Goal: Task Accomplishment & Management: Use online tool/utility

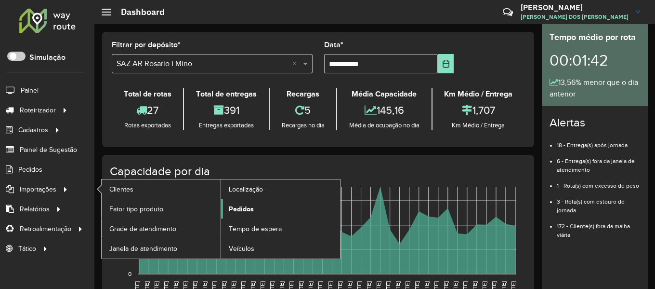
click at [238, 208] on span "Pedidos" at bounding box center [241, 209] width 25 height 10
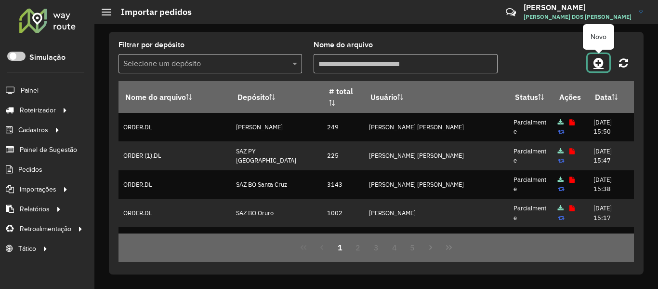
click at [600, 63] on icon at bounding box center [599, 63] width 10 height 12
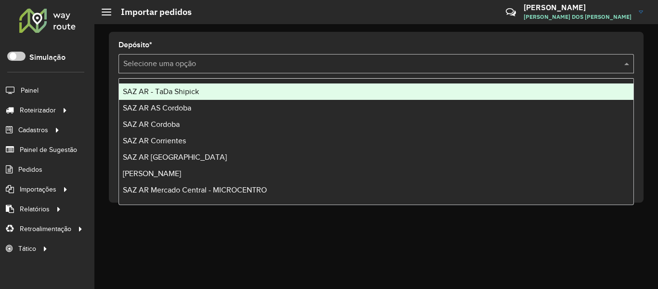
click at [160, 61] on input "text" at bounding box center [366, 64] width 487 height 12
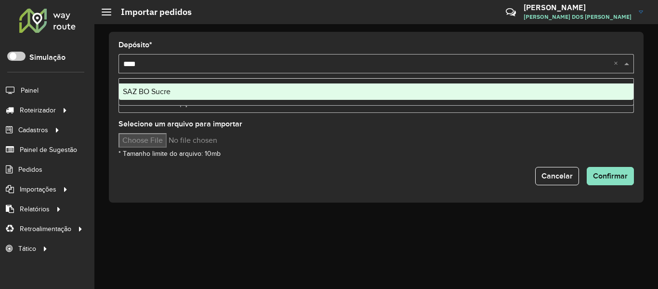
type input "*****"
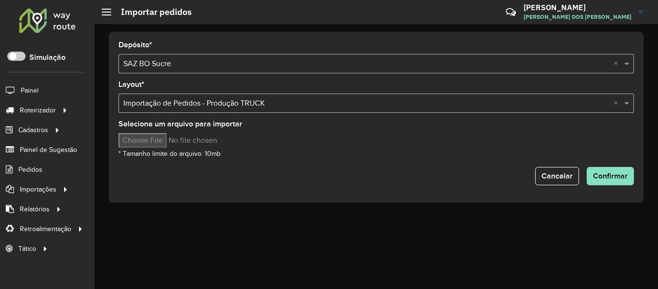
click at [153, 140] on input "Selecione um arquivo para importar" at bounding box center [201, 140] width 164 height 14
click at [173, 138] on input "Selecione um arquivo para importar" at bounding box center [201, 140] width 164 height 14
type input "**********"
click at [613, 176] on span "Confirmar" at bounding box center [610, 176] width 35 height 8
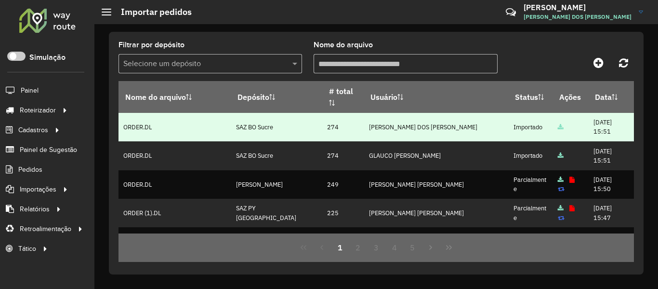
drag, startPoint x: 367, startPoint y: 121, endPoint x: 191, endPoint y: 119, distance: 175.9
click at [192, 119] on tr "ORDER.DL SAZ BO Sucre 274 BRUNO CORDEIRO DOS SANTOS Importado 16/08/2025 15:51" at bounding box center [377, 127] width 516 height 28
click at [322, 126] on td "274" at bounding box center [342, 127] width 41 height 28
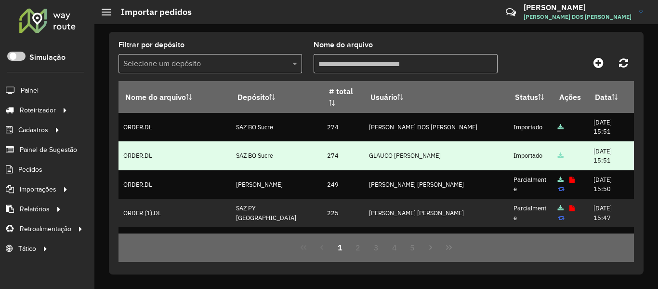
click at [356, 149] on td "274" at bounding box center [342, 155] width 41 height 28
click at [398, 157] on td "GLAUCO RODRIGO VALENTINI" at bounding box center [436, 155] width 145 height 28
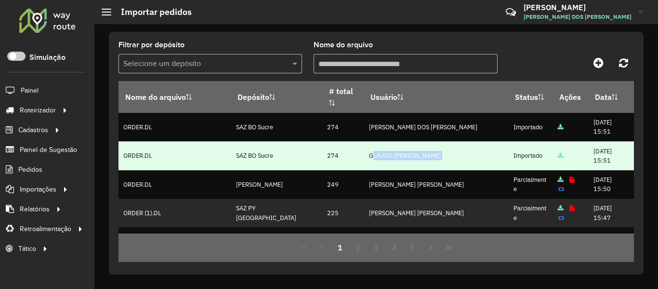
click at [398, 157] on td "GLAUCO RODRIGO VALENTINI" at bounding box center [436, 155] width 145 height 28
click at [405, 167] on td "GLAUCO RODRIGO VALENTINI" at bounding box center [436, 155] width 145 height 28
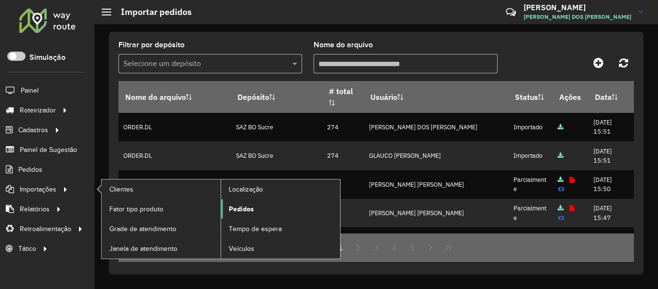
click at [246, 211] on span "Pedidos" at bounding box center [241, 209] width 25 height 10
click at [247, 208] on span "Pedidos" at bounding box center [241, 209] width 25 height 10
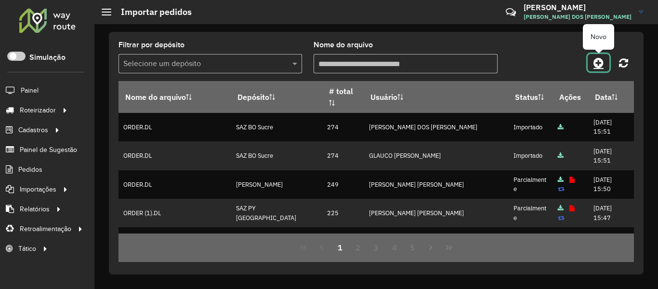
click at [597, 62] on icon at bounding box center [599, 63] width 10 height 12
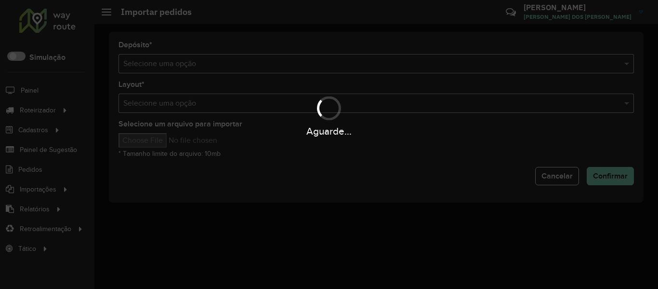
click at [362, 64] on hb-app "Aguarde... Pop-up bloqueado! Seu navegador bloqueou automáticamente a abertura …" at bounding box center [329, 144] width 658 height 289
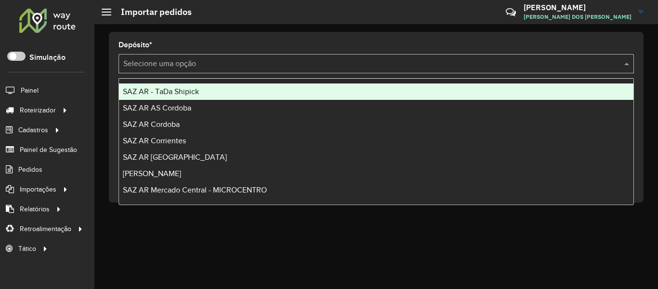
click at [362, 64] on input "text" at bounding box center [366, 64] width 487 height 12
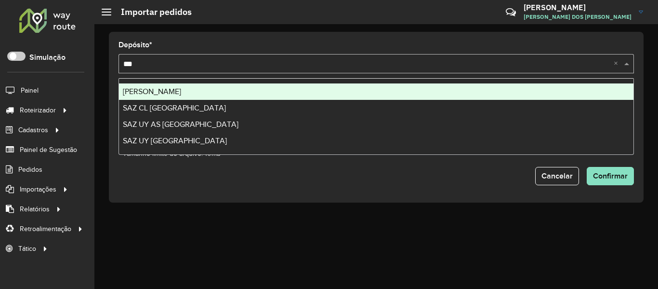
type input "****"
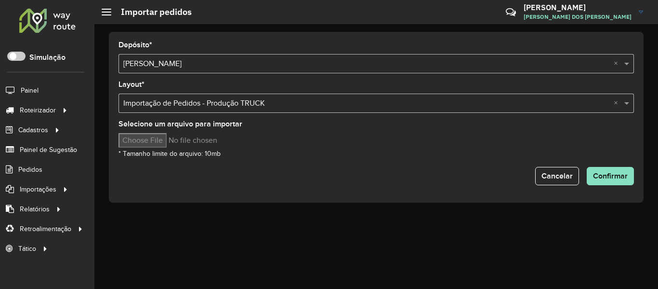
click at [136, 138] on input "Selecione um arquivo para importar" at bounding box center [201, 140] width 164 height 14
type input "**********"
click at [621, 179] on span "Confirmar" at bounding box center [610, 176] width 35 height 8
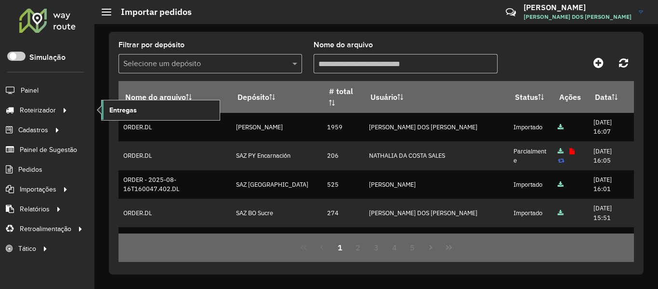
click at [147, 115] on link "Entregas" at bounding box center [161, 109] width 118 height 19
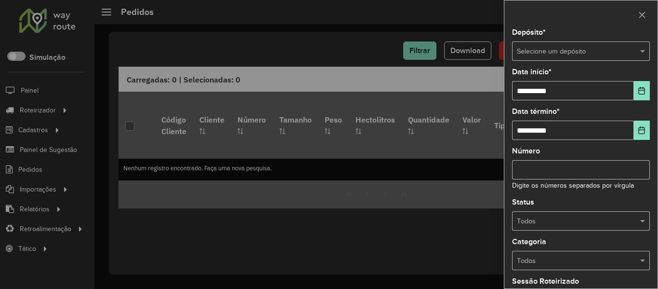
click at [590, 52] on input "text" at bounding box center [571, 51] width 109 height 11
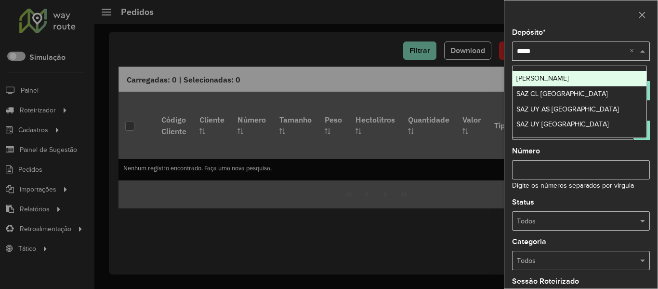
type input "******"
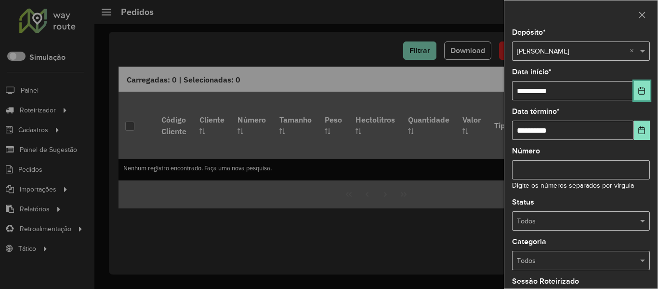
click at [638, 88] on icon "Choose Date" at bounding box center [642, 91] width 8 height 8
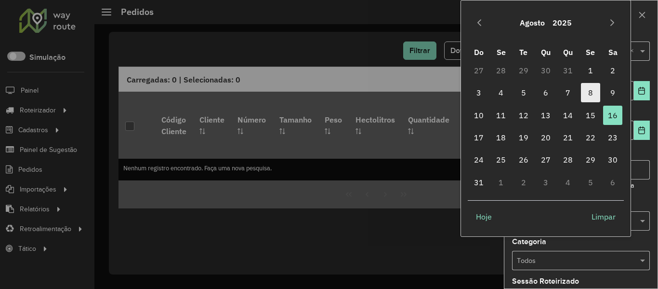
click at [594, 88] on span "8" at bounding box center [590, 92] width 19 height 19
type input "**********"
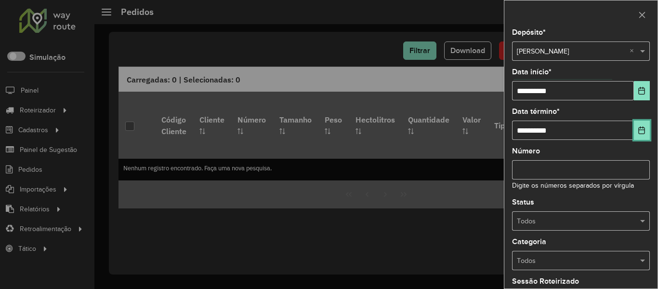
click at [643, 132] on icon "Choose Date" at bounding box center [642, 130] width 8 height 8
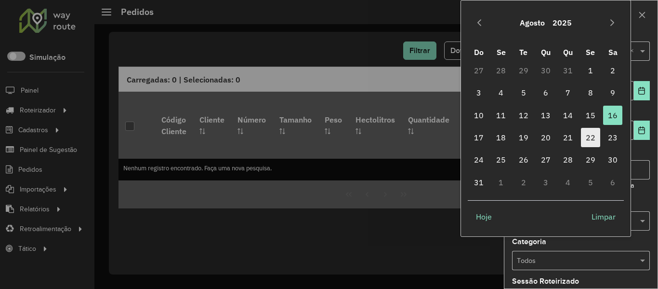
click at [598, 145] on span "22" at bounding box center [590, 137] width 19 height 19
type input "**********"
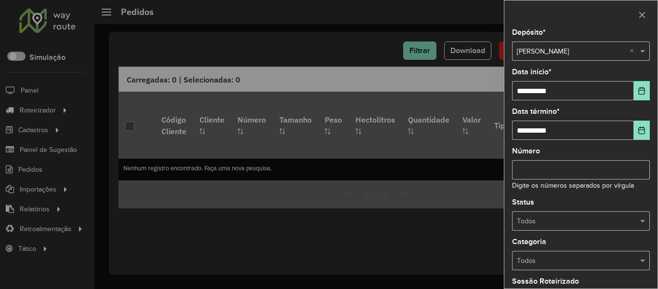
click at [606, 173] on input "Número" at bounding box center [581, 169] width 138 height 19
click at [603, 211] on div "Status Todos" at bounding box center [581, 215] width 138 height 32
click at [595, 233] on div "**********" at bounding box center [580, 158] width 153 height 259
click at [594, 227] on div "Todos" at bounding box center [581, 220] width 138 height 19
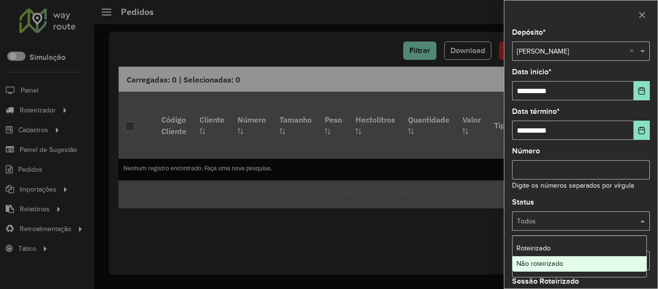
click at [559, 258] on div "Não roteirizado" at bounding box center [580, 263] width 134 height 15
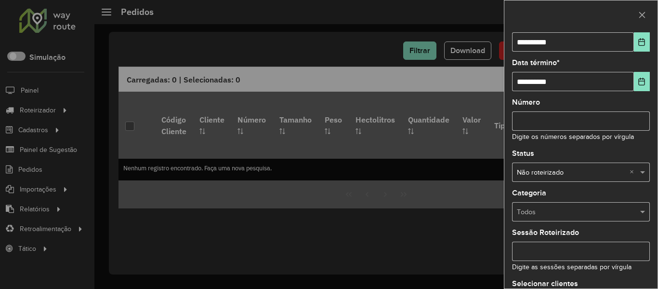
scroll to position [117, 0]
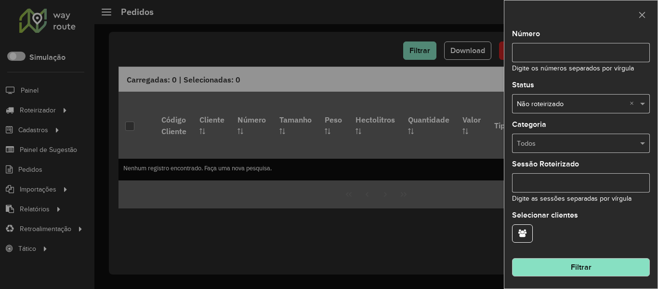
click at [578, 263] on button "Filtrar" at bounding box center [581, 267] width 138 height 18
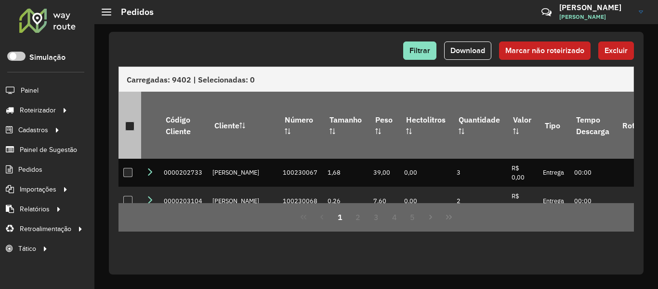
click at [132, 124] on div at bounding box center [129, 125] width 9 height 9
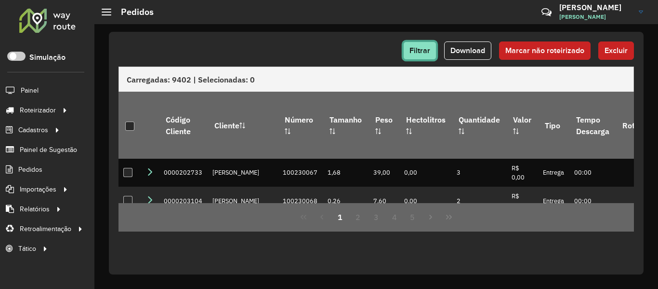
click at [427, 51] on span "Filtrar" at bounding box center [420, 50] width 21 height 8
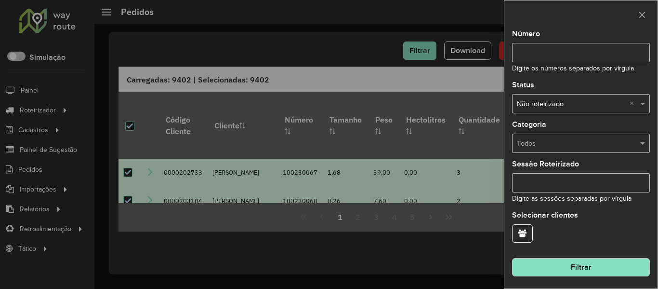
click at [609, 274] on button "Filtrar" at bounding box center [581, 267] width 138 height 18
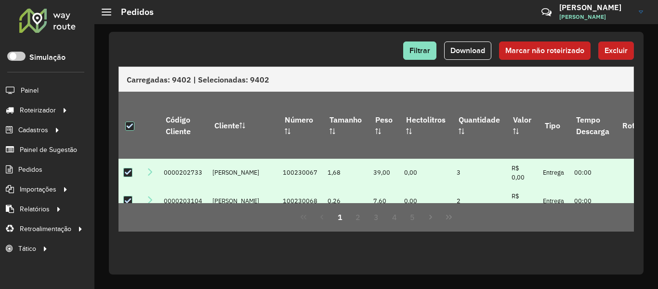
click at [603, 53] on button "Excluir" at bounding box center [616, 50] width 36 height 18
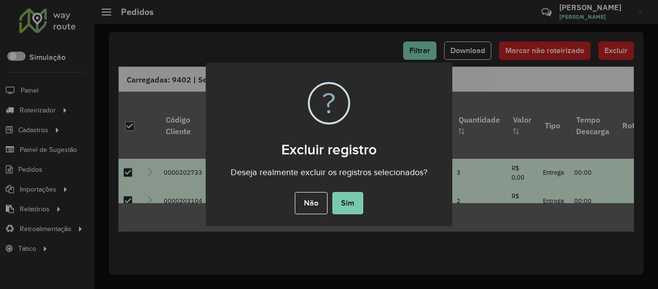
click at [351, 201] on button "Sim" at bounding box center [347, 203] width 31 height 22
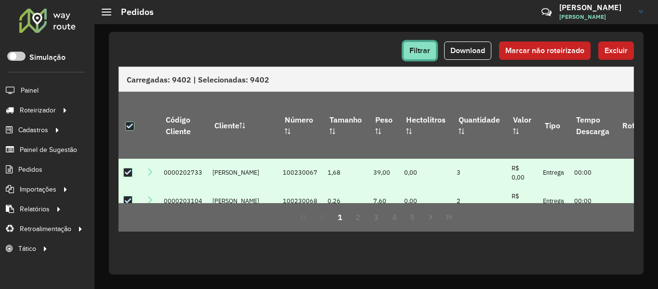
click at [418, 49] on span "Filtrar" at bounding box center [420, 50] width 21 height 8
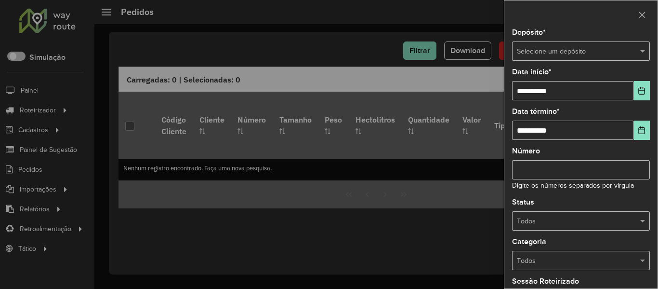
click at [563, 50] on input "text" at bounding box center [571, 51] width 109 height 11
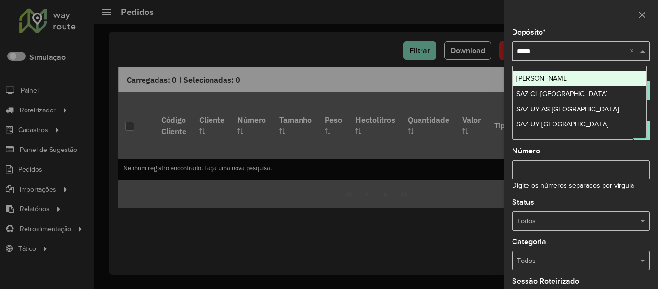
type input "******"
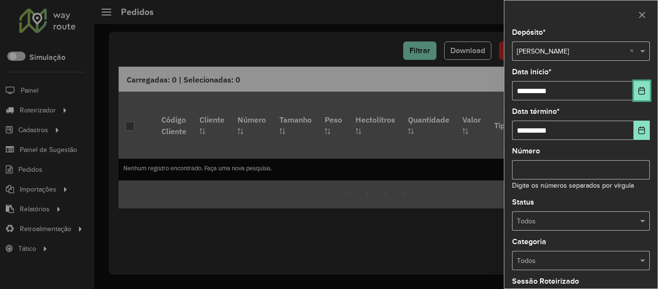
click at [644, 93] on button "Choose Date" at bounding box center [642, 90] width 16 height 19
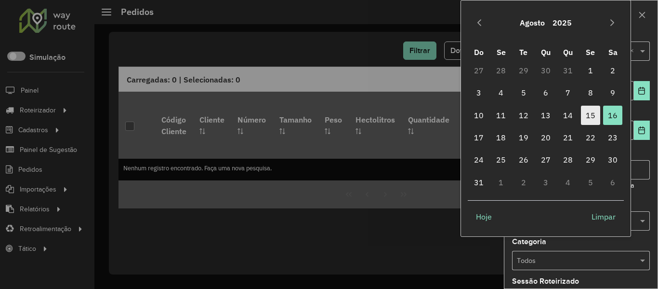
click at [594, 116] on span "15" at bounding box center [590, 115] width 19 height 19
type input "**********"
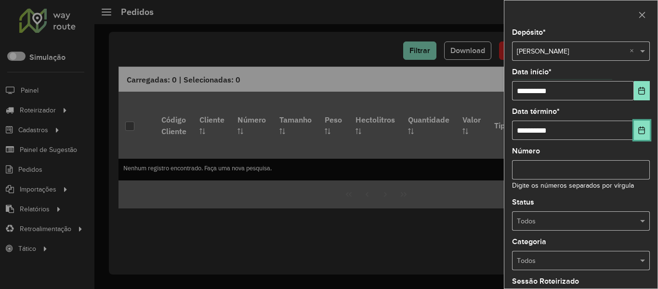
click at [634, 126] on button "Choose Date" at bounding box center [642, 129] width 16 height 19
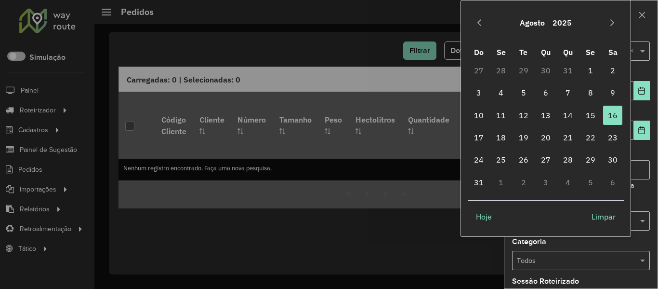
click at [577, 134] on span "21" at bounding box center [567, 137] width 19 height 19
type input "**********"
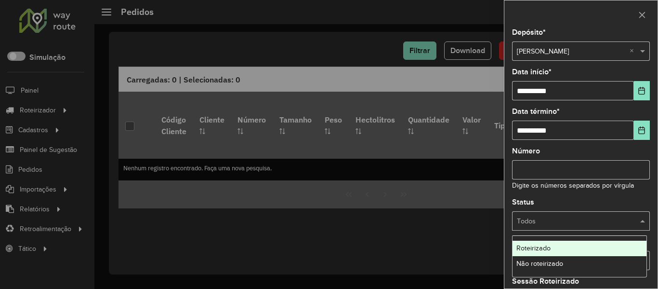
click at [602, 229] on div "Todos" at bounding box center [581, 220] width 138 height 19
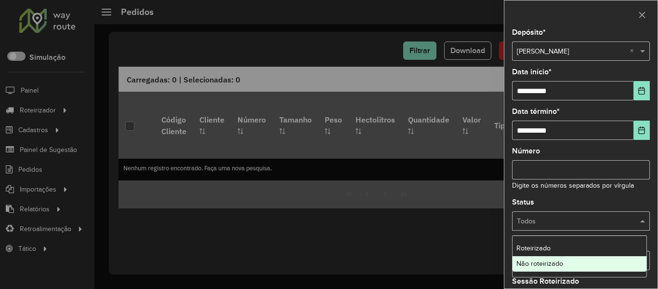
click at [587, 261] on div "Não roteirizado" at bounding box center [580, 263] width 134 height 15
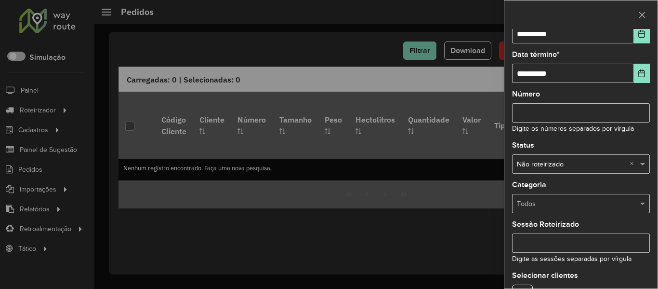
scroll to position [117, 0]
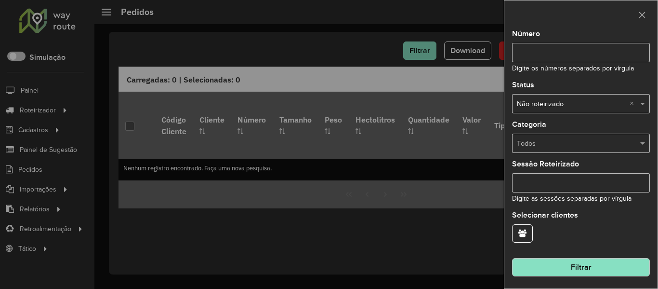
click at [617, 268] on button "Filtrar" at bounding box center [581, 267] width 138 height 18
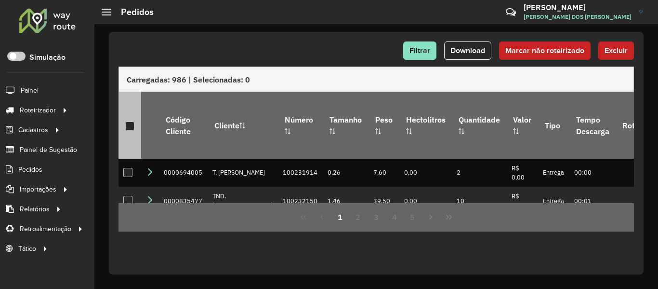
click at [133, 121] on div at bounding box center [129, 125] width 9 height 9
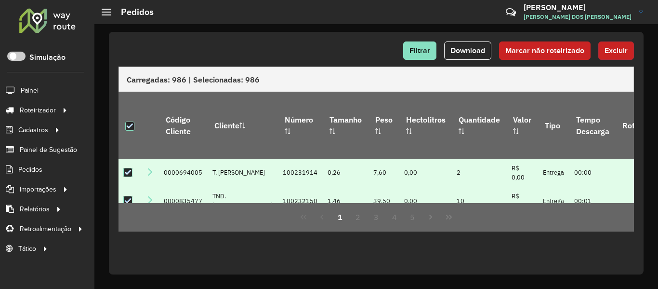
click at [624, 55] on button "Excluir" at bounding box center [616, 50] width 36 height 18
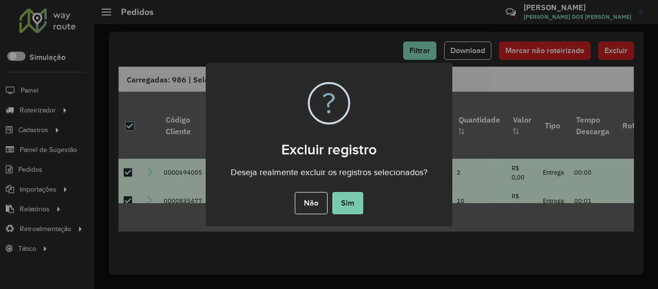
click at [345, 192] on button "Sim" at bounding box center [347, 203] width 31 height 22
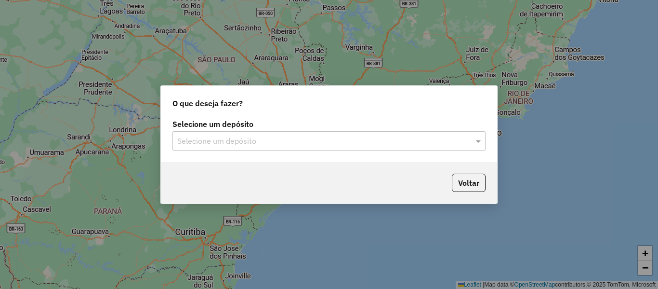
click at [231, 131] on div "Selecione um depósito" at bounding box center [328, 140] width 313 height 19
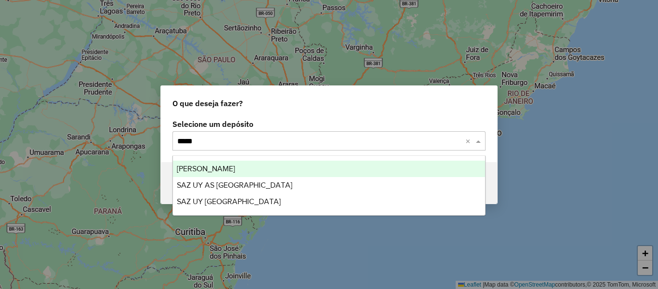
type input "******"
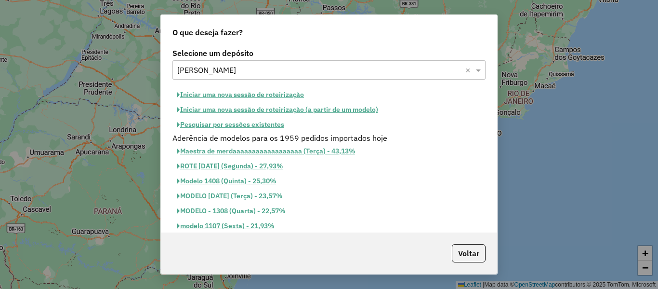
click at [294, 95] on button "Iniciar uma nova sessão de roteirização" at bounding box center [240, 94] width 136 height 15
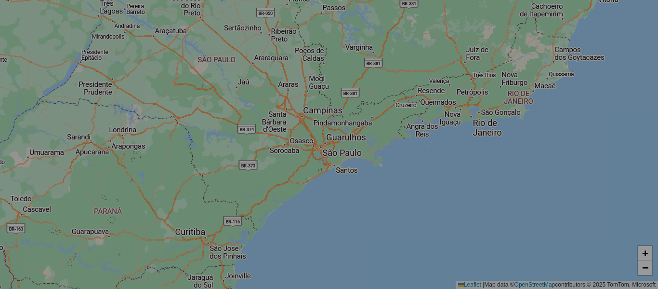
select select "*"
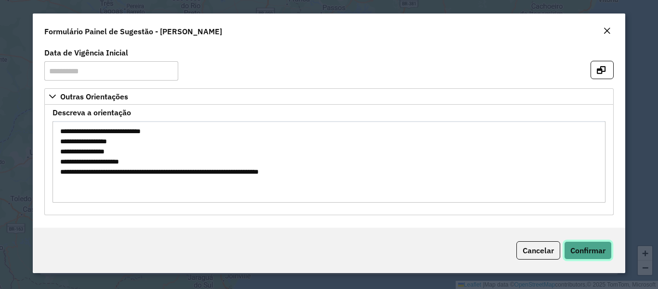
click at [587, 248] on span "Confirmar" at bounding box center [587, 250] width 35 height 10
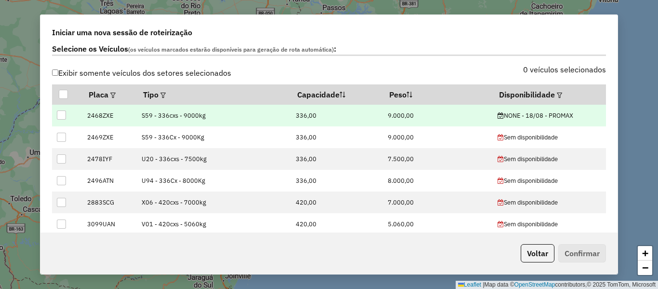
scroll to position [337, 0]
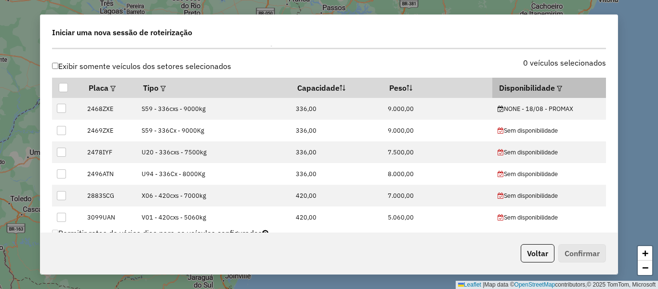
click at [544, 93] on th "Disponibilidade" at bounding box center [548, 88] width 113 height 20
click at [557, 90] on em at bounding box center [559, 88] width 5 height 5
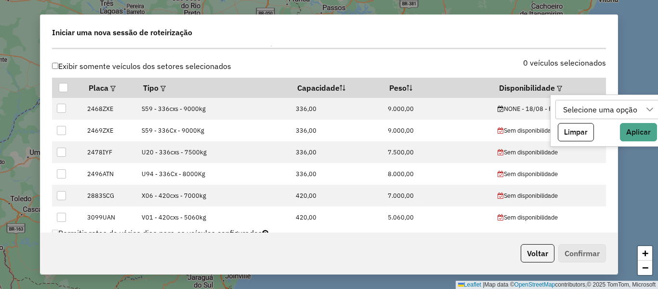
click at [603, 113] on div "Selecione uma opção" at bounding box center [600, 109] width 81 height 18
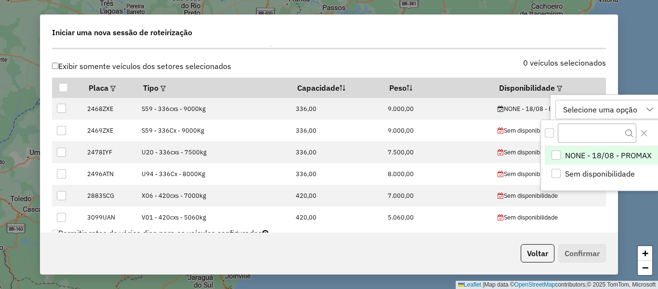
scroll to position [7, 44]
click at [592, 154] on span "NONE - 18/08 - PROMAX" at bounding box center [608, 155] width 87 height 12
click at [631, 132] on input "text" at bounding box center [603, 132] width 91 height 18
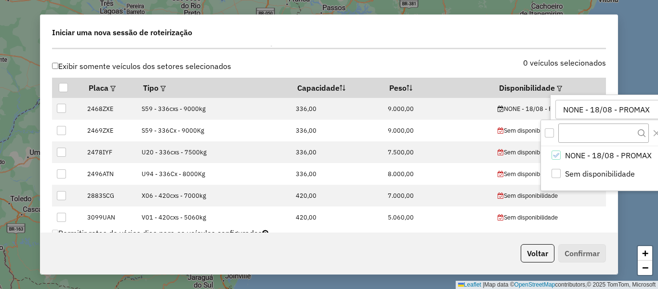
click at [642, 114] on div "NONE - 18/08 - PROMAX" at bounding box center [606, 109] width 93 height 18
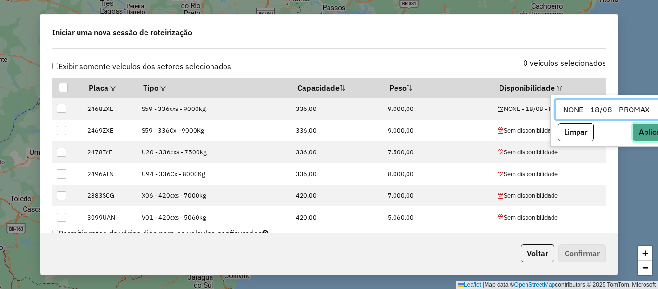
click at [643, 134] on button "Aplicar" at bounding box center [651, 132] width 37 height 18
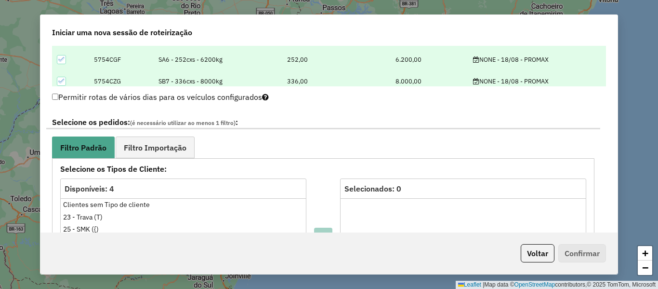
scroll to position [482, 0]
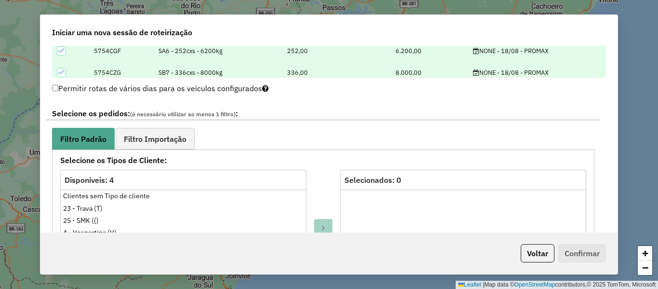
click at [166, 135] on span "Filtro Importação" at bounding box center [155, 139] width 63 height 8
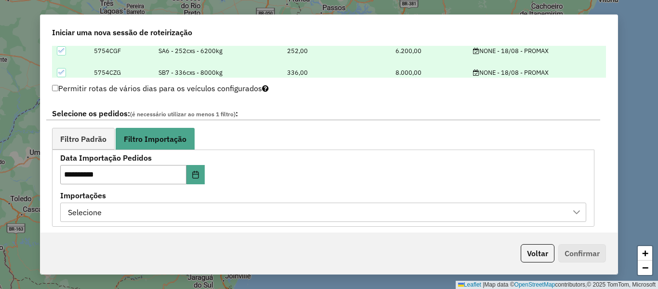
click at [233, 210] on div "Selecione" at bounding box center [316, 212] width 503 height 18
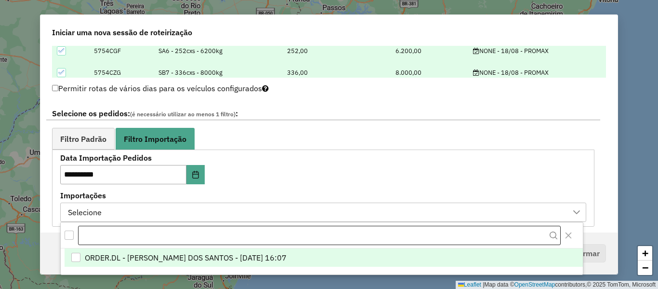
scroll to position [7, 44]
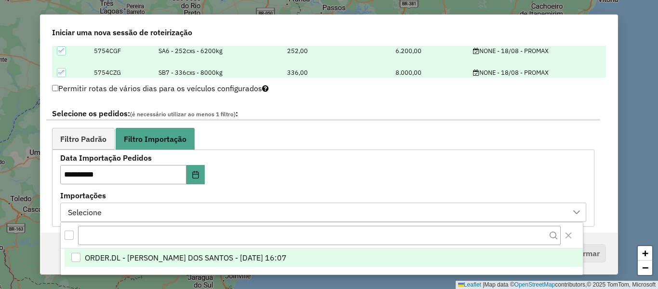
click at [242, 252] on span "ORDER.DL - BRUNO CORDEIRO DOS SANTOS - 16/08/2025 16:07" at bounding box center [186, 258] width 202 height 12
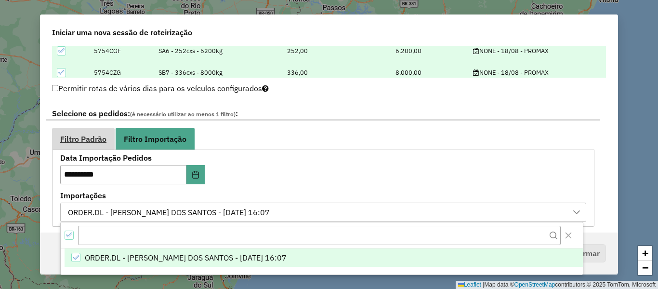
click at [103, 138] on span "Filtro Padrão" at bounding box center [83, 139] width 46 height 8
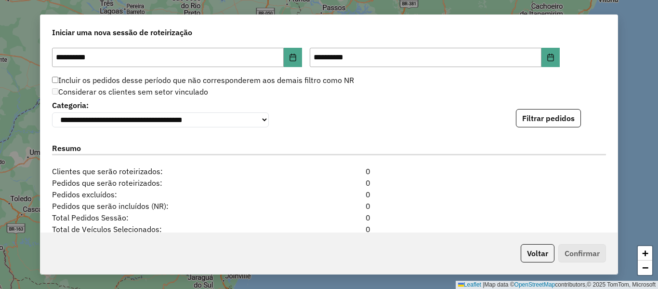
scroll to position [964, 0]
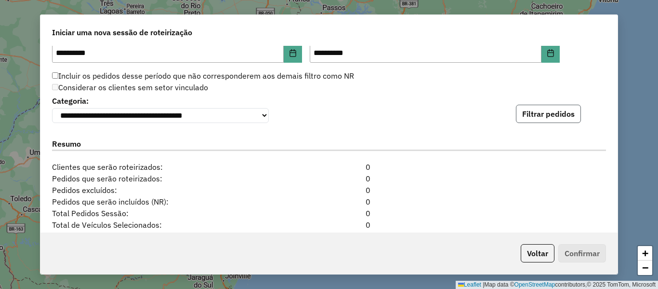
click at [551, 116] on button "Filtrar pedidos" at bounding box center [548, 114] width 65 height 18
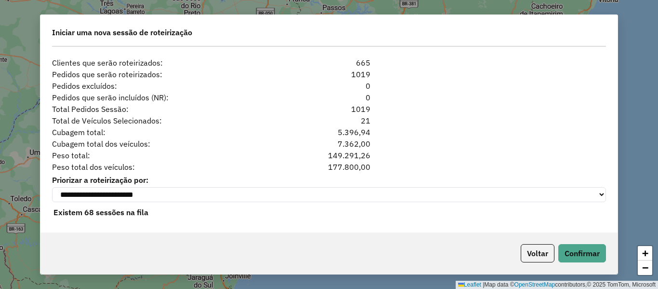
scroll to position [1274, 0]
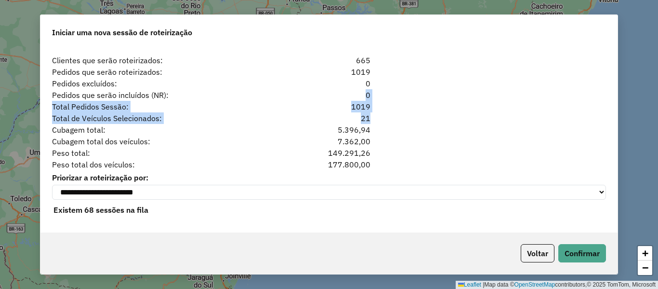
drag, startPoint x: 368, startPoint y: 105, endPoint x: 312, endPoint y: 96, distance: 56.5
click at [316, 95] on div "**********" at bounding box center [328, 139] width 577 height 186
click at [403, 116] on div "Total de Veículos Selecionados: 21" at bounding box center [329, 118] width 566 height 12
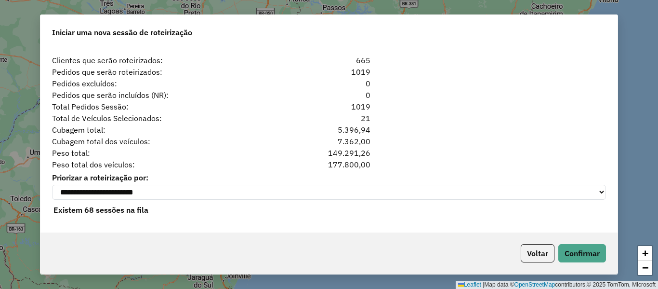
click at [360, 101] on div "1019" at bounding box center [329, 107] width 94 height 12
click at [366, 114] on div "21" at bounding box center [329, 118] width 94 height 12
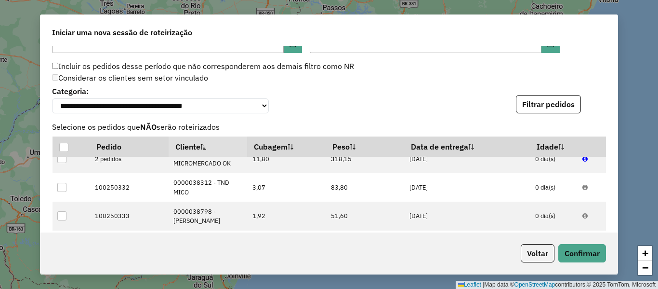
scroll to position [937, 0]
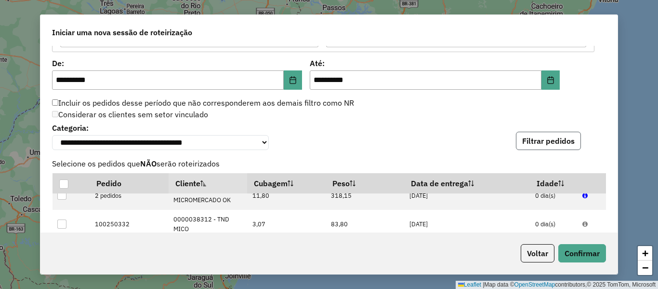
click at [554, 145] on button "Filtrar pedidos" at bounding box center [548, 141] width 65 height 18
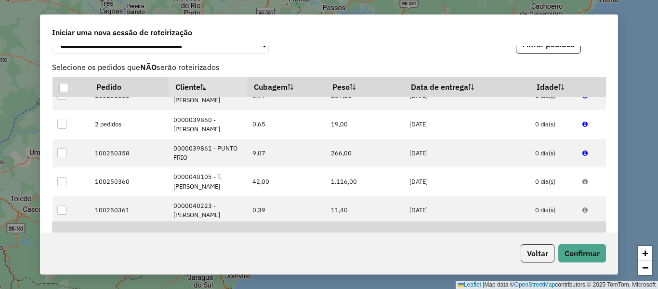
scroll to position [578, 0]
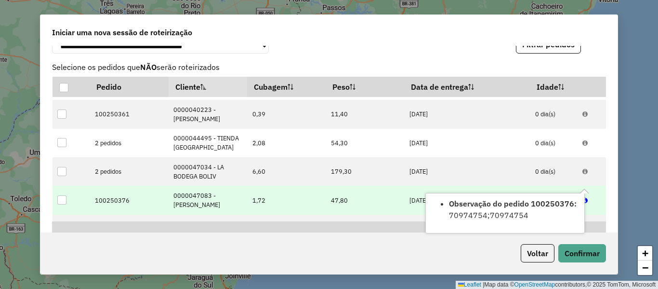
click at [582, 198] on icon at bounding box center [584, 201] width 5 height 6
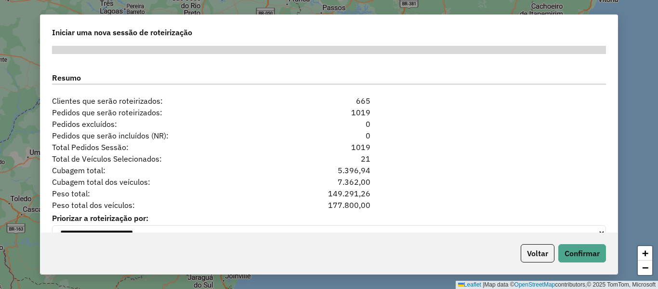
scroll to position [1255, 0]
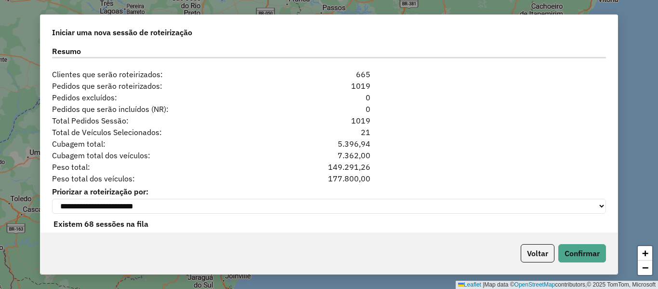
click at [441, 143] on div "Cubagem total: 5.396,94" at bounding box center [329, 144] width 566 height 12
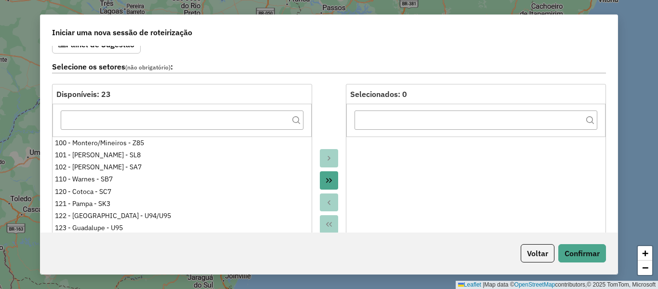
scroll to position [0, 0]
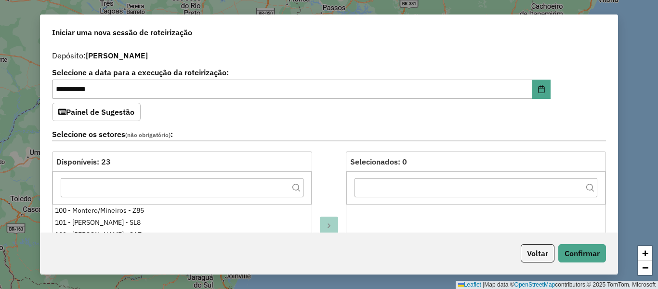
click at [330, 134] on label "Selecione os setores (não obrigatório) :" at bounding box center [329, 134] width 554 height 13
click at [588, 256] on button "Confirmar" at bounding box center [582, 253] width 48 height 18
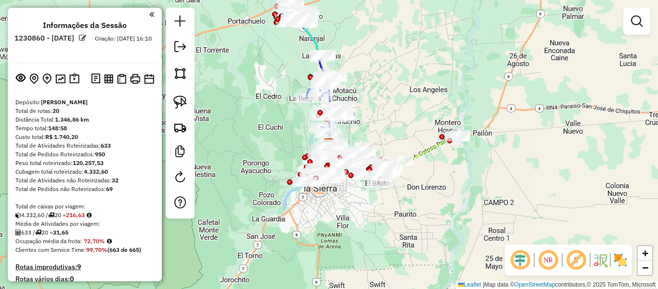
click at [446, 105] on div "Janela de atendimento Grade de atendimento Capacidade Transportadoras Veículos …" at bounding box center [329, 144] width 658 height 289
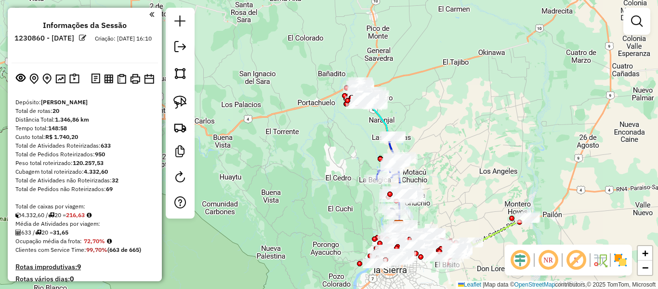
drag, startPoint x: 399, startPoint y: 98, endPoint x: 467, endPoint y: 177, distance: 104.3
click at [469, 181] on div "Janela de atendimento Grade de atendimento Capacidade Transportadoras Veículos …" at bounding box center [329, 144] width 658 height 289
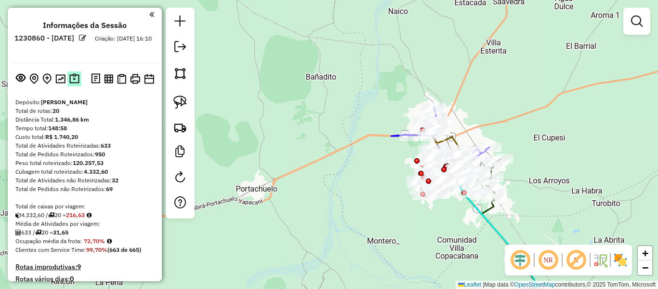
click at [79, 79] on button at bounding box center [74, 78] width 14 height 15
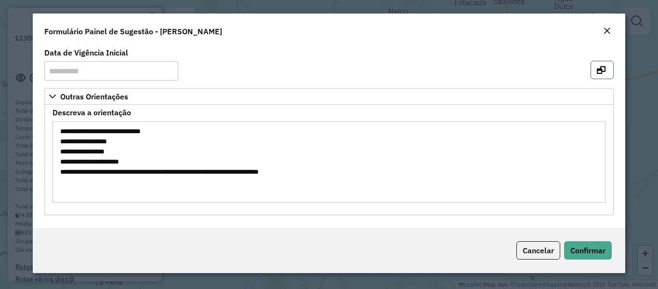
click at [609, 65] on button "button" at bounding box center [602, 70] width 23 height 18
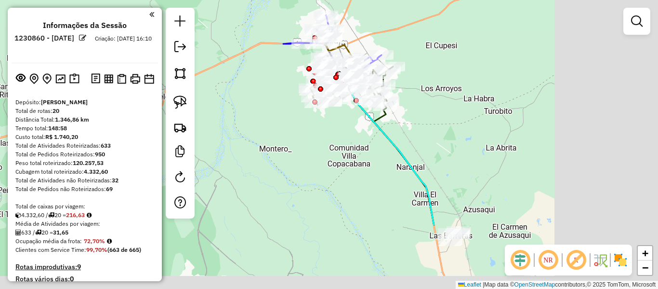
drag, startPoint x: 482, startPoint y: 53, endPoint x: 415, endPoint y: 13, distance: 78.2
click at [416, 6] on div "Janela de atendimento Grade de atendimento Capacidade Transportadoras Veículos …" at bounding box center [329, 144] width 658 height 289
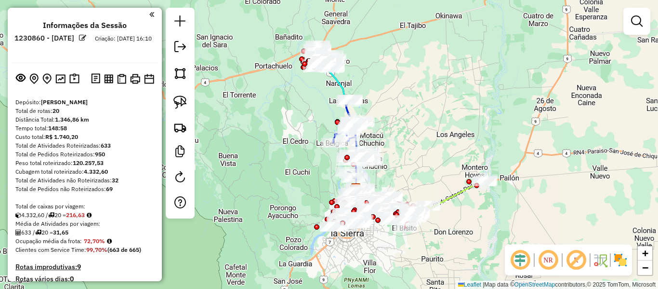
drag, startPoint x: 478, startPoint y: 42, endPoint x: 386, endPoint y: 0, distance: 101.4
click at [403, 58] on div "Janela de atendimento Grade de atendimento Capacidade Transportadoras Veículos …" at bounding box center [329, 144] width 658 height 289
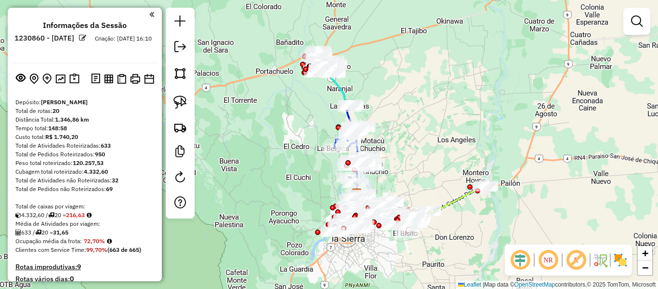
drag, startPoint x: 376, startPoint y: 65, endPoint x: 395, endPoint y: 116, distance: 54.6
click at [396, 116] on div "Janela de atendimento Grade de atendimento Capacidade Transportadoras Veículos …" at bounding box center [329, 144] width 658 height 289
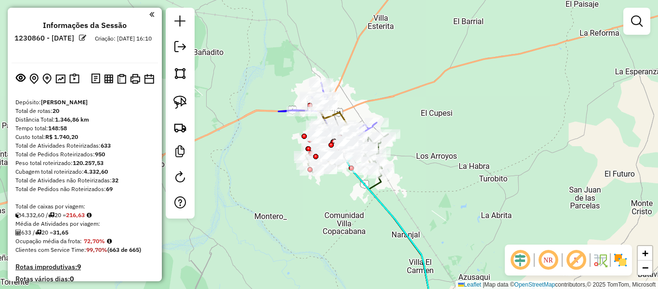
drag, startPoint x: 343, startPoint y: 83, endPoint x: 394, endPoint y: 92, distance: 51.8
click at [394, 92] on div "Janela de atendimento Grade de atendimento Capacidade Transportadoras Veículos …" at bounding box center [329, 144] width 658 height 289
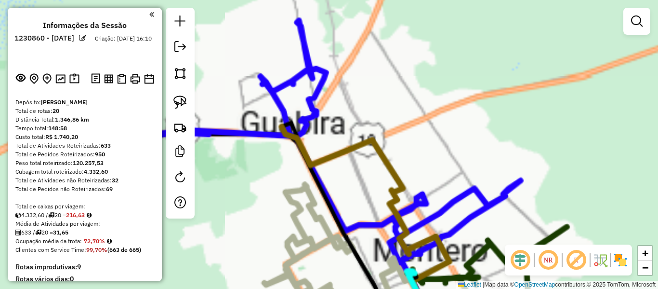
click at [380, 85] on div "Rota 1 - Placa 2468ZXE 0000053879 - TIEN ELFI Janela de atendimento Grade de at…" at bounding box center [329, 144] width 658 height 289
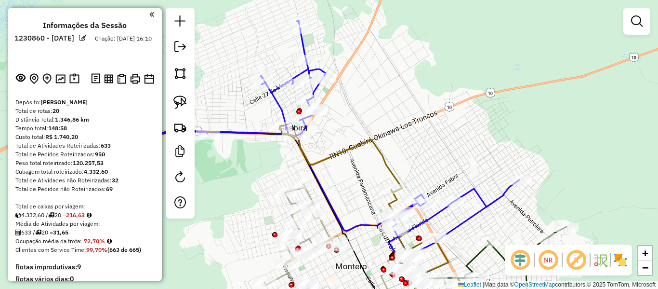
click at [625, 262] on img at bounding box center [620, 259] width 15 height 15
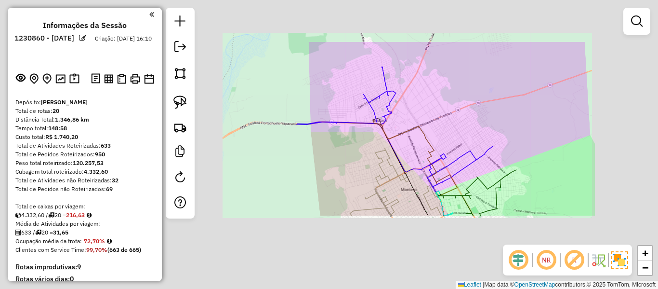
click at [463, 111] on div "Janela de atendimento Grade de atendimento Capacidade Transportadoras Veículos …" at bounding box center [329, 144] width 658 height 289
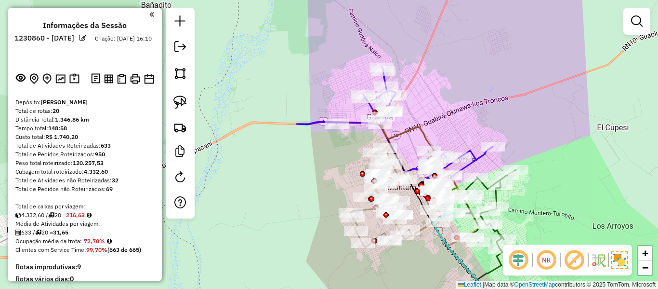
click at [383, 78] on icon at bounding box center [395, 126] width 196 height 119
select select "**********"
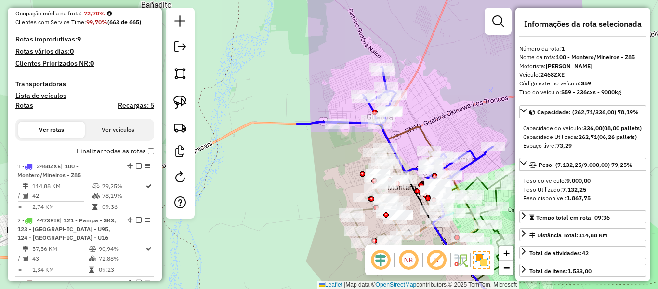
scroll to position [380, 0]
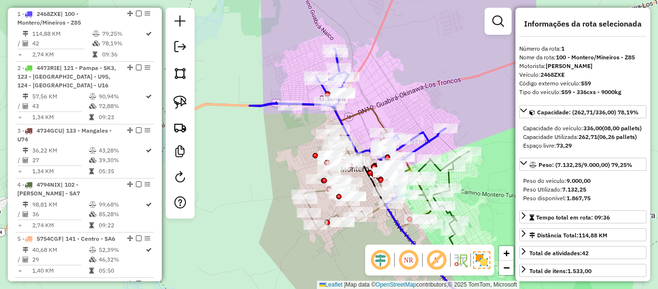
drag, startPoint x: 455, startPoint y: 101, endPoint x: 437, endPoint y: 94, distance: 19.4
click at [437, 94] on div "Janela de atendimento Grade de atendimento Capacidade Transportadoras Veículos …" at bounding box center [329, 144] width 658 height 289
click at [427, 140] on icon at bounding box center [348, 108] width 196 height 119
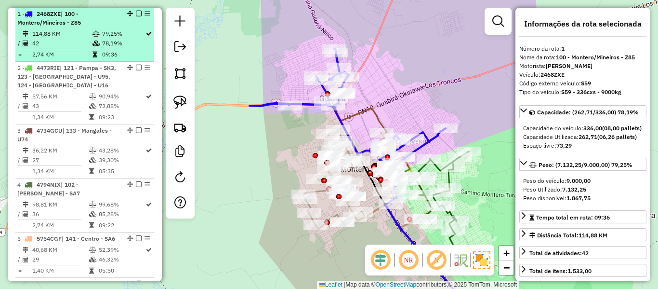
click at [136, 13] on em at bounding box center [139, 14] width 6 height 6
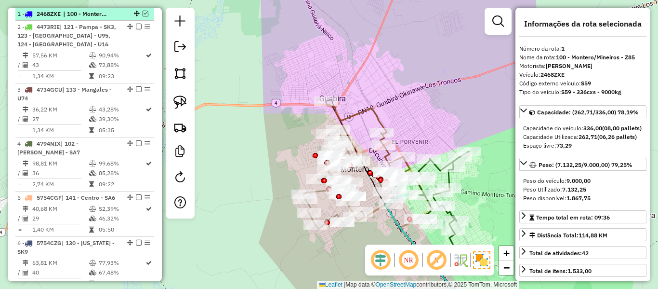
click at [143, 13] on em at bounding box center [146, 14] width 6 height 6
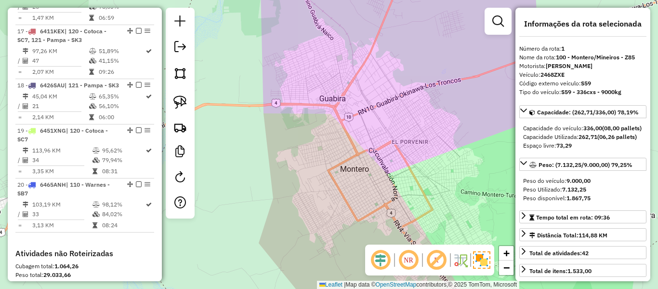
scroll to position [1402, 0]
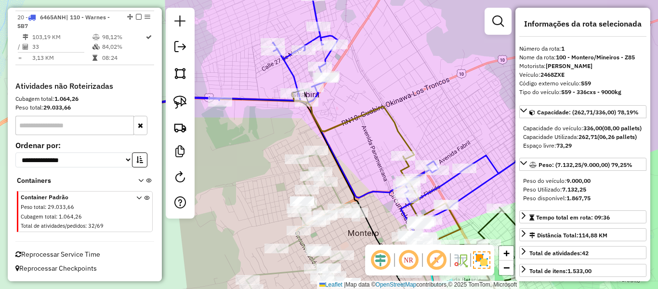
click at [292, 55] on div at bounding box center [303, 50] width 24 height 10
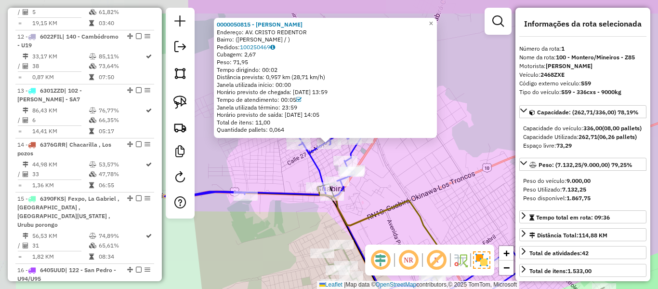
scroll to position [380, 0]
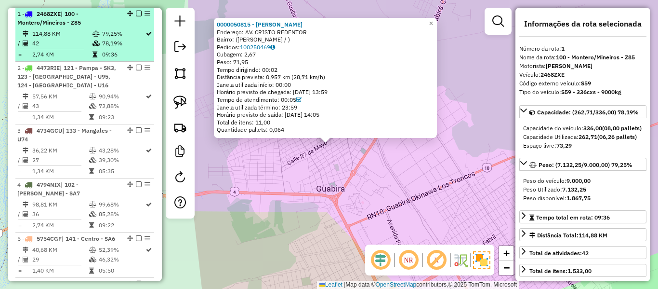
click at [106, 19] on div "1 - 2468ZXE | 100 - Montero/Mineiros - Z85" at bounding box center [68, 18] width 102 height 17
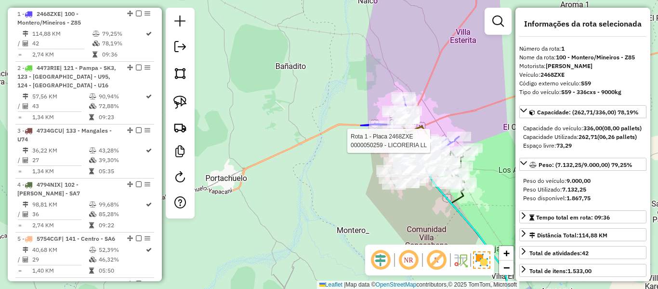
scroll to position [1402, 0]
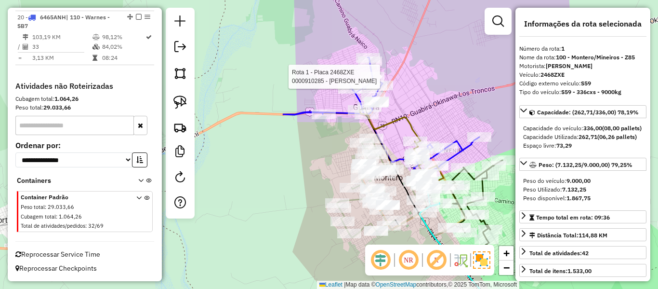
click at [371, 68] on icon at bounding box center [381, 116] width 196 height 119
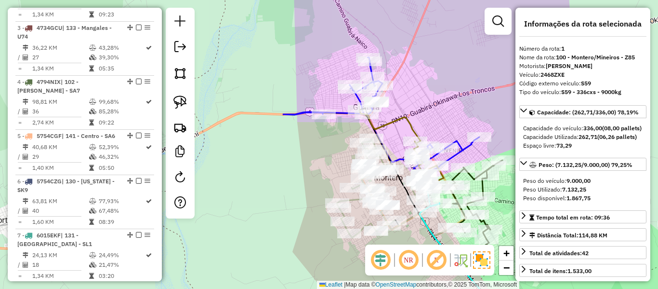
scroll to position [380, 0]
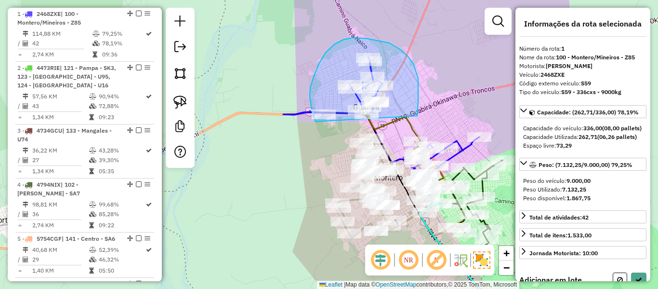
drag, startPoint x: 413, startPoint y: 64, endPoint x: 322, endPoint y: 131, distance: 113.7
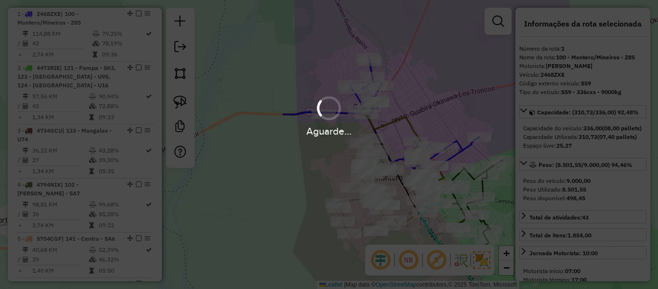
select select "**********"
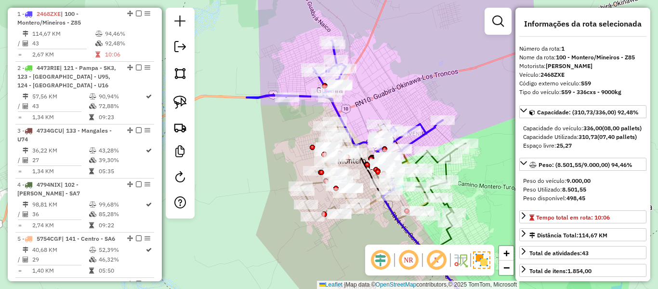
drag, startPoint x: 459, startPoint y: 115, endPoint x: 397, endPoint y: 93, distance: 65.4
click at [397, 93] on div "Janela de atendimento Grade de atendimento Capacidade Transportadoras Veículos …" at bounding box center [329, 144] width 658 height 289
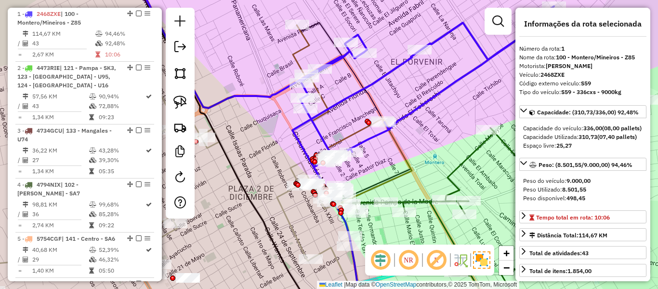
drag, startPoint x: 412, startPoint y: 124, endPoint x: 419, endPoint y: 122, distance: 7.4
click at [419, 122] on div "Janela de atendimento Grade de atendimento Capacidade Transportadoras Veículos …" at bounding box center [329, 144] width 658 height 289
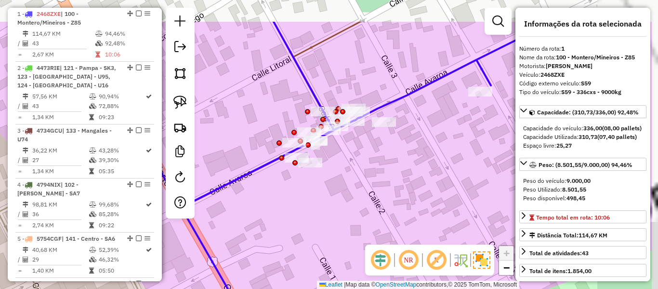
drag, startPoint x: 424, startPoint y: 149, endPoint x: 353, endPoint y: 200, distance: 87.8
click at [353, 200] on div "Janela de atendimento Grade de atendimento Capacidade Transportadoras Veículos …" at bounding box center [329, 144] width 658 height 289
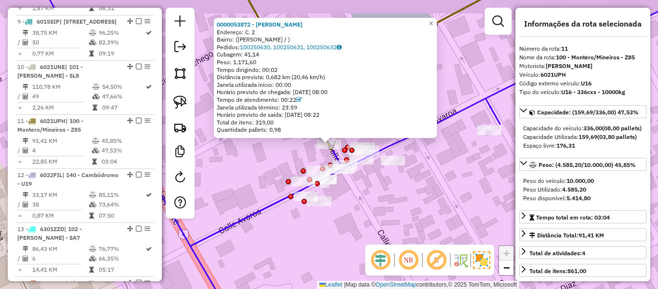
scroll to position [911, 0]
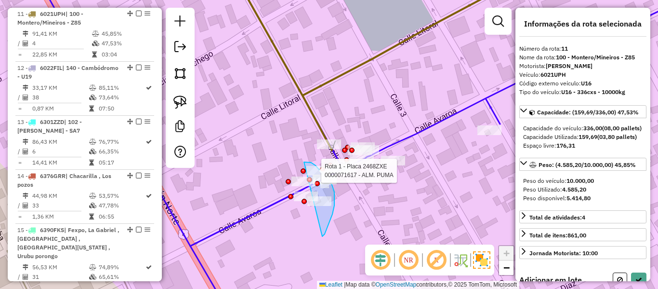
drag, startPoint x: 322, startPoint y: 236, endPoint x: 291, endPoint y: 203, distance: 46.0
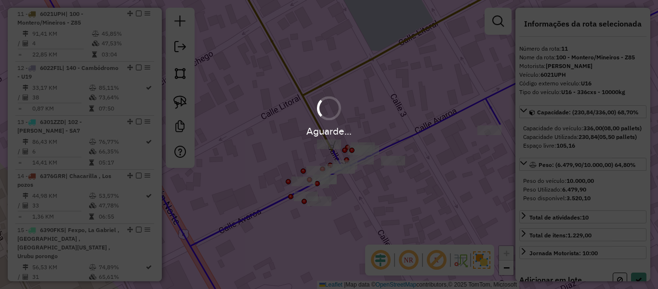
select select "**********"
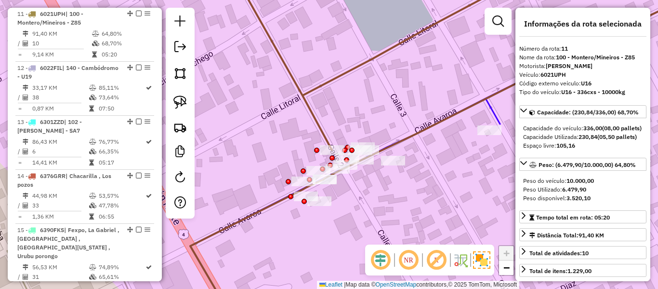
click at [496, 116] on icon at bounding box center [530, 75] width 385 height 190
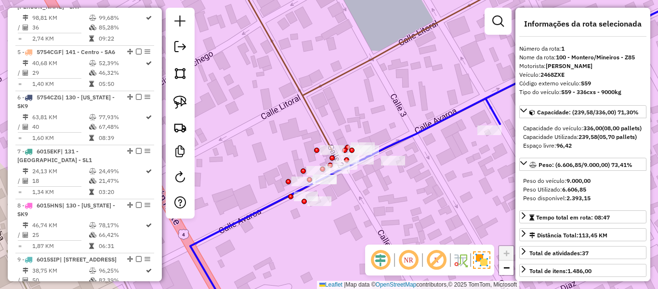
scroll to position [380, 0]
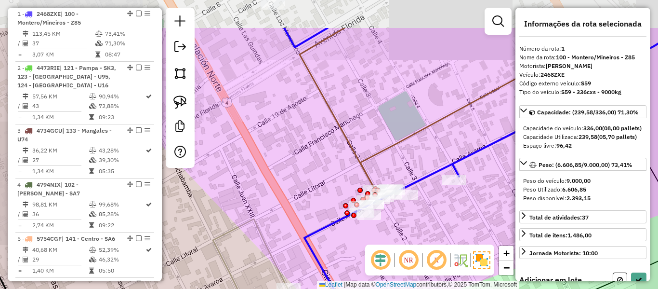
drag, startPoint x: 454, startPoint y: 114, endPoint x: 442, endPoint y: 158, distance: 45.5
click at [441, 143] on div "Janela de atendimento Grade de atendimento Capacidade Transportadoras Veículos …" at bounding box center [329, 144] width 658 height 289
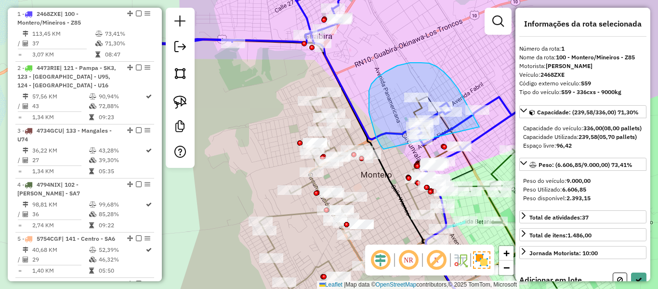
drag, startPoint x: 479, startPoint y: 127, endPoint x: 386, endPoint y: 148, distance: 95.5
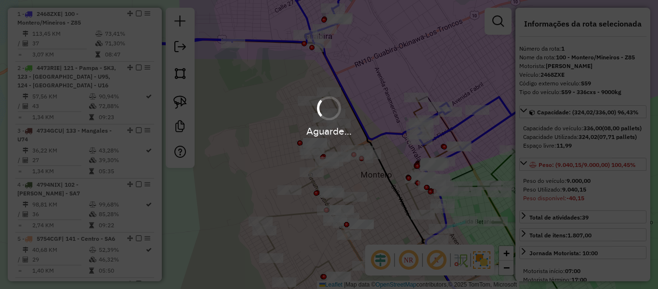
select select "**********"
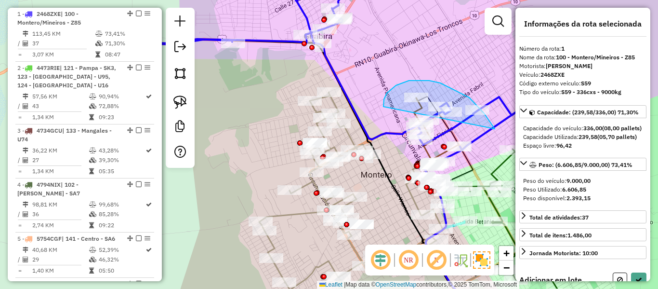
drag, startPoint x: 469, startPoint y: 97, endPoint x: 384, endPoint y: 107, distance: 86.4
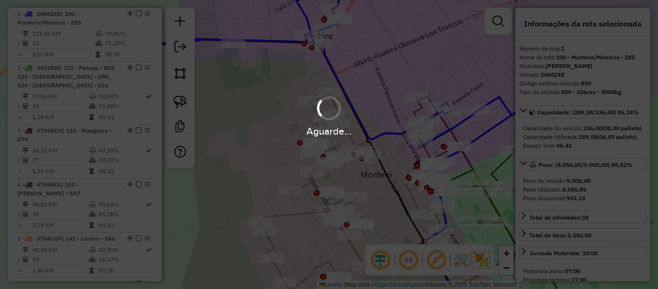
select select "**********"
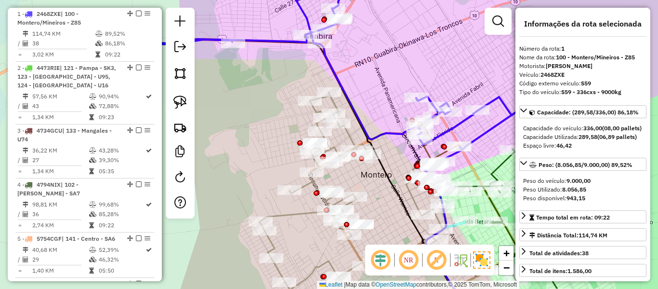
click at [504, 101] on icon at bounding box center [348, 67] width 392 height 193
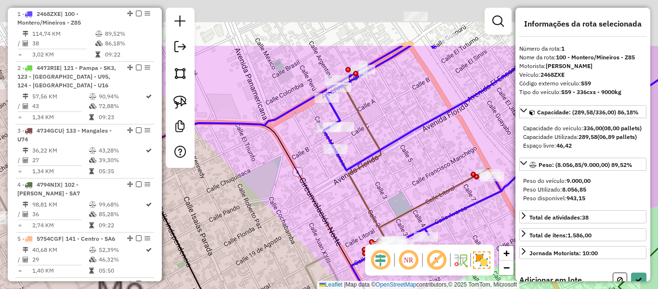
drag, startPoint x: 397, startPoint y: 177, endPoint x: 354, endPoint y: 89, distance: 98.5
click at [397, 178] on div "Janela de atendimento Grade de atendimento Capacidade Transportadoras Veículos …" at bounding box center [329, 144] width 658 height 289
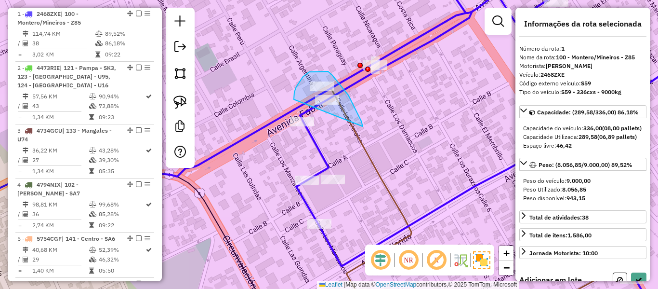
drag, startPoint x: 328, startPoint y: 71, endPoint x: 294, endPoint y: 99, distance: 44.2
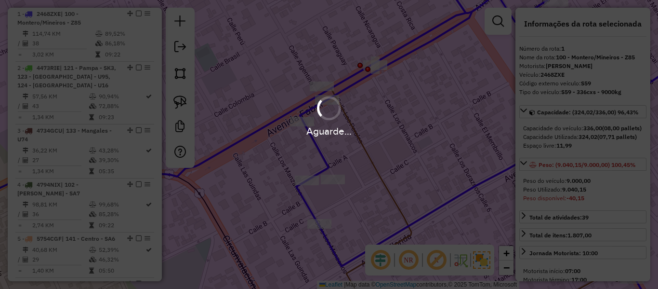
select select "**********"
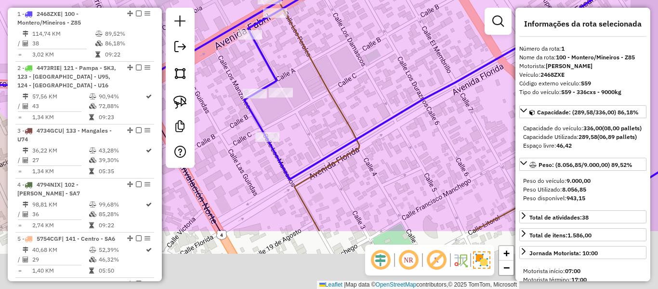
drag, startPoint x: 406, startPoint y: 158, endPoint x: 345, endPoint y: 80, distance: 99.2
click at [319, 7] on div "Janela de atendimento Grade de atendimento Capacidade Transportadoras Veículos …" at bounding box center [329, 144] width 658 height 289
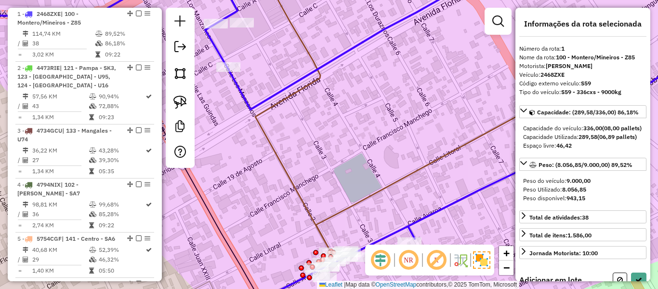
drag, startPoint x: 361, startPoint y: 64, endPoint x: 357, endPoint y: 101, distance: 36.9
click at [361, 64] on div "Janela de atendimento Grade de atendimento Capacidade Transportadoras Veículos …" at bounding box center [329, 144] width 658 height 289
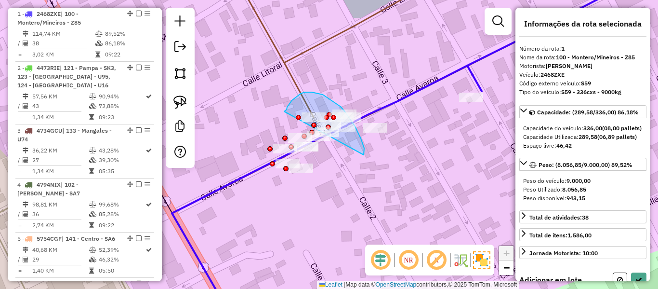
drag, startPoint x: 305, startPoint y: 92, endPoint x: 284, endPoint y: 111, distance: 28.3
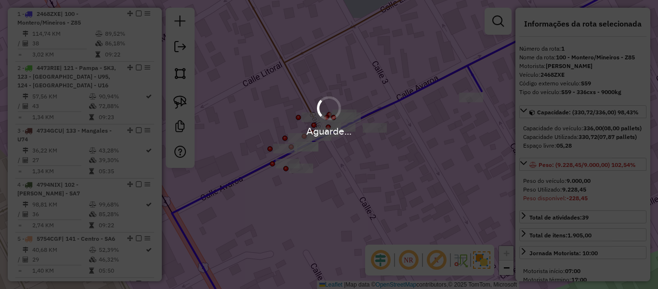
select select "**********"
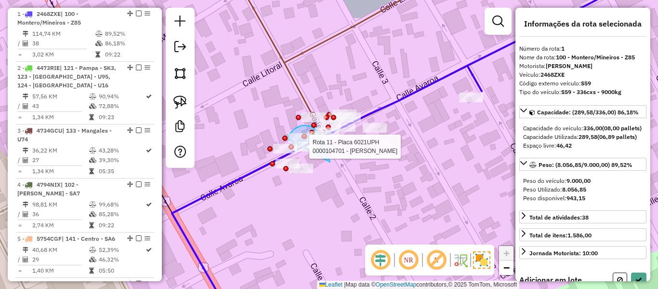
drag, startPoint x: 330, startPoint y: 162, endPoint x: 291, endPoint y: 140, distance: 44.2
click at [291, 140] on div "Rota 11 - Placa 6021UPH 0000104701 - ALMACEN YENNY Janela de atendimento Grade …" at bounding box center [329, 144] width 658 height 289
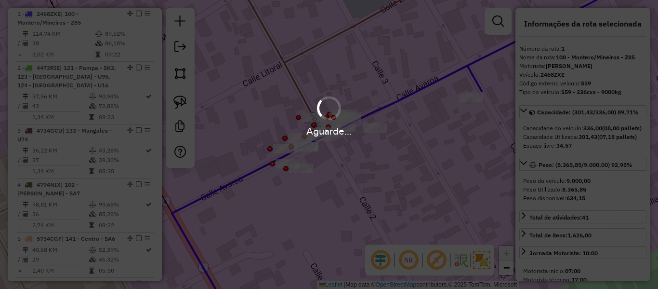
select select "**********"
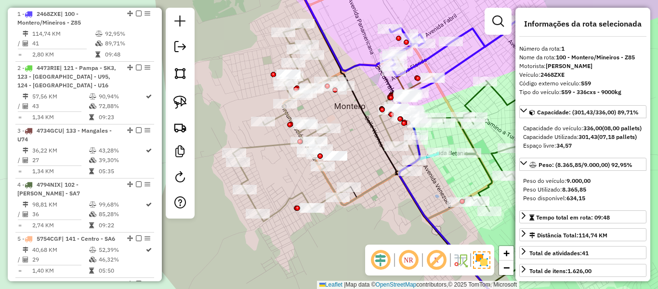
drag, startPoint x: 486, startPoint y: 70, endPoint x: 421, endPoint y: 149, distance: 102.3
click at [421, 149] on div "Janela de atendimento Grade de atendimento Capacidade Transportadoras Veículos …" at bounding box center [329, 144] width 658 height 289
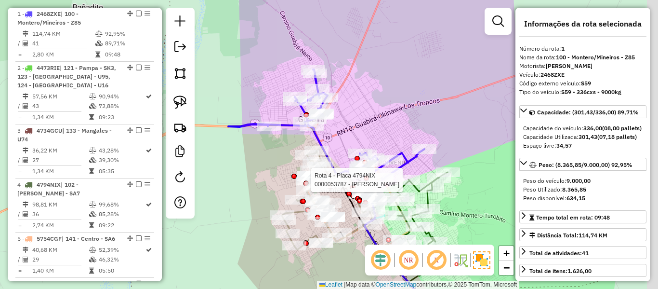
drag, startPoint x: 419, startPoint y: 90, endPoint x: 407, endPoint y: 115, distance: 27.4
click at [407, 115] on div "Rota 4 - Placa 4794NIX 0000053787 - ROSALIA TORREZ Janela de atendimento Grade …" at bounding box center [329, 144] width 658 height 289
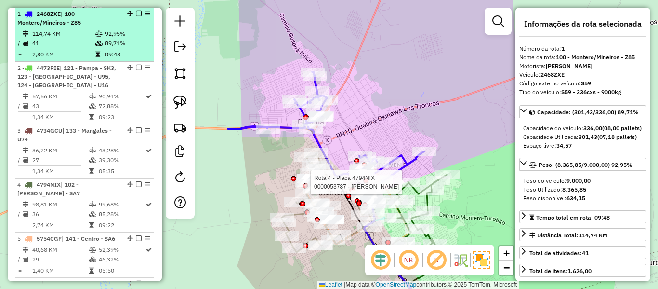
click at [136, 13] on em at bounding box center [139, 14] width 6 height 6
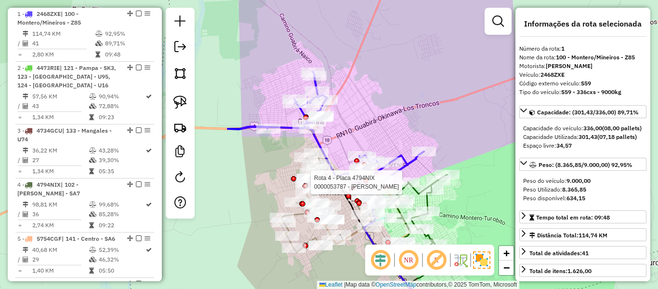
scroll to position [339, 0]
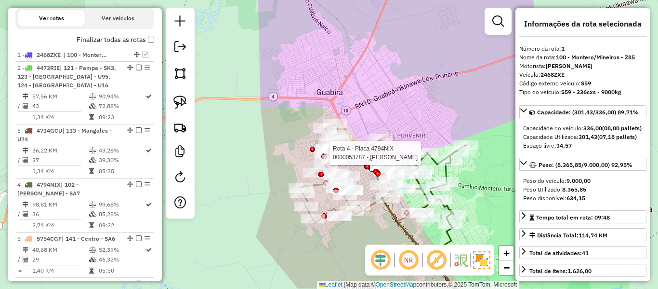
drag, startPoint x: 365, startPoint y: 109, endPoint x: 384, endPoint y: 79, distance: 35.5
click at [384, 79] on div "Rota 4 - Placa 4794NIX 0000053787 - ROSALIA TORREZ Janela de atendimento Grade …" at bounding box center [329, 144] width 658 height 289
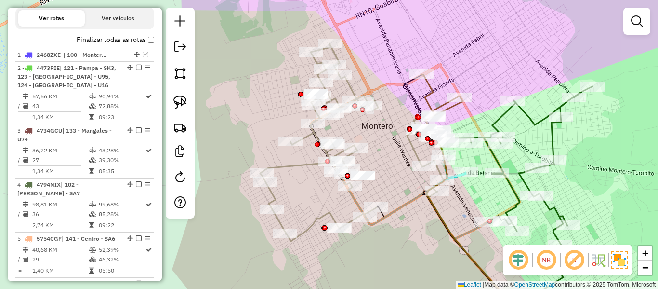
click at [301, 167] on icon at bounding box center [373, 142] width 227 height 198
select select "**********"
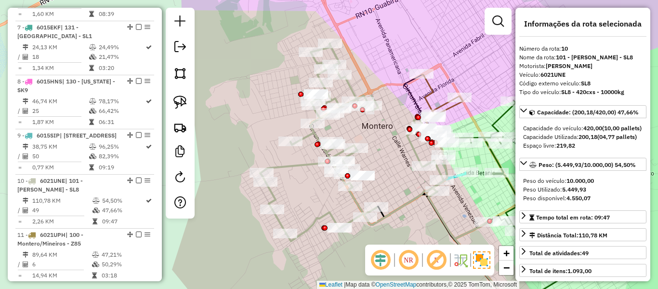
scroll to position [816, 0]
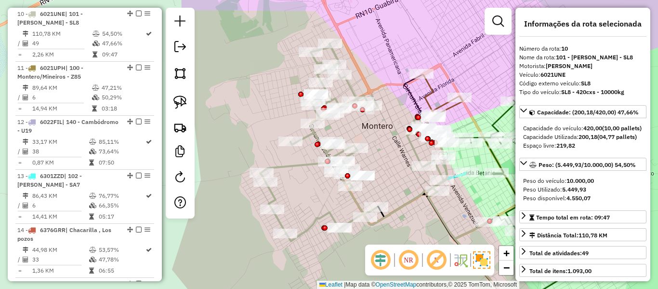
click at [275, 134] on div "Janela de atendimento Grade de atendimento Capacidade Transportadoras Veículos …" at bounding box center [329, 144] width 658 height 289
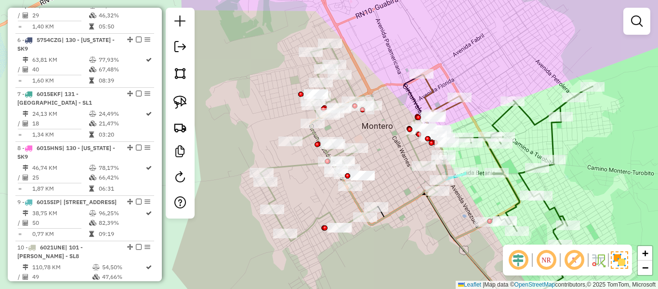
scroll to position [575, 0]
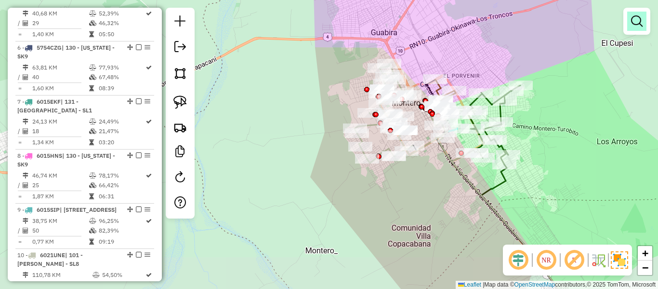
click at [633, 26] on em at bounding box center [637, 21] width 12 height 12
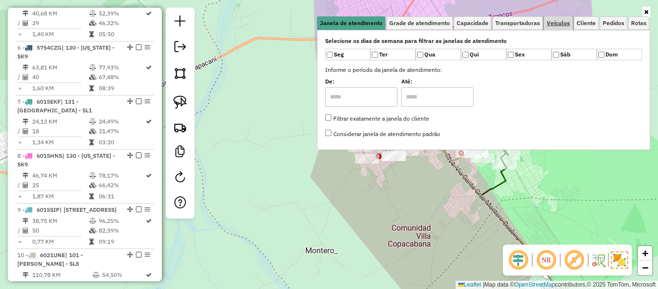
click at [569, 21] on span "Veículos" at bounding box center [558, 23] width 23 height 6
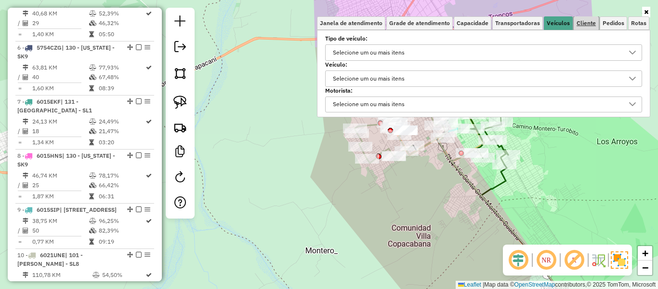
click at [590, 22] on span "Cliente" at bounding box center [586, 23] width 19 height 6
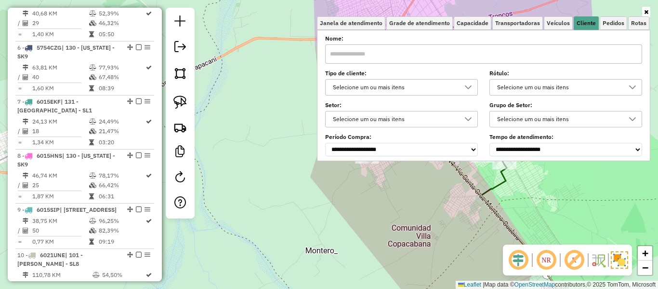
click at [468, 85] on icon at bounding box center [468, 87] width 8 height 8
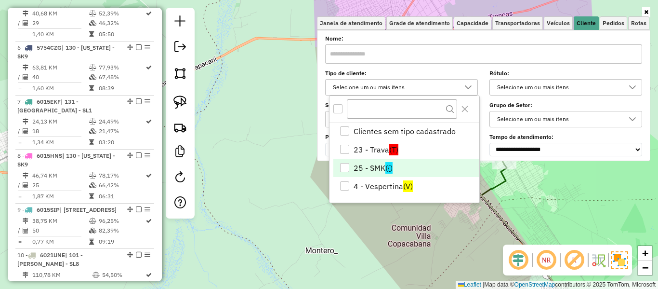
click at [397, 167] on li "25 - SMK ({)" at bounding box center [406, 168] width 146 height 18
click at [254, 136] on div "Janela de atendimento Grade de atendimento Capacidade Transportadoras Veículos …" at bounding box center [329, 144] width 658 height 289
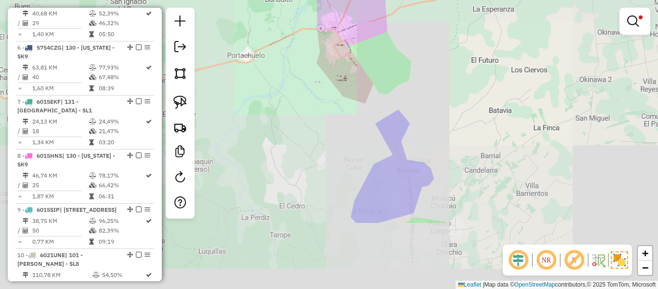
drag, startPoint x: 413, startPoint y: 109, endPoint x: 373, endPoint y: 42, distance: 78.0
click at [373, 42] on div "Limpar filtros Janela de atendimento Grade de atendimento Capacidade Transporta…" at bounding box center [329, 144] width 658 height 289
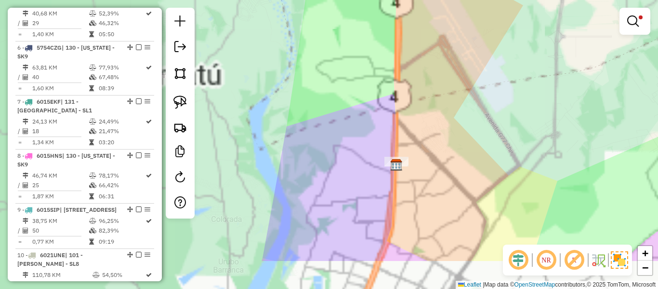
drag, startPoint x: 446, startPoint y: 172, endPoint x: 436, endPoint y: 225, distance: 54.4
click at [444, 166] on div "Limpar filtros Janela de atendimento Grade de atendimento Capacidade Transporta…" at bounding box center [329, 144] width 658 height 289
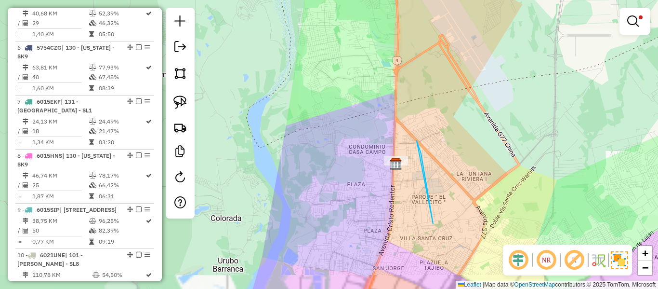
drag, startPoint x: 417, startPoint y: 141, endPoint x: 354, endPoint y: 215, distance: 97.1
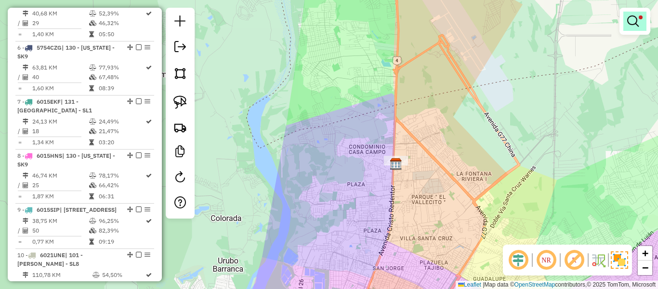
click at [645, 17] on link at bounding box center [634, 21] width 23 height 19
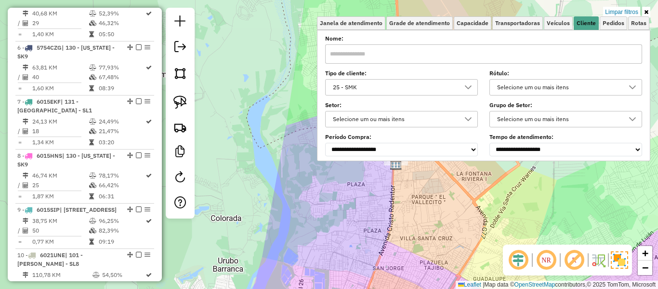
click at [630, 1] on div "Limpar filtros Janela de atendimento Grade de atendimento Capacidade Transporta…" at bounding box center [329, 144] width 658 height 289
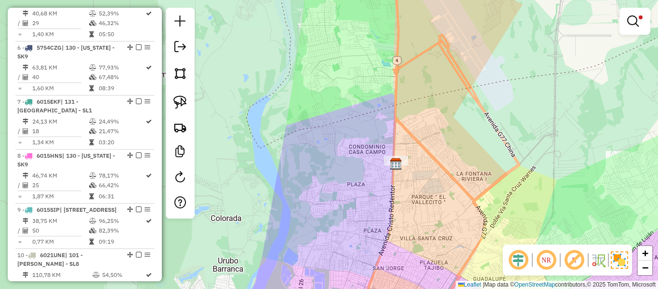
click at [626, 11] on div at bounding box center [635, 21] width 31 height 27
click at [631, 13] on link at bounding box center [634, 21] width 23 height 19
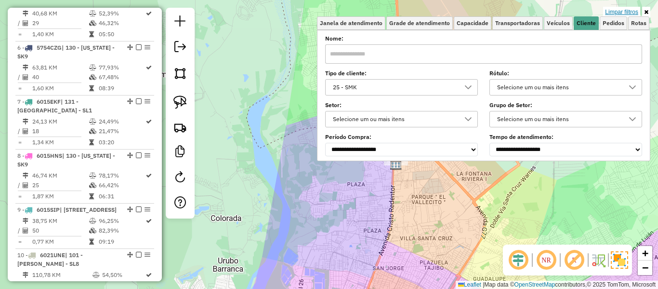
click at [628, 8] on link "Limpar filtros" at bounding box center [621, 12] width 37 height 11
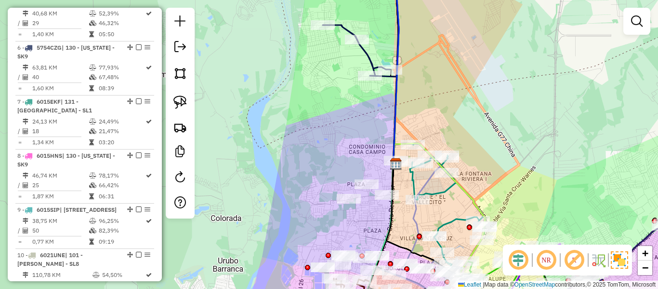
click at [399, 83] on icon at bounding box center [396, 67] width 5 height 193
click at [433, 232] on div "Rota 6 - Placa 5754CZG 0000829095 - T. CAROLINA Janela de atendimento Grade de …" at bounding box center [329, 144] width 658 height 289
select select "**********"
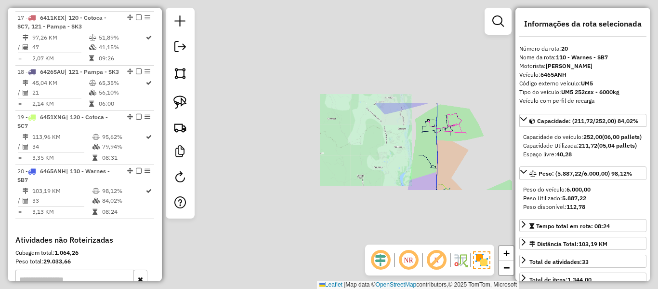
scroll to position [1361, 0]
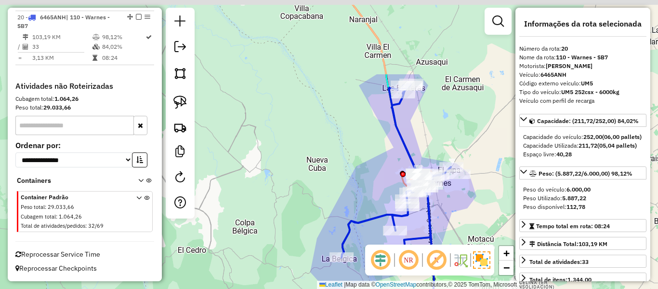
drag, startPoint x: 440, startPoint y: 38, endPoint x: 457, endPoint y: 225, distance: 187.2
click at [453, 213] on div "Janela de atendimento Grade de atendimento Capacidade Transportadoras Veículos …" at bounding box center [329, 144] width 658 height 289
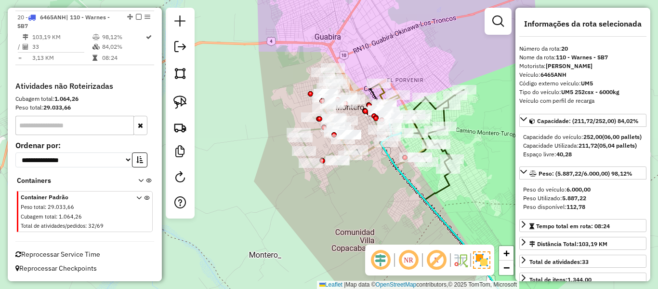
click at [371, 176] on div "Rota 20 - Placa 6465ANH 0000911728 - RONALD QUISPE Rota 20 - Placa 6465ANH 0000…" at bounding box center [329, 144] width 658 height 289
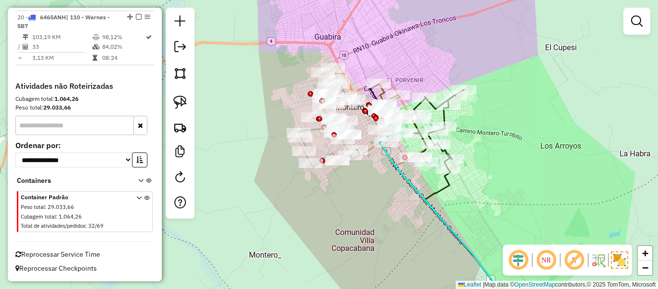
click at [167, 178] on div at bounding box center [180, 113] width 29 height 211
click at [178, 175] on em at bounding box center [180, 177] width 12 height 12
select select "*"
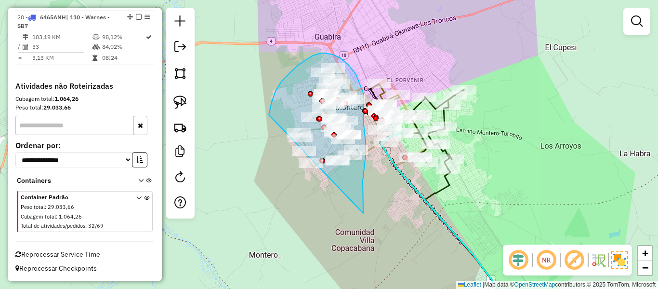
drag, startPoint x: 363, startPoint y: 186, endPoint x: 285, endPoint y: 197, distance: 78.7
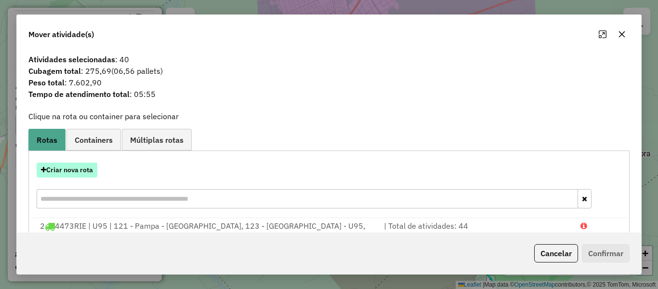
click at [51, 163] on button "Criar nova rota" at bounding box center [67, 169] width 61 height 15
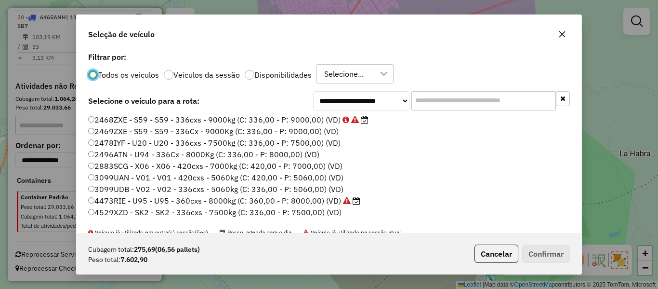
scroll to position [5, 3]
click at [423, 89] on div "**********" at bounding box center [329, 141] width 505 height 183
click at [425, 100] on input "text" at bounding box center [483, 100] width 145 height 19
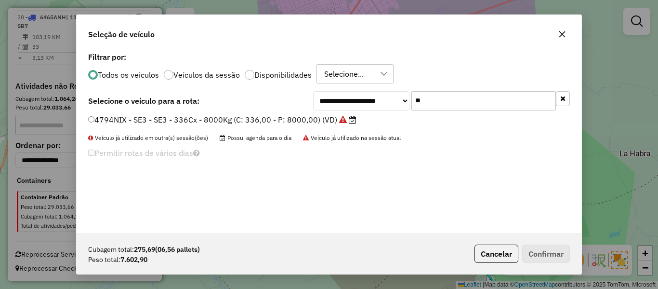
type input "**"
click at [310, 119] on label "4794NIX - SE3 - SE3 - 336Cx - 8000Kg (C: 336,00 - P: 8000,00) (VD)" at bounding box center [222, 120] width 268 height 12
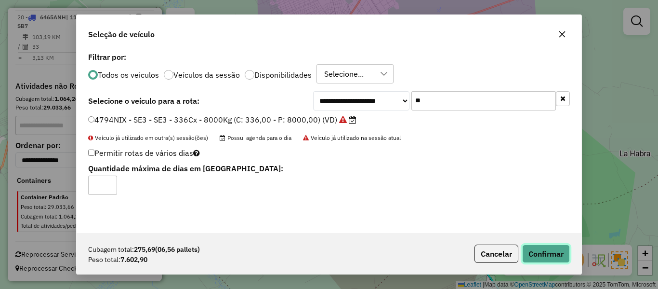
click at [540, 244] on button "Confirmar" at bounding box center [546, 253] width 48 height 18
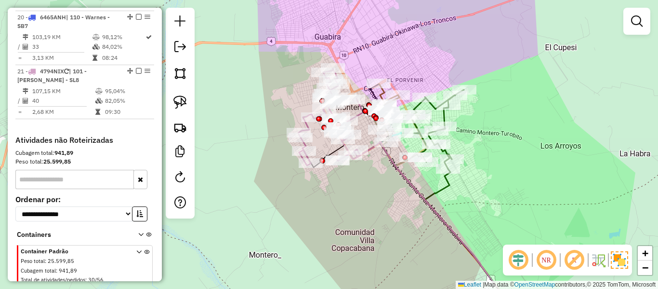
click at [371, 149] on icon at bounding box center [437, 230] width 166 height 176
select select "**********"
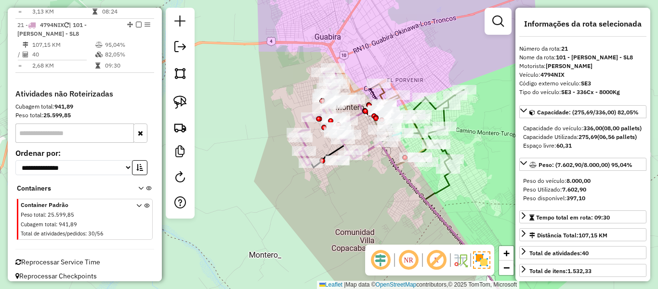
scroll to position [1415, 0]
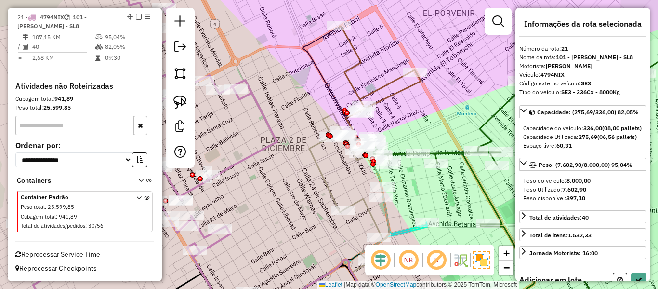
drag, startPoint x: 317, startPoint y: 171, endPoint x: 310, endPoint y: 119, distance: 52.9
click at [310, 119] on icon at bounding box center [349, 213] width 80 height 198
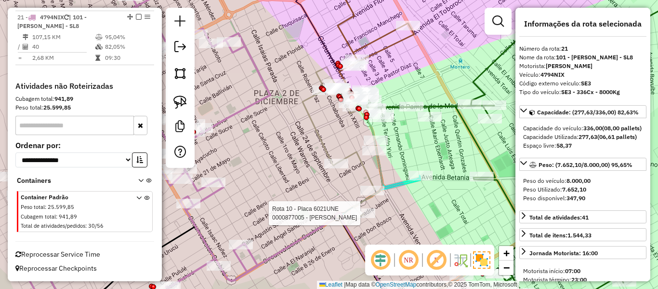
select select "**********"
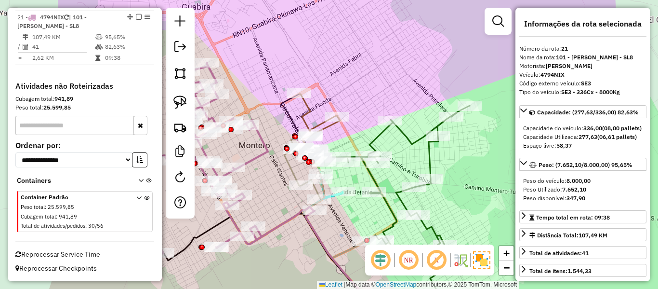
click at [259, 149] on div "Janela de atendimento Grade de atendimento Capacidade Transportadoras Veículos …" at bounding box center [329, 144] width 658 height 289
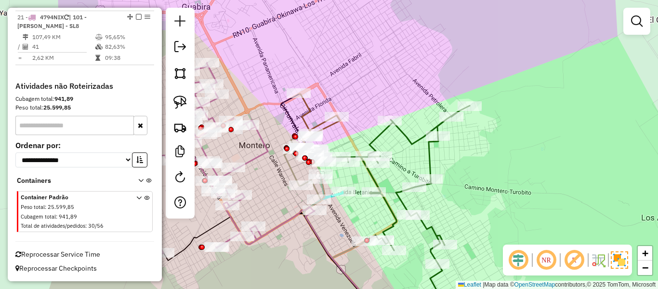
click at [261, 153] on icon at bounding box center [225, 160] width 177 height 194
select select "**********"
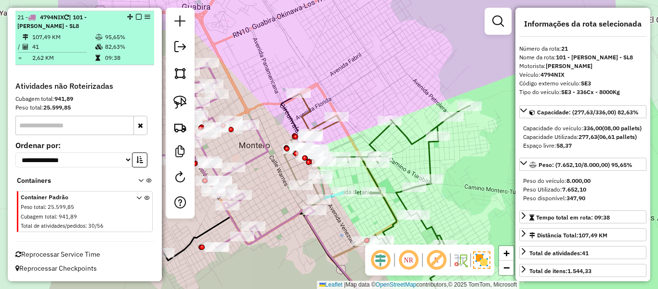
click at [136, 15] on em at bounding box center [139, 17] width 6 height 6
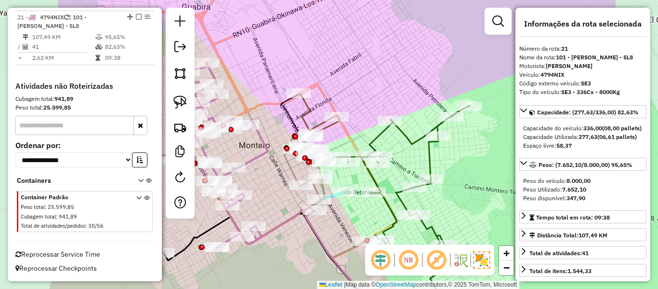
scroll to position [1374, 0]
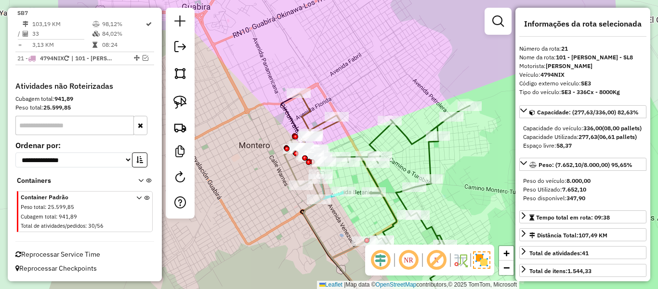
click at [431, 93] on div "Janela de atendimento Grade de atendimento Capacidade Transportadoras Veículos …" at bounding box center [329, 144] width 658 height 289
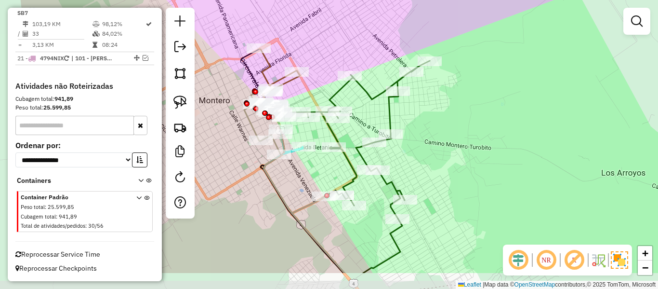
drag, startPoint x: 419, startPoint y: 95, endPoint x: 417, endPoint y: 88, distance: 7.4
click at [421, 88] on div "Janela de atendimento Grade de atendimento Capacidade Transportadoras Veículos …" at bounding box center [329, 144] width 658 height 289
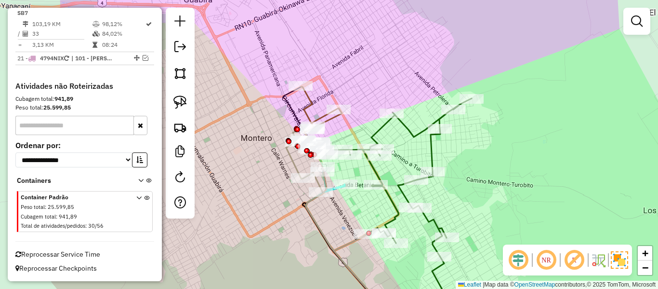
click at [310, 102] on icon at bounding box center [321, 108] width 41 height 42
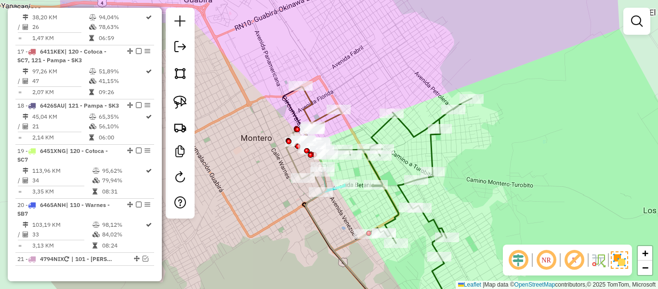
select select "**********"
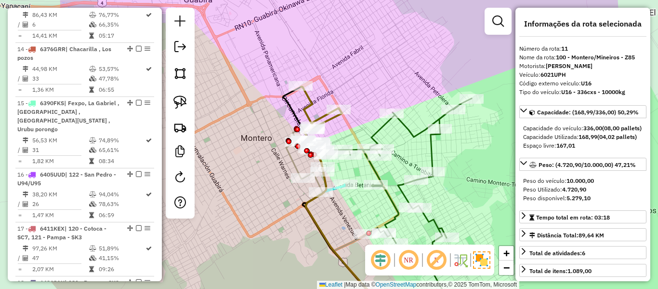
scroll to position [870, 0]
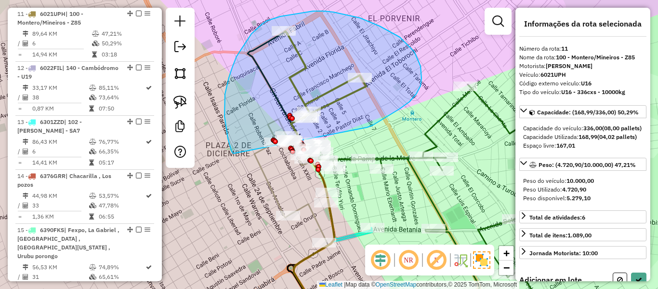
drag, startPoint x: 372, startPoint y: 125, endPoint x: 238, endPoint y: 160, distance: 139.4
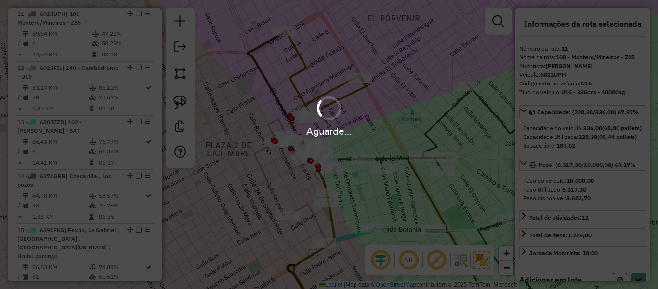
select select "**********"
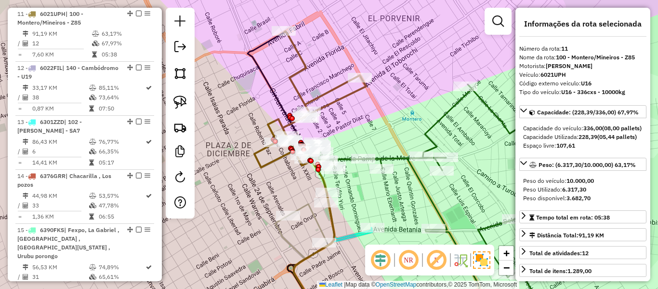
click at [333, 88] on icon at bounding box center [310, 99] width 112 height 136
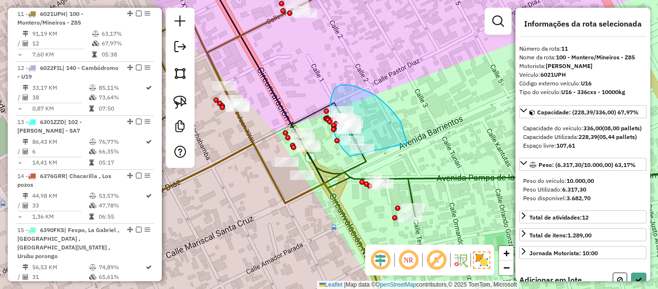
drag, startPoint x: 401, startPoint y: 122, endPoint x: 369, endPoint y: 167, distance: 54.8
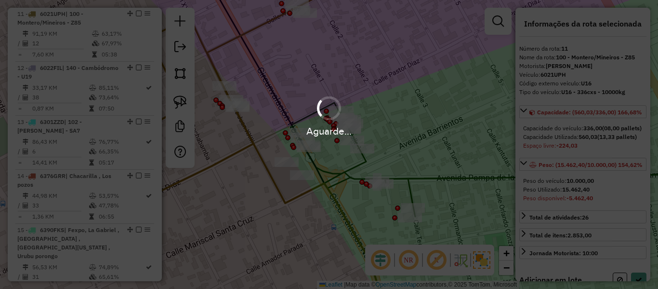
select select "**********"
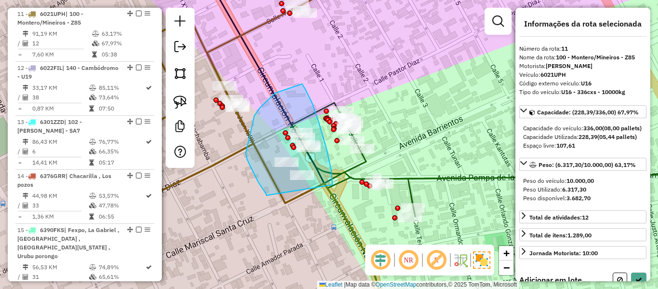
drag, startPoint x: 313, startPoint y: 104, endPoint x: 272, endPoint y: 195, distance: 99.8
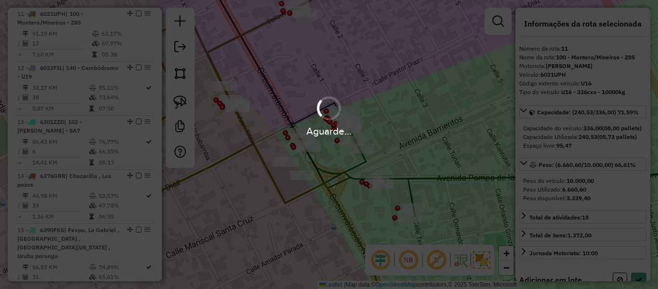
select select "**********"
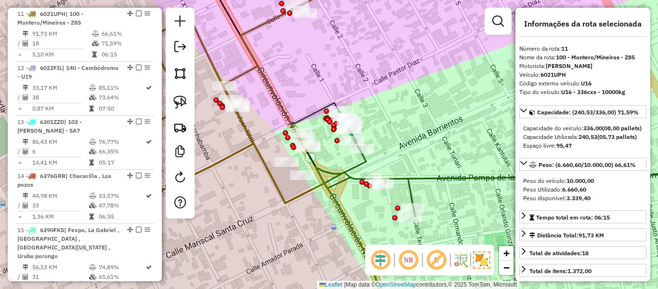
click at [243, 120] on icon at bounding box center [233, 90] width 276 height 239
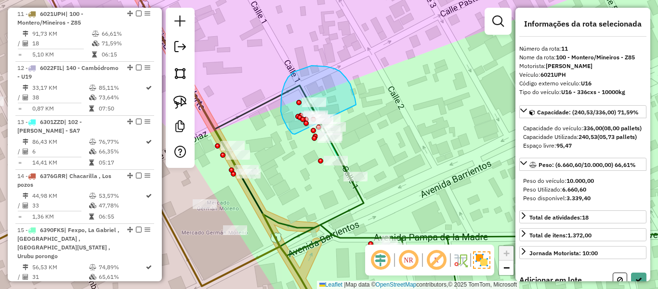
drag, startPoint x: 346, startPoint y: 78, endPoint x: 298, endPoint y: 135, distance: 75.3
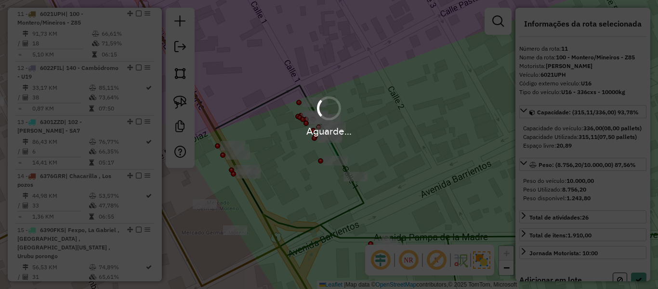
select select "**********"
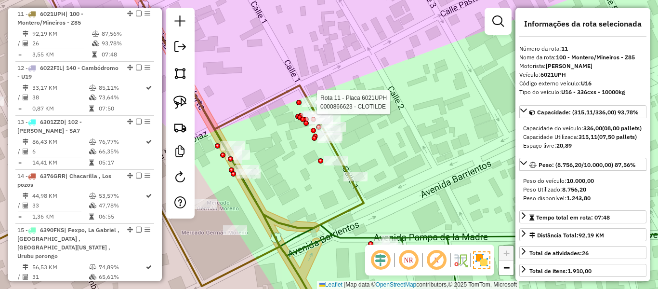
click at [298, 100] on div at bounding box center [298, 102] width 5 height 5
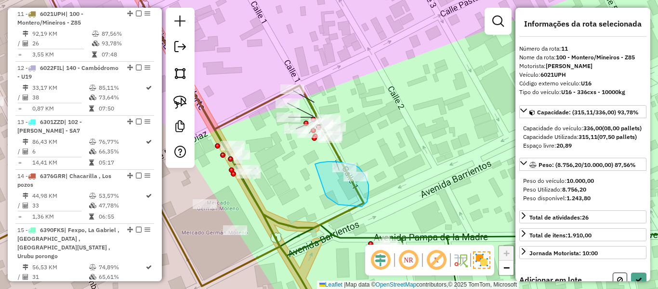
drag, startPoint x: 338, startPoint y: 204, endPoint x: 315, endPoint y: 188, distance: 28.5
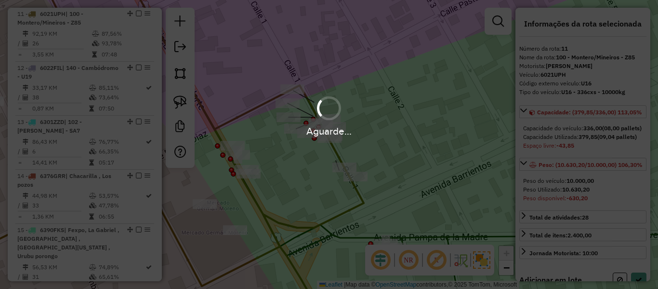
select select "**********"
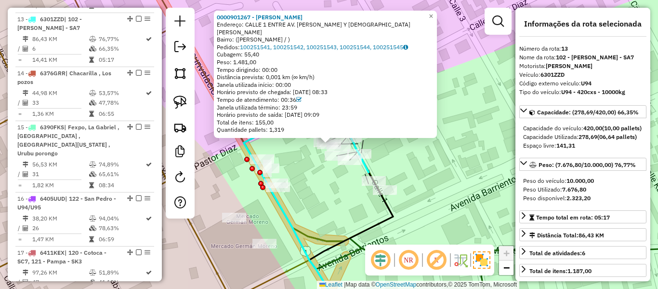
scroll to position [978, 0]
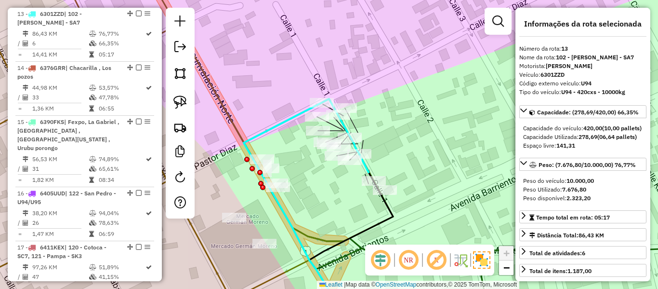
click at [294, 150] on div "Janela de atendimento Grade de atendimento Capacidade Transportadoras Veículos …" at bounding box center [329, 144] width 658 height 289
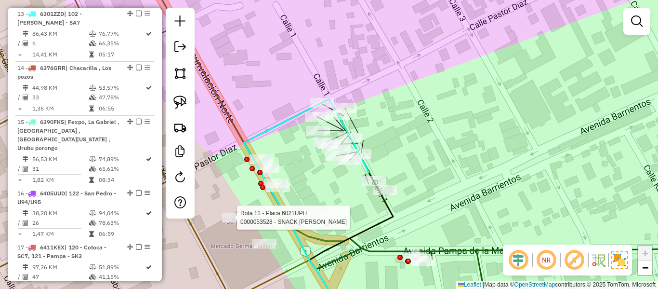
select select "**********"
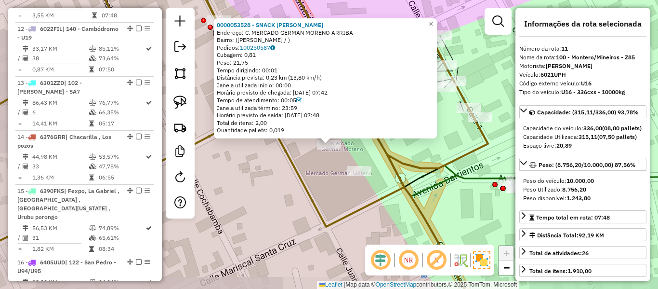
scroll to position [870, 0]
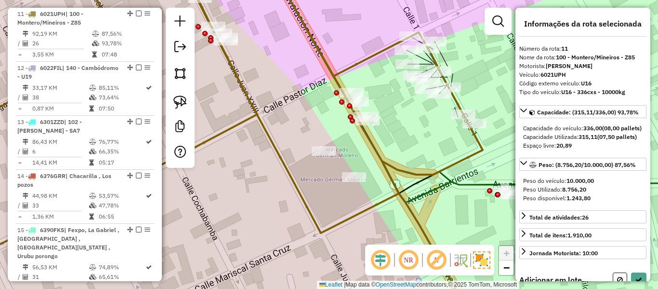
drag, startPoint x: 416, startPoint y: 127, endPoint x: 326, endPoint y: 152, distance: 92.9
click at [326, 155] on div "Janela de atendimento Grade de atendimento Capacidade Transportadoras Veículos …" at bounding box center [329, 144] width 658 height 289
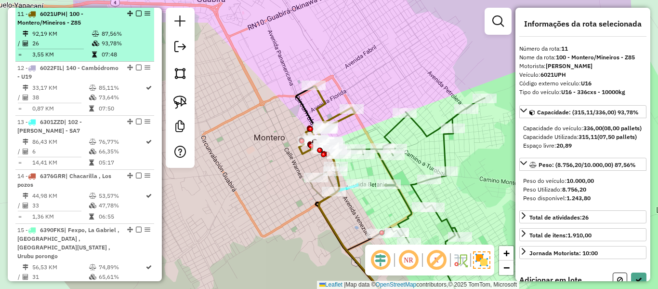
click at [136, 15] on em at bounding box center [139, 14] width 6 height 6
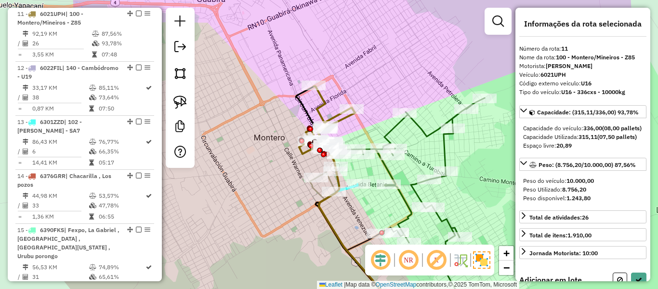
select select "**********"
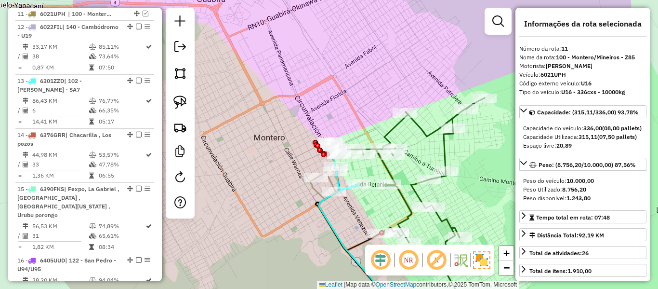
click at [365, 62] on div "Janela de atendimento Grade de atendimento Capacidade Transportadoras Veículos …" at bounding box center [329, 144] width 658 height 289
click at [337, 32] on div "Janela de atendimento Grade de atendimento Capacidade Transportadoras Veículos …" at bounding box center [329, 144] width 658 height 289
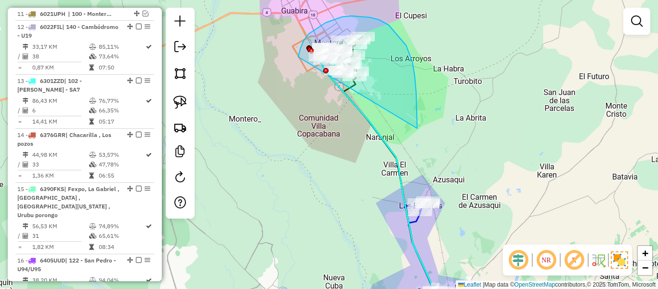
drag, startPoint x: 415, startPoint y: 76, endPoint x: 301, endPoint y: 91, distance: 114.7
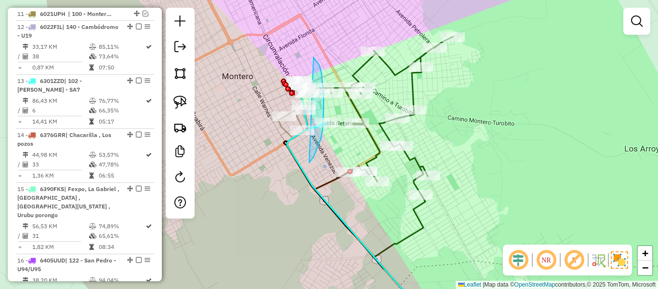
drag, startPoint x: 309, startPoint y: 162, endPoint x: 248, endPoint y: 134, distance: 67.5
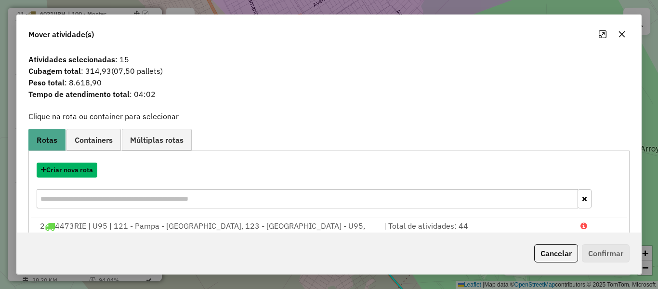
click at [73, 176] on button "Criar nova rota" at bounding box center [67, 169] width 61 height 15
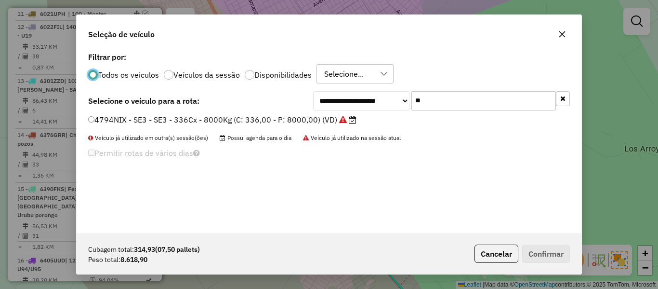
scroll to position [5, 3]
click at [562, 99] on icon "button" at bounding box center [562, 98] width 5 height 7
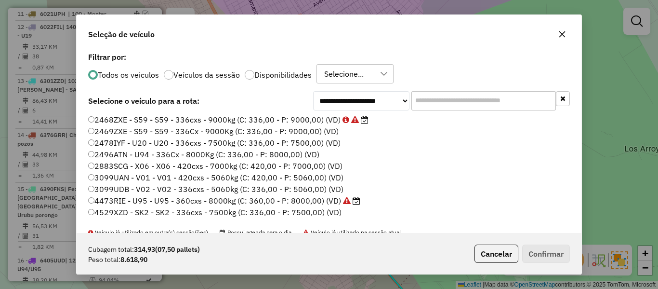
click at [263, 76] on label "Disponibilidades" at bounding box center [282, 75] width 57 height 8
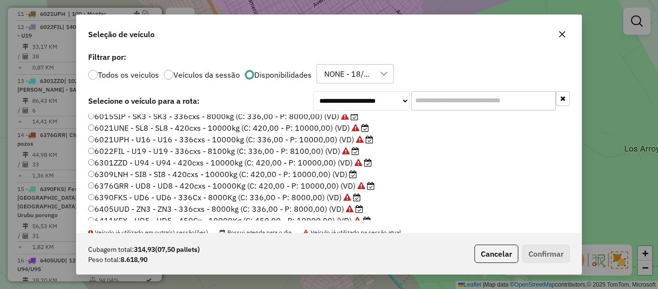
scroll to position [96, 0]
click at [316, 139] on label "6021UPH - U16 - U16 - 336cxs - 10000kg (C: 336,00 - P: 10000,00) (VD)" at bounding box center [230, 139] width 285 height 12
click at [319, 133] on label "6021UPH - U16 - U16 - 336cxs - 10000kg (C: 336,00 - P: 10000,00) (VD)" at bounding box center [230, 139] width 285 height 12
click at [315, 173] on label "6309LNH - SI8 - SI8 - 420cxs - 10000kg (C: 420,00 - P: 10000,00) (VD)" at bounding box center [222, 174] width 269 height 12
click at [543, 254] on button "Confirmar" at bounding box center [546, 253] width 48 height 18
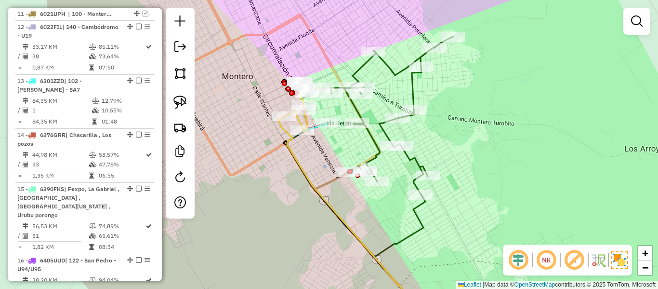
click at [289, 143] on icon at bounding box center [352, 217] width 149 height 201
select select "**********"
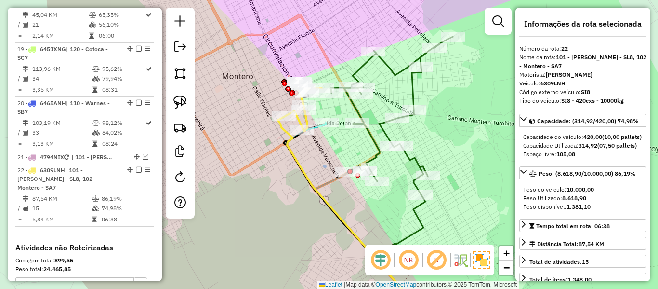
scroll to position [1387, 0]
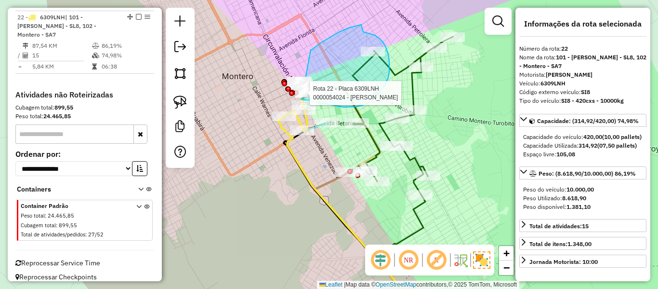
click at [299, 96] on div "Rota 22 - Placa 6309LNH 0000056977 - C. ELIZABETH Rota 22 - Placa 6309LNH 00000…" at bounding box center [329, 144] width 658 height 289
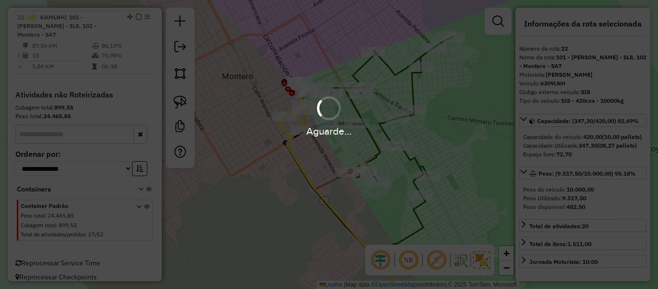
select select "**********"
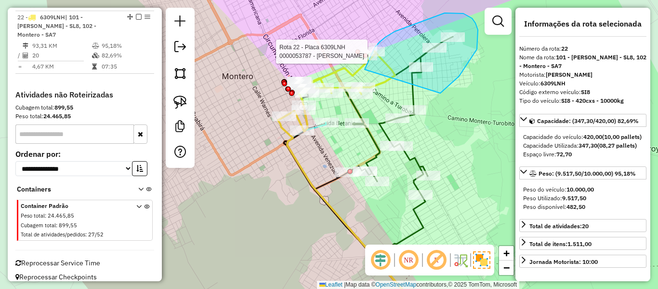
drag, startPoint x: 440, startPoint y: 93, endPoint x: 365, endPoint y: 69, distance: 79.2
click at [365, 69] on div "Rota 22 - Placa 6309LNH 0000053787 - ROSALIA TORREZ Janela de atendimento Grade…" at bounding box center [329, 144] width 658 height 289
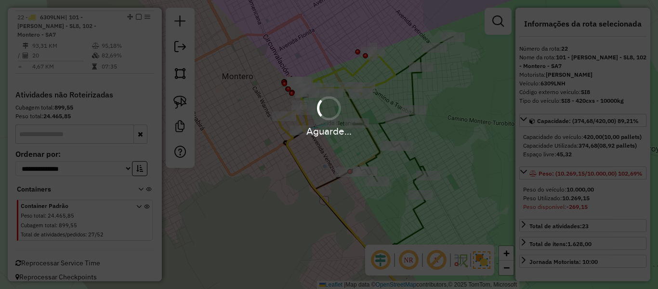
select select "**********"
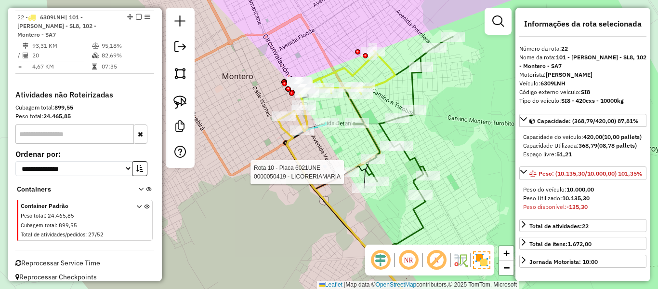
select select "**********"
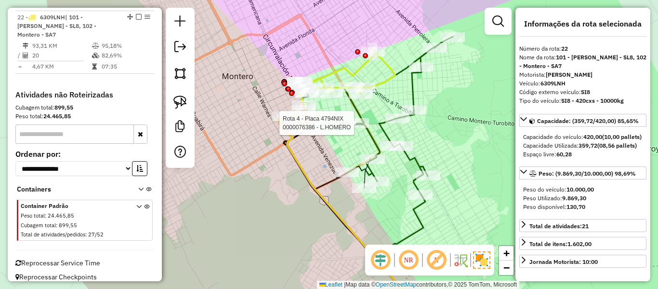
select select "**********"
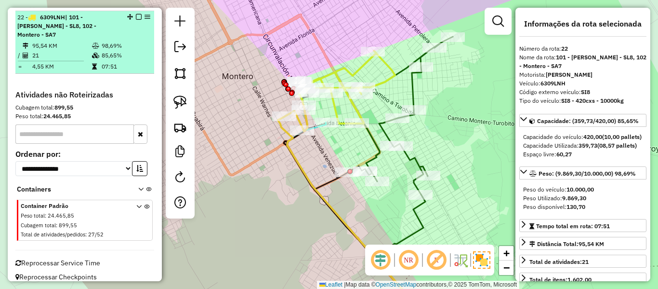
click at [136, 16] on em at bounding box center [139, 17] width 6 height 6
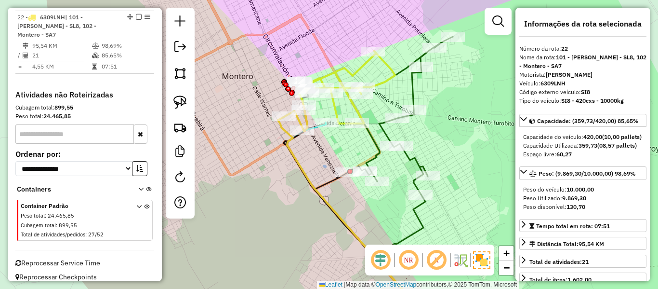
scroll to position [1346, 0]
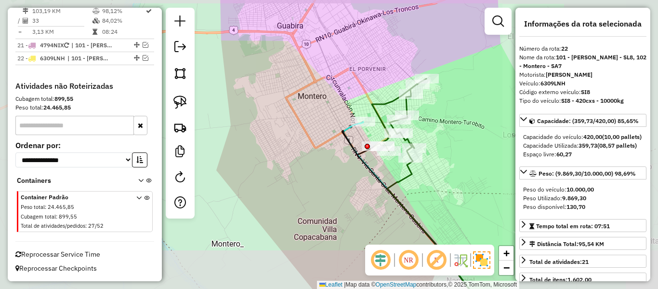
click at [450, 134] on div "Janela de atendimento Grade de atendimento Capacidade Transportadoras Veículos …" at bounding box center [329, 144] width 658 height 289
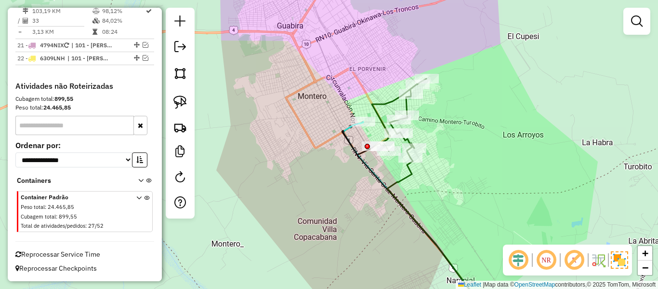
click at [356, 132] on div "Janela de atendimento Grade de atendimento Capacidade Transportadoras Veículos …" at bounding box center [329, 144] width 658 height 289
click at [348, 131] on icon at bounding box center [416, 224] width 148 height 187
select select "**********"
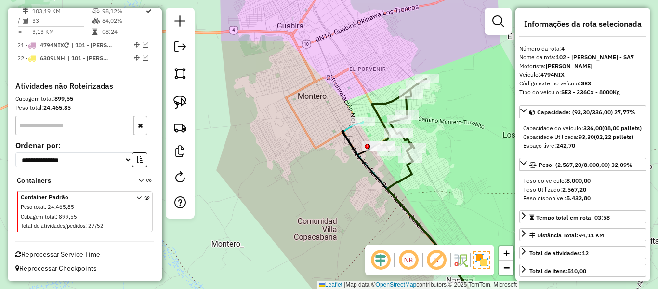
scroll to position [509, 0]
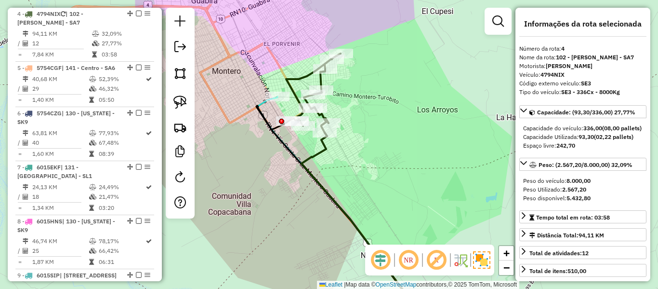
click at [379, 120] on div "Janela de atendimento Grade de atendimento Capacidade Transportadoras Veículos …" at bounding box center [329, 144] width 658 height 289
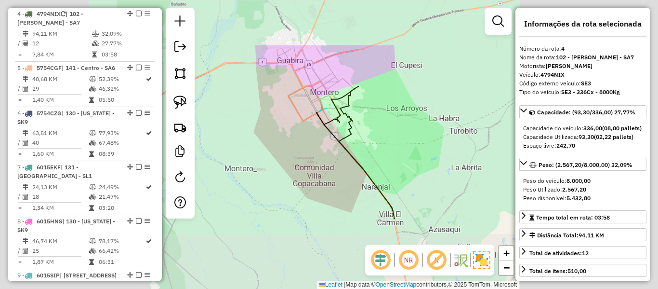
click at [398, 127] on div "Janela de atendimento Grade de atendimento Capacidade Transportadoras Veículos …" at bounding box center [329, 144] width 658 height 289
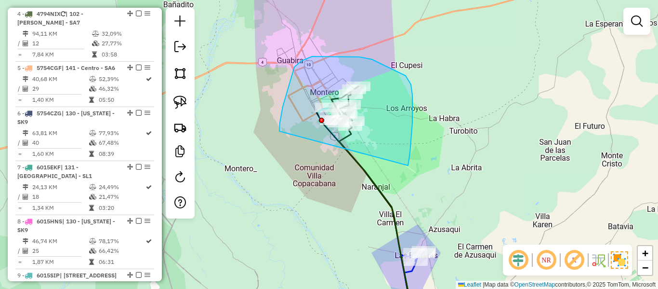
drag, startPoint x: 412, startPoint y: 123, endPoint x: 299, endPoint y: 156, distance: 118.5
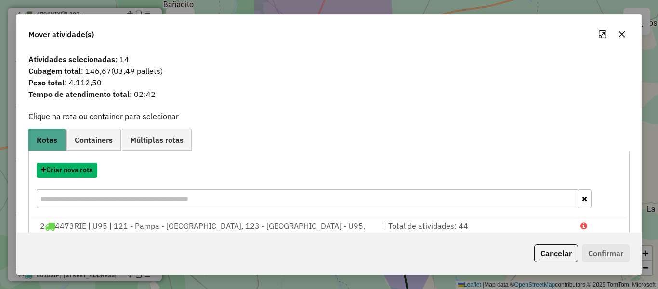
click at [78, 172] on button "Criar nova rota" at bounding box center [67, 169] width 61 height 15
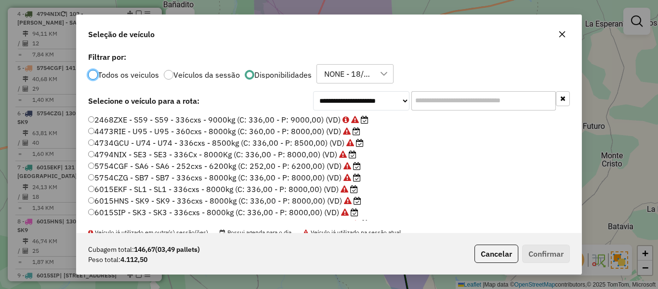
scroll to position [37, 0]
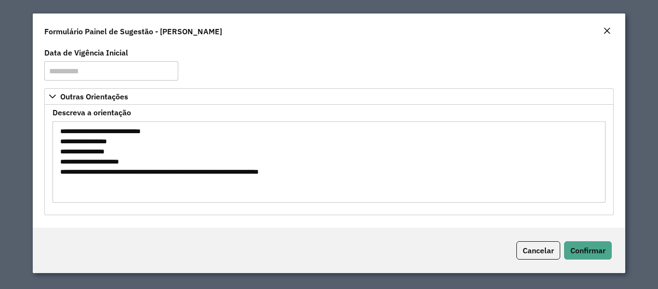
drag, startPoint x: 75, startPoint y: 154, endPoint x: 163, endPoint y: 155, distance: 88.7
click at [156, 157] on textarea "**********" at bounding box center [329, 161] width 553 height 81
click at [85, 156] on textarea "**********" at bounding box center [329, 161] width 553 height 81
click at [92, 162] on textarea "**********" at bounding box center [329, 161] width 553 height 81
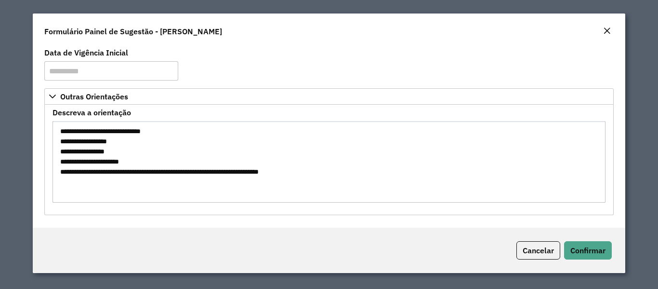
click at [89, 152] on textarea "**********" at bounding box center [329, 161] width 553 height 81
click at [213, 145] on textarea "**********" at bounding box center [329, 161] width 553 height 81
click at [605, 32] on em "Close" at bounding box center [607, 31] width 8 height 8
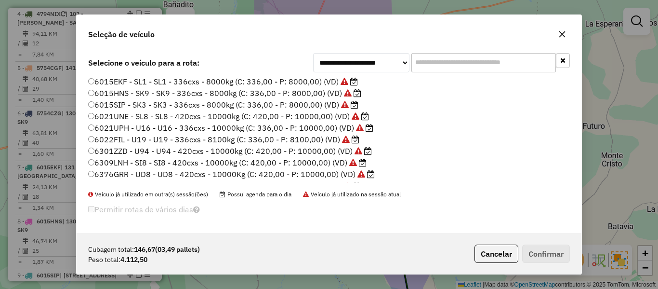
scroll to position [137, 0]
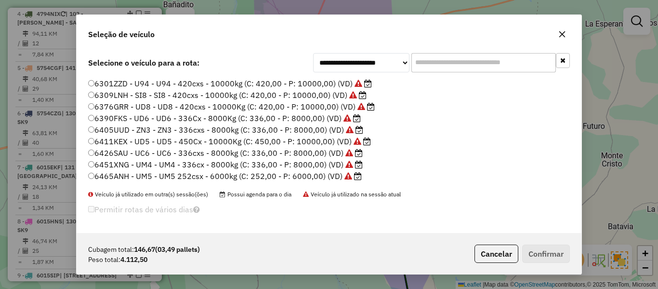
click at [313, 174] on label "6465ANH - UM5 - UM5 252csx - 6000kg (C: 252,00 - P: 6000,00) (VD)" at bounding box center [225, 176] width 274 height 12
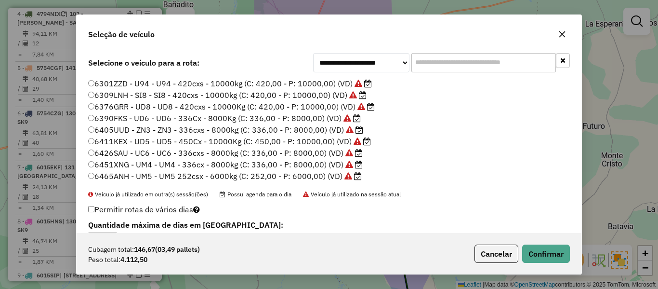
click at [319, 166] on label "6451XNG - UM4 - UM4 - 336cx - 8000kg (C: 336,00 - P: 8000,00) (VD)" at bounding box center [225, 165] width 275 height 12
click at [598, 144] on div "**********" at bounding box center [329, 144] width 658 height 289
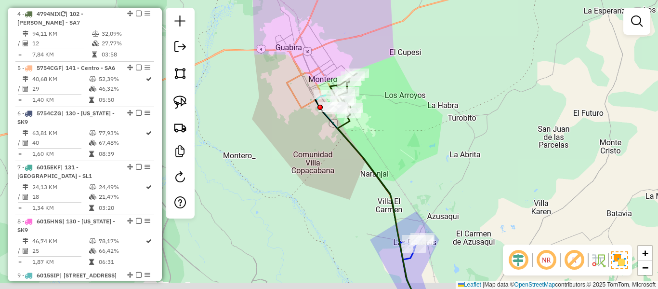
click at [388, 176] on div "Janela de atendimento Grade de atendimento Capacidade Transportadoras Veículos …" at bounding box center [329, 144] width 658 height 289
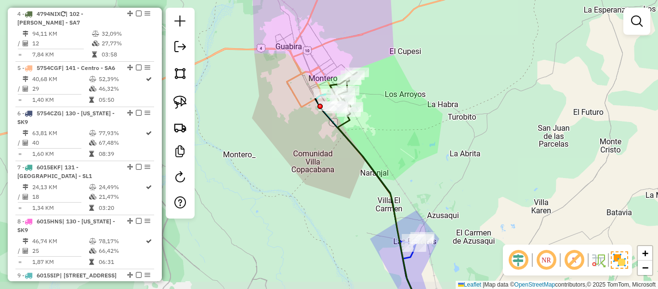
drag, startPoint x: 359, startPoint y: 127, endPoint x: 375, endPoint y: 130, distance: 15.7
click at [355, 112] on div "Janela de atendimento Grade de atendimento Capacidade Transportadoras Veículos …" at bounding box center [329, 144] width 658 height 289
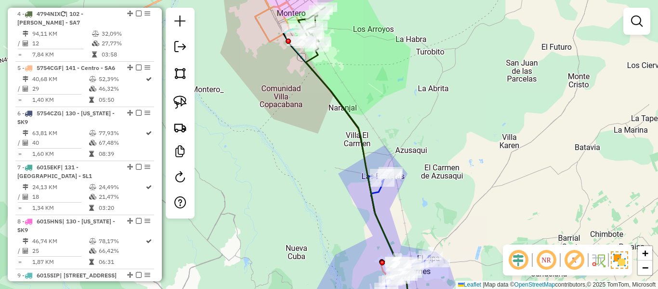
click at [383, 196] on icon at bounding box center [379, 245] width 103 height 146
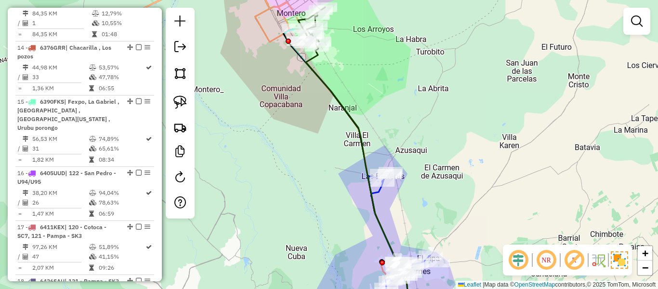
select select "**********"
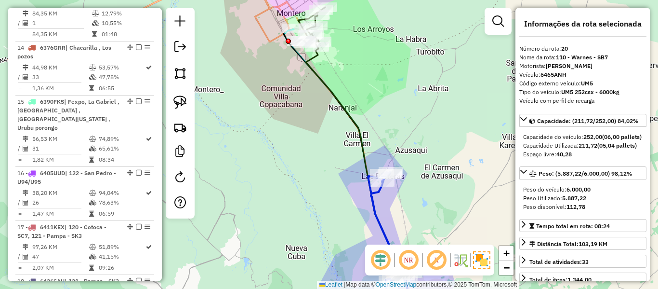
scroll to position [1323, 0]
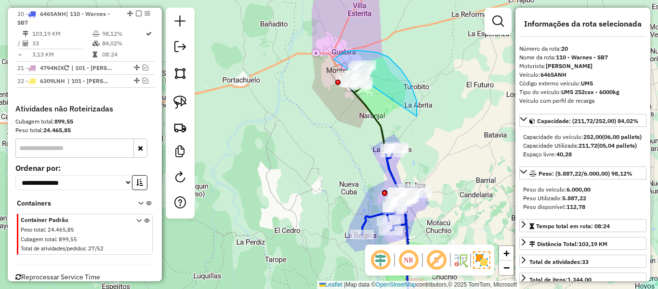
drag, startPoint x: 417, startPoint y: 116, endPoint x: 341, endPoint y: 134, distance: 78.2
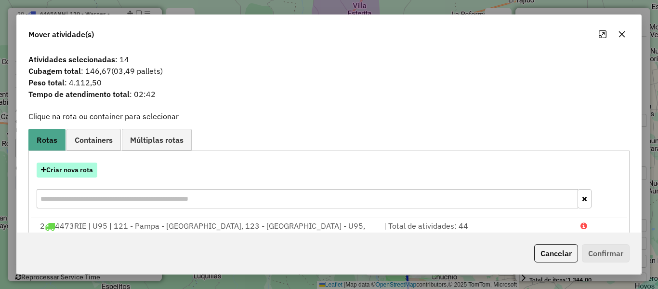
click at [75, 174] on button "Criar nova rota" at bounding box center [67, 169] width 61 height 15
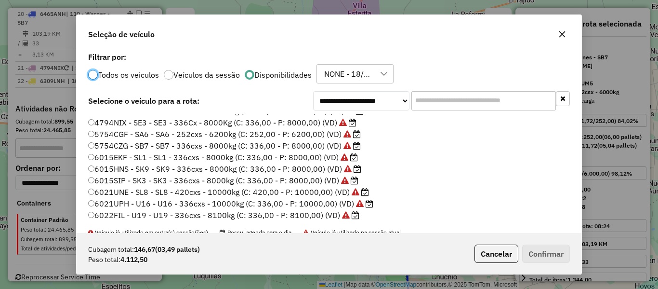
scroll to position [48, 0]
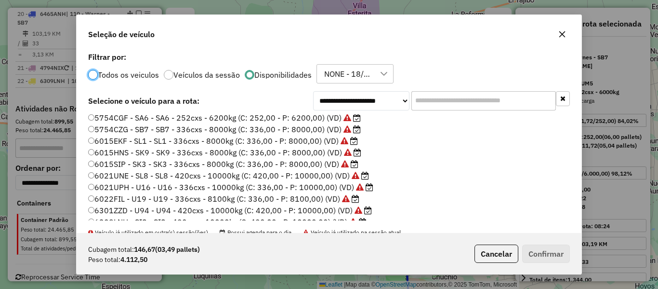
click at [167, 126] on label "5754CZG - SB7 - SB7 - 336cxs - 8000kg (C: 336,00 - P: 8000,00) (VD)" at bounding box center [224, 129] width 273 height 12
click at [556, 249] on button "Confirmar" at bounding box center [546, 253] width 48 height 18
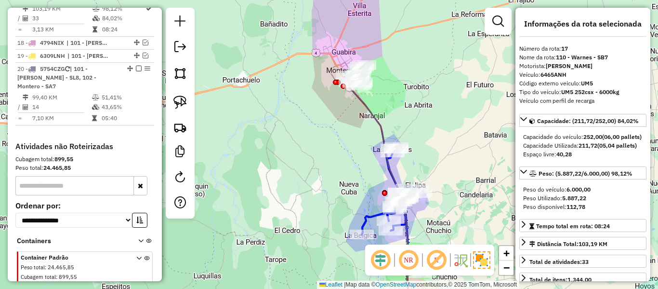
scroll to position [1246, 0]
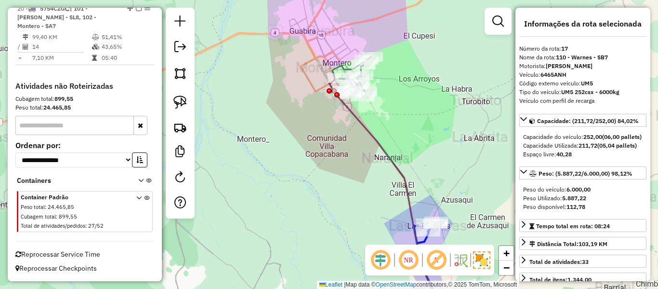
click at [354, 115] on icon at bounding box center [388, 189] width 116 height 258
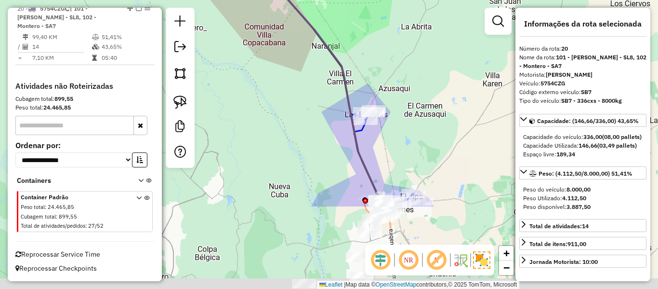
drag, startPoint x: 289, startPoint y: 69, endPoint x: 384, endPoint y: 132, distance: 115.1
click at [278, 51] on div "Janela de atendimento Grade de atendimento Capacidade Transportadoras Veículos …" at bounding box center [329, 144] width 658 height 289
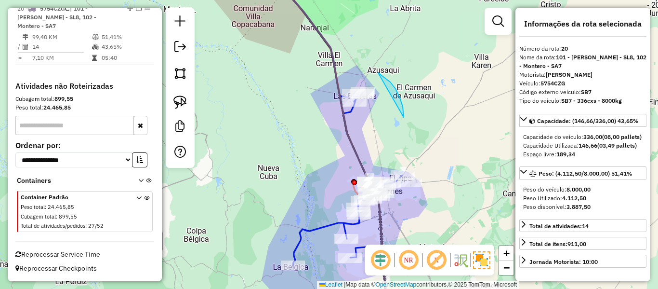
drag, startPoint x: 378, startPoint y: 73, endPoint x: 339, endPoint y: 133, distance: 71.8
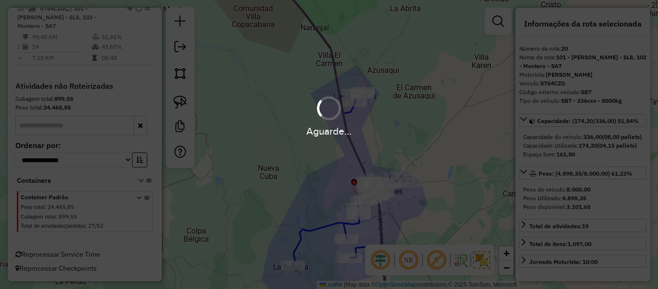
select select "**********"
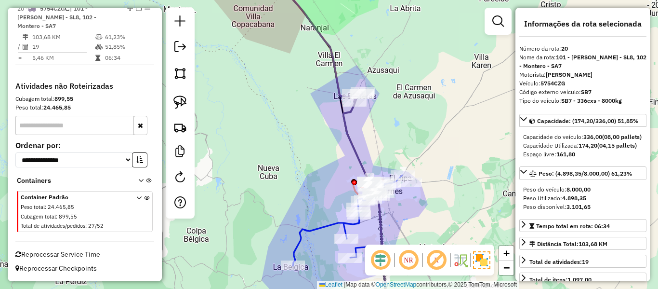
click at [347, 130] on icon at bounding box center [365, 205] width 42 height 224
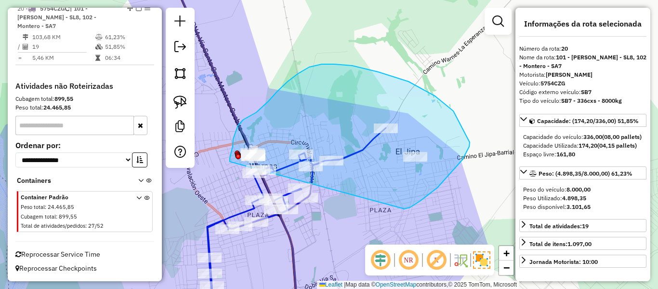
drag, startPoint x: 470, startPoint y: 142, endPoint x: 233, endPoint y: 165, distance: 237.6
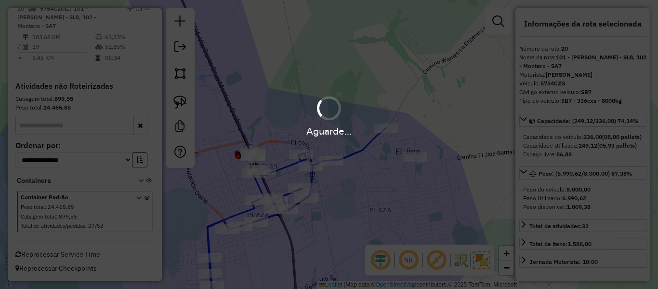
select select "**********"
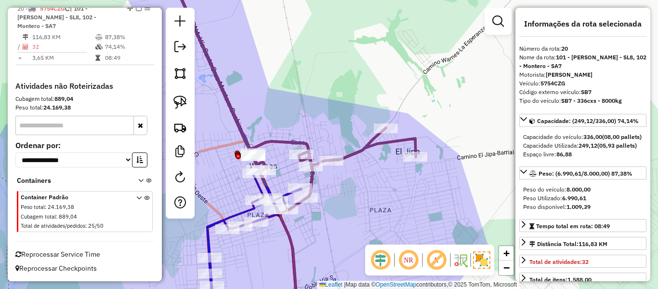
click at [285, 141] on icon at bounding box center [292, 77] width 247 height 213
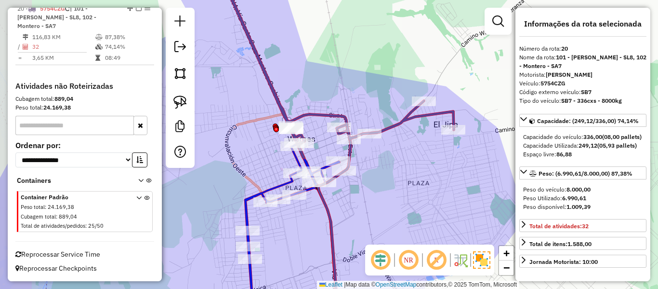
drag, startPoint x: 335, startPoint y: 98, endPoint x: 365, endPoint y: 135, distance: 47.6
click at [362, 85] on div "Janela de atendimento Grade de atendimento Capacidade Transportadoras Veículos …" at bounding box center [329, 144] width 658 height 289
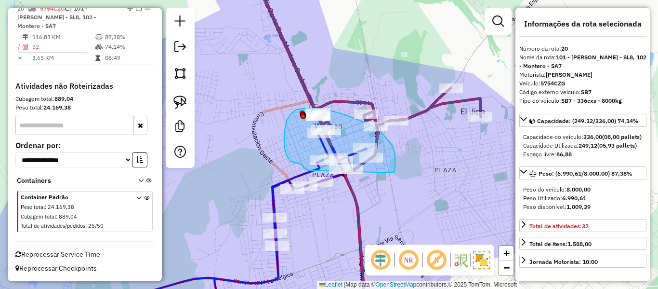
drag, startPoint x: 395, startPoint y: 166, endPoint x: 314, endPoint y: 171, distance: 81.6
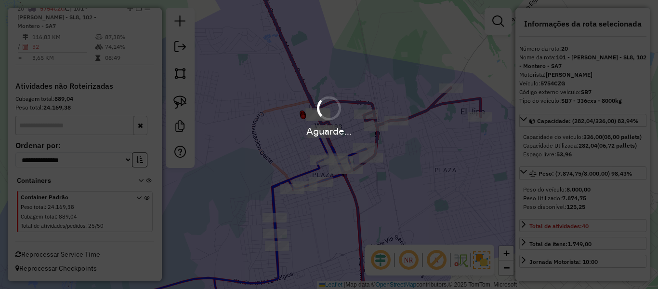
select select "**********"
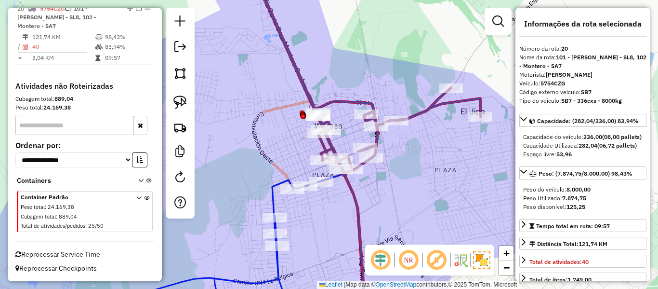
click at [420, 114] on icon at bounding box center [366, 73] width 229 height 204
click at [422, 111] on icon at bounding box center [366, 73] width 229 height 204
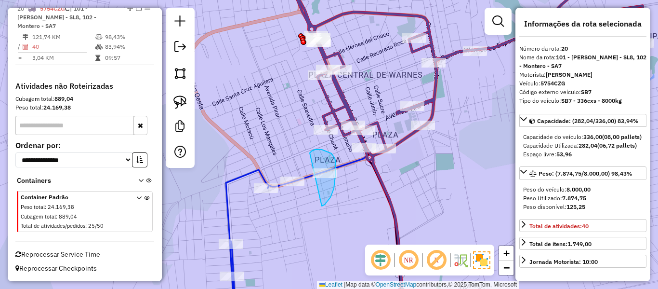
drag, startPoint x: 322, startPoint y: 206, endPoint x: 310, endPoint y: 153, distance: 54.3
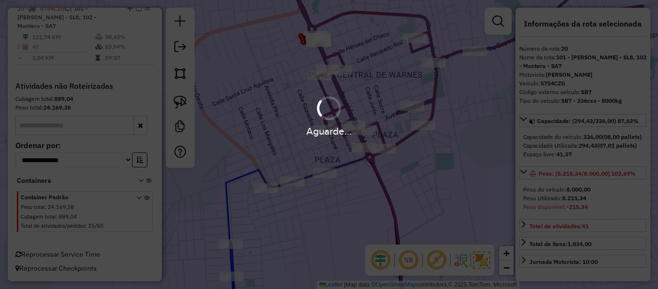
select select "**********"
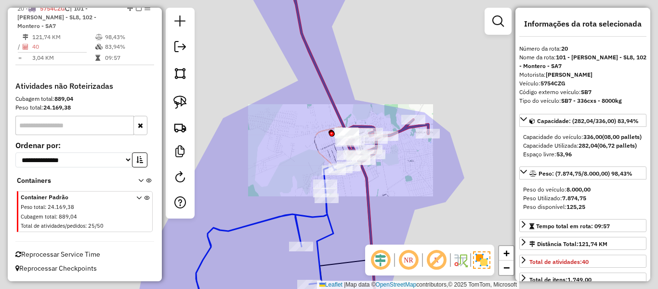
click at [400, 166] on div "Janela de atendimento Grade de atendimento Capacidade Transportadoras Veículos …" at bounding box center [329, 144] width 658 height 289
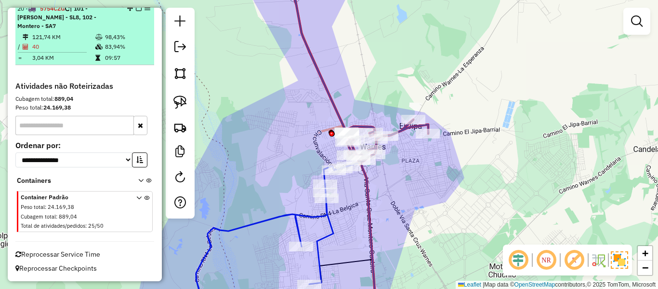
click at [135, 13] on div "20 - 5754CZG | 101 - Montero - SL8, 102 - Montero - SA7" at bounding box center [84, 17] width 135 height 26
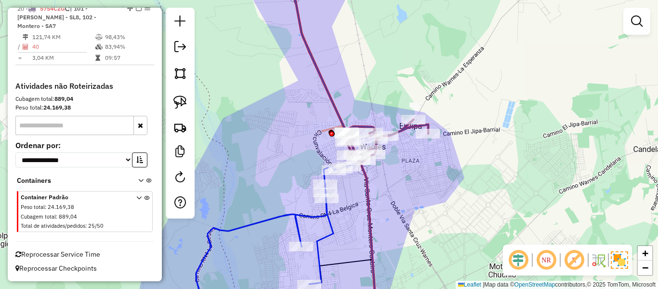
select select "**********"
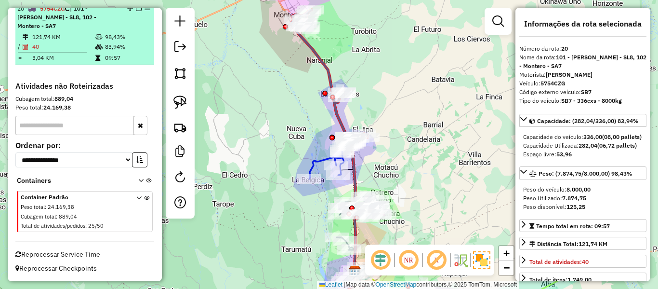
click at [136, 11] on em at bounding box center [139, 8] width 6 height 6
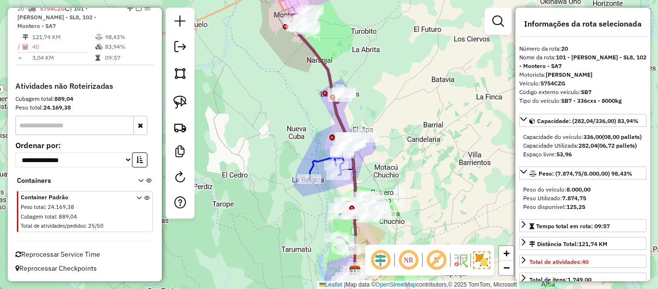
scroll to position [1205, 0]
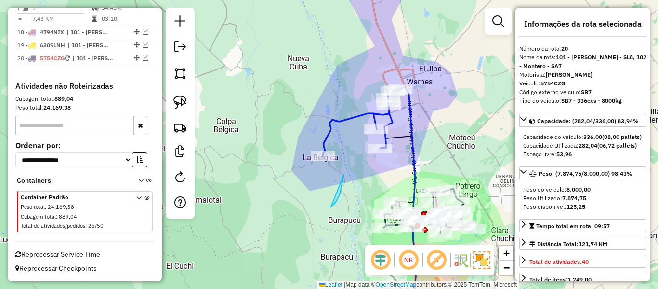
drag, startPoint x: 338, startPoint y: 198, endPoint x: 279, endPoint y: 172, distance: 63.6
click at [323, 134] on icon at bounding box center [361, 122] width 77 height 67
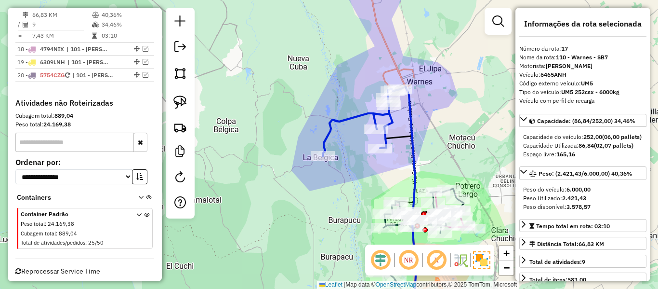
scroll to position [1170, 0]
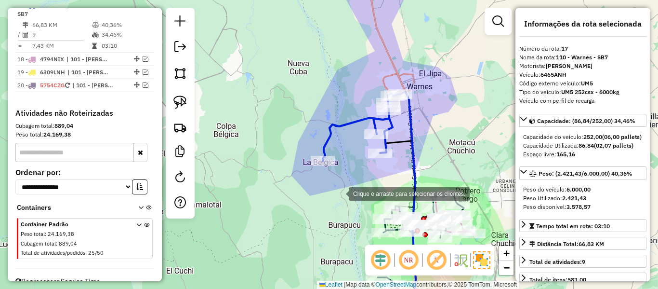
drag, startPoint x: 320, startPoint y: 183, endPoint x: 291, endPoint y: 147, distance: 46.5
click at [318, 174] on div "Clique e arraste para selecionar os clientes. Janela de atendimento Grade de at…" at bounding box center [329, 144] width 658 height 289
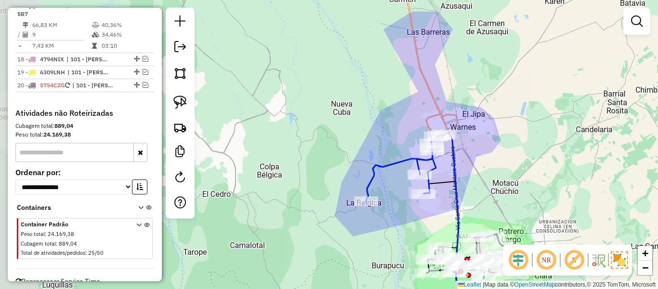
drag, startPoint x: 294, startPoint y: 140, endPoint x: 311, endPoint y: 146, distance: 17.8
click at [311, 146] on div "Janela de atendimento Grade de atendimento Capacidade Transportadoras Veículos …" at bounding box center [329, 144] width 658 height 289
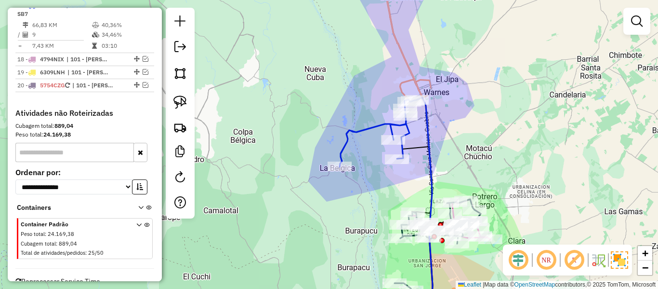
click at [349, 135] on icon at bounding box center [378, 132] width 77 height 67
select select "**********"
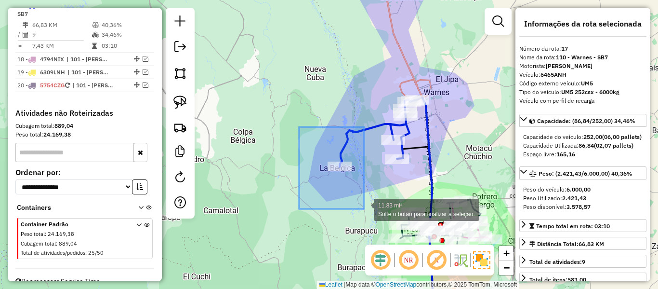
drag, startPoint x: 301, startPoint y: 140, endPoint x: 364, endPoint y: 208, distance: 93.4
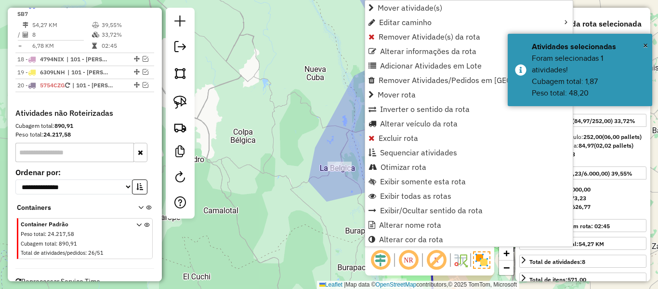
click at [292, 110] on div "Janela de atendimento Grade de atendimento Capacidade Transportadoras Veículos …" at bounding box center [329, 144] width 658 height 289
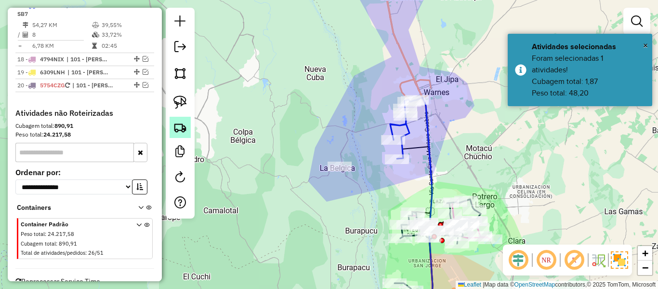
drag, startPoint x: 321, startPoint y: 93, endPoint x: 185, endPoint y: 134, distance: 142.0
click at [172, 134] on hb-router-mapa "Informações da Sessão 1230860 - 18/08/2025 Criação: 16/08/2025 16:10 Depósito: …" at bounding box center [329, 144] width 658 height 289
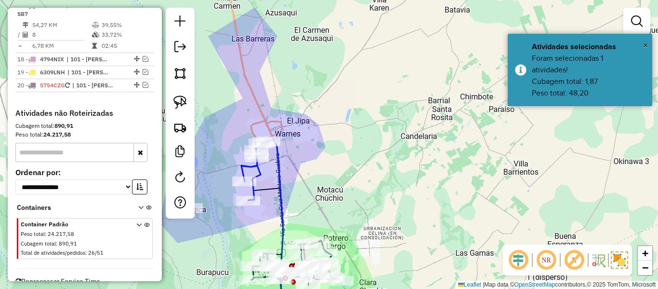
click at [279, 185] on icon at bounding box center [275, 228] width 15 height 179
select select "**********"
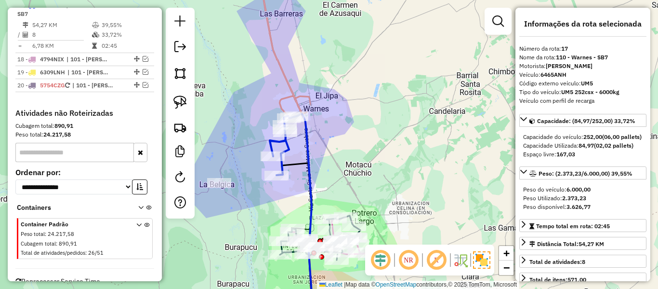
drag, startPoint x: 316, startPoint y: 199, endPoint x: 348, endPoint y: 170, distance: 43.7
click at [350, 170] on div "Janela de atendimento Grade de atendimento Capacidade Transportadoras Veículos …" at bounding box center [329, 144] width 658 height 289
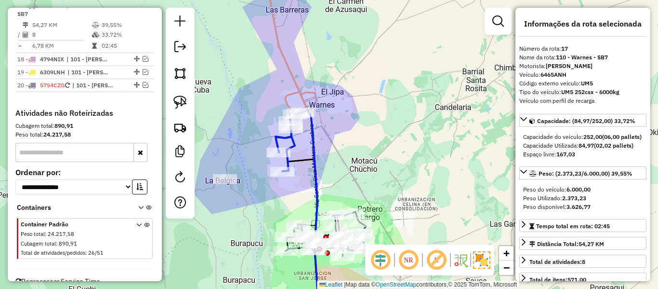
click at [312, 155] on icon at bounding box center [310, 214] width 16 height 208
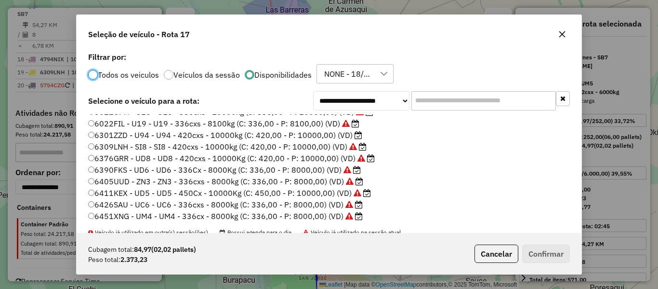
scroll to position [137, 0]
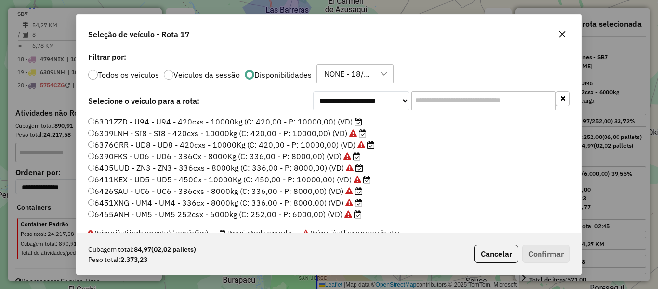
click at [337, 119] on label "6301ZZD - U94 - U94 - 420cxs - 10000kg (C: 420,00 - P: 10000,00) (VD)" at bounding box center [225, 122] width 274 height 12
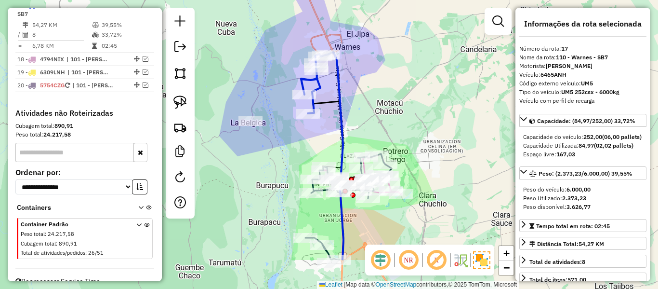
drag, startPoint x: 390, startPoint y: 166, endPoint x: 401, endPoint y: 71, distance: 95.1
click at [414, 132] on div "Janela de atendimento Grade de atendimento Capacidade Transportadoras Veículos …" at bounding box center [329, 144] width 658 height 289
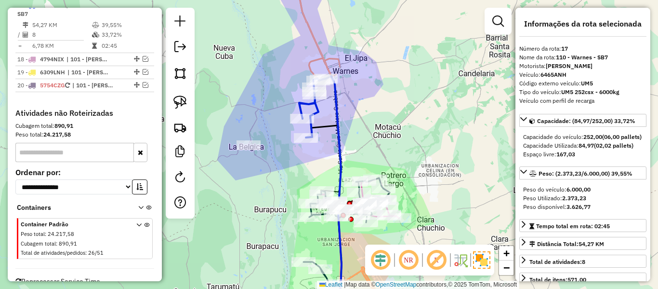
click at [407, 120] on div "Janela de atendimento Grade de atendimento Capacidade Transportadoras Veículos …" at bounding box center [329, 144] width 658 height 289
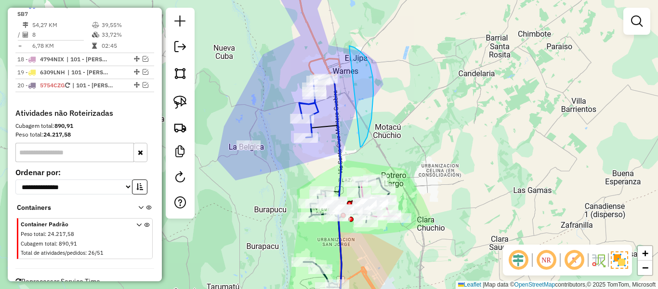
drag, startPoint x: 360, startPoint y: 147, endPoint x: 357, endPoint y: 100, distance: 47.3
click at [344, 116] on div "Janela de atendimento Grade de atendimento Capacidade Transportadoras Veículos …" at bounding box center [329, 144] width 658 height 289
click at [341, 113] on icon at bounding box center [334, 196] width 16 height 241
select select "**********"
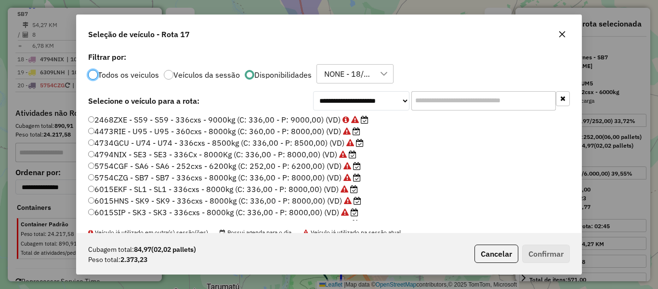
scroll to position [5, 3]
click at [455, 106] on input "text" at bounding box center [483, 100] width 145 height 19
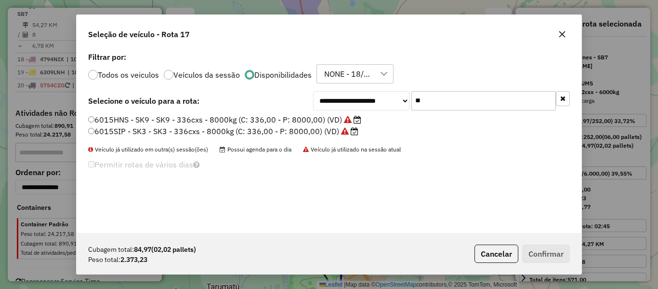
type input "**"
click at [318, 119] on label "6015HNS - SK9 - SK9 - 336cxs - 8000kg (C: 336,00 - P: 8000,00) (VD)" at bounding box center [224, 120] width 273 height 12
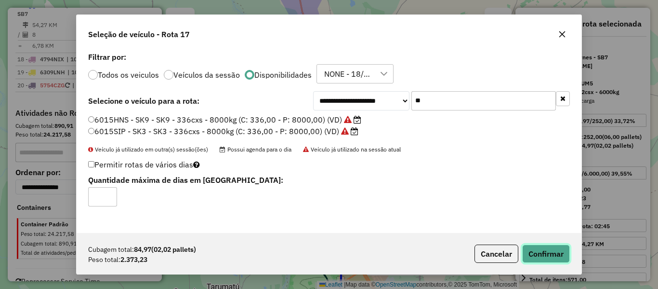
click at [550, 251] on button "Confirmar" at bounding box center [546, 253] width 48 height 18
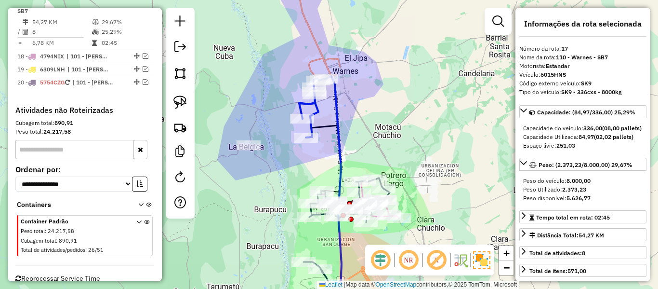
scroll to position [1170, 0]
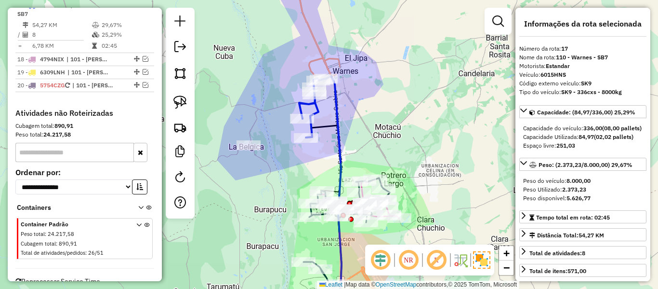
click at [333, 101] on icon at bounding box center [334, 196] width 16 height 241
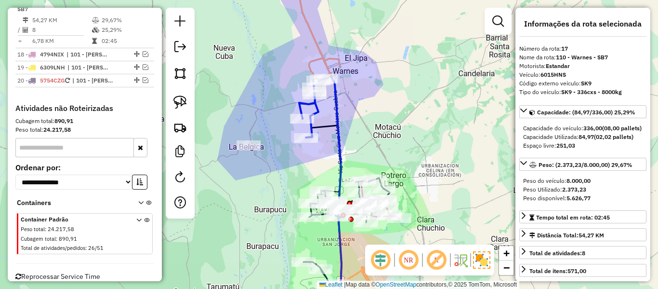
scroll to position [1178, 0]
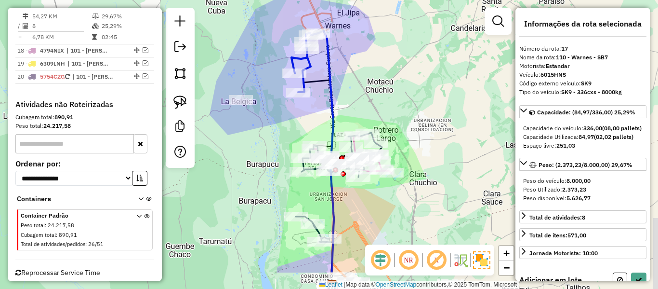
drag, startPoint x: 354, startPoint y: 134, endPoint x: 343, endPoint y: 73, distance: 61.8
click at [343, 70] on div "Janela de atendimento Grade de atendimento Capacidade Transportadoras Veículos …" at bounding box center [329, 144] width 658 height 289
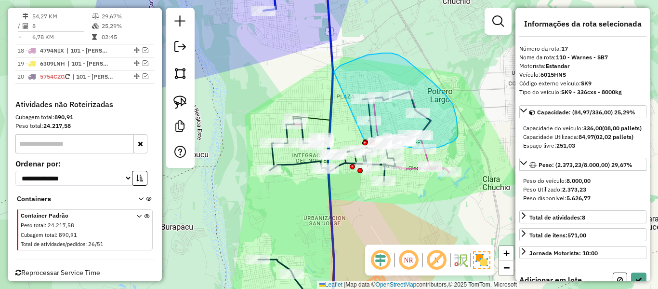
drag, startPoint x: 433, startPoint y: 82, endPoint x: 356, endPoint y: 134, distance: 93.0
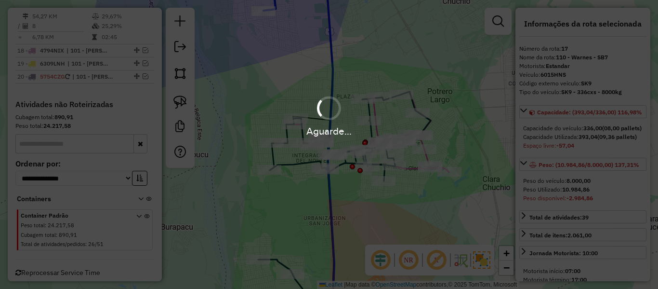
select select "**********"
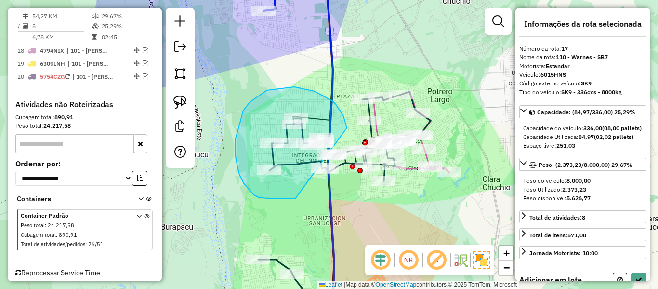
drag, startPoint x: 308, startPoint y: 89, endPoint x: 299, endPoint y: 197, distance: 107.8
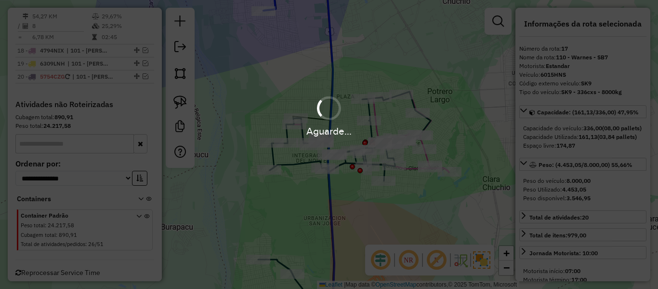
select select "**********"
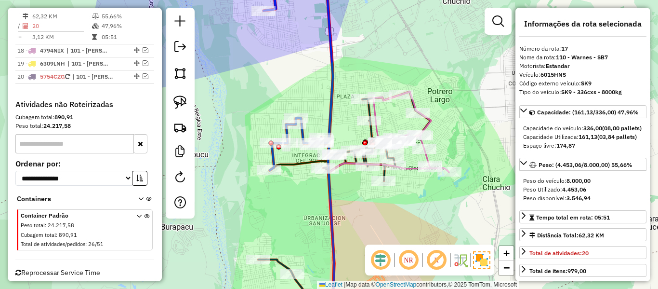
click at [333, 95] on icon at bounding box center [294, 70] width 78 height 199
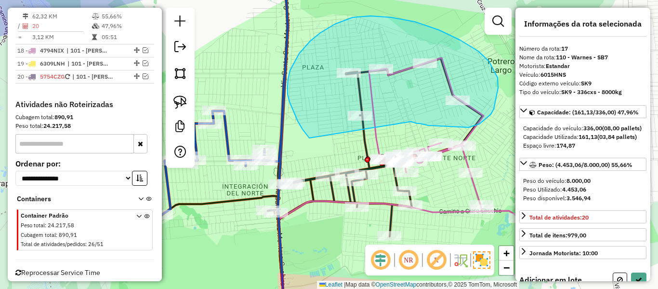
drag, startPoint x: 412, startPoint y: 122, endPoint x: 312, endPoint y: 139, distance: 101.6
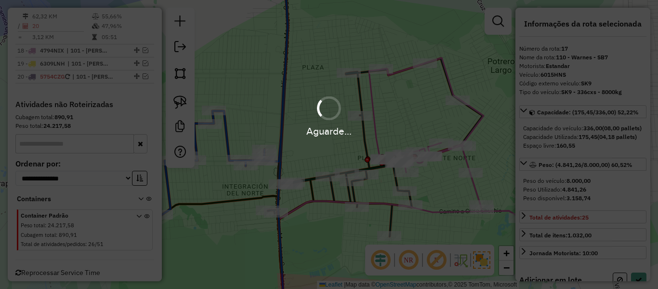
select select "**********"
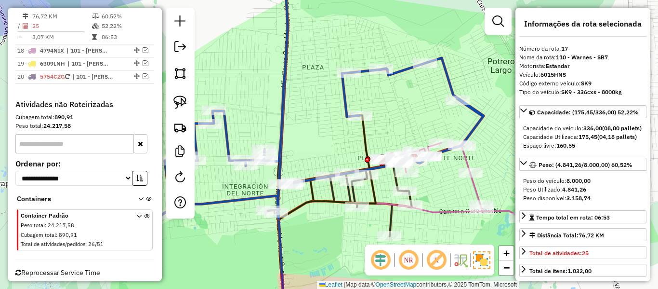
click at [452, 84] on icon at bounding box center [322, 95] width 322 height 248
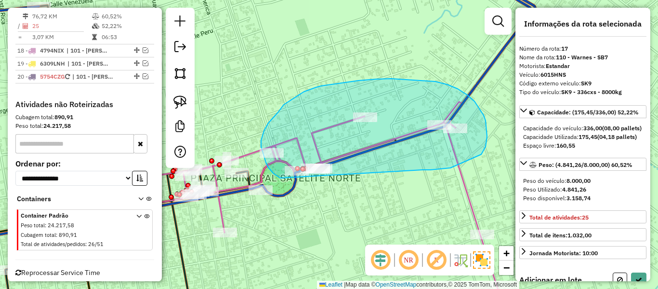
drag, startPoint x: 450, startPoint y: 168, endPoint x: 312, endPoint y: 187, distance: 140.1
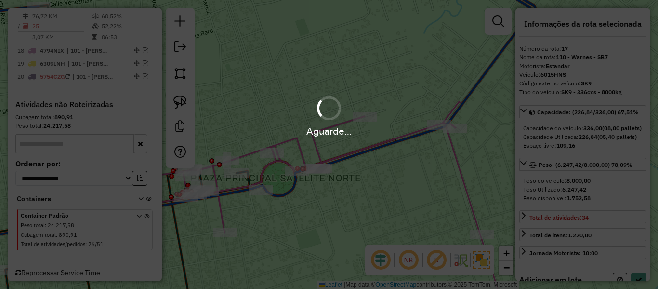
select select "**********"
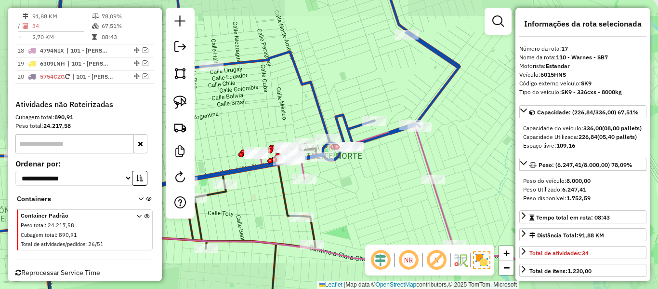
click at [314, 92] on icon at bounding box center [197, 122] width 526 height 302
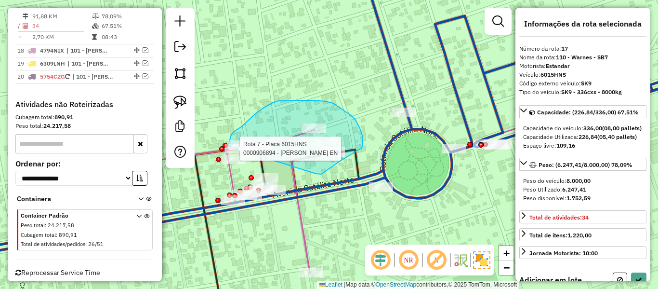
click at [228, 149] on div "Rota 7 - Placa 6015HNS 0000880768 - EDZON Rota 7 - Placa 6015HNS 0000906894 - O…" at bounding box center [329, 144] width 658 height 289
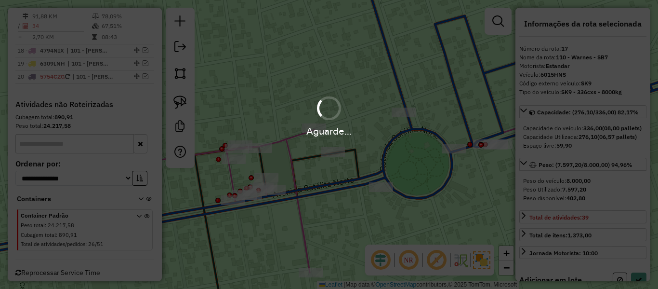
select select "**********"
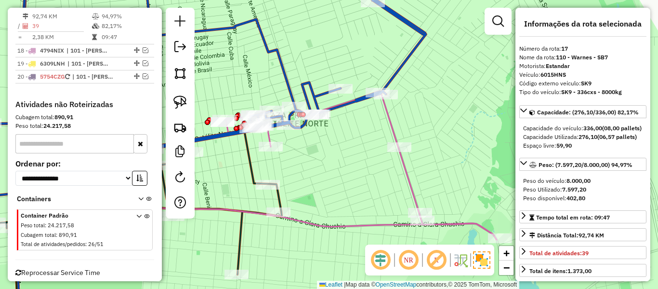
click at [284, 78] on icon at bounding box center [180, 105] width 492 height 269
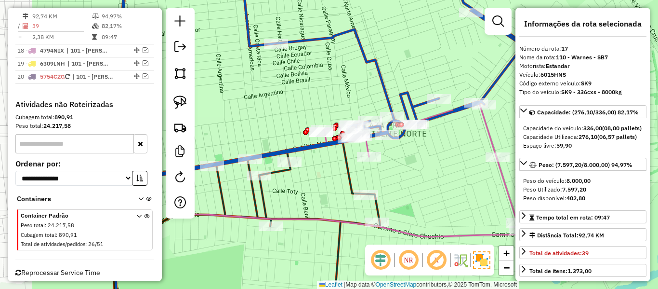
drag, startPoint x: 243, startPoint y: 78, endPoint x: 362, endPoint y: 94, distance: 120.1
click at [346, 90] on div "Janela de atendimento Grade de atendimento Capacidade Transportadoras Veículos …" at bounding box center [329, 144] width 658 height 289
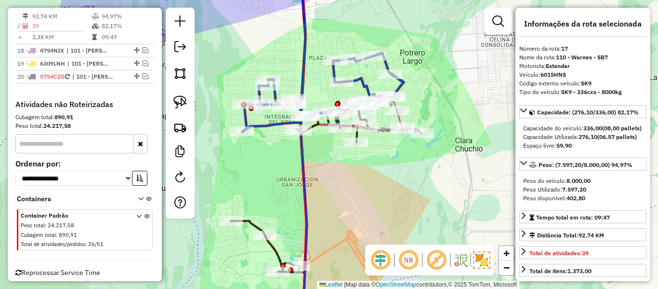
drag, startPoint x: 454, startPoint y: 101, endPoint x: 355, endPoint y: 106, distance: 98.9
click at [457, 136] on div "Janela de atendimento Grade de atendimento Capacidade Transportadoras Veículos …" at bounding box center [329, 144] width 658 height 289
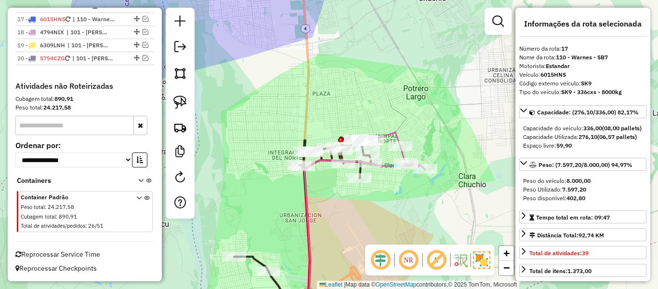
scroll to position [1138, 0]
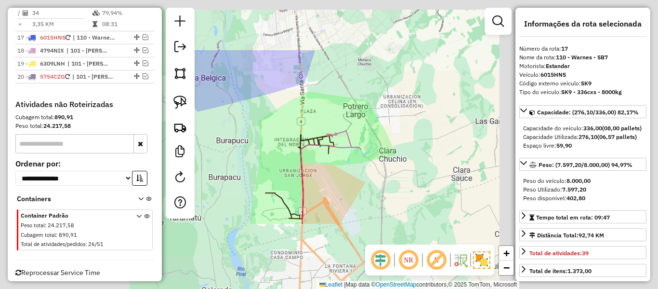
click at [376, 179] on div "Janela de atendimento Grade de atendimento Capacidade Transportadoras Veículos …" at bounding box center [329, 144] width 658 height 289
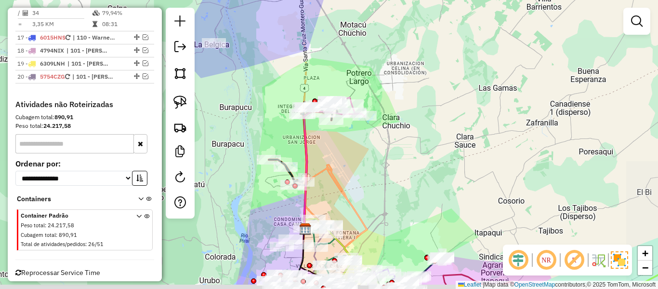
click at [395, 162] on div "Janela de atendimento Grade de atendimento Capacidade Transportadoras Veículos …" at bounding box center [329, 144] width 658 height 289
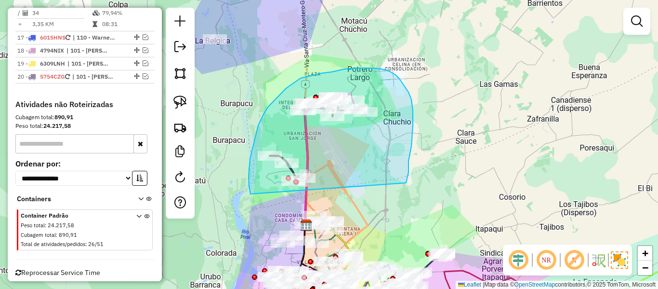
drag, startPoint x: 406, startPoint y: 183, endPoint x: 268, endPoint y: 212, distance: 140.8
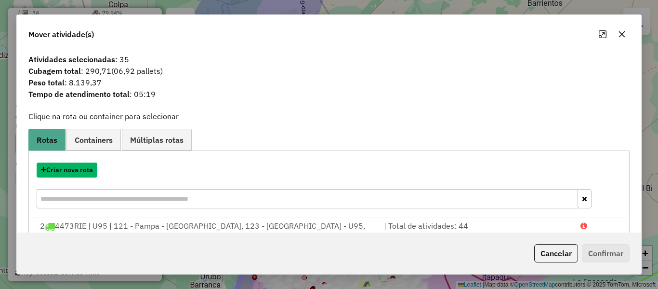
click at [87, 171] on button "Criar nova rota" at bounding box center [67, 169] width 61 height 15
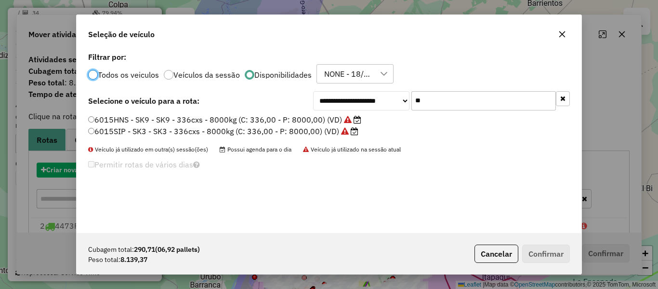
scroll to position [5, 3]
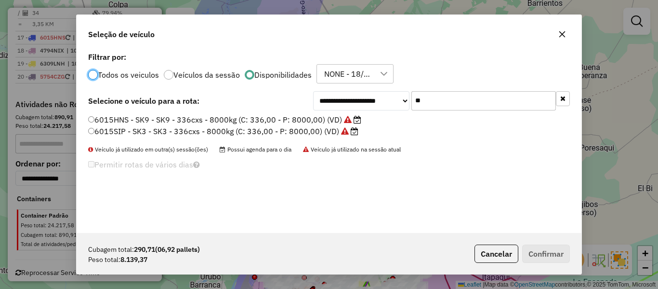
click at [562, 101] on button "button" at bounding box center [563, 98] width 14 height 15
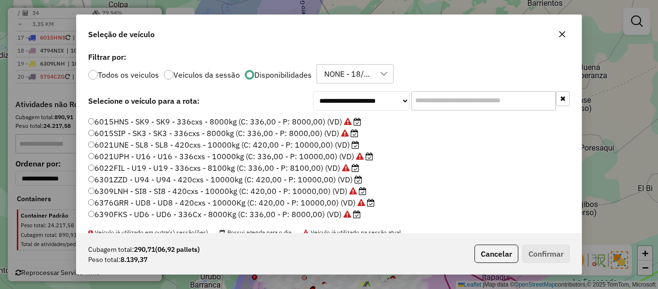
scroll to position [137, 0]
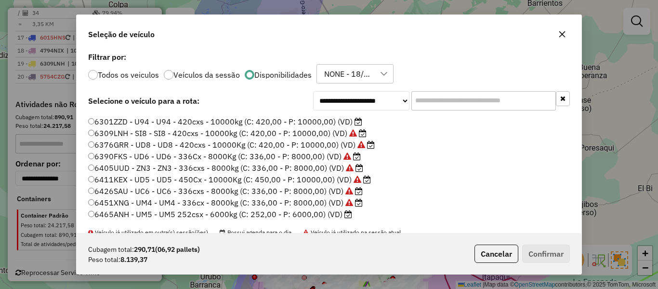
click at [349, 122] on label "6301ZZD - U94 - U94 - 420cxs - 10000kg (C: 420,00 - P: 10000,00) (VD)" at bounding box center [225, 122] width 274 height 12
click at [419, 142] on li "6376GRR - UD8 - UD8 - 420cxs - 10000Kg (C: 420,00 - P: 10000,00) (VD)" at bounding box center [329, 145] width 482 height 12
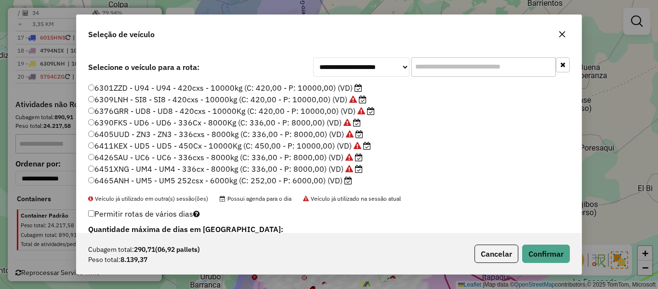
scroll to position [48, 0]
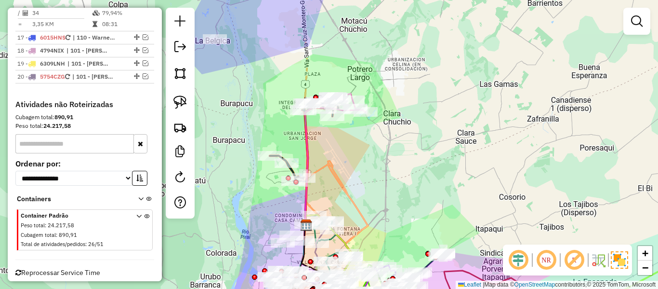
click at [449, 116] on div "Janela de atendimento Grade de atendimento Capacidade Transportadoras Veículos …" at bounding box center [329, 144] width 658 height 289
drag, startPoint x: 389, startPoint y: 125, endPoint x: 259, endPoint y: 124, distance: 130.6
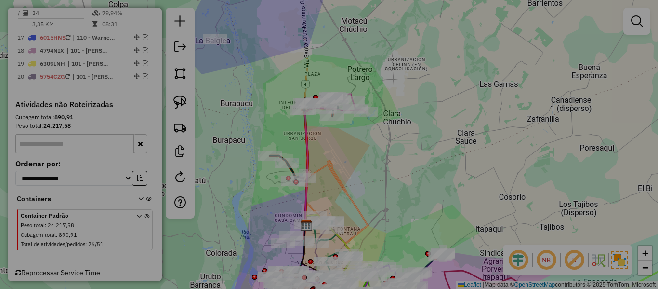
click at [438, 135] on ul "Rotas Containers Múltiplas rotas" at bounding box center [329, 140] width 421 height 15
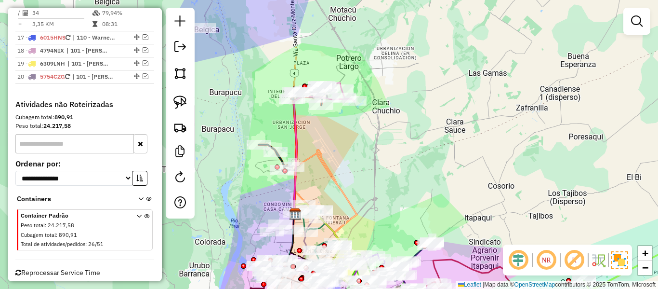
drag, startPoint x: 446, startPoint y: 152, endPoint x: 238, endPoint y: 2, distance: 256.1
click at [233, 1] on div "Janela de atendimento Grade de atendimento Capacidade Transportadoras Veículos …" at bounding box center [329, 144] width 658 height 289
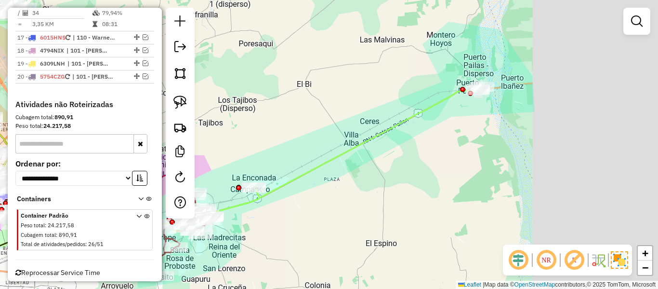
drag, startPoint x: 420, startPoint y: 90, endPoint x: 292, endPoint y: 141, distance: 137.1
click at [292, 141] on div "Janela de atendimento Grade de atendimento Capacidade Transportadoras Veículos …" at bounding box center [329, 144] width 658 height 289
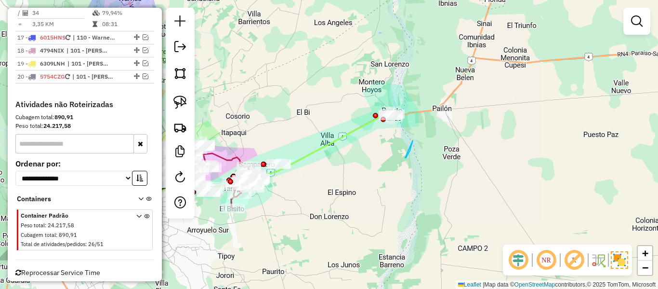
drag, startPoint x: 413, startPoint y: 140, endPoint x: 358, endPoint y: 112, distance: 61.2
click at [348, 135] on icon at bounding box center [320, 147] width 146 height 67
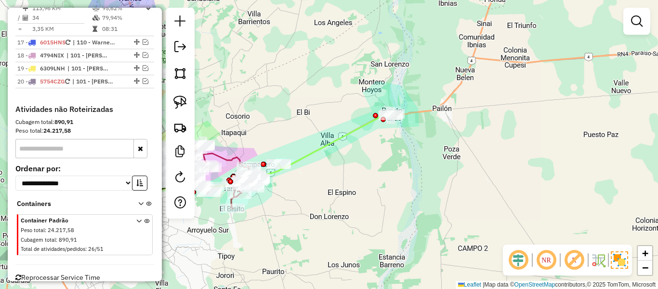
select select "**********"
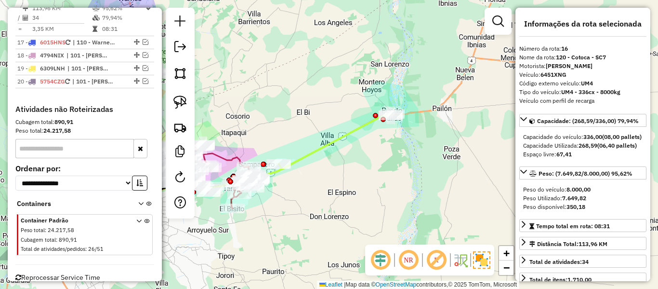
scroll to position [1125, 0]
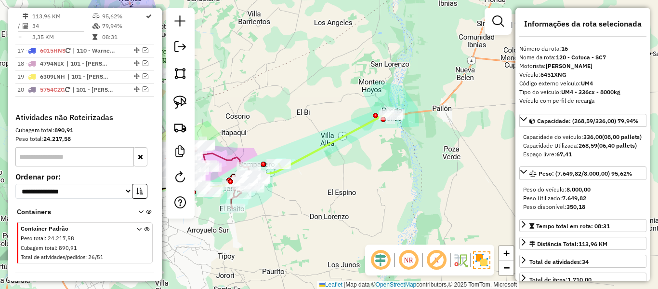
click at [462, 132] on div "Janela de atendimento Grade de atendimento Capacidade Transportadoras Veículos …" at bounding box center [329, 144] width 658 height 289
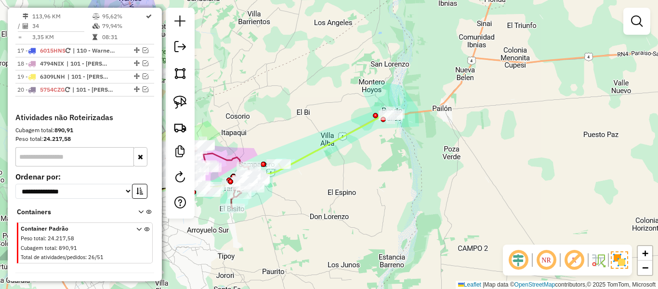
click at [353, 127] on icon at bounding box center [320, 147] width 146 height 67
select select "**********"
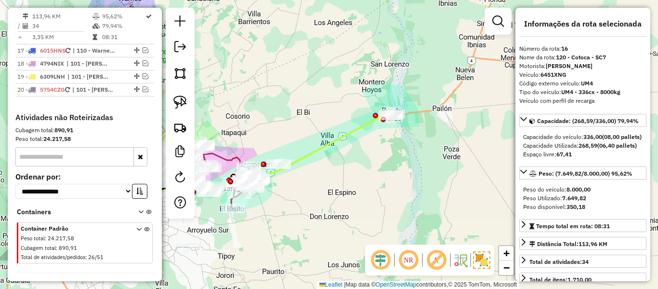
click at [354, 130] on icon at bounding box center [320, 147] width 146 height 67
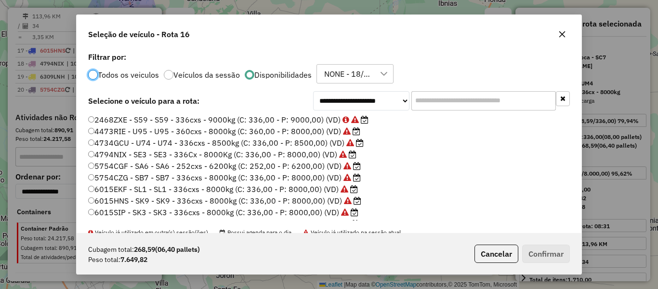
scroll to position [5, 3]
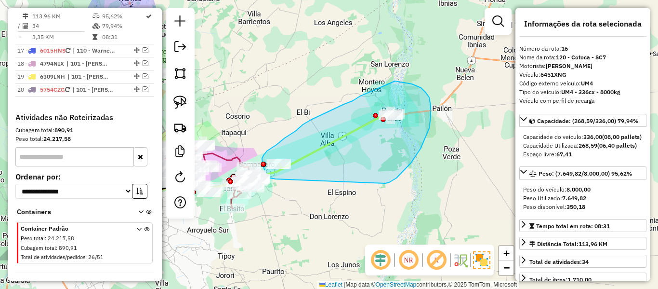
drag, startPoint x: 385, startPoint y: 183, endPoint x: 276, endPoint y: 179, distance: 109.9
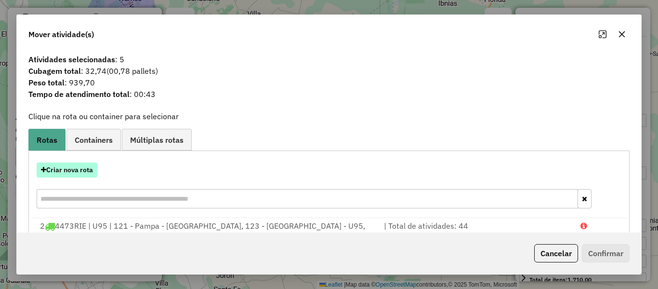
click at [80, 163] on button "Criar nova rota" at bounding box center [67, 169] width 61 height 15
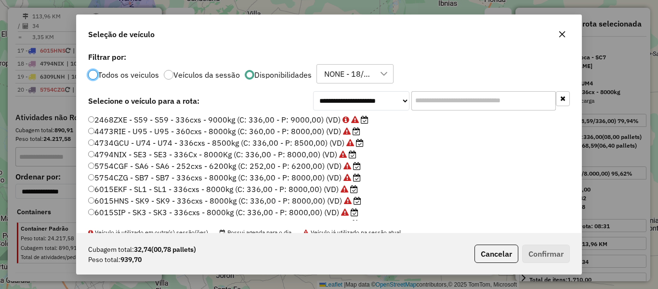
drag, startPoint x: 445, startPoint y: 110, endPoint x: 451, endPoint y: 104, distance: 9.2
click at [445, 110] on input "text" at bounding box center [483, 100] width 145 height 19
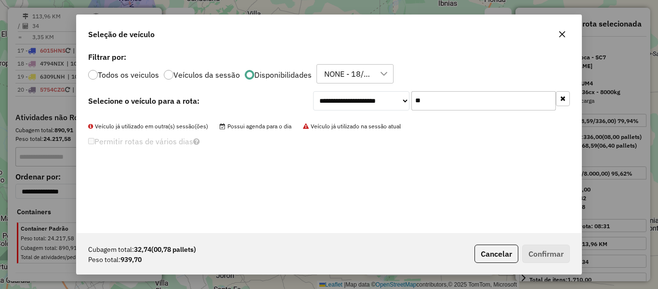
click at [435, 102] on input "**" at bounding box center [483, 100] width 145 height 19
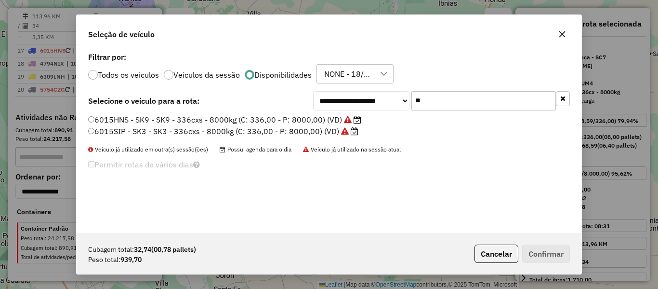
type input "**"
click at [311, 132] on label "6015SIP - SK3 - SK3 - 336cxs - 8000kg (C: 336,00 - P: 8000,00) (VD)" at bounding box center [223, 131] width 270 height 12
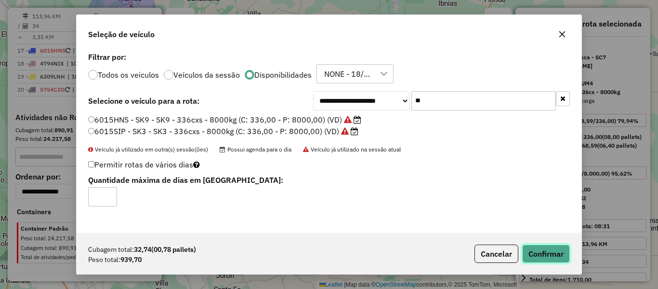
click at [529, 250] on button "Confirmar" at bounding box center [546, 253] width 48 height 18
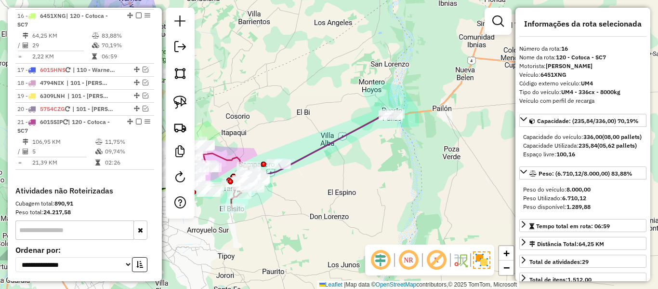
scroll to position [1125, 0]
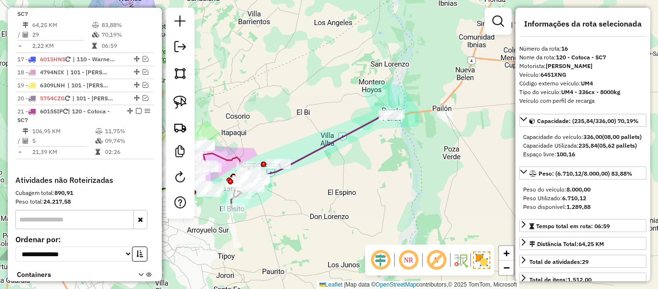
click at [346, 138] on icon at bounding box center [336, 141] width 114 height 55
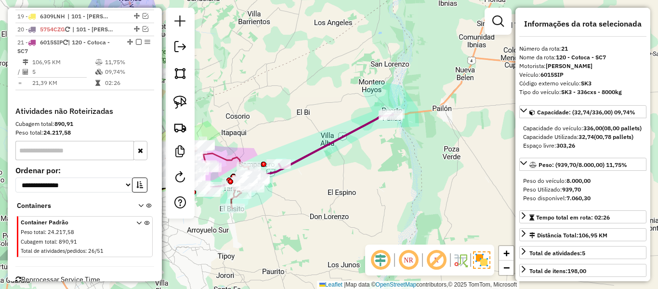
scroll to position [1227, 0]
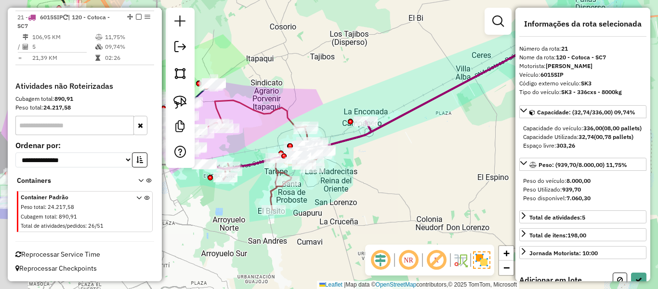
drag, startPoint x: 331, startPoint y: 177, endPoint x: 368, endPoint y: 171, distance: 37.5
click at [370, 172] on div "Janela de atendimento Grade de atendimento Capacidade Transportadoras Veículos …" at bounding box center [329, 144] width 658 height 289
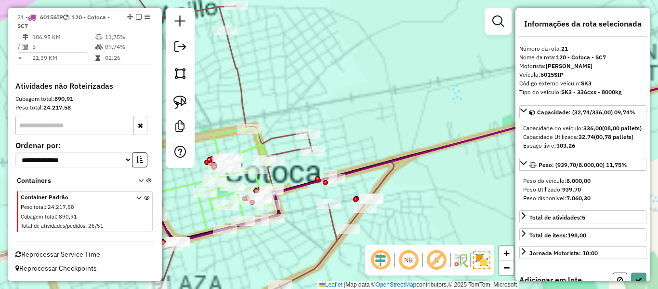
click at [440, 144] on div "Janela de atendimento Grade de atendimento Capacidade Transportadoras Veículos …" at bounding box center [329, 144] width 658 height 289
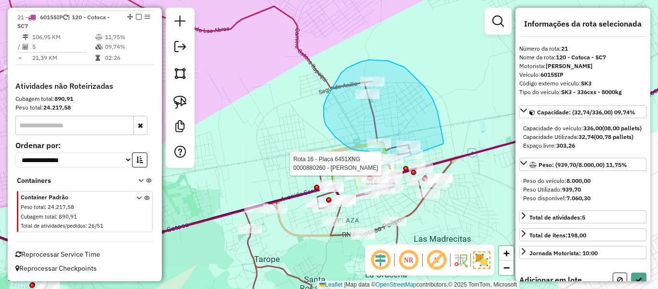
drag, startPoint x: 433, startPoint y: 100, endPoint x: 442, endPoint y: 150, distance: 51.4
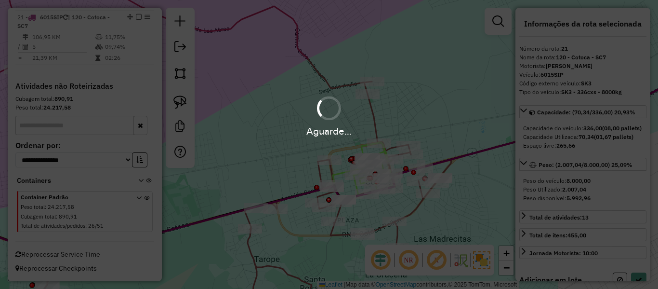
select select "**********"
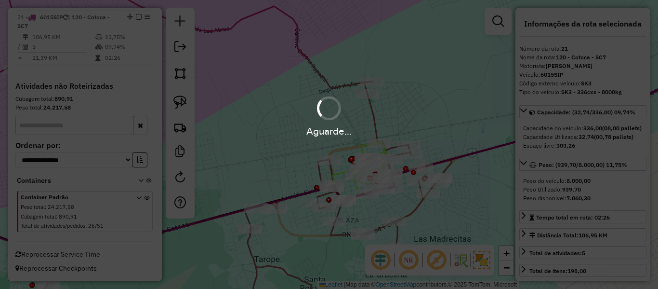
click at [409, 104] on hb-app "Aguarde... Pop-up bloqueado! Seu navegador bloqueou automáticamente a abertura …" at bounding box center [329, 144] width 658 height 289
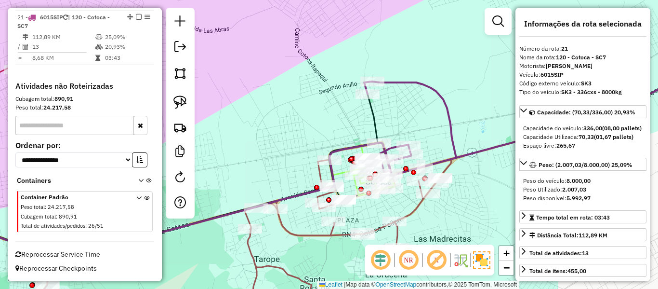
click at [428, 92] on icon at bounding box center [543, 114] width 359 height 121
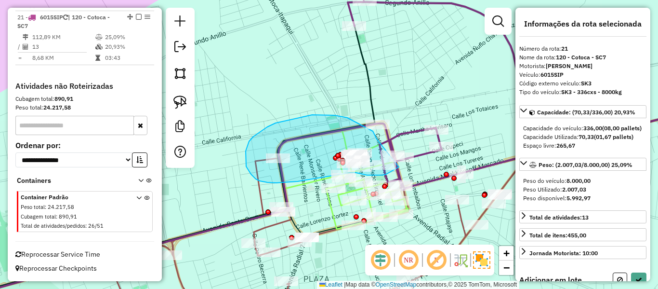
drag, startPoint x: 377, startPoint y: 139, endPoint x: 407, endPoint y: 158, distance: 35.5
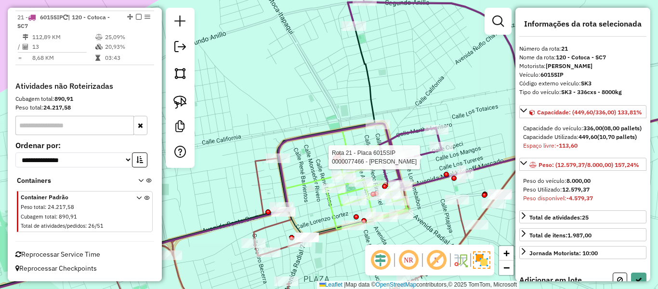
select select "**********"
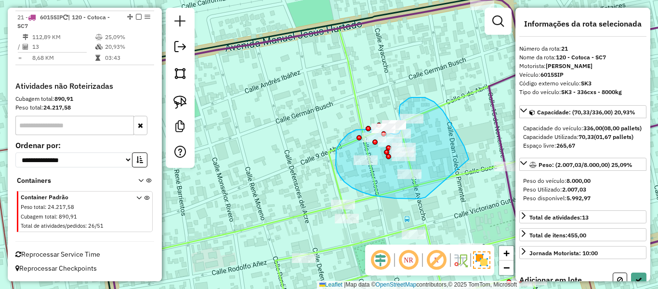
drag, startPoint x: 467, startPoint y: 154, endPoint x: 446, endPoint y: 191, distance: 42.7
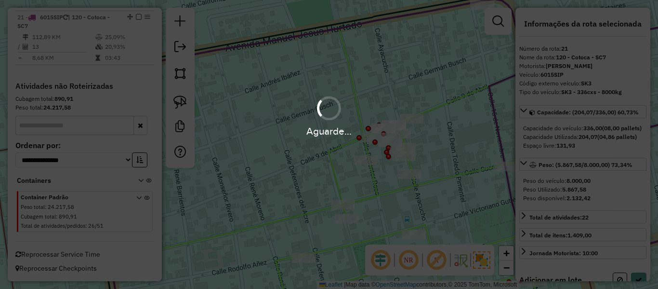
select select "**********"
click at [494, 106] on hb-app "Aguarde... Pop-up bloqueado! Seu navegador bloqueou automáticamente a abertura …" at bounding box center [329, 144] width 658 height 289
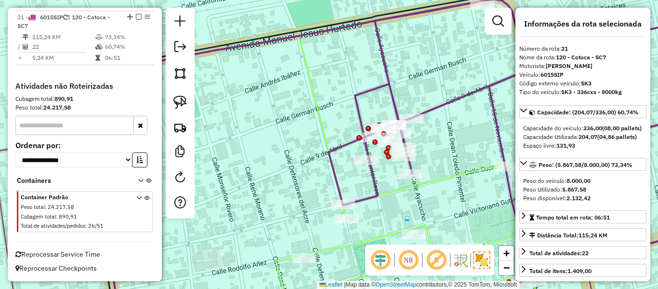
click at [490, 88] on icon at bounding box center [526, 132] width 395 height 267
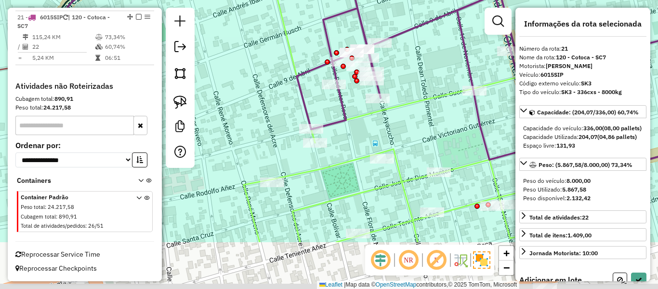
drag, startPoint x: 437, startPoint y: 68, endPoint x: 429, endPoint y: 74, distance: 9.6
click at [429, 46] on div "Janela de atendimento Grade de atendimento Capacidade Transportadoras Veículos …" at bounding box center [329, 144] width 658 height 289
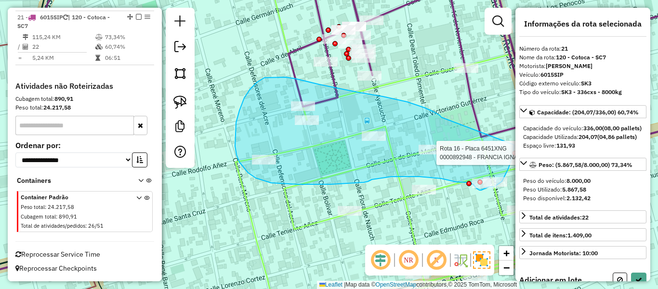
drag, startPoint x: 319, startPoint y: 84, endPoint x: 514, endPoint y: 133, distance: 200.8
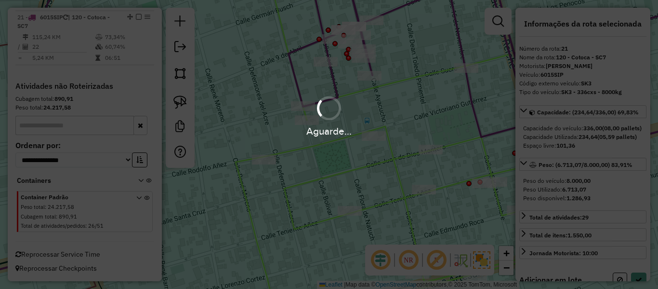
select select "**********"
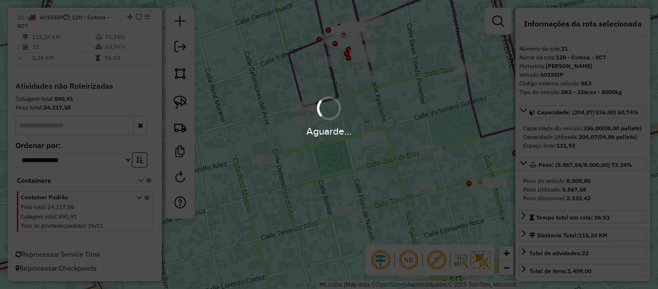
click at [492, 132] on div "Aguarde..." at bounding box center [329, 130] width 658 height 15
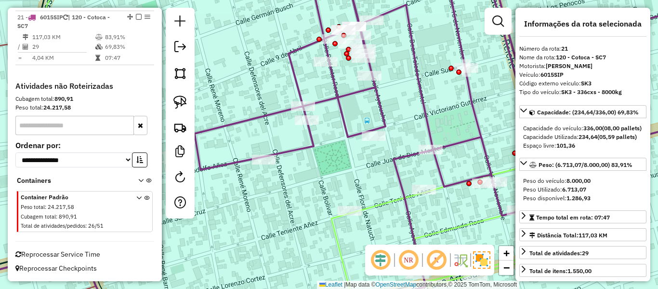
click at [477, 115] on icon at bounding box center [459, 111] width 529 height 281
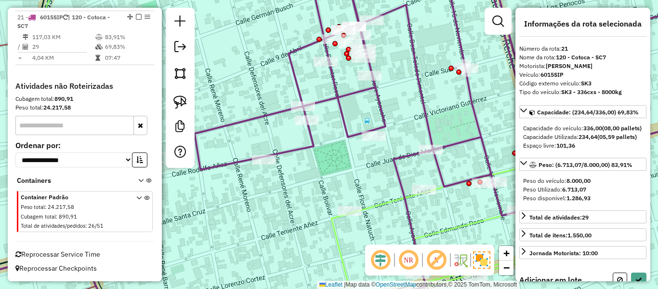
click at [350, 80] on icon at bounding box center [459, 111] width 529 height 281
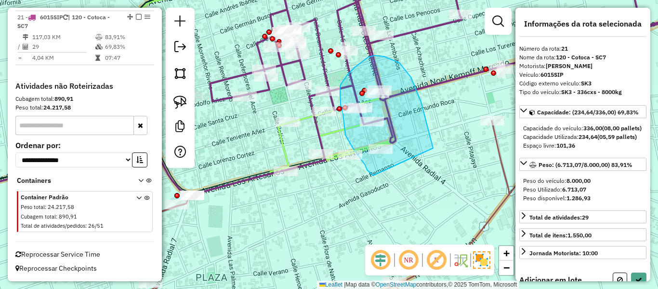
drag, startPoint x: 429, startPoint y: 132, endPoint x: 392, endPoint y: 178, distance: 58.5
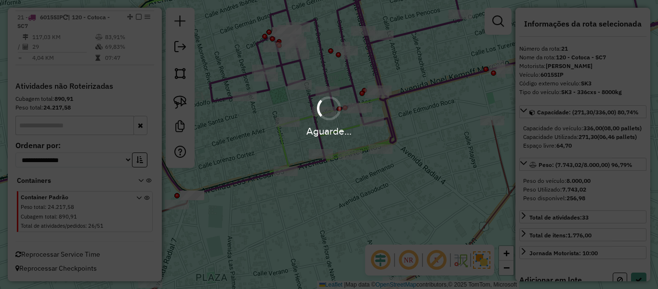
select select "**********"
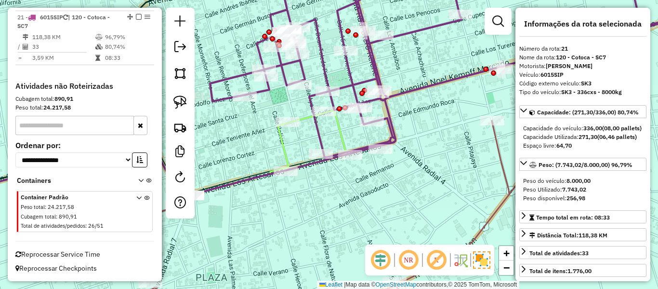
click at [395, 91] on icon at bounding box center [467, 64] width 514 height 186
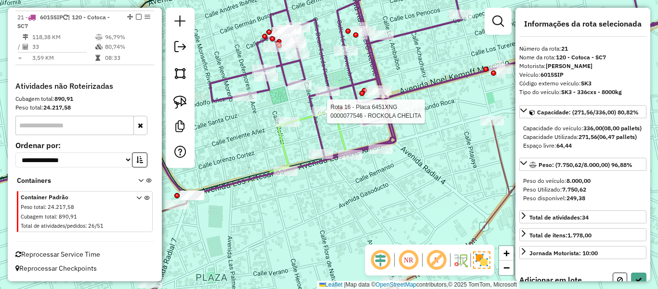
select select "**********"
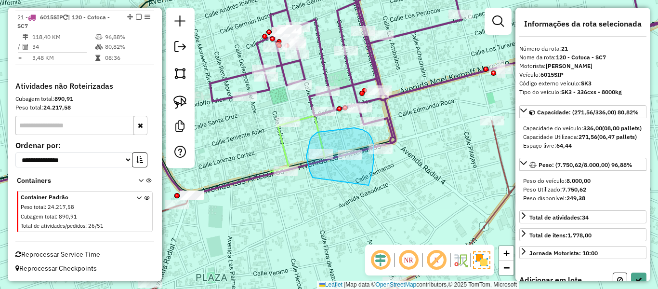
drag, startPoint x: 369, startPoint y: 185, endPoint x: 332, endPoint y: 179, distance: 36.7
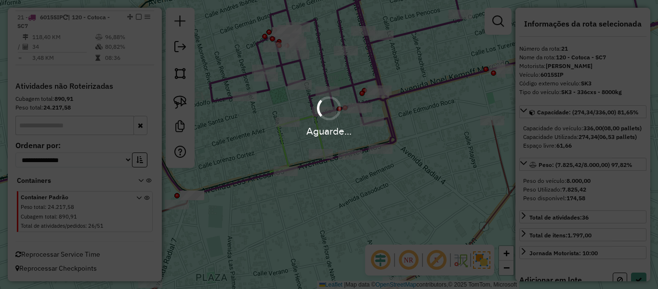
select select "**********"
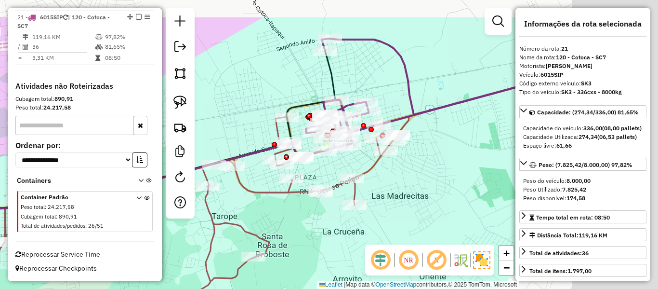
drag, startPoint x: 497, startPoint y: 131, endPoint x: 397, endPoint y: 163, distance: 104.7
click at [401, 174] on div "Janela de atendimento Grade de atendimento Capacidade Transportadoras Veículos …" at bounding box center [329, 144] width 658 height 289
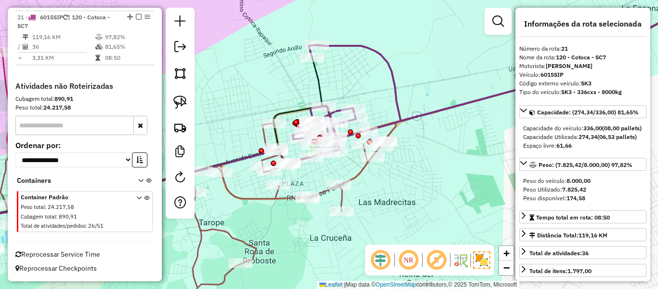
click at [396, 97] on icon at bounding box center [508, 71] width 431 height 166
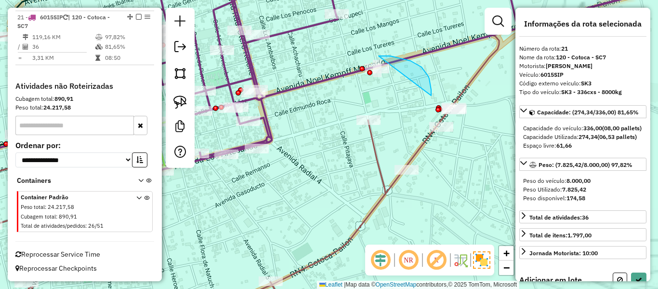
drag, startPoint x: 425, startPoint y: 72, endPoint x: 348, endPoint y: 77, distance: 77.7
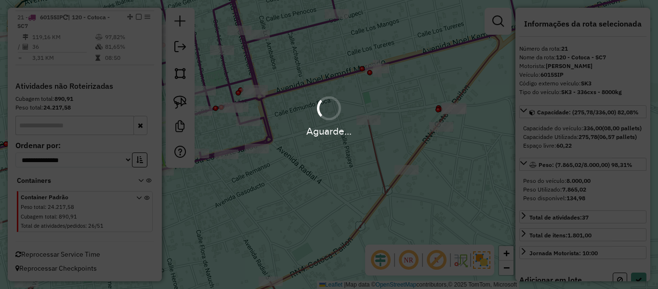
select select "**********"
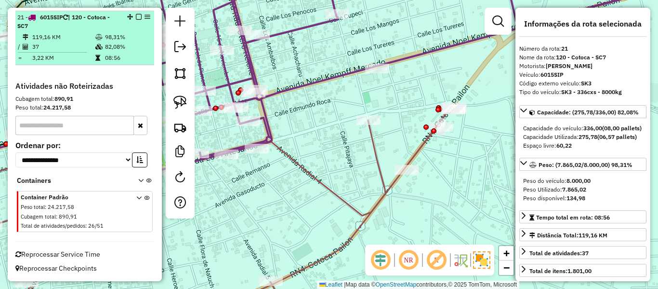
click at [136, 15] on em at bounding box center [139, 17] width 6 height 6
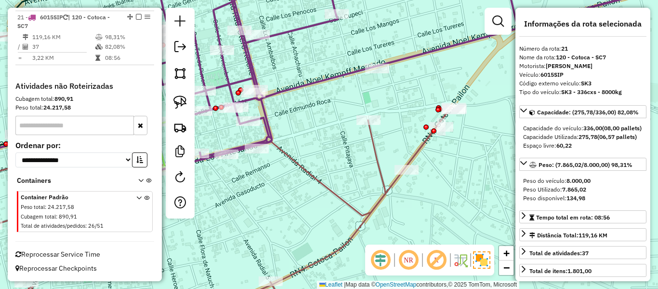
scroll to position [1186, 0]
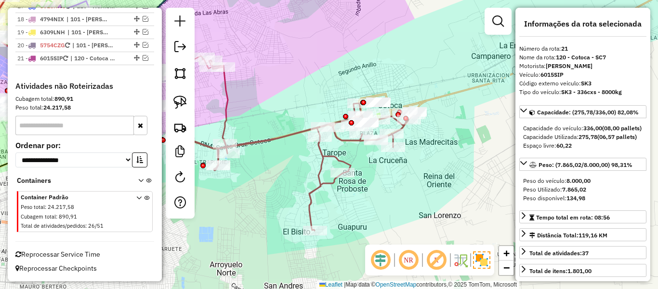
drag, startPoint x: 432, startPoint y: 161, endPoint x: 426, endPoint y: 139, distance: 23.0
click at [426, 141] on div "Janela de atendimento Grade de atendimento Capacidade Transportadoras Veículos …" at bounding box center [329, 144] width 658 height 289
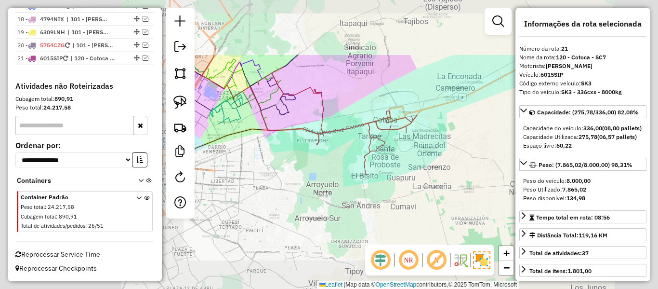
click at [442, 149] on div "Janela de atendimento Grade de atendimento Capacidade Transportadoras Veículos …" at bounding box center [329, 144] width 658 height 289
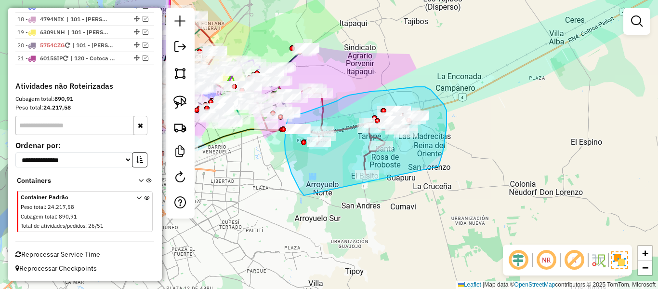
drag, startPoint x: 438, startPoint y: 166, endPoint x: 341, endPoint y: 208, distance: 105.8
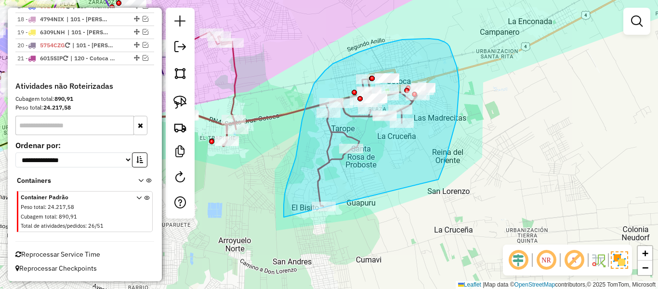
drag, startPoint x: 459, startPoint y: 86, endPoint x: 299, endPoint y: 246, distance: 226.2
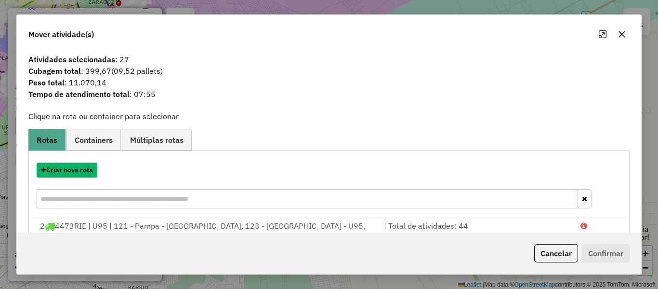
click at [91, 174] on button "Criar nova rota" at bounding box center [67, 169] width 61 height 15
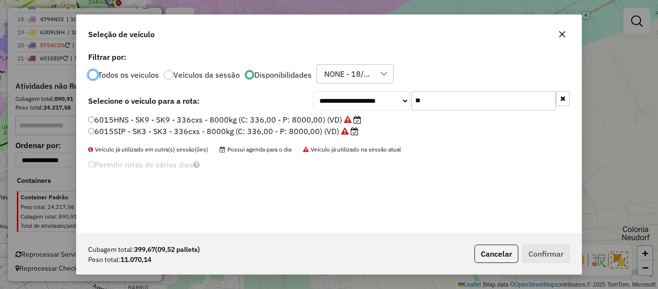
scroll to position [5, 3]
click at [477, 104] on input "**" at bounding box center [483, 100] width 145 height 19
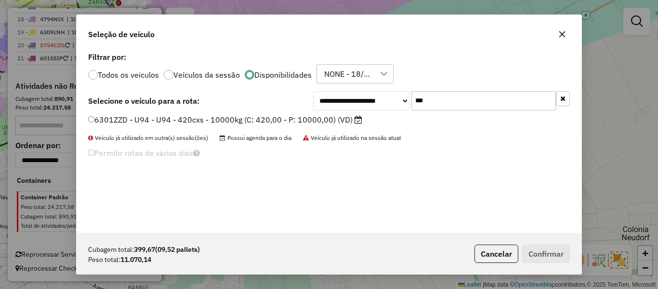
type input "***"
click at [338, 120] on label "6301ZZD - U94 - U94 - 420cxs - 10000kg (C: 420,00 - P: 10000,00) (VD)" at bounding box center [225, 120] width 274 height 12
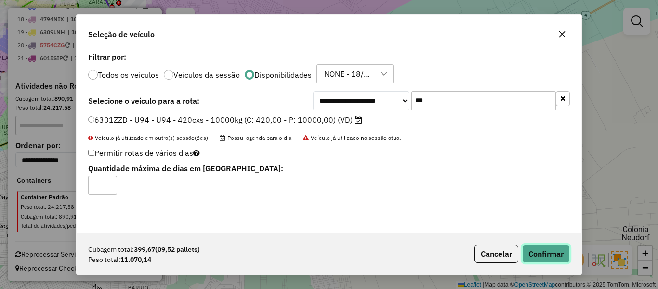
click at [539, 252] on button "Confirmar" at bounding box center [546, 253] width 48 height 18
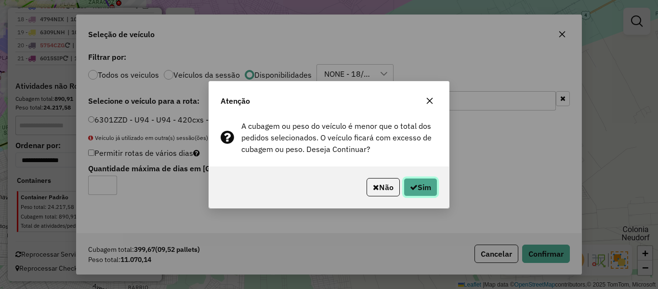
click at [416, 184] on button "Sim" at bounding box center [421, 187] width 34 height 18
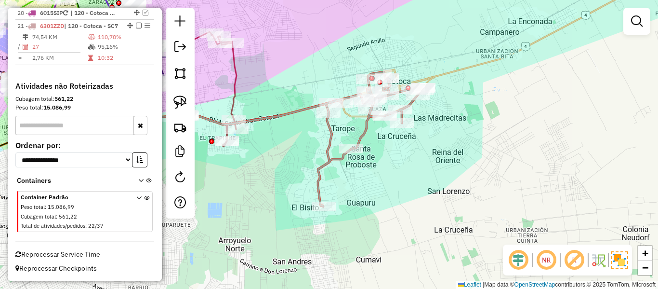
scroll to position [1173, 0]
click at [362, 132] on icon at bounding box center [371, 139] width 106 height 134
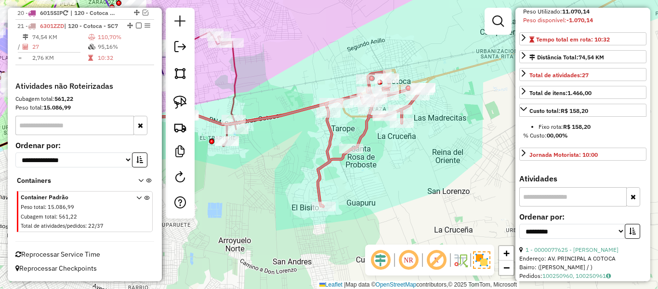
scroll to position [193, 0]
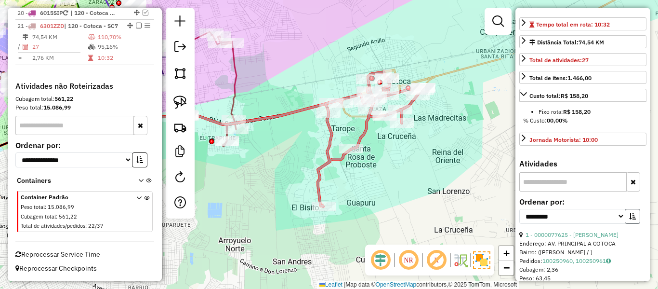
click at [629, 219] on icon "button" at bounding box center [632, 215] width 7 height 7
click at [598, 224] on select "**********" at bounding box center [572, 216] width 106 height 15
select select "**********"
click at [519, 224] on select "**********" at bounding box center [572, 216] width 106 height 15
drag, startPoint x: 572, startPoint y: 255, endPoint x: 573, endPoint y: 261, distance: 5.9
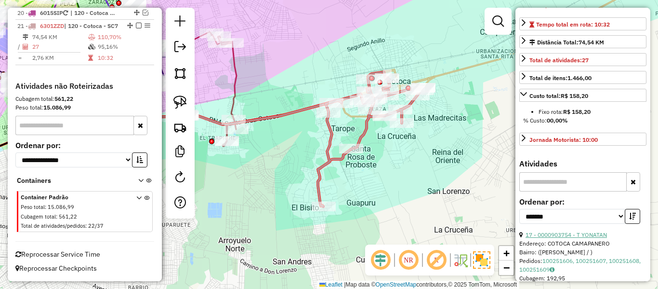
click at [573, 238] on link "17 - 0000903754 - T YONATAN" at bounding box center [566, 234] width 81 height 7
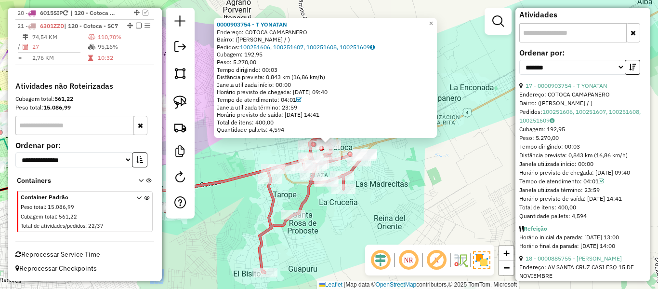
scroll to position [385, 0]
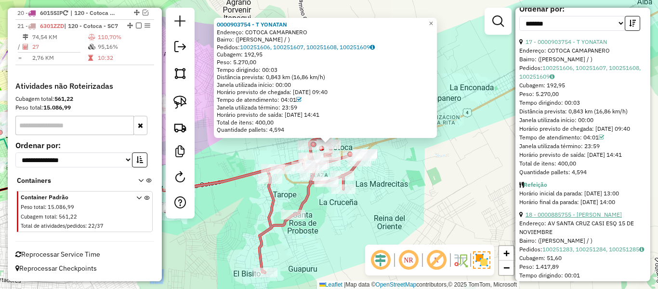
click at [592, 218] on link "18 - 0000885755 - JESSICA IBARRA" at bounding box center [574, 214] width 96 height 7
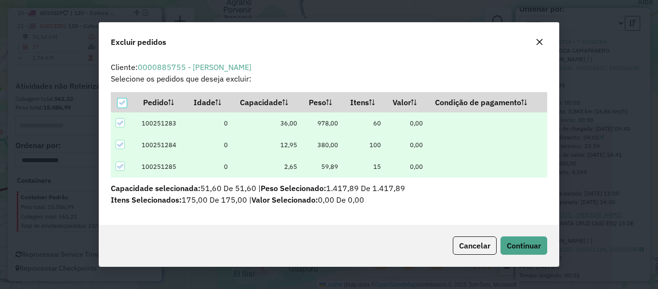
scroll to position [0, 0]
click at [540, 248] on span "Continuar" at bounding box center [524, 245] width 34 height 10
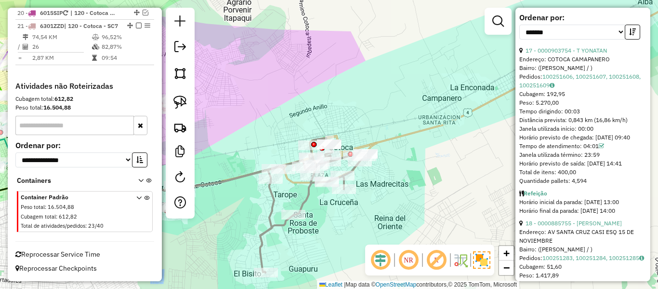
click at [272, 197] on icon at bounding box center [313, 205] width 106 height 134
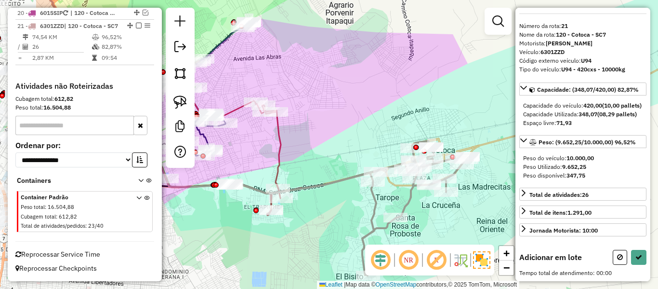
drag, startPoint x: 283, startPoint y: 213, endPoint x: 354, endPoint y: 216, distance: 70.4
click at [365, 214] on div "Janela de atendimento Grade de atendimento Capacidade Transportadoras Veículos …" at bounding box center [329, 144] width 658 height 289
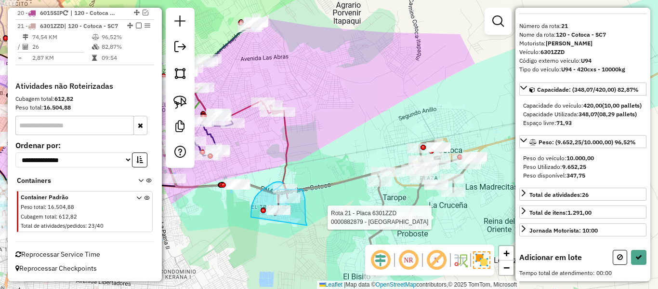
drag, startPoint x: 305, startPoint y: 221, endPoint x: 251, endPoint y: 217, distance: 54.5
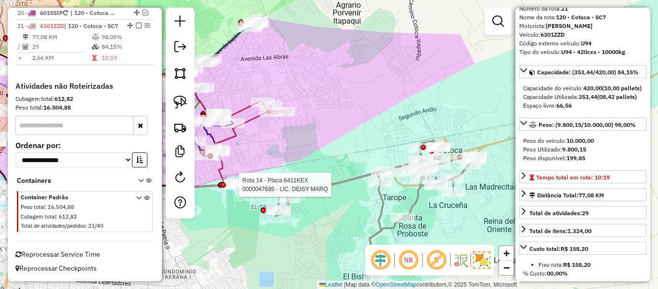
click at [218, 171] on icon at bounding box center [232, 127] width 153 height 132
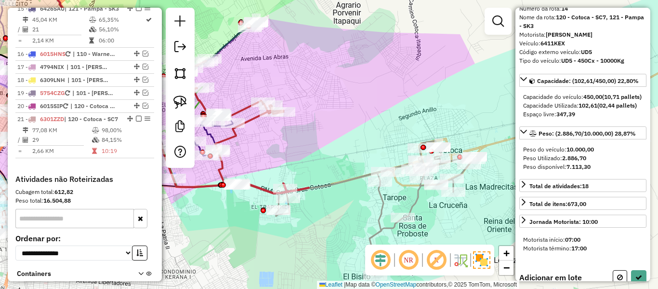
scroll to position [1017, 0]
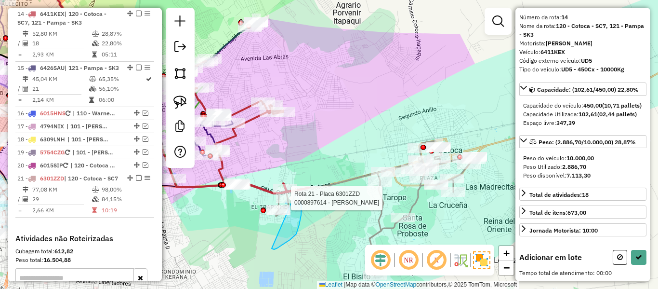
drag, startPoint x: 302, startPoint y: 206, endPoint x: 269, endPoint y: 225, distance: 38.0
click at [262, 215] on div "Rota 21 - Placa 6301ZZD 0000897614 - LILIAN KATHERIN Janela de atendimento Grad…" at bounding box center [329, 144] width 658 height 289
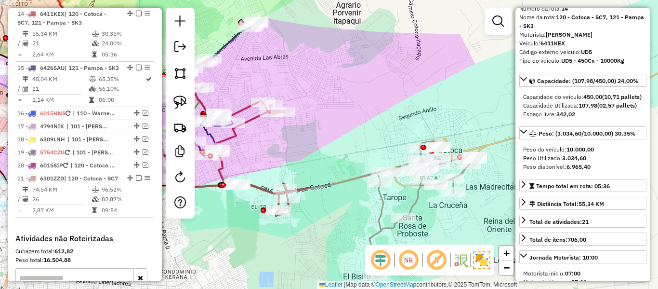
click at [136, 14] on em at bounding box center [139, 14] width 6 height 6
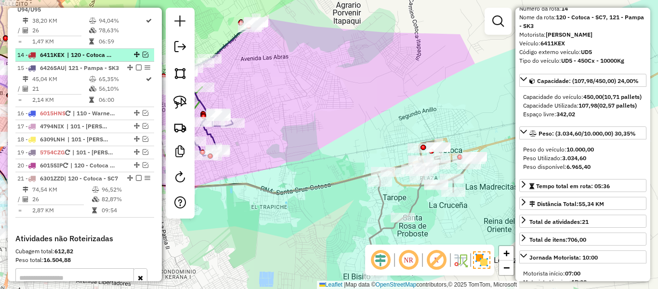
click at [143, 56] on em at bounding box center [146, 55] width 6 height 6
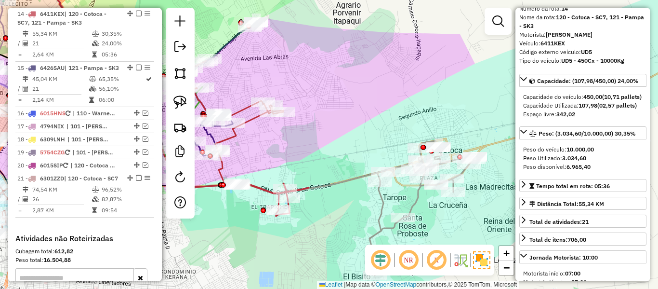
click at [381, 201] on icon at bounding box center [423, 208] width 106 height 134
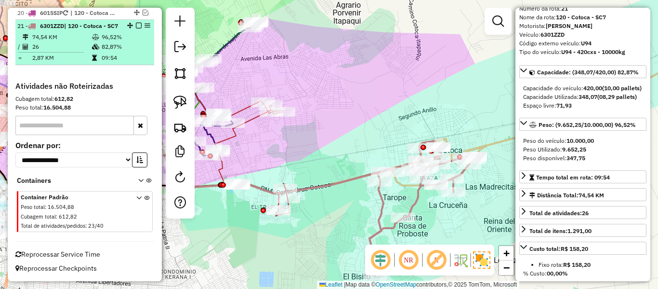
click at [137, 23] on em at bounding box center [139, 26] width 6 height 6
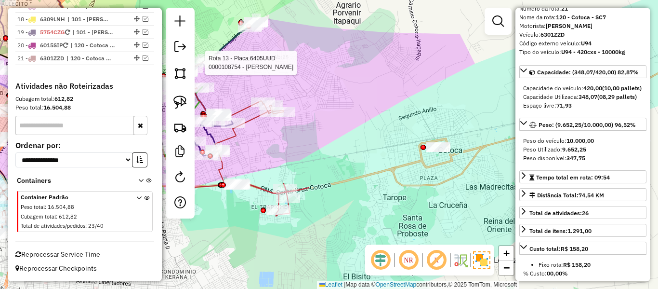
scroll to position [1145, 0]
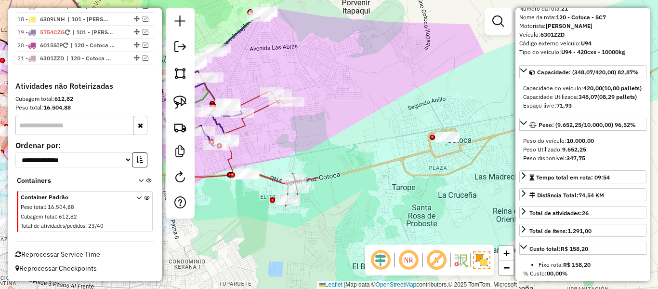
drag, startPoint x: 437, startPoint y: 193, endPoint x: 449, endPoint y: 189, distance: 12.8
click at [449, 174] on div "Janela de atendimento Grade de atendimento Capacidade Transportadoras Veículos …" at bounding box center [329, 144] width 658 height 289
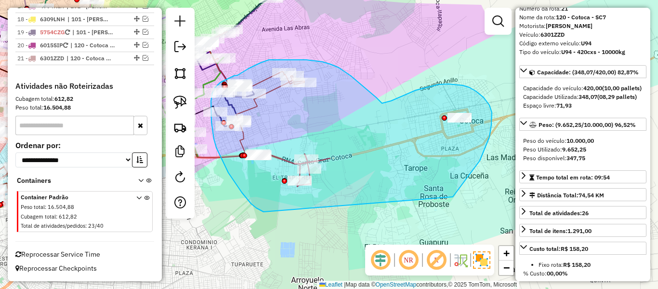
drag, startPoint x: 460, startPoint y: 187, endPoint x: 264, endPoint y: 212, distance: 198.0
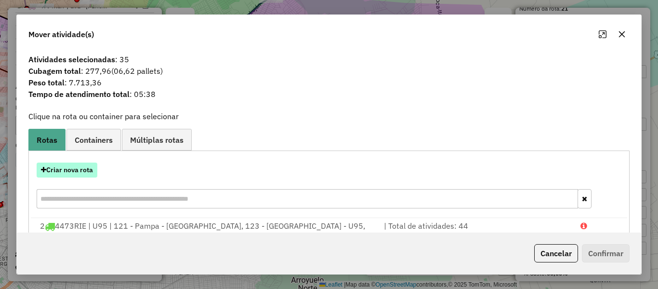
click at [92, 171] on button "Criar nova rota" at bounding box center [67, 169] width 61 height 15
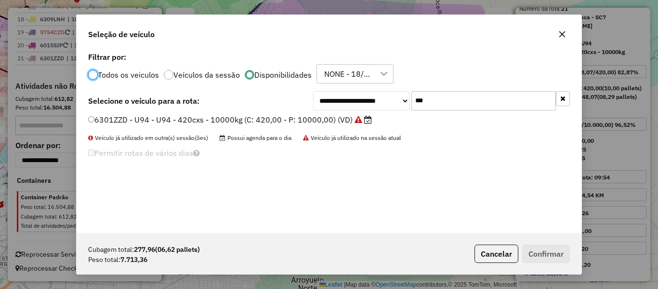
scroll to position [5, 3]
click at [447, 97] on input "***" at bounding box center [483, 100] width 145 height 19
type input "***"
drag, startPoint x: 309, startPoint y: 122, endPoint x: 347, endPoint y: 133, distance: 40.0
click at [309, 122] on label "4473RIE - U95 - U95 - 360cxs - 8000kg (C: 360,00 - P: 8000,00) (VD)" at bounding box center [224, 120] width 272 height 12
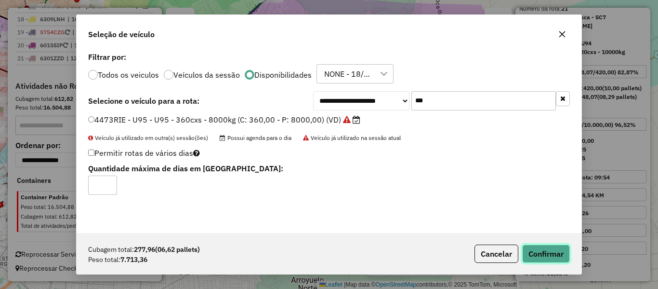
click at [558, 261] on button "Confirmar" at bounding box center [546, 253] width 48 height 18
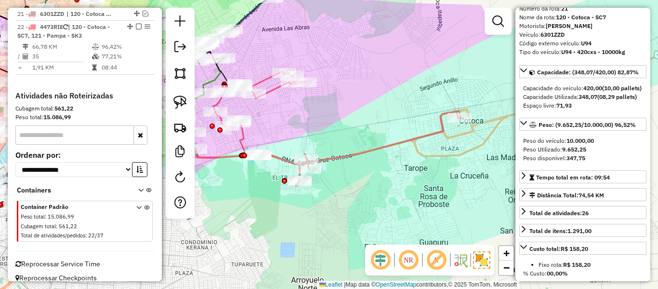
click at [344, 153] on icon at bounding box center [336, 128] width 247 height 114
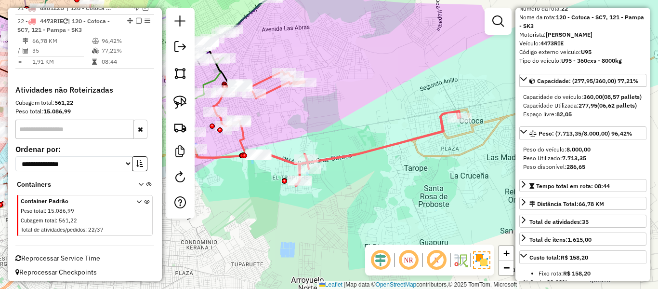
scroll to position [1199, 0]
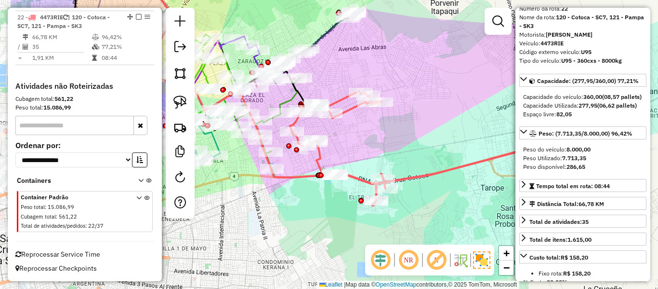
drag, startPoint x: 349, startPoint y: 196, endPoint x: 364, endPoint y: 212, distance: 21.8
click at [364, 215] on div "Janela de atendimento Grade de atendimento Capacidade Transportadoras Veículos …" at bounding box center [329, 144] width 658 height 289
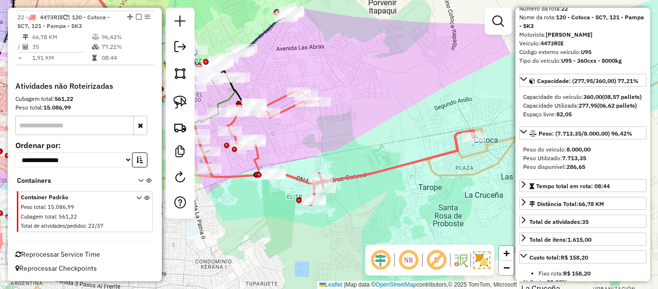
click at [371, 172] on icon at bounding box center [351, 148] width 247 height 114
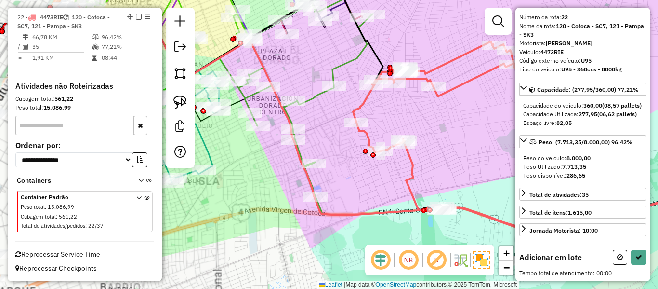
drag, startPoint x: 229, startPoint y: 168, endPoint x: 388, endPoint y: 190, distance: 160.5
click at [387, 189] on div "Janela de atendimento Grade de atendimento Capacidade Transportadoras Veículos …" at bounding box center [329, 144] width 658 height 289
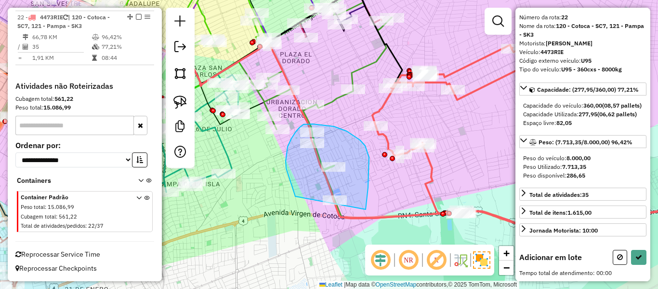
drag, startPoint x: 366, startPoint y: 208, endPoint x: 345, endPoint y: 245, distance: 42.3
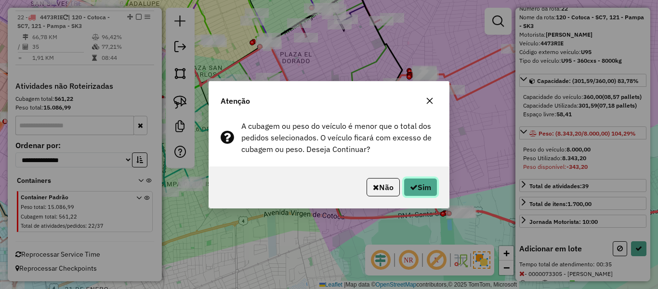
click at [430, 181] on button "Sim" at bounding box center [421, 187] width 34 height 18
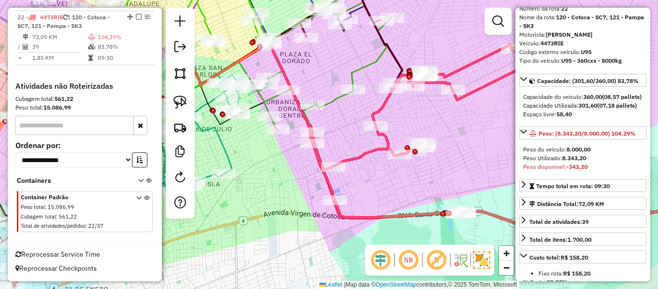
click at [430, 170] on div "Janela de atendimento Grade de atendimento Capacidade Transportadoras Veículos …" at bounding box center [329, 144] width 658 height 289
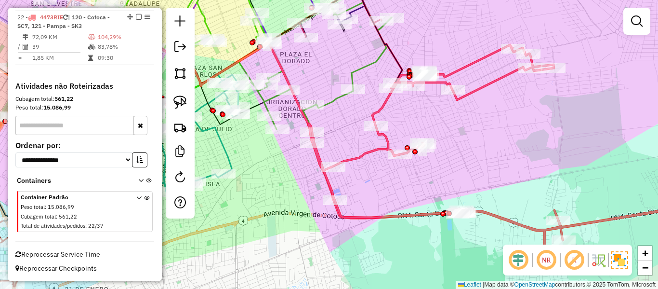
click at [379, 149] on icon at bounding box center [515, 159] width 415 height 229
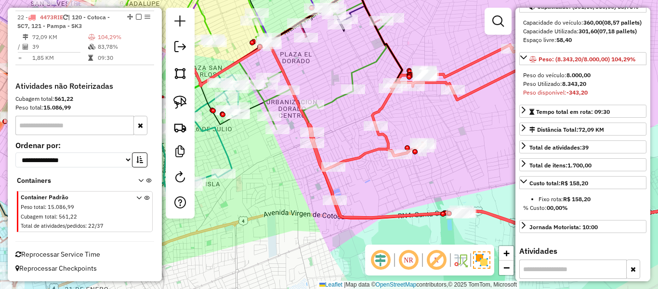
scroll to position [193, 0]
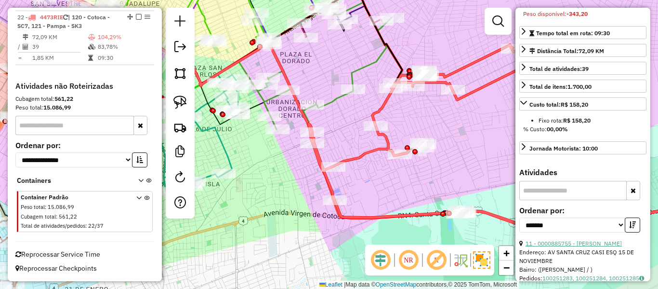
click at [590, 247] on link "11 - 0000885755 - JESSICA IBARRA" at bounding box center [574, 242] width 96 height 7
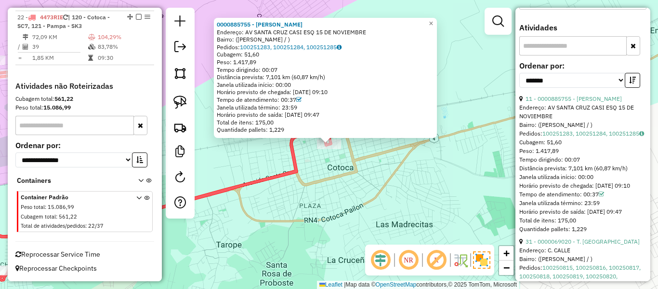
scroll to position [385, 0]
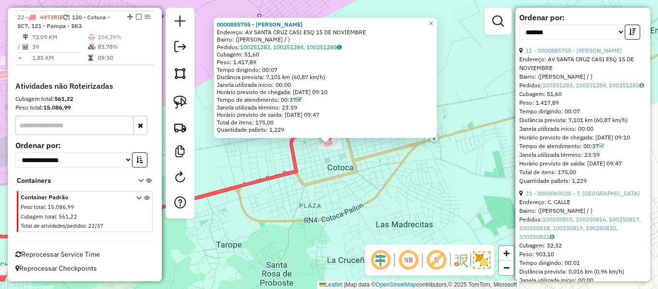
click at [596, 198] on div "31 - 0000069020 - T. MIREYA" at bounding box center [582, 193] width 127 height 9
click at [596, 197] on link "31 - 0000069020 - T. MIREYA" at bounding box center [583, 192] width 114 height 7
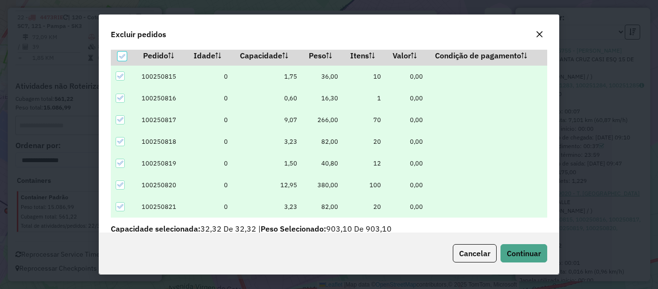
scroll to position [33, 0]
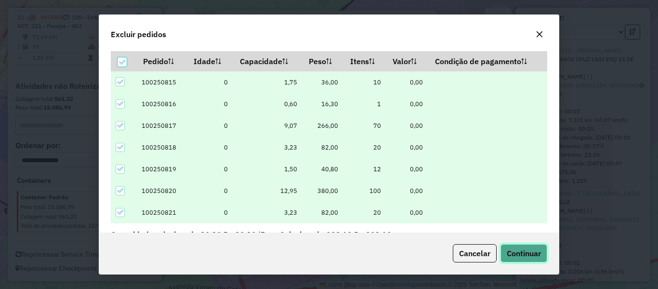
click at [530, 257] on span "Continuar" at bounding box center [524, 253] width 34 height 10
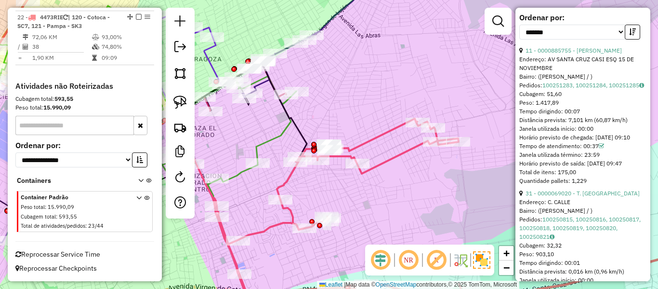
click at [286, 180] on icon at bounding box center [468, 218] width 511 height 199
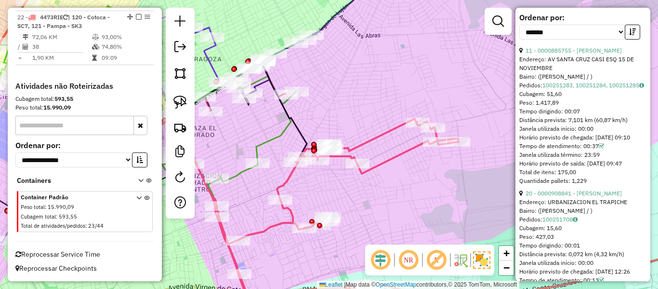
scroll to position [49, 0]
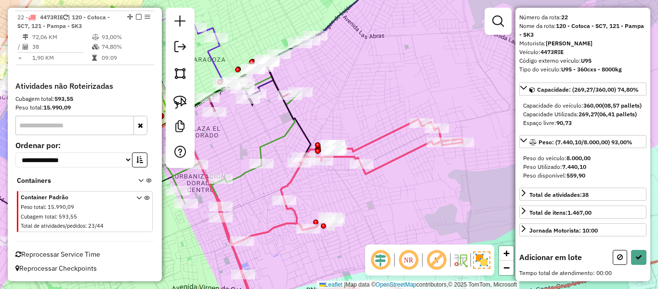
drag, startPoint x: 325, startPoint y: 201, endPoint x: 425, endPoint y: 214, distance: 100.5
click at [426, 214] on div "Janela de atendimento Grade de atendimento Capacidade Transportadoras Veículos …" at bounding box center [329, 144] width 658 height 289
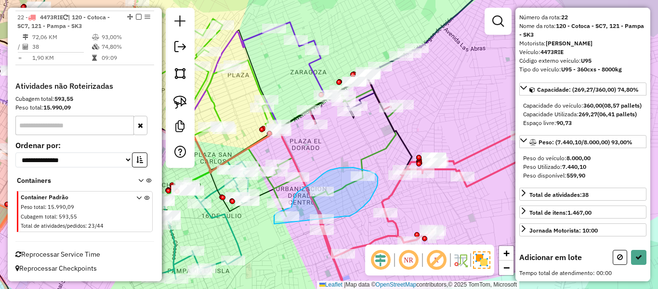
drag, startPoint x: 346, startPoint y: 216, endPoint x: 316, endPoint y: 241, distance: 39.4
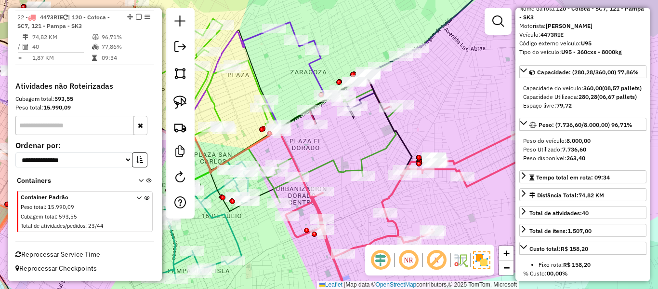
click at [392, 195] on icon at bounding box center [505, 225] width 438 height 186
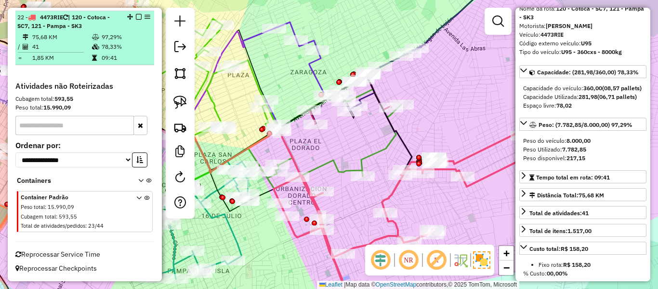
click at [136, 16] on em at bounding box center [139, 17] width 6 height 6
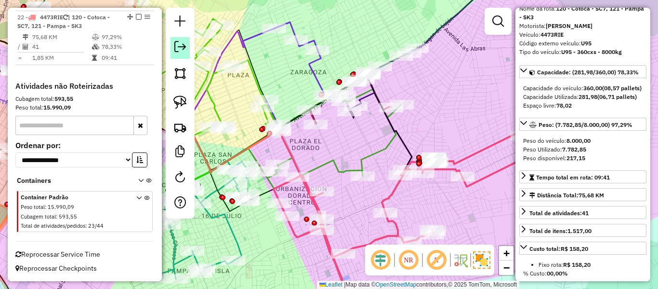
scroll to position [1158, 0]
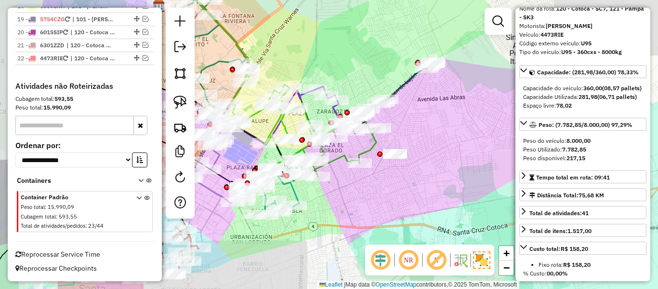
click at [404, 183] on div "Janela de atendimento Grade de atendimento Capacidade Transportadoras Veículos …" at bounding box center [329, 144] width 658 height 289
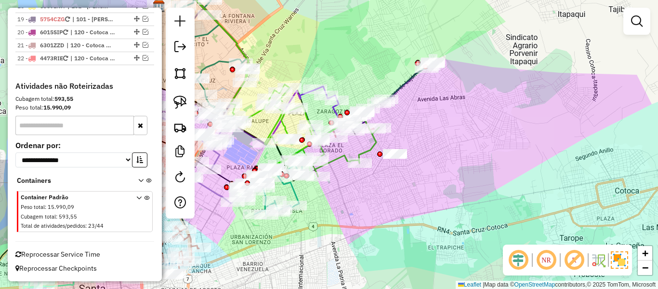
drag, startPoint x: 437, startPoint y: 119, endPoint x: 288, endPoint y: 133, distance: 150.6
click at [437, 119] on div "Janela de atendimento Grade de atendimento Capacidade Transportadoras Veículos …" at bounding box center [329, 144] width 658 height 289
click at [173, 179] on link at bounding box center [180, 178] width 19 height 22
select select "*"
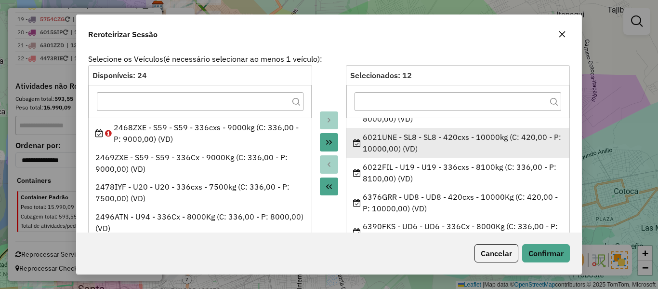
scroll to position [96, 0]
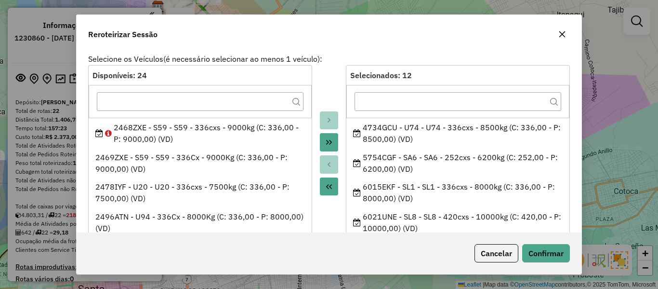
select select "*"
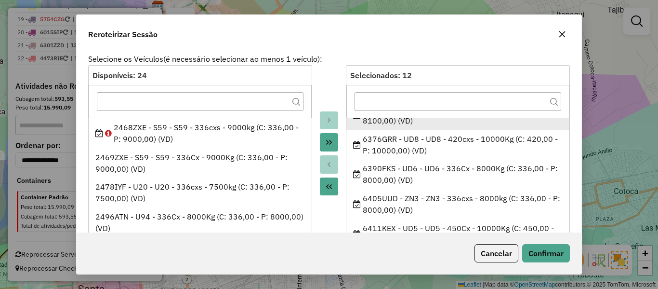
scroll to position [145, 0]
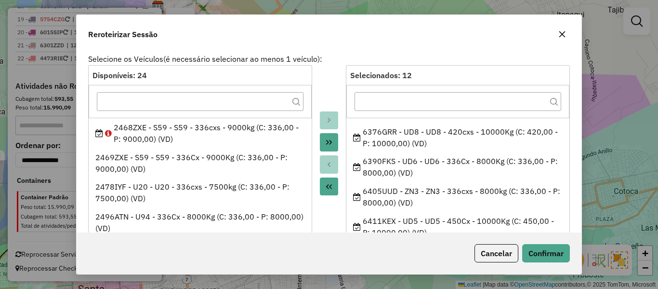
click at [566, 38] on button "button" at bounding box center [562, 33] width 15 height 15
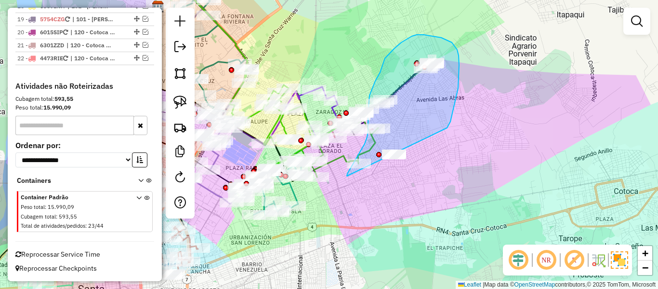
drag, startPoint x: 453, startPoint y: 112, endPoint x: 390, endPoint y: 208, distance: 114.9
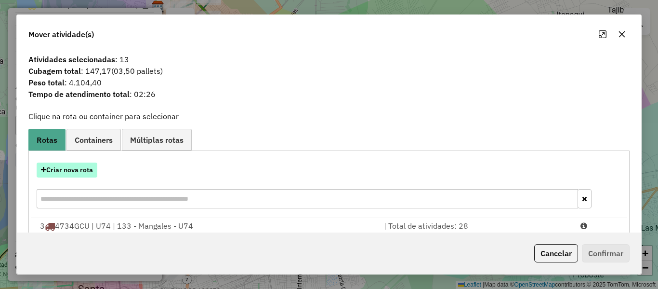
click at [93, 168] on button "Criar nova rota" at bounding box center [67, 169] width 61 height 15
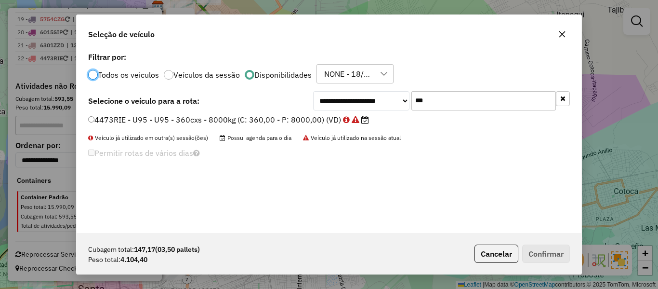
scroll to position [5, 3]
click at [457, 97] on input "***" at bounding box center [483, 100] width 145 height 19
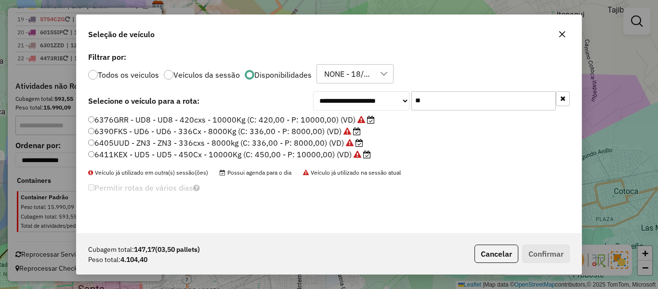
type input "**"
click at [317, 119] on label "6376GRR - UD8 - UD8 - 420cxs - 10000Kg (C: 420,00 - P: 10000,00) (VD)" at bounding box center [231, 120] width 287 height 12
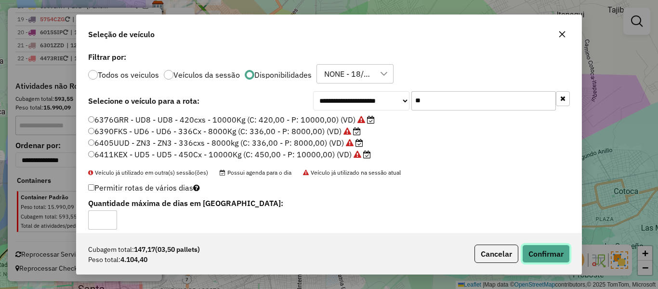
click at [539, 254] on button "Confirmar" at bounding box center [546, 253] width 48 height 18
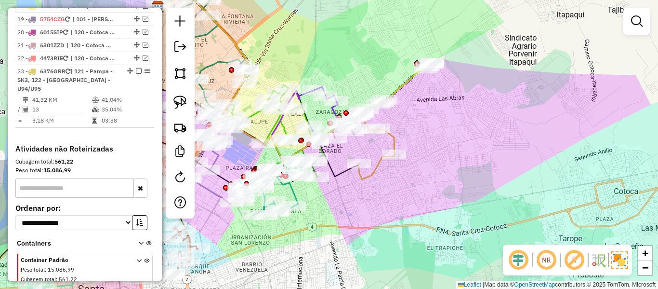
scroll to position [1199, 0]
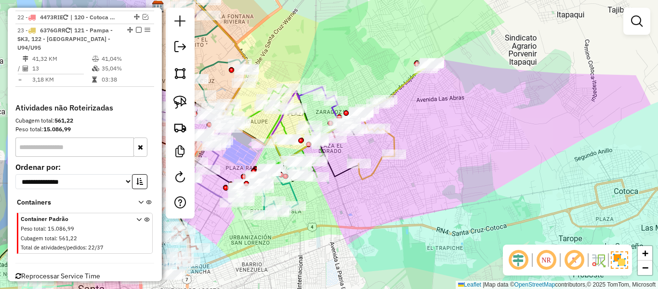
click at [395, 143] on icon at bounding box center [395, 121] width 74 height 116
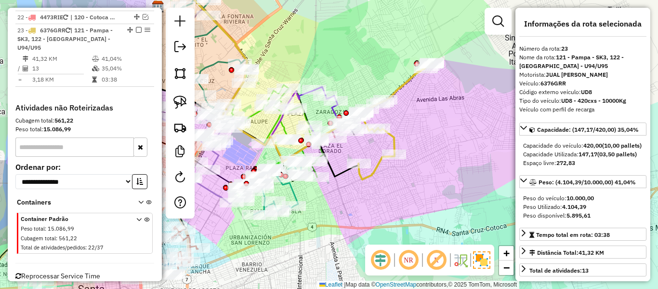
scroll to position [1212, 0]
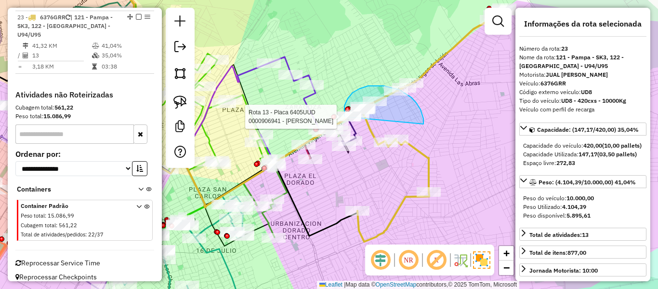
drag, startPoint x: 424, startPoint y: 119, endPoint x: 366, endPoint y: 135, distance: 60.1
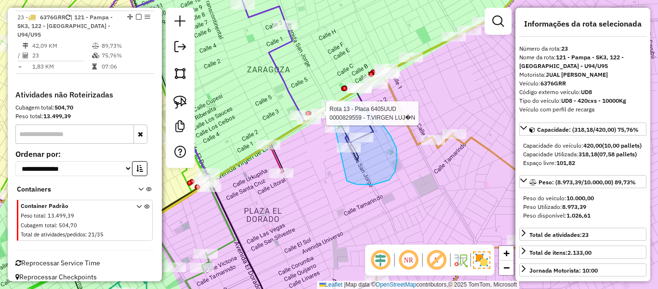
drag, startPoint x: 397, startPoint y: 148, endPoint x: 325, endPoint y: 155, distance: 71.6
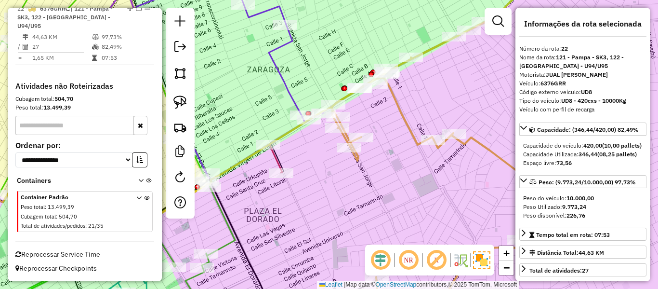
scroll to position [1158, 0]
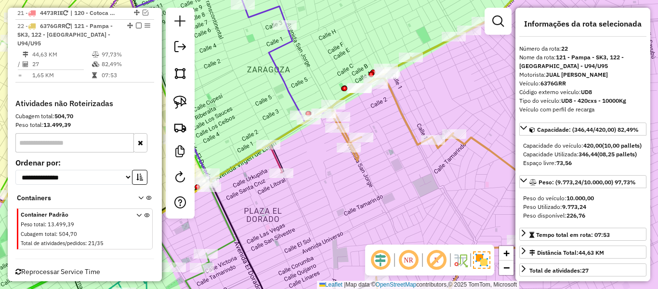
click at [401, 109] on icon at bounding box center [437, 144] width 212 height 346
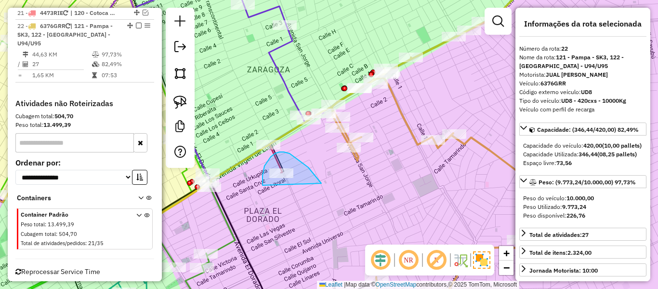
drag, startPoint x: 320, startPoint y: 183, endPoint x: 276, endPoint y: 204, distance: 49.1
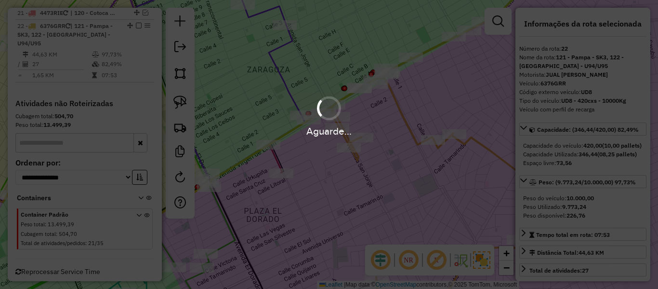
scroll to position [1104, 0]
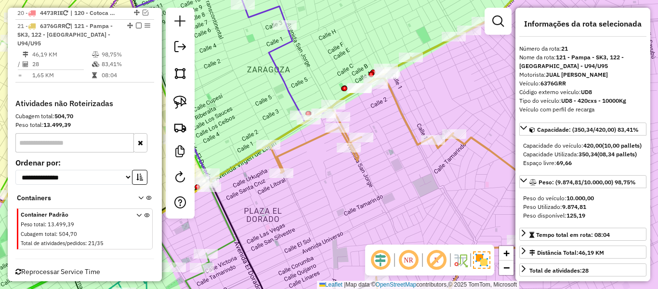
click at [403, 115] on icon at bounding box center [406, 144] width 275 height 346
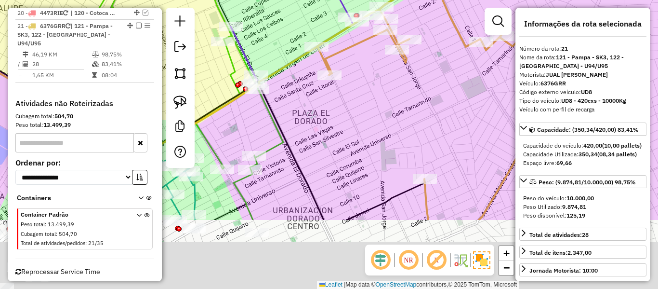
drag, startPoint x: 369, startPoint y: 120, endPoint x: 371, endPoint y: 110, distance: 9.9
click at [372, 111] on div "Janela de atendimento Grade de atendimento Capacidade Transportadoras Veículos …" at bounding box center [329, 144] width 658 height 289
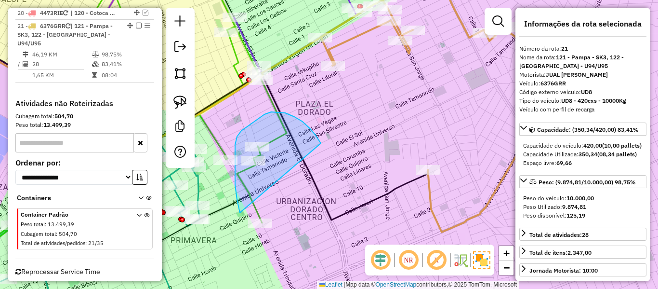
drag, startPoint x: 294, startPoint y: 117, endPoint x: 284, endPoint y: 249, distance: 132.9
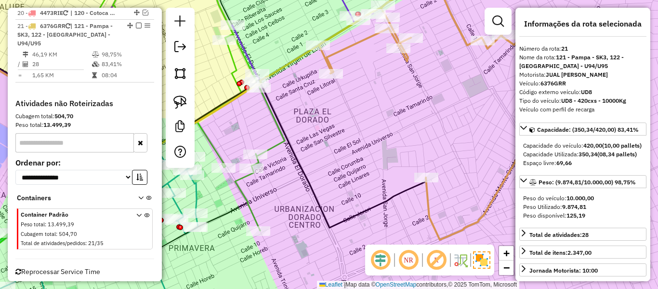
drag, startPoint x: 373, startPoint y: 114, endPoint x: 326, endPoint y: 259, distance: 152.5
click at [320, 273] on div "Janela de atendimento Grade de atendimento Capacidade Transportadoras Veículos …" at bounding box center [329, 144] width 658 height 289
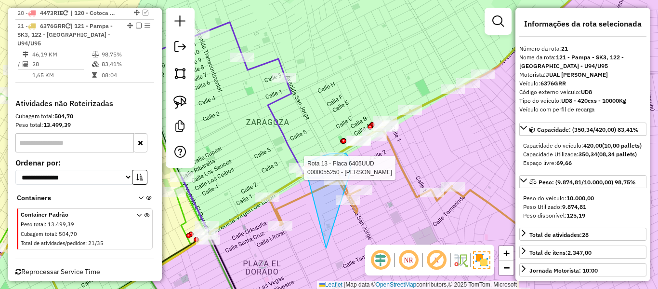
click at [305, 169] on div "Rota 13 - Placa 6405UUD 0000829559 - T.VIRGEN LUJ�N Rota 13 - Placa 6405UUD 000…" at bounding box center [329, 144] width 658 height 289
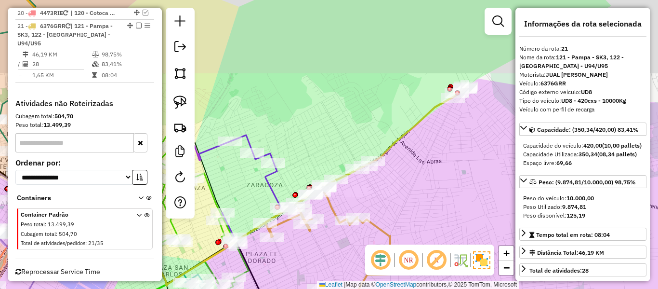
click at [428, 217] on div "Rota 21 - Placa 6376GRR 0000915577 - FILOMENA ZARATE Janela de atendimento Grad…" at bounding box center [329, 144] width 658 height 289
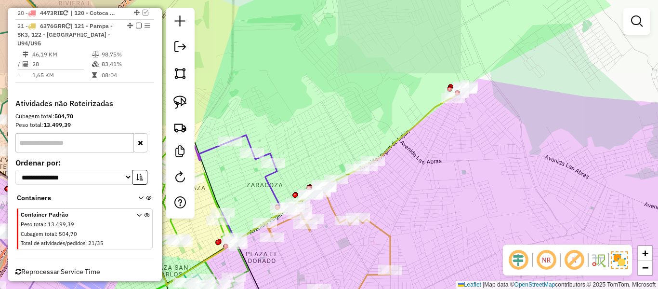
drag, startPoint x: 406, startPoint y: 174, endPoint x: 400, endPoint y: 144, distance: 31.5
click at [402, 138] on div "Janela de atendimento Grade de atendimento Capacidade Transportadoras Veículos …" at bounding box center [329, 144] width 658 height 289
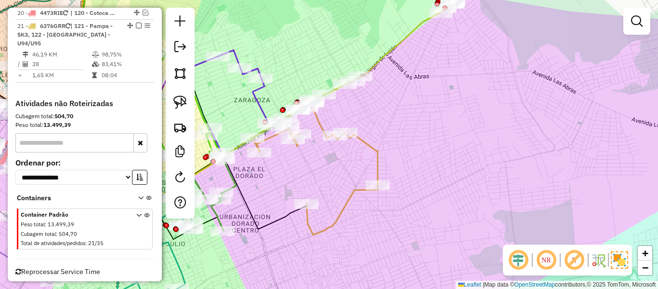
click at [379, 152] on icon at bounding box center [353, 118] width 201 height 232
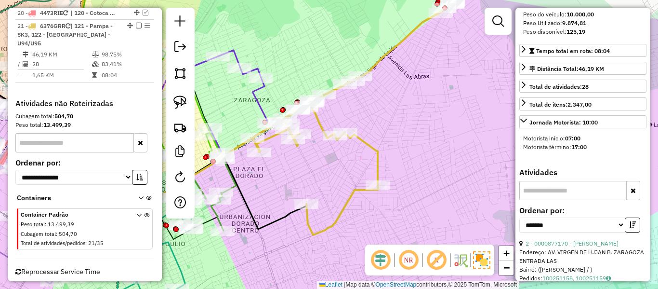
scroll to position [193, 0]
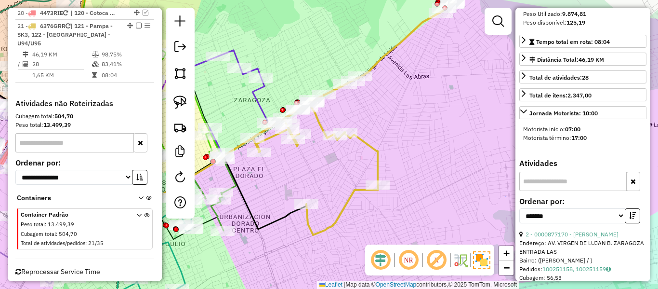
click at [607, 238] on div "2 - 0000877170 - ROBERTO CONDOR" at bounding box center [582, 234] width 127 height 9
click at [607, 238] on link "2 - 0000877170 - ROBERTO CONDOR" at bounding box center [572, 233] width 93 height 7
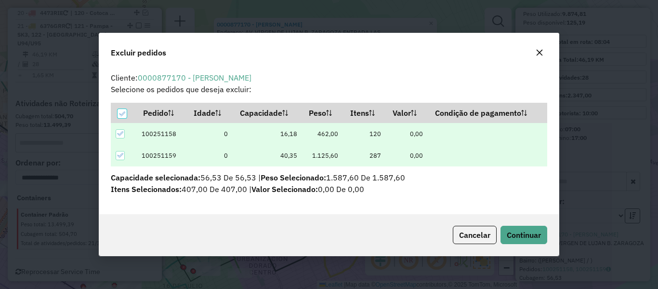
scroll to position [0, 0]
click at [527, 244] on div "Cancelar Continuar" at bounding box center [329, 234] width 460 height 41
click at [531, 234] on span "Continuar" at bounding box center [524, 235] width 34 height 10
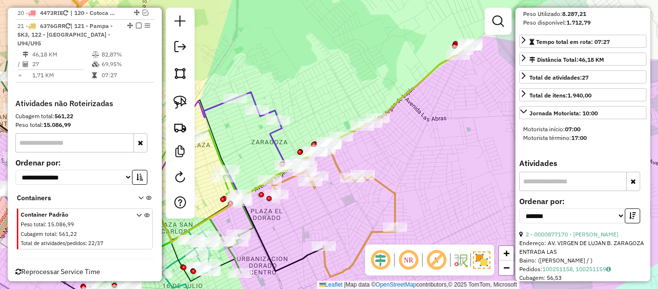
click at [393, 188] on icon at bounding box center [370, 160] width 201 height 232
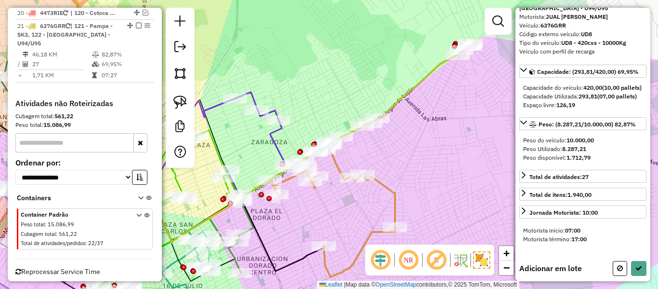
scroll to position [57, 0]
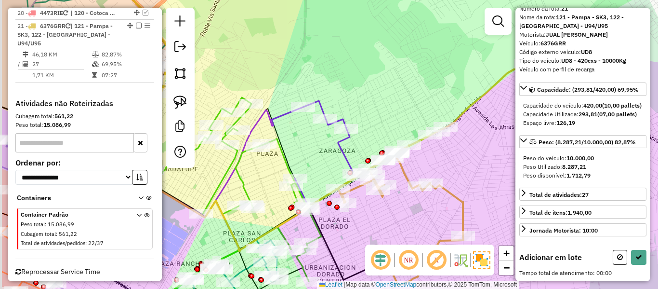
drag, startPoint x: 384, startPoint y: 215, endPoint x: 388, endPoint y: 216, distance: 4.8
click at [388, 216] on div "Janela de atendimento Grade de atendimento Capacidade Transportadoras Veículos …" at bounding box center [329, 144] width 658 height 289
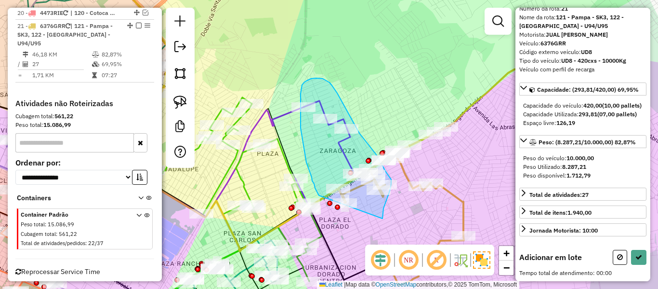
drag, startPoint x: 383, startPoint y: 218, endPoint x: 335, endPoint y: 203, distance: 50.0
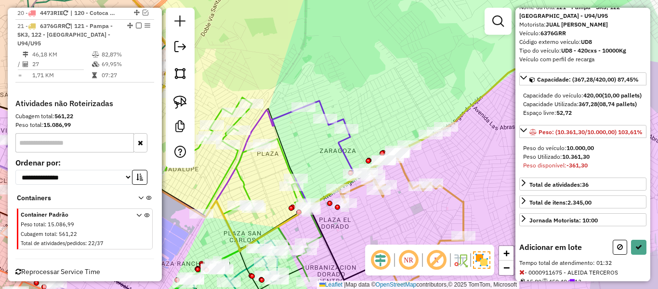
scroll to position [0, 0]
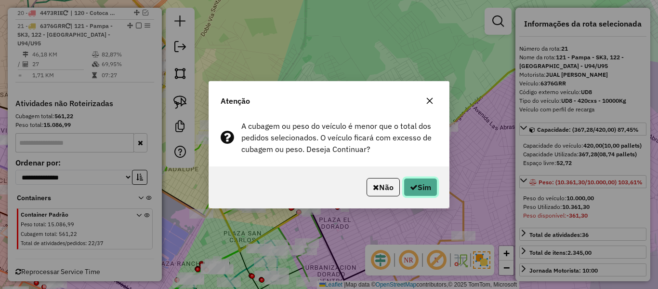
click at [435, 183] on button "Sim" at bounding box center [421, 187] width 34 height 18
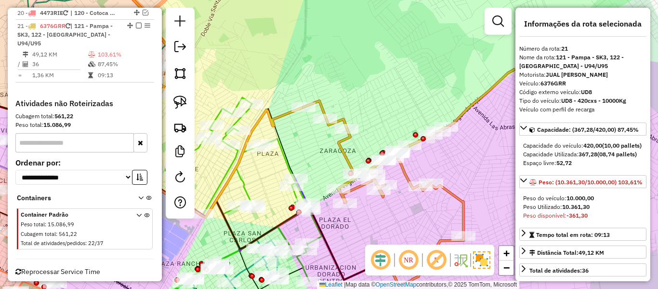
click at [401, 169] on icon at bounding box center [422, 169] width 236 height 232
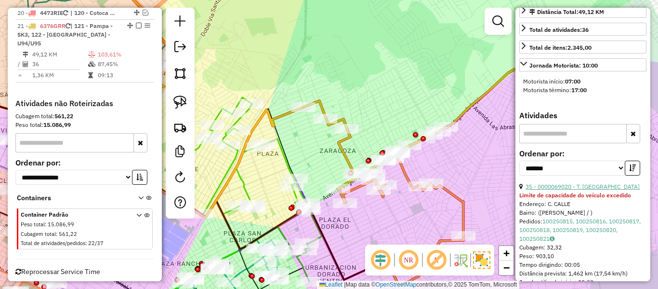
scroll to position [241, 0]
click at [591, 189] on link "35 - 0000069020 - T. MIREYA" at bounding box center [583, 185] width 114 height 7
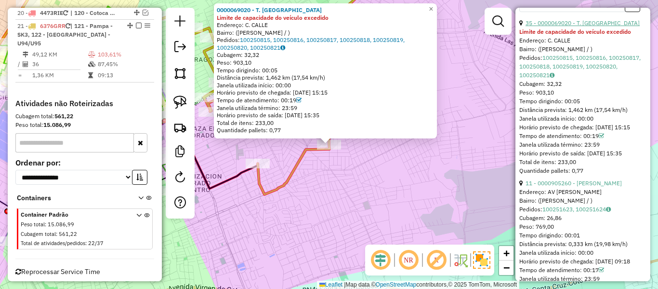
scroll to position [434, 0]
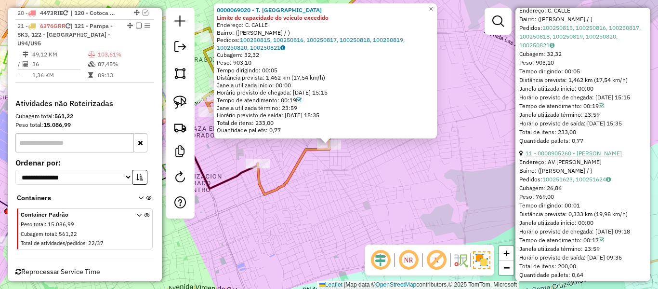
click at [596, 157] on link "11 - 0000905260 - ELIZETH RODRIGU" at bounding box center [574, 152] width 96 height 7
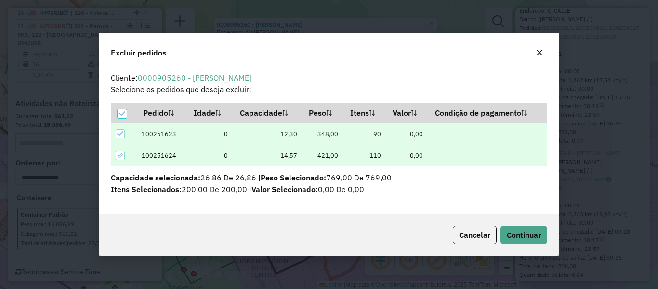
scroll to position [0, 0]
click at [532, 227] on button "Continuar" at bounding box center [524, 234] width 47 height 18
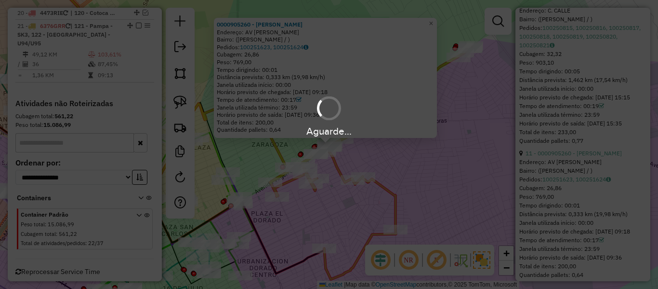
scroll to position [425, 0]
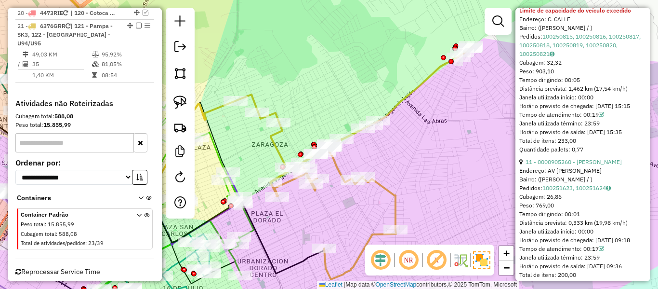
click at [389, 188] on icon at bounding box center [354, 163] width 236 height 232
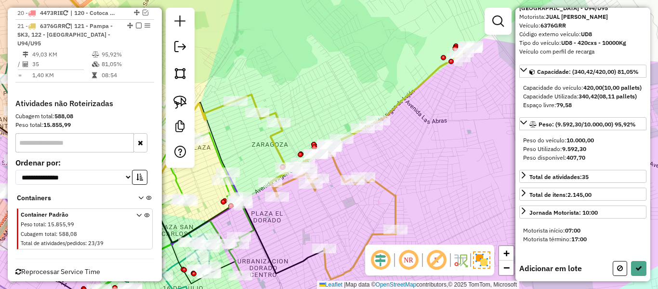
drag, startPoint x: 333, startPoint y: 218, endPoint x: 403, endPoint y: 188, distance: 76.4
click at [403, 188] on div "Janela de atendimento Grade de atendimento Capacidade Transportadoras Veículos …" at bounding box center [329, 144] width 658 height 289
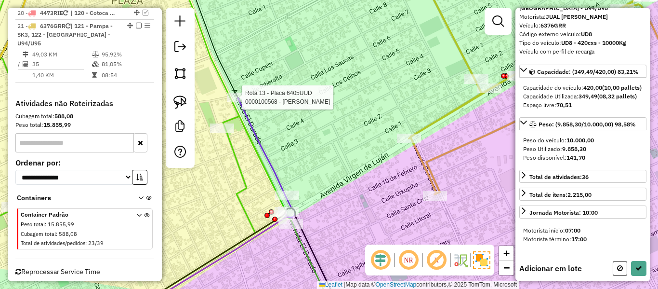
scroll to position [86, 0]
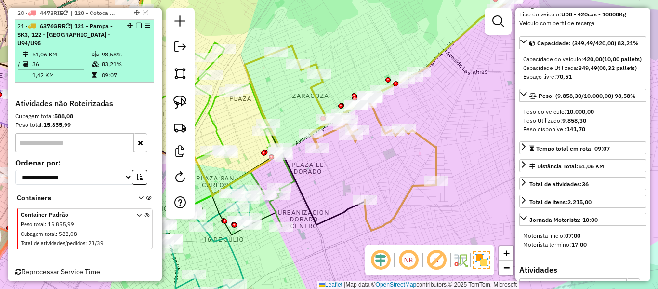
click at [136, 23] on em at bounding box center [139, 26] width 6 height 6
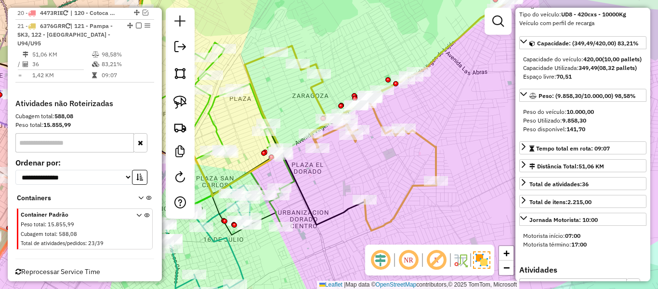
scroll to position [1063, 0]
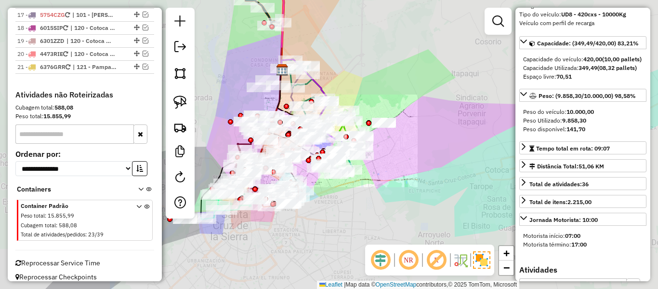
click at [405, 145] on div "Janela de atendimento Grade de atendimento Capacidade Transportadoras Veículos …" at bounding box center [329, 144] width 658 height 289
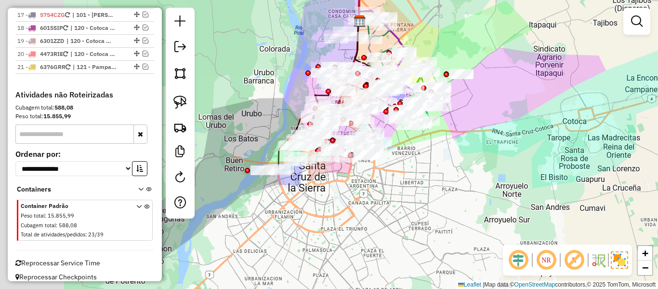
drag, startPoint x: 404, startPoint y: 159, endPoint x: 512, endPoint y: 133, distance: 110.4
click at [500, 113] on div "Janela de atendimento Grade de atendimento Capacidade Transportadoras Veículos …" at bounding box center [329, 144] width 658 height 289
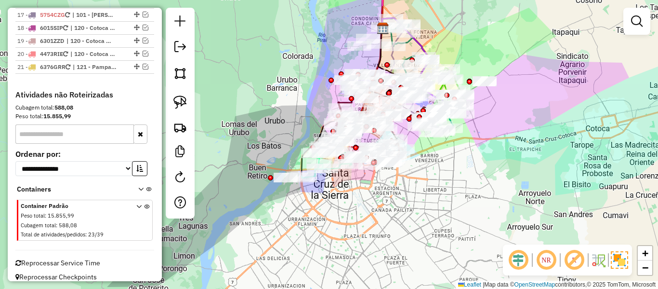
drag, startPoint x: 496, startPoint y: 157, endPoint x: 462, endPoint y: 207, distance: 60.5
click at [470, 242] on div "Janela de atendimento Grade de atendimento Capacidade Transportadoras Veículos …" at bounding box center [329, 144] width 658 height 289
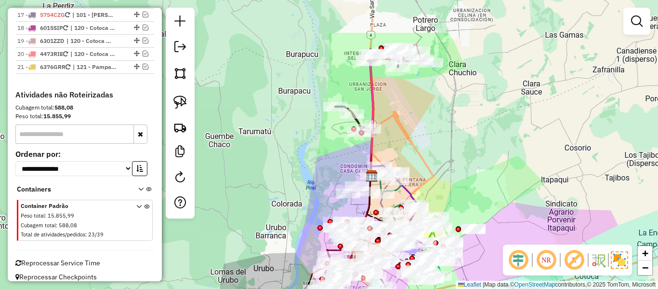
drag, startPoint x: 410, startPoint y: 56, endPoint x: 460, endPoint y: 154, distance: 109.7
click at [447, 190] on div "Janela de atendimento Grade de atendimento Capacidade Transportadoras Veículos …" at bounding box center [329, 144] width 658 height 289
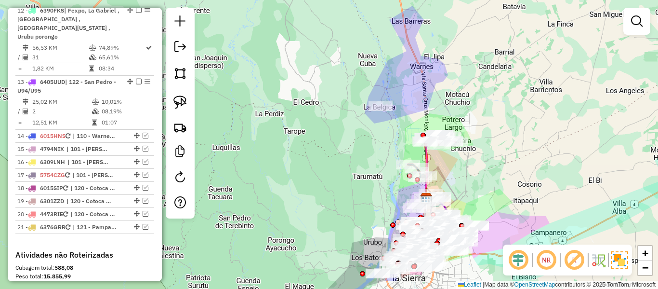
scroll to position [919, 0]
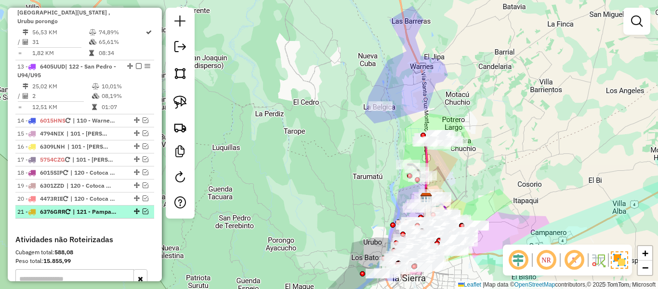
click at [94, 207] on li "21 - 6376GRR | 121 - Pampa - SK3, 122 - San Pedro - U94/U95" at bounding box center [84, 211] width 139 height 13
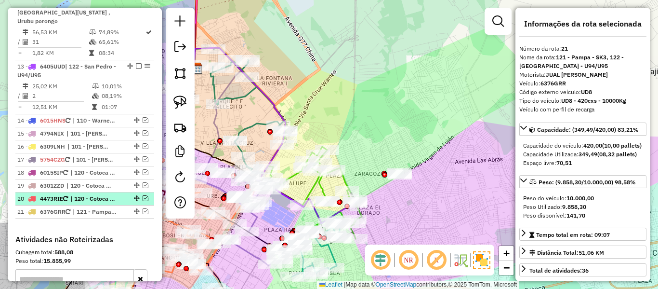
click at [107, 194] on span "| 120 - Cotoca - SC7, 121 - Pampa - SK3" at bounding box center [92, 198] width 44 height 9
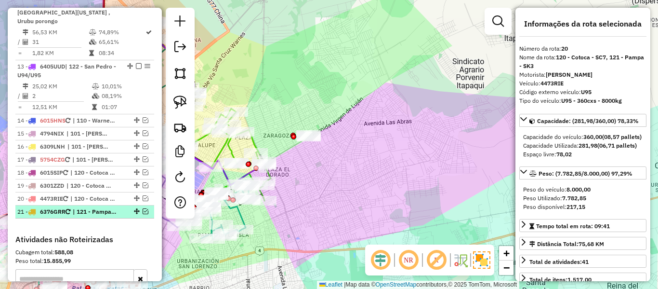
click at [82, 207] on span "| 121 - Pampa - SK3, 122 - [GEOGRAPHIC_DATA] - U94/U95" at bounding box center [95, 211] width 44 height 9
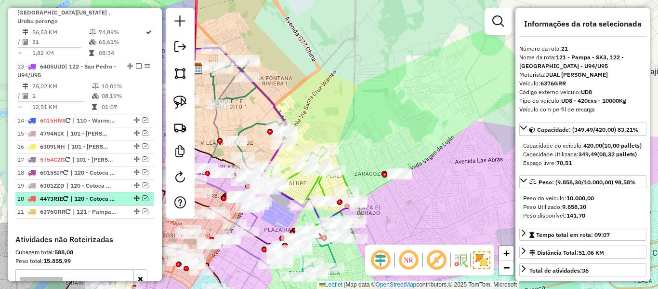
click at [89, 194] on li "20 - 4473RIE | 120 - Cotoca - SC7, 121 - Pampa - SK3" at bounding box center [84, 198] width 139 height 13
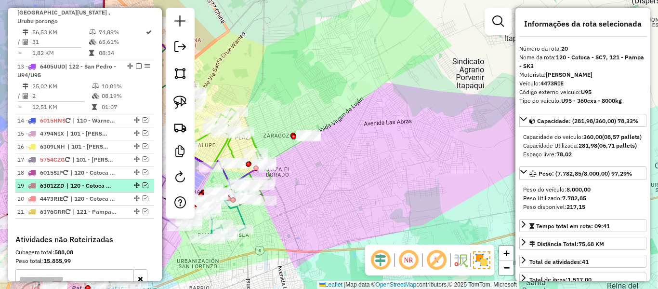
click at [97, 181] on span "| 120 - Cotoca - SC7" at bounding box center [88, 185] width 44 height 9
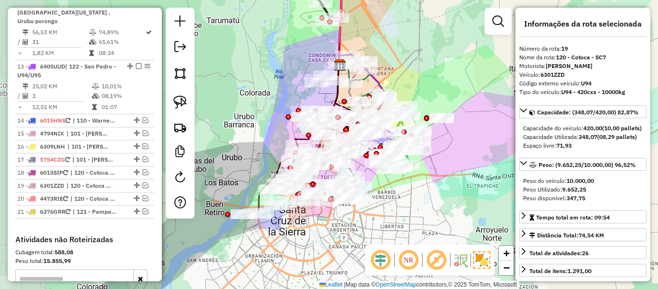
drag, startPoint x: 405, startPoint y: 172, endPoint x: 472, endPoint y: 180, distance: 67.4
click at [469, 180] on div "Janela de atendimento Grade de atendimento Capacidade Transportadoras Veículos …" at bounding box center [329, 144] width 658 height 289
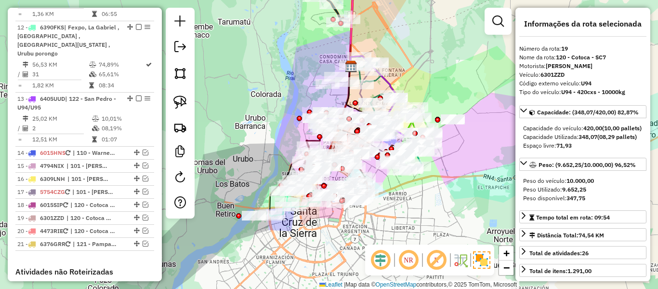
scroll to position [871, 0]
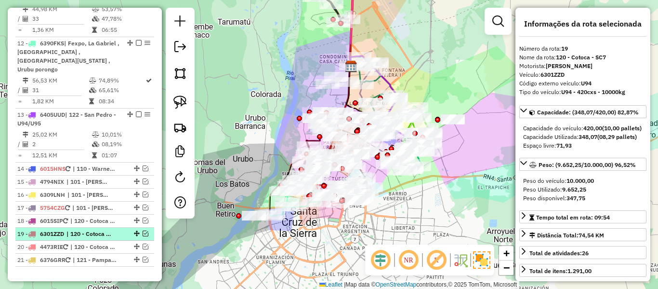
click at [77, 229] on span "| 120 - Cotoca - SC7" at bounding box center [88, 233] width 44 height 9
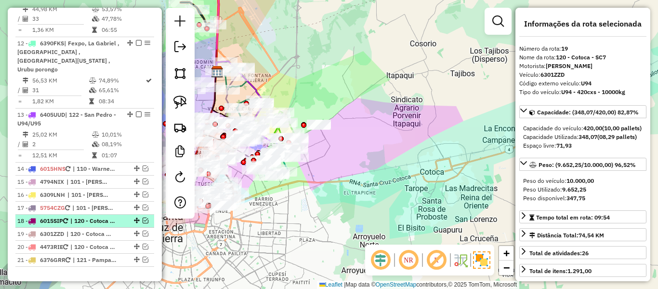
click at [83, 216] on span "| 120 - Cotoca - SC7" at bounding box center [92, 220] width 44 height 9
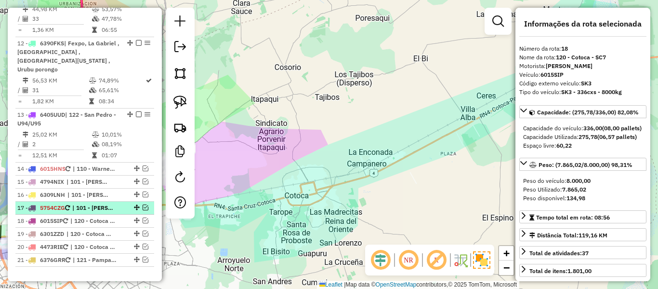
click at [92, 203] on span "| 101 - [PERSON_NAME] - SL8, 102 - Montero - SA7" at bounding box center [94, 207] width 44 height 9
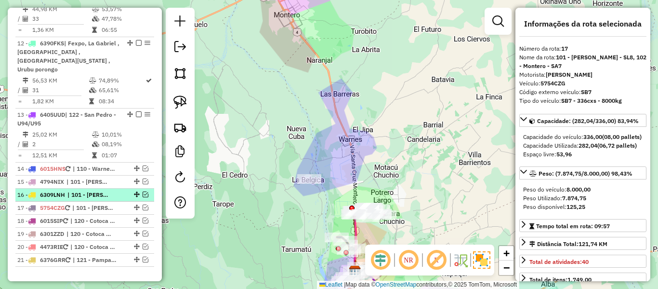
click at [99, 190] on span "| 101 - [PERSON_NAME] - SL8, 102 - Montero - SA7" at bounding box center [89, 194] width 44 height 9
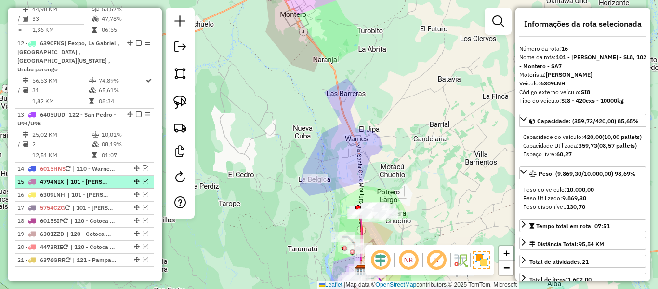
click at [109, 177] on span "| 101 - [PERSON_NAME] - SL8" at bounding box center [88, 181] width 44 height 9
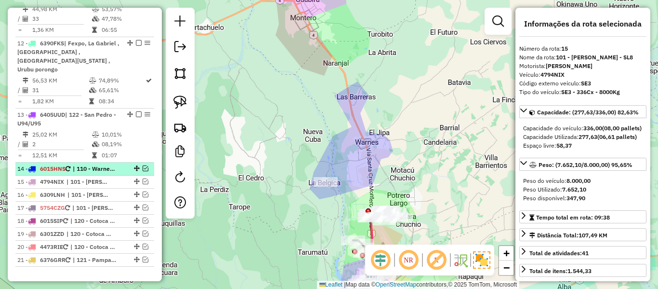
click at [104, 165] on li "14 - 6015HNS | 110 - Warnes - SB7" at bounding box center [84, 168] width 139 height 13
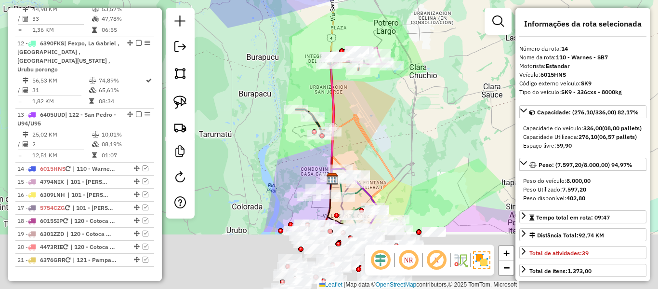
drag, startPoint x: 433, startPoint y: 182, endPoint x: 440, endPoint y: 90, distance: 92.8
click at [440, 90] on div "Janela de atendimento Grade de atendimento Capacidade Transportadoras Veículos …" at bounding box center [329, 144] width 658 height 289
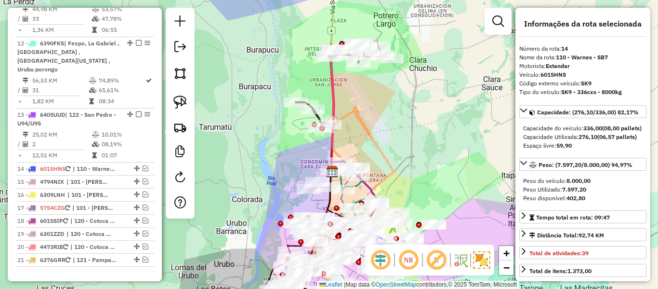
click at [456, 81] on div "Janela de atendimento Grade de atendimento Capacidade Transportadoras Veículos …" at bounding box center [329, 144] width 658 height 289
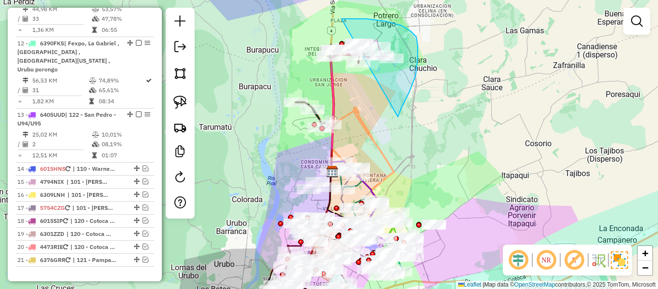
drag, startPoint x: 398, startPoint y: 117, endPoint x: 279, endPoint y: 61, distance: 130.8
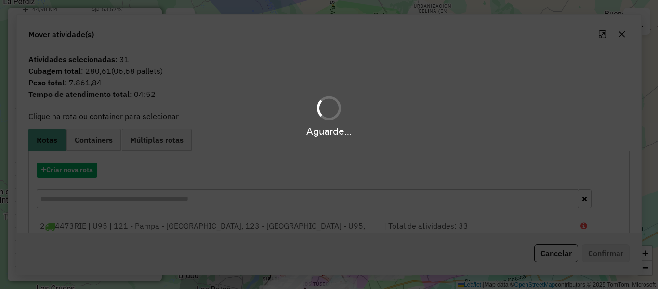
click at [409, 120] on div "Aguarde..." at bounding box center [329, 116] width 658 height 46
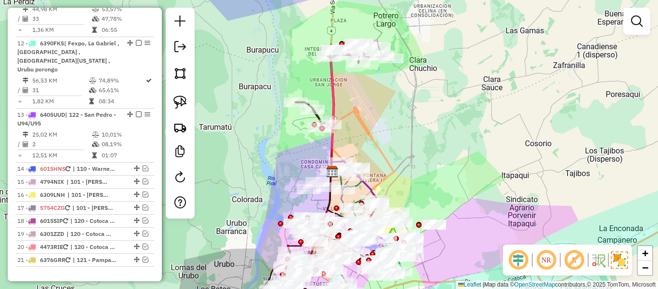
click at [394, 145] on div "Janela de atendimento Grade de atendimento Capacidade Transportadoras Veículos …" at bounding box center [329, 144] width 658 height 289
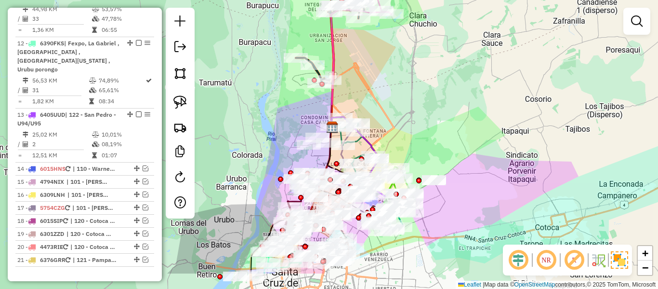
drag, startPoint x: 385, startPoint y: 112, endPoint x: 374, endPoint y: 118, distance: 12.7
click at [386, 110] on div "Janela de atendimento Grade de atendimento Capacidade Transportadoras Veículos …" at bounding box center [329, 144] width 658 height 289
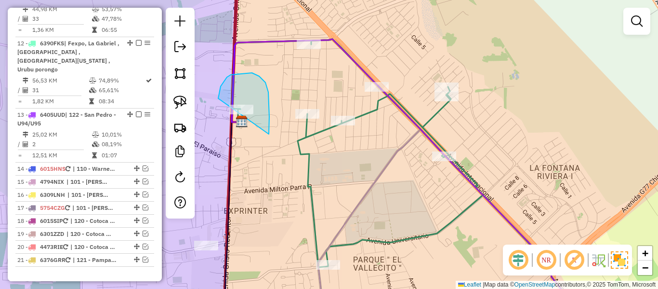
drag, startPoint x: 269, startPoint y: 134, endPoint x: 281, endPoint y: 156, distance: 24.8
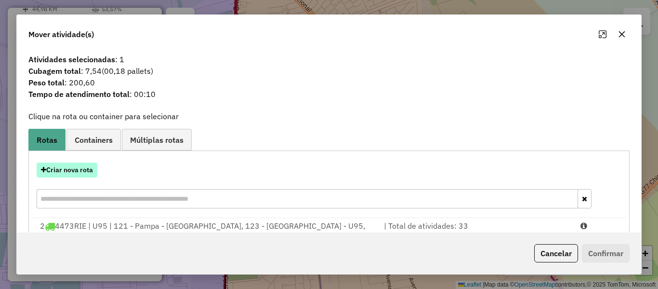
click at [84, 167] on button "Criar nova rota" at bounding box center [67, 169] width 61 height 15
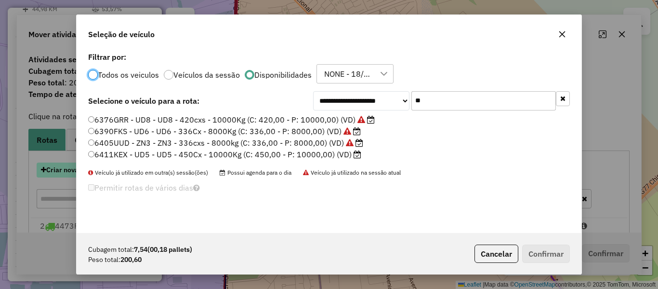
scroll to position [5, 3]
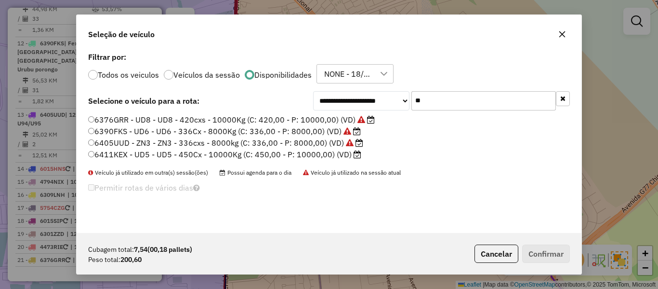
click at [446, 101] on input "**" at bounding box center [483, 100] width 145 height 19
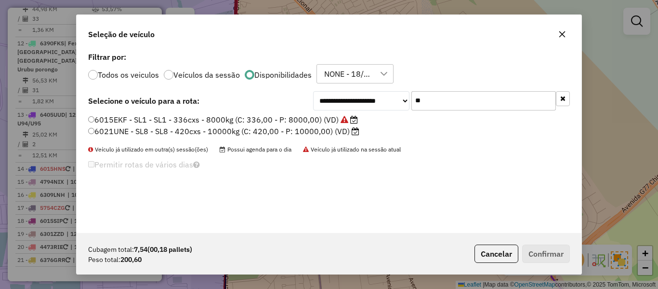
type input "**"
drag, startPoint x: 318, startPoint y: 131, endPoint x: 333, endPoint y: 137, distance: 16.2
click at [318, 131] on label "6021UNE - SL8 - SL8 - 420cxs - 10000kg (C: 420,00 - P: 10000,00) (VD)" at bounding box center [223, 131] width 271 height 12
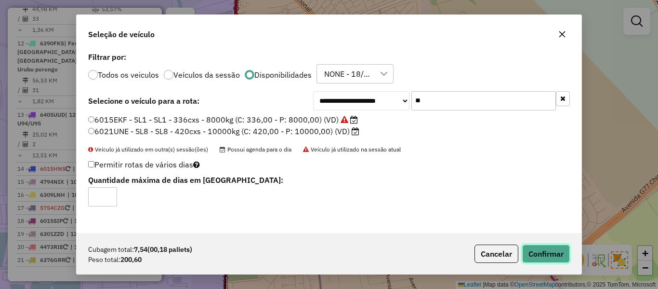
drag, startPoint x: 558, startPoint y: 246, endPoint x: 563, endPoint y: 248, distance: 5.2
click at [558, 246] on button "Confirmar" at bounding box center [546, 253] width 48 height 18
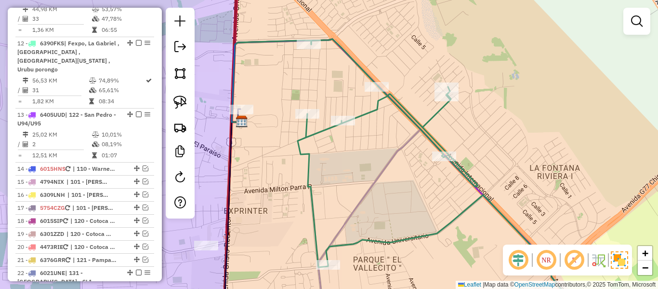
click at [232, 103] on icon at bounding box center [271, 80] width 79 height 81
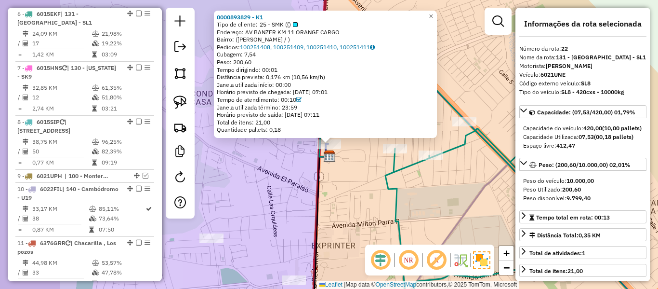
scroll to position [1117, 0]
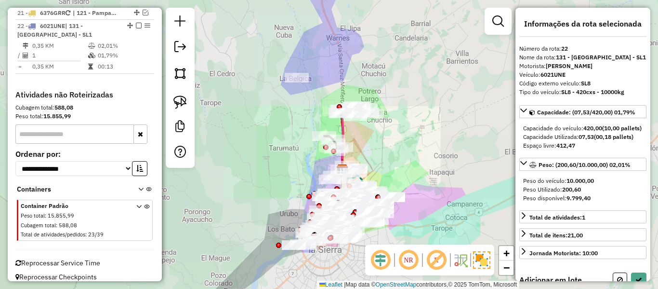
drag, startPoint x: 386, startPoint y: 176, endPoint x: 386, endPoint y: 183, distance: 6.7
click at [386, 183] on div "Janela de atendimento Grade de atendimento Capacidade Transportadoras Veículos …" at bounding box center [329, 144] width 658 height 289
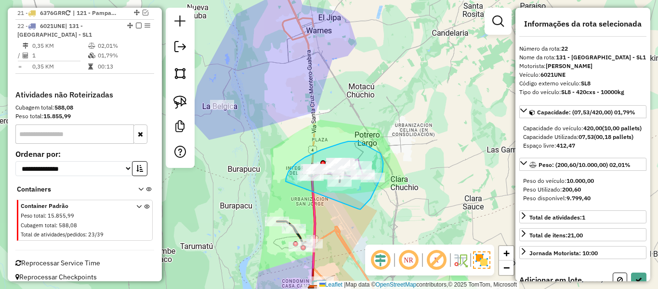
drag, startPoint x: 375, startPoint y: 189, endPoint x: 295, endPoint y: 191, distance: 80.5
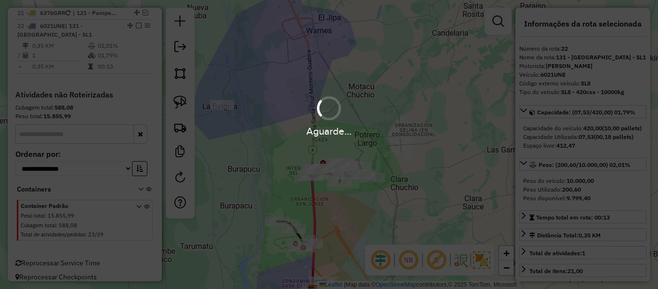
scroll to position [1063, 0]
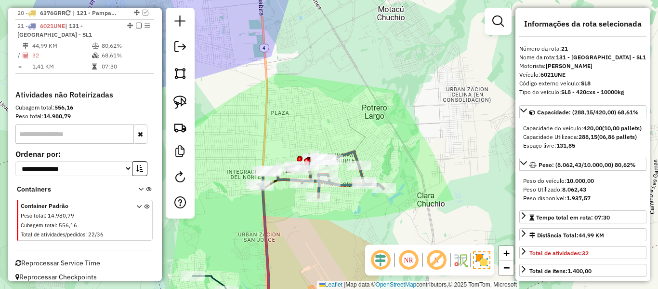
click at [356, 151] on icon at bounding box center [321, 234] width 126 height 166
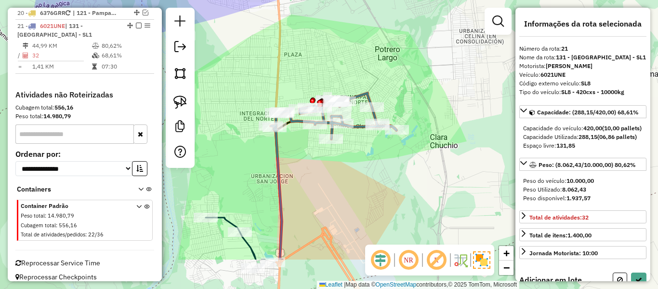
drag, startPoint x: 354, startPoint y: 162, endPoint x: 358, endPoint y: 146, distance: 16.5
click at [367, 130] on div "Janela de atendimento Grade de atendimento Capacidade Transportadoras Veículos …" at bounding box center [329, 144] width 658 height 289
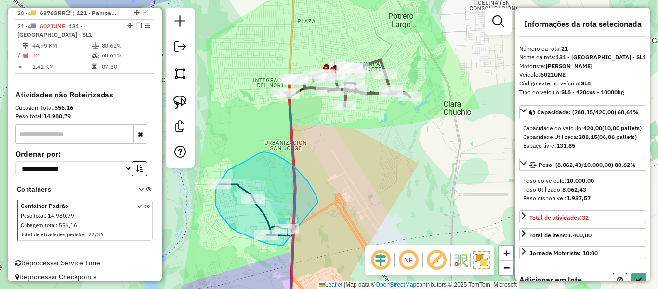
drag, startPoint x: 259, startPoint y: 153, endPoint x: 297, endPoint y: 242, distance: 96.7
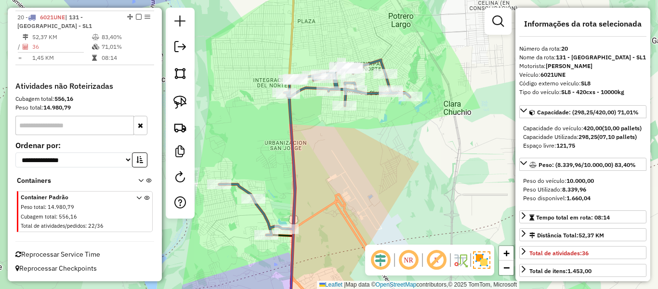
scroll to position [1009, 0]
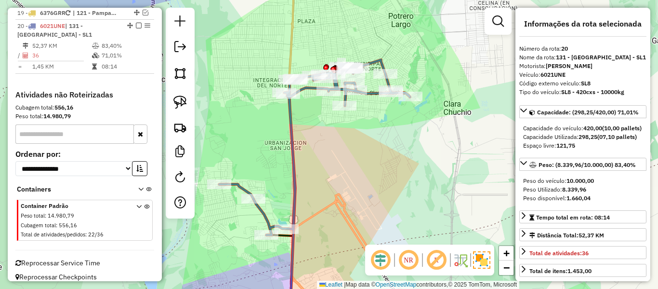
click at [294, 169] on icon at bounding box center [314, 189] width 191 height 258
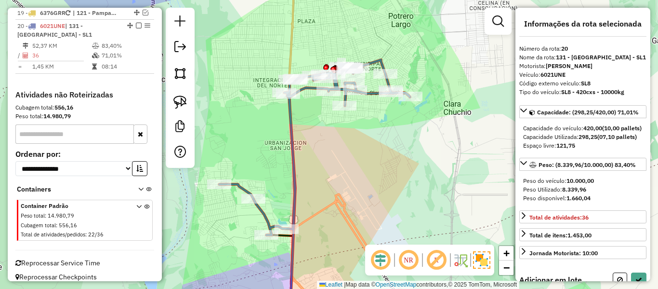
drag, startPoint x: 318, startPoint y: 218, endPoint x: 360, endPoint y: 77, distance: 147.1
click at [360, 76] on div "Janela de atendimento Grade de atendimento Capacidade Transportadoras Veículos …" at bounding box center [329, 144] width 658 height 289
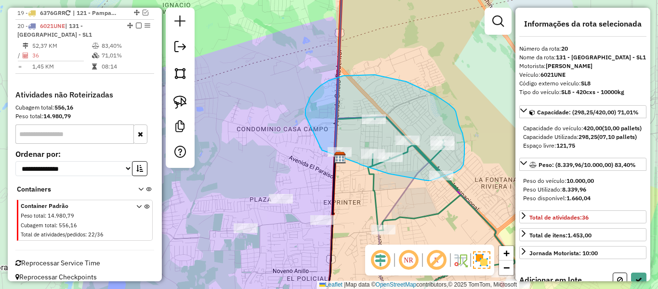
drag, startPoint x: 307, startPoint y: 103, endPoint x: 319, endPoint y: 149, distance: 47.3
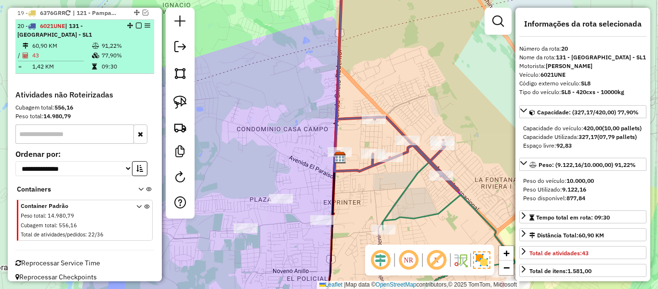
click at [136, 23] on em at bounding box center [139, 26] width 6 height 6
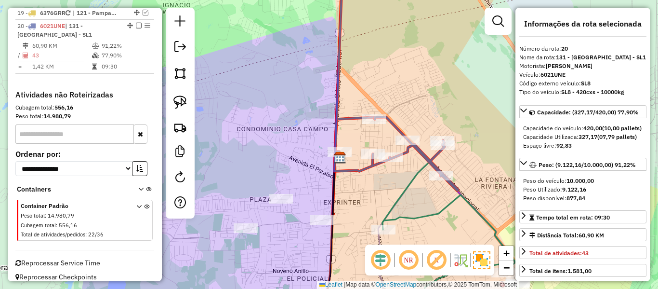
scroll to position [968, 0]
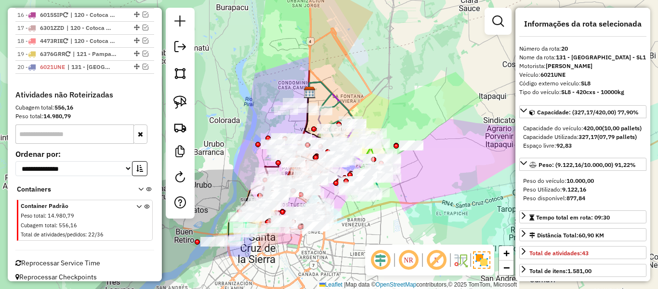
click at [410, 205] on div "Janela de atendimento Grade de atendimento Capacidade Transportadoras Veículos …" at bounding box center [329, 144] width 658 height 289
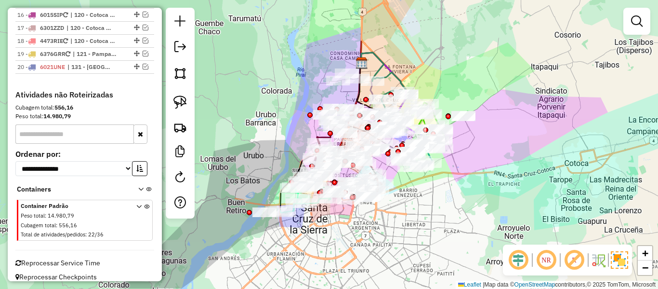
drag, startPoint x: 391, startPoint y: 226, endPoint x: 443, endPoint y: 197, distance: 59.8
click at [443, 197] on div "Janela de atendimento Grade de atendimento Capacidade Transportadoras Veículos …" at bounding box center [329, 144] width 658 height 289
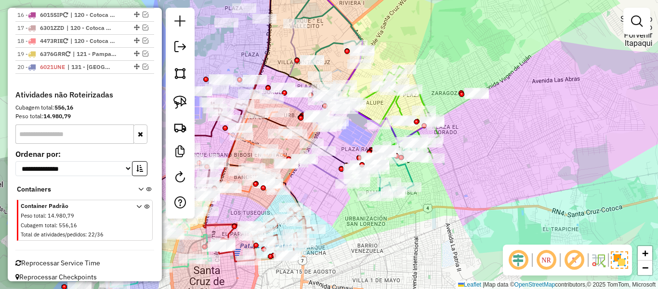
click at [455, 174] on div "Janela de atendimento Grade de atendimento Capacidade Transportadoras Veículos …" at bounding box center [329, 144] width 658 height 289
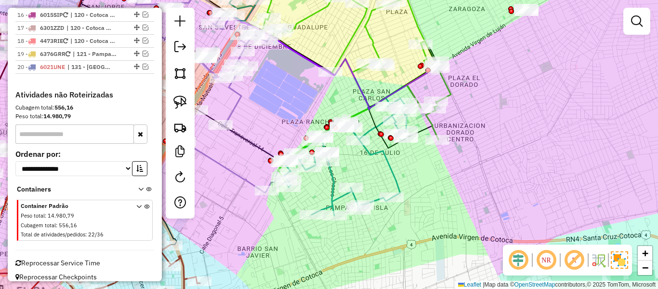
click at [428, 175] on div "Janela de atendimento Grade de atendimento Capacidade Transportadoras Veículos …" at bounding box center [329, 144] width 658 height 289
drag, startPoint x: 435, startPoint y: 191, endPoint x: 443, endPoint y: 181, distance: 13.0
drag, startPoint x: 443, startPoint y: 181, endPoint x: 451, endPoint y: 168, distance: 15.0
click at [451, 168] on div "Janela de atendimento Grade de atendimento Capacidade Transportadoras Veículos …" at bounding box center [329, 144] width 658 height 289
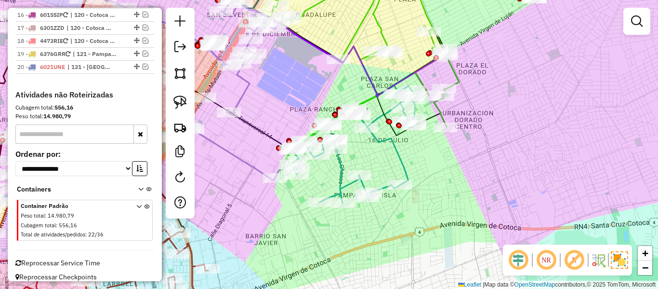
click at [472, 160] on div "Janela de atendimento Grade de atendimento Capacidade Transportadoras Veículos …" at bounding box center [329, 144] width 658 height 289
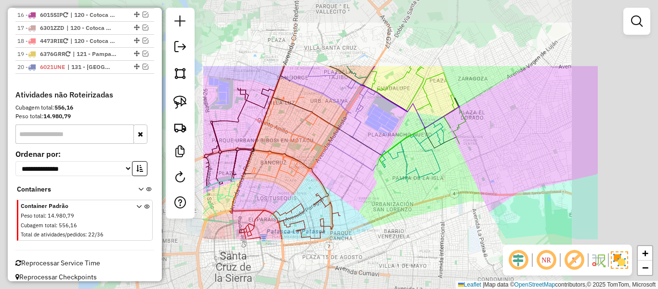
click at [506, 159] on div "Janela de atendimento Grade de atendimento Capacidade Transportadoras Veículos …" at bounding box center [329, 144] width 658 height 289
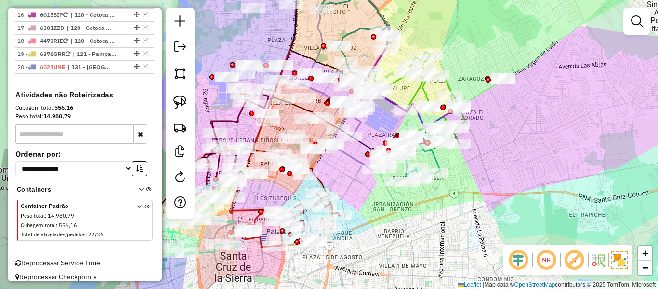
drag, startPoint x: 528, startPoint y: 141, endPoint x: 467, endPoint y: 160, distance: 64.3
click at [470, 160] on div "Janela de atendimento Grade de atendimento Capacidade Transportadoras Veículos …" at bounding box center [329, 144] width 658 height 289
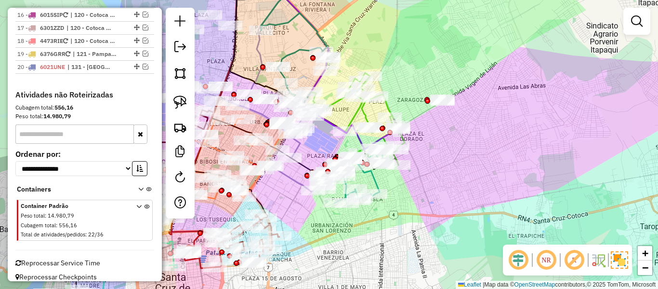
click at [462, 131] on div "Janela de atendimento Grade de atendimento Capacidade Transportadoras Veículos …" at bounding box center [329, 144] width 658 height 289
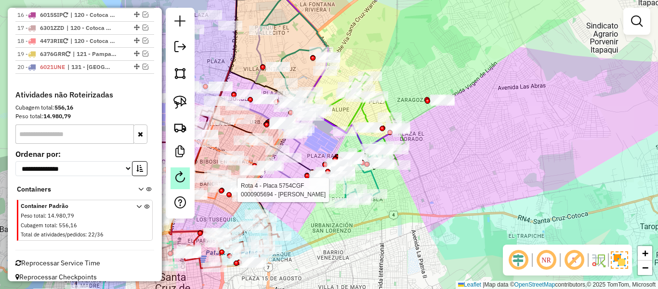
click at [185, 176] on em at bounding box center [180, 177] width 12 height 12
select select "*"
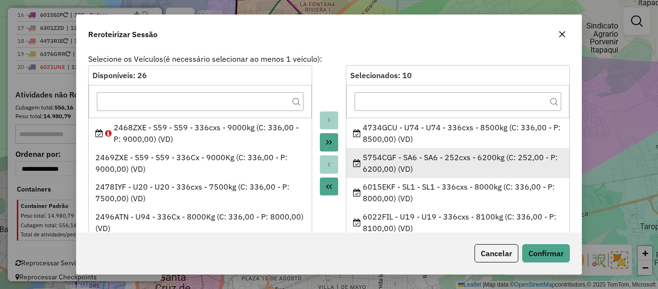
scroll to position [48, 0]
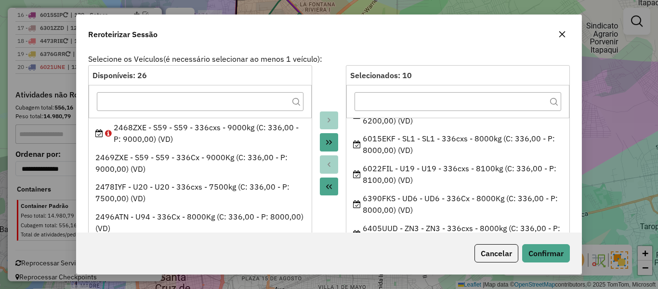
click at [567, 33] on button "button" at bounding box center [562, 33] width 15 height 15
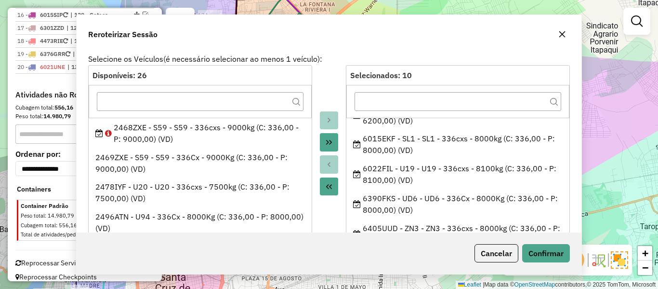
click at [477, 93] on div "Janela de atendimento Grade de atendimento Capacidade Transportadoras Veículos …" at bounding box center [329, 144] width 658 height 289
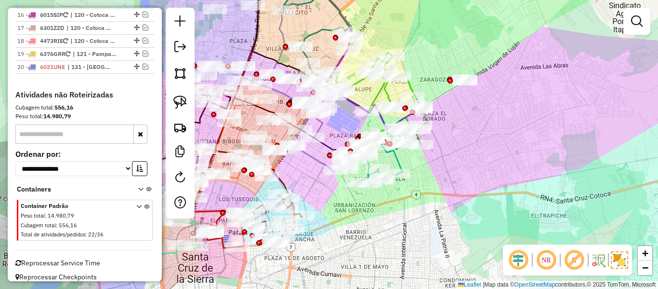
drag, startPoint x: 443, startPoint y: 148, endPoint x: 468, endPoint y: 127, distance: 32.8
click at [466, 127] on div "Janela de atendimento Grade de atendimento Capacidade Transportadoras Veículos …" at bounding box center [329, 144] width 658 height 289
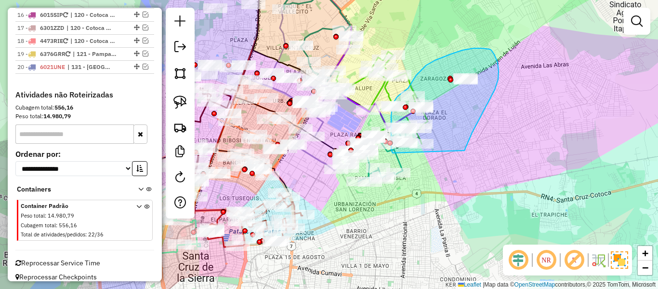
drag, startPoint x: 464, startPoint y: 150, endPoint x: 416, endPoint y: 156, distance: 48.5
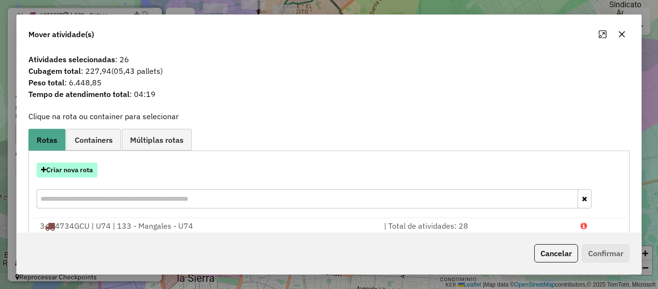
click at [76, 167] on button "Criar nova rota" at bounding box center [67, 169] width 61 height 15
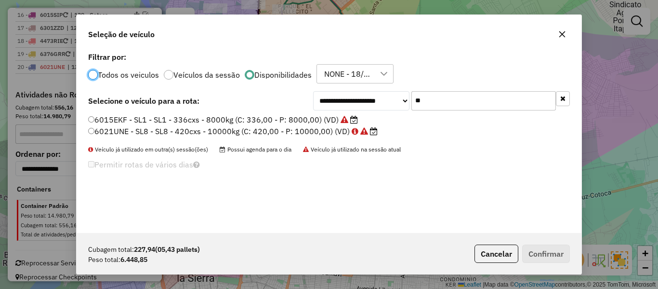
scroll to position [5, 3]
click at [455, 106] on input "**" at bounding box center [483, 100] width 145 height 19
type input "**"
click at [324, 131] on label "6022FIL - U19 - U19 - 336cxs - 8100kg (C: 336,00 - P: 8100,00) (VD)" at bounding box center [223, 131] width 271 height 12
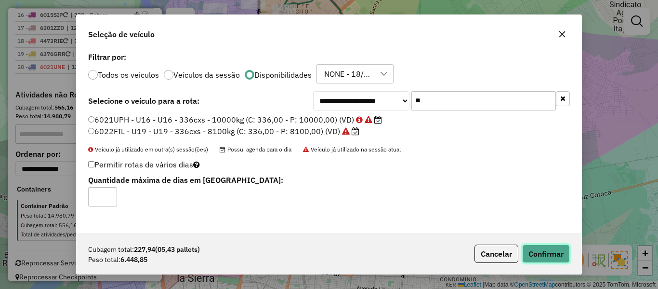
click at [535, 248] on button "Confirmar" at bounding box center [546, 253] width 48 height 18
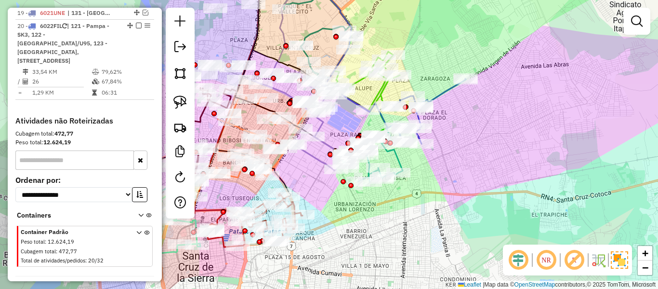
scroll to position [955, 0]
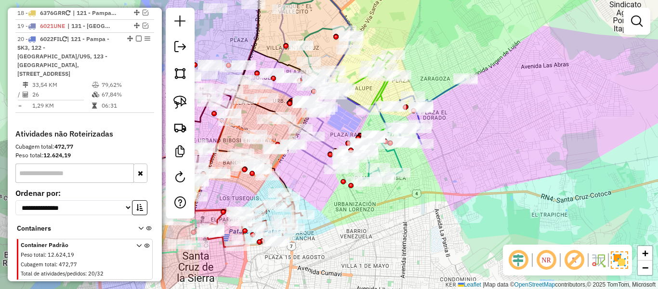
click at [443, 92] on icon at bounding box center [429, 112] width 73 height 66
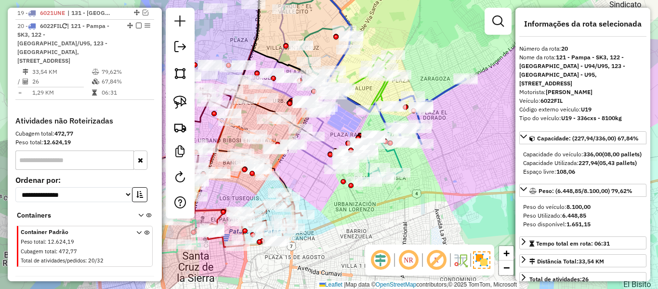
scroll to position [972, 0]
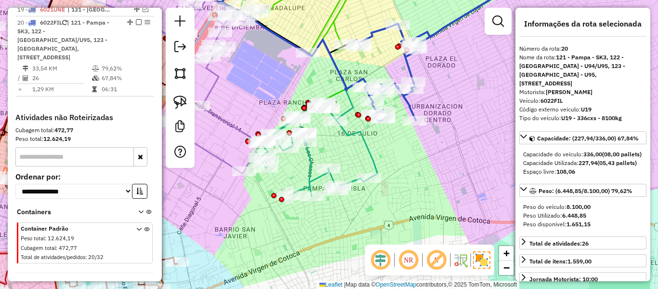
drag, startPoint x: 408, startPoint y: 170, endPoint x: 401, endPoint y: 143, distance: 28.3
click at [401, 143] on div "Janela de atendimento Grade de atendimento Capacidade Transportadoras Veículos …" at bounding box center [329, 144] width 658 height 289
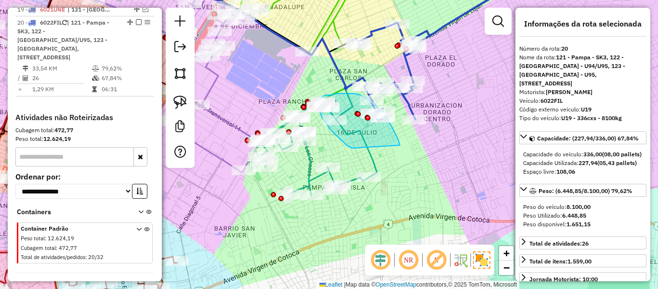
drag, startPoint x: 395, startPoint y: 133, endPoint x: 368, endPoint y: 142, distance: 28.2
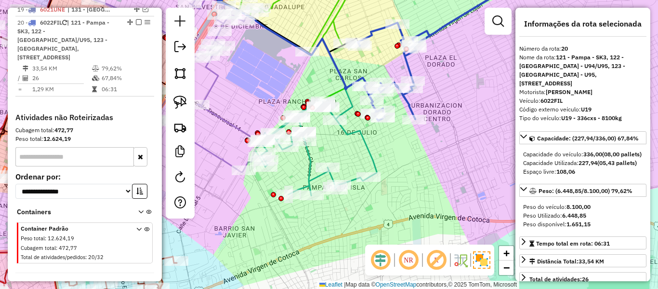
click at [441, 184] on div "Janela de atendimento Grade de atendimento Capacidade Transportadoras Veículos …" at bounding box center [329, 144] width 658 height 289
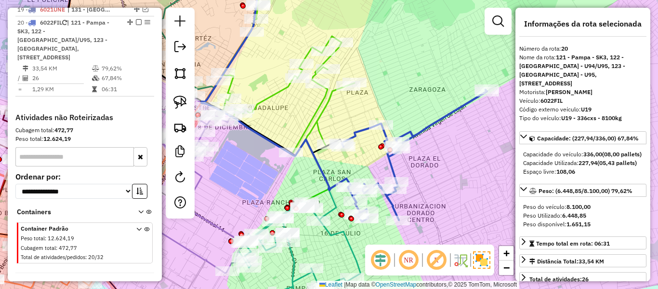
click at [432, 126] on icon at bounding box center [414, 156] width 146 height 132
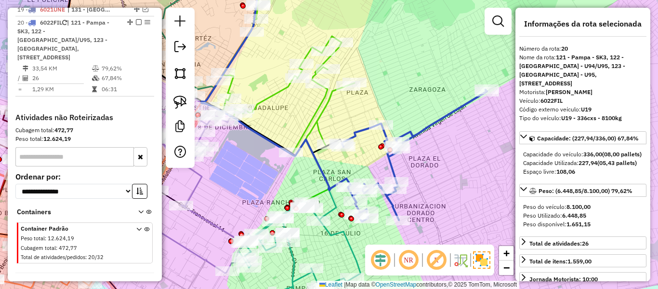
drag, startPoint x: 434, startPoint y: 178, endPoint x: 434, endPoint y: 105, distance: 73.2
click at [436, 102] on div "Janela de atendimento Grade de atendimento Capacidade Transportadoras Veículos …" at bounding box center [329, 144] width 658 height 289
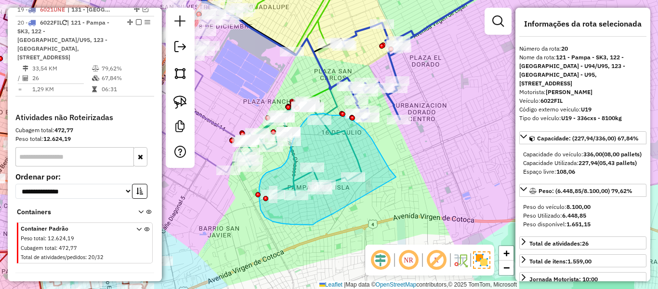
drag, startPoint x: 376, startPoint y: 146, endPoint x: 338, endPoint y: 210, distance: 73.7
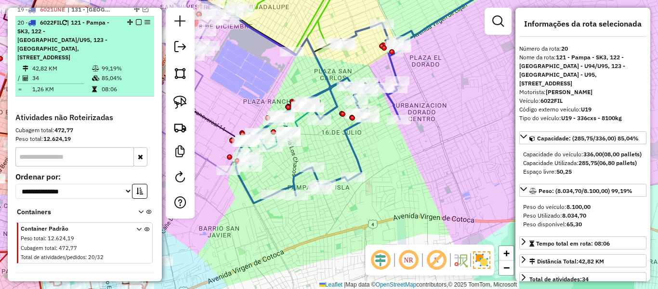
click at [136, 19] on em at bounding box center [139, 22] width 6 height 6
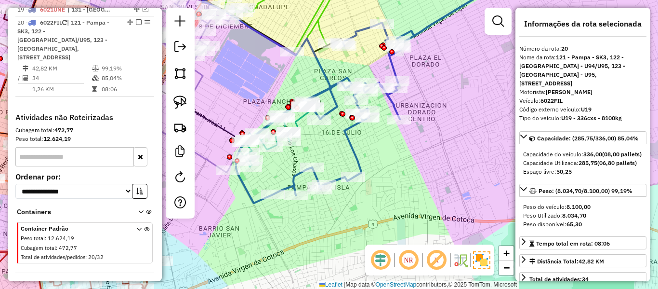
scroll to position [927, 0]
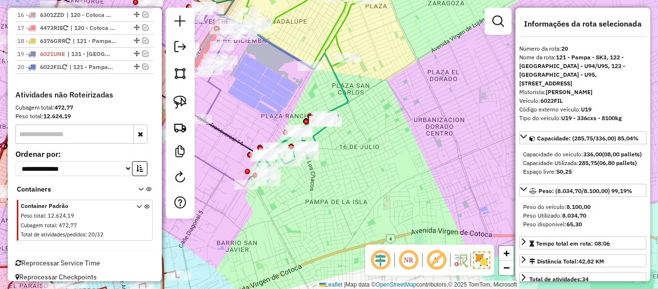
drag, startPoint x: 354, startPoint y: 181, endPoint x: 397, endPoint y: 192, distance: 43.7
click at [388, 194] on div "Janela de atendimento Grade de atendimento Capacidade Transportadoras Veículos …" at bounding box center [329, 144] width 658 height 289
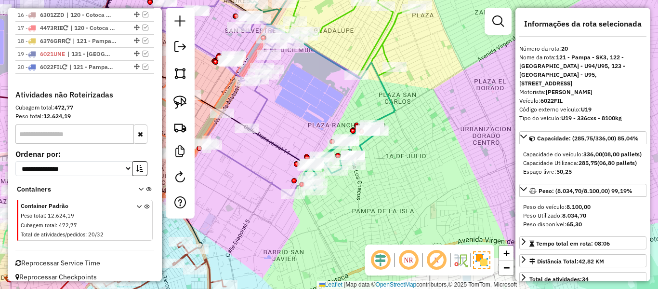
drag, startPoint x: 370, startPoint y: 205, endPoint x: 416, endPoint y: 196, distance: 47.2
click at [416, 196] on div "Janela de atendimento Grade de atendimento Capacidade Transportadoras Veículos …" at bounding box center [329, 144] width 658 height 289
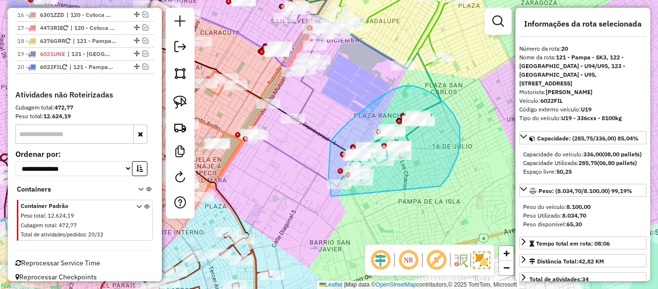
drag, startPoint x: 453, startPoint y: 114, endPoint x: 390, endPoint y: 214, distance: 119.1
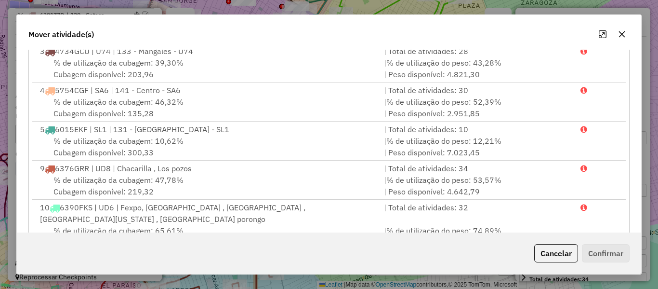
scroll to position [193, 0]
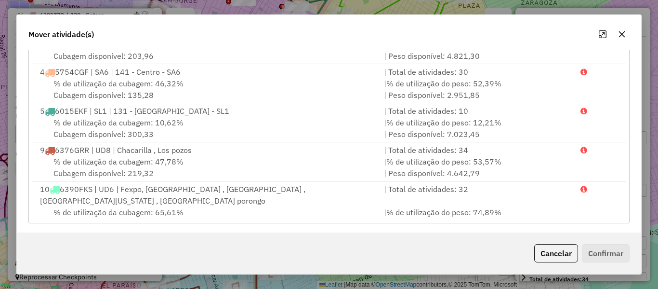
click at [617, 32] on button "button" at bounding box center [621, 33] width 15 height 15
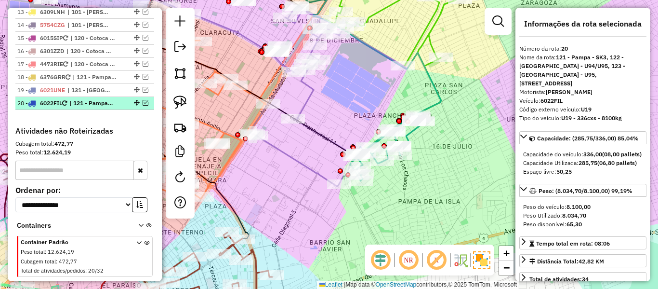
scroll to position [831, 0]
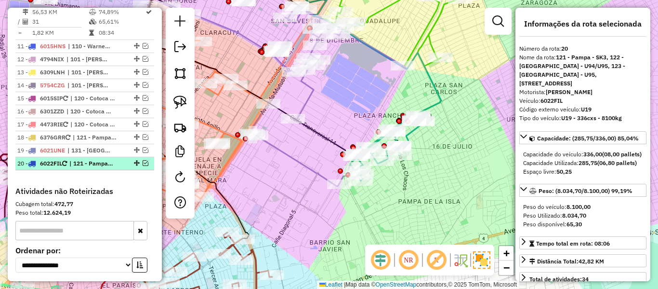
click at [102, 159] on span "| 121 - Pampa - SK3, 122 - [GEOGRAPHIC_DATA]/U95, 123 - [GEOGRAPHIC_DATA], [STR…" at bounding box center [91, 163] width 44 height 9
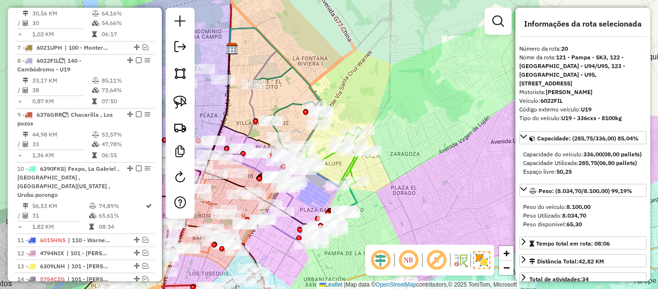
scroll to position [590, 0]
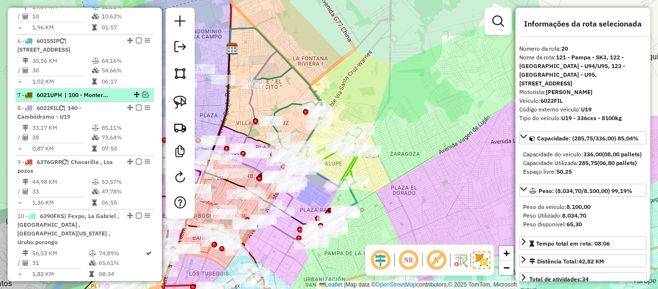
click at [108, 98] on span "| 100 - Montero/Mineiros - Z85" at bounding box center [87, 95] width 44 height 9
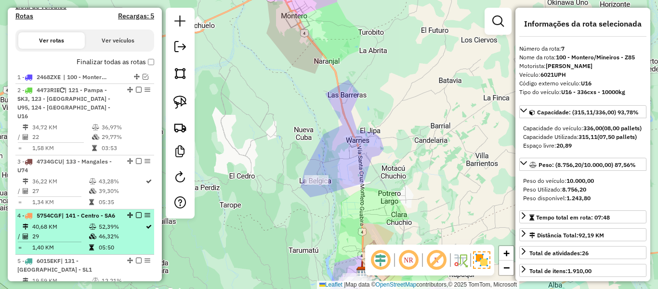
scroll to position [301, 0]
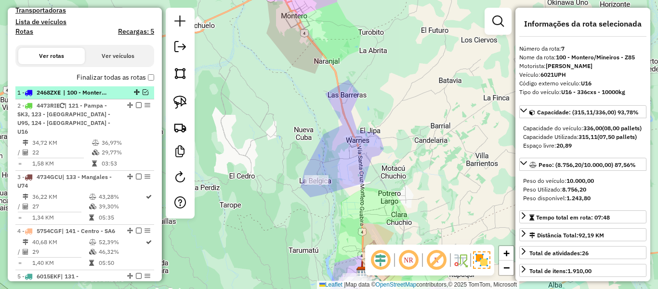
click at [104, 88] on span "| 100 - Montero/Mineiros - Z85" at bounding box center [85, 92] width 44 height 9
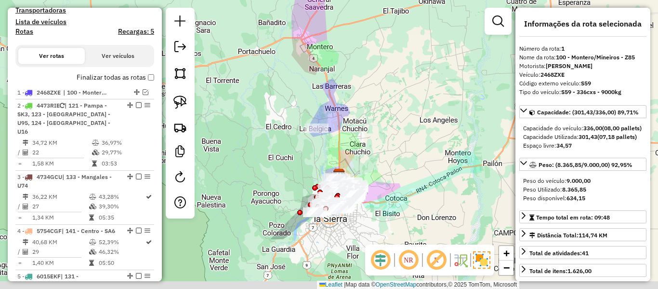
drag, startPoint x: 394, startPoint y: 176, endPoint x: 358, endPoint y: 160, distance: 39.2
click at [383, 136] on div "Janela de atendimento Grade de atendimento Capacidade Transportadoras Veículos …" at bounding box center [329, 144] width 658 height 289
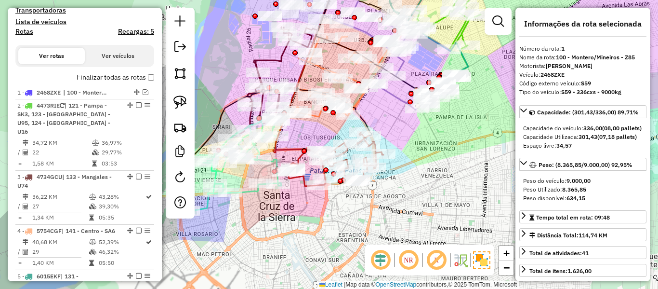
click at [364, 216] on div "Janela de atendimento Grade de atendimento Capacidade Transportadoras Veículos …" at bounding box center [329, 144] width 658 height 289
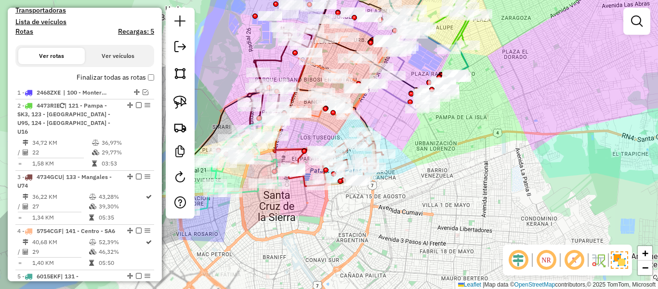
drag, startPoint x: 310, startPoint y: 209, endPoint x: 405, endPoint y: 244, distance: 101.2
click at [405, 244] on div "Janela de atendimento Grade de atendimento Capacidade Transportadoras Veículos …" at bounding box center [329, 144] width 658 height 289
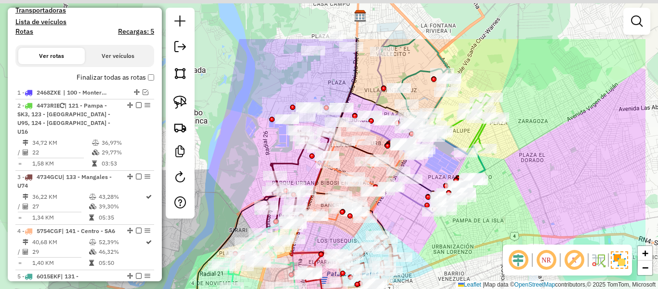
drag, startPoint x: 572, startPoint y: 184, endPoint x: 447, endPoint y: 280, distance: 158.3
click at [447, 280] on div "Janela de atendimento Grade de atendimento Capacidade Transportadoras Veículos …" at bounding box center [329, 144] width 658 height 289
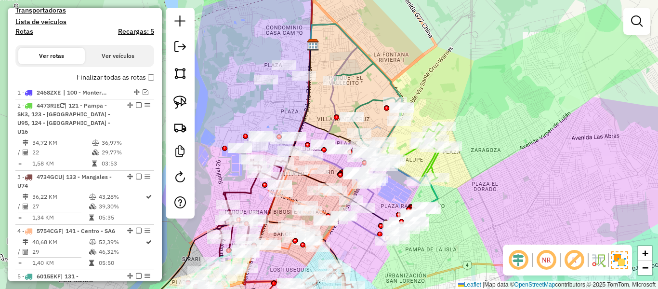
drag, startPoint x: 496, startPoint y: 75, endPoint x: 509, endPoint y: 132, distance: 58.8
click at [509, 132] on div "Janela de atendimento Grade de atendimento Capacidade Transportadoras Veículos …" at bounding box center [329, 144] width 658 height 289
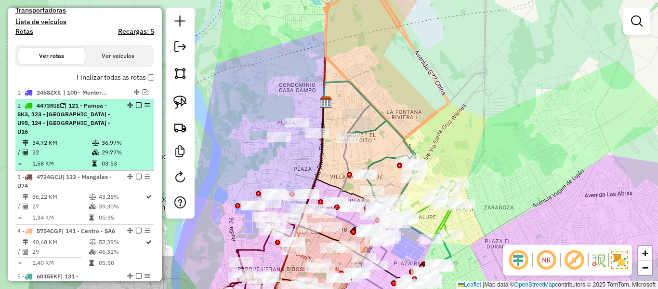
scroll to position [205, 0]
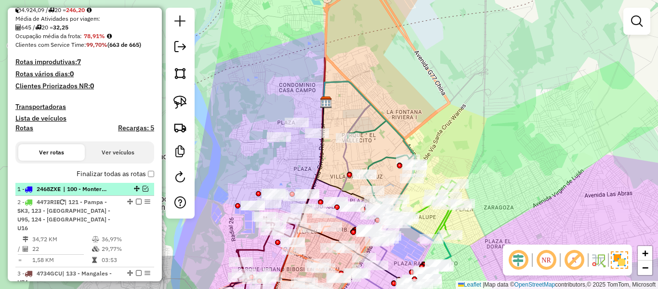
click at [82, 187] on span "| 100 - Montero/Mineiros - Z85" at bounding box center [85, 189] width 44 height 9
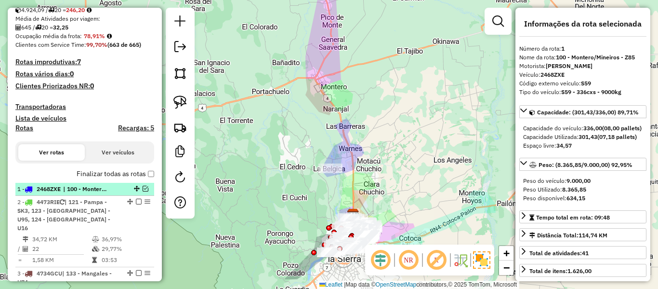
click at [143, 188] on em at bounding box center [146, 188] width 6 height 6
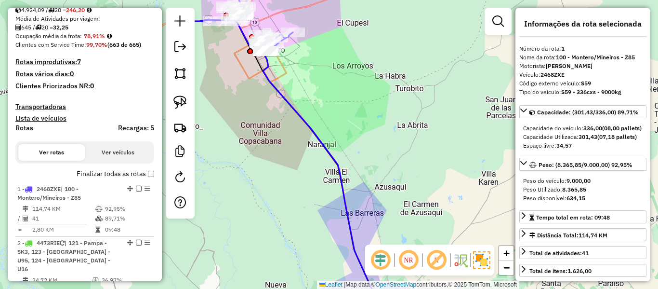
click at [304, 109] on div "Janela de atendimento Grade de atendimento Capacidade Transportadoras Veículos …" at bounding box center [329, 144] width 658 height 289
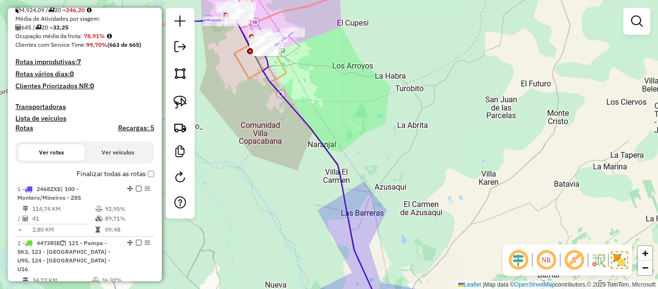
click at [299, 112] on icon at bounding box center [324, 184] width 122 height 266
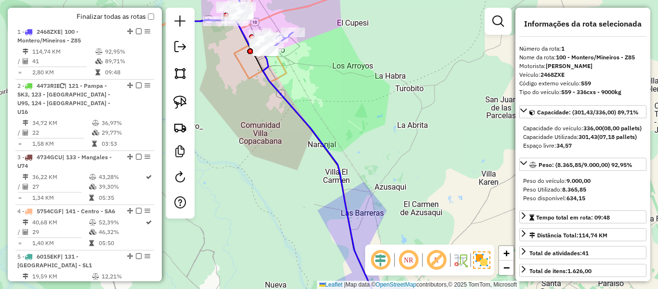
scroll to position [380, 0]
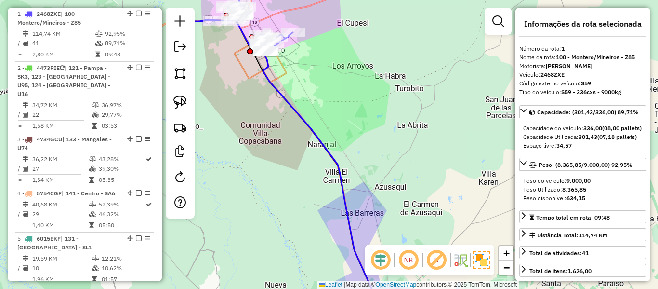
click at [312, 135] on icon at bounding box center [324, 184] width 122 height 266
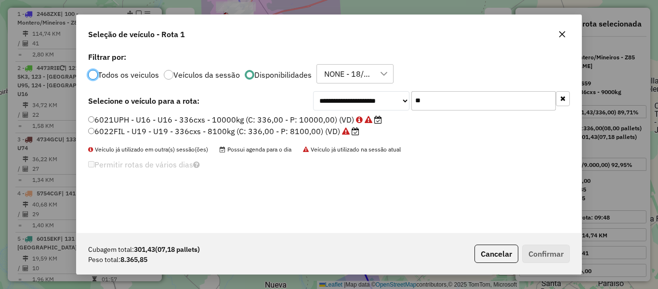
scroll to position [5, 3]
click at [435, 103] on input "**" at bounding box center [483, 100] width 145 height 19
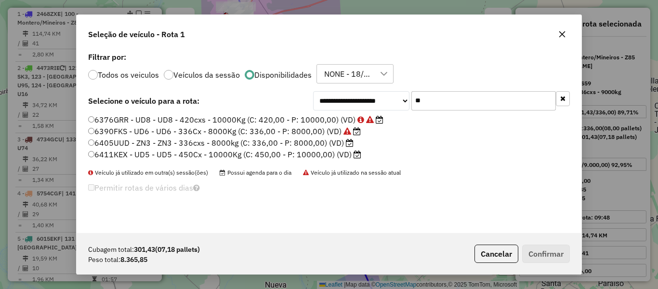
type input "**"
click at [327, 156] on label "6411KEX - UD5 - UD5 - 450Cx - 10000Kg (C: 450,00 - P: 10000,00) (VD)" at bounding box center [224, 154] width 273 height 12
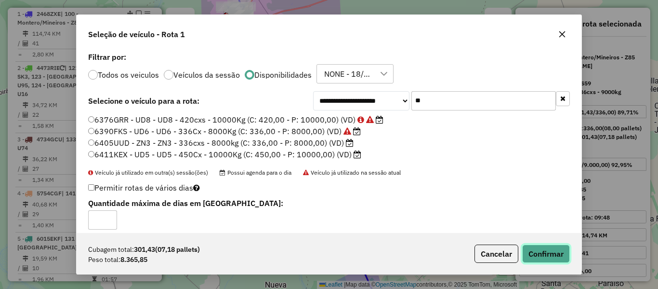
click at [531, 255] on button "Confirmar" at bounding box center [546, 253] width 48 height 18
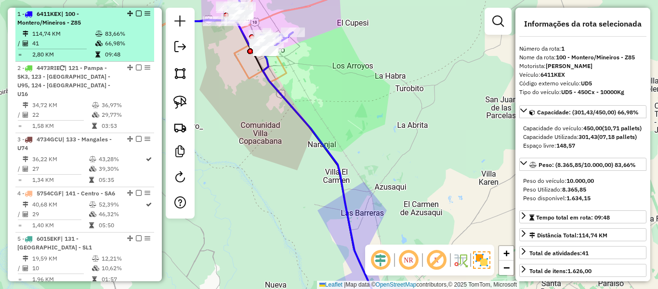
click at [136, 13] on em at bounding box center [139, 14] width 6 height 6
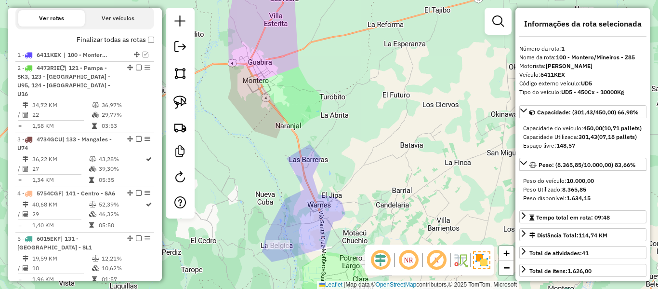
click at [390, 83] on div "Janela de atendimento Grade de atendimento Capacidade Transportadoras Veículos …" at bounding box center [329, 144] width 658 height 289
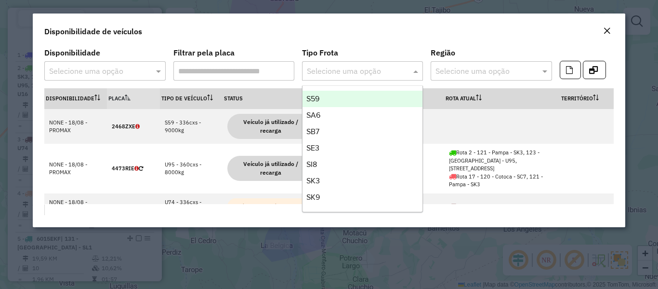
click at [393, 66] on input "text" at bounding box center [353, 72] width 92 height 12
type input "**"
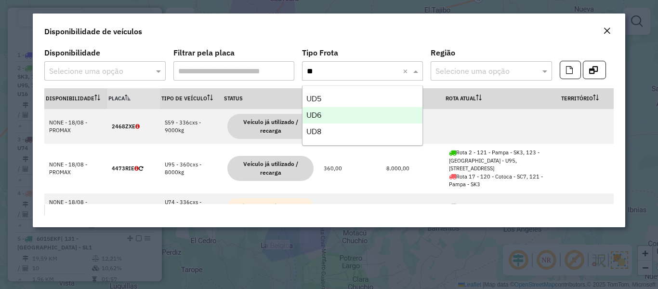
click at [335, 113] on div "UD6" at bounding box center [363, 115] width 120 height 16
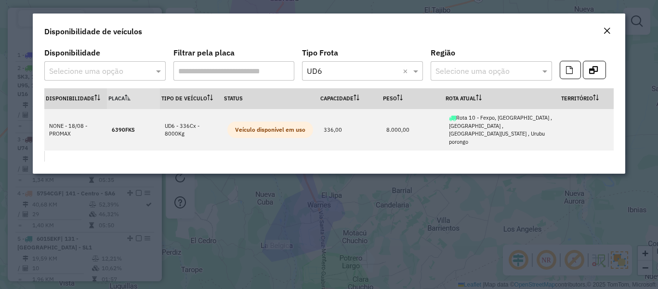
click at [609, 24] on div "Disponibilidade de veículos" at bounding box center [329, 29] width 592 height 32
click at [608, 32] on em "Close" at bounding box center [607, 31] width 8 height 8
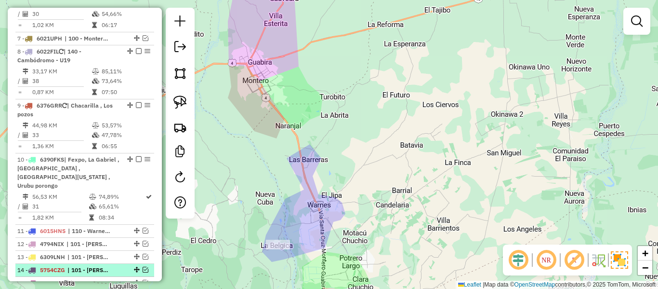
scroll to position [772, 0]
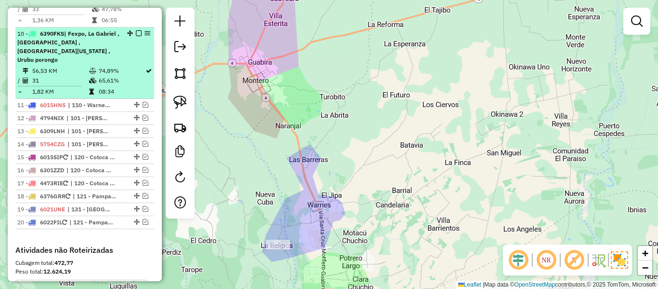
click at [116, 56] on li "10 - 6390FKS | Fexpo, La Gabriel , Las palmas , Mercado Florida , Urubu porongo…" at bounding box center [84, 62] width 139 height 71
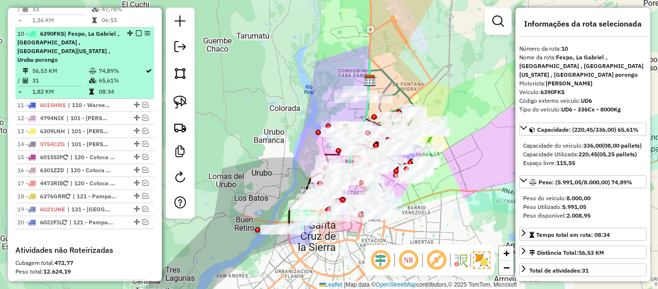
click at [116, 56] on li "10 - 6390FKS | Fexpo, La Gabriel , Las palmas , Mercado Florida , Urubu porongo…" at bounding box center [84, 62] width 139 height 71
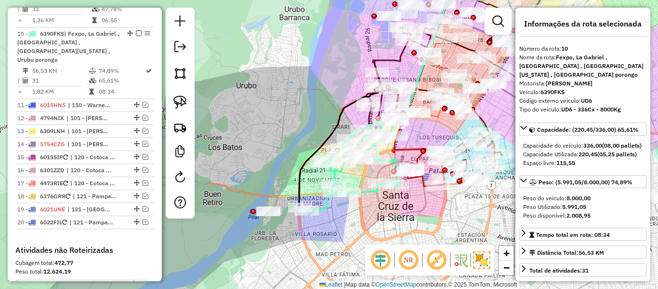
click at [328, 207] on icon at bounding box center [349, 164] width 101 height 93
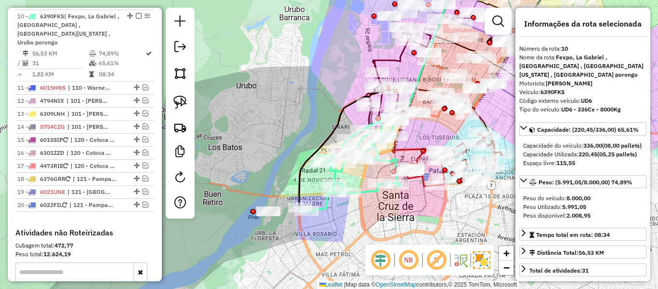
scroll to position [792, 0]
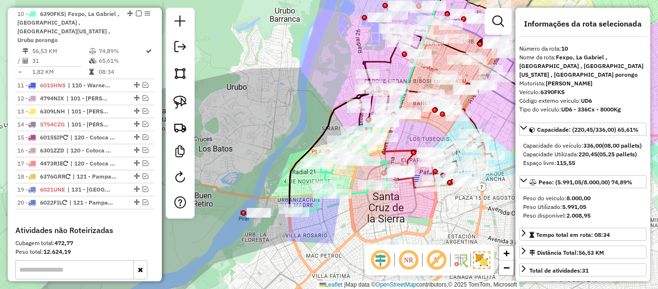
drag, startPoint x: 371, startPoint y: 222, endPoint x: 361, endPoint y: 223, distance: 10.2
click at [358, 223] on div "Janela de atendimento Grade de atendimento Capacidade Transportadoras Veículos …" at bounding box center [329, 144] width 658 height 289
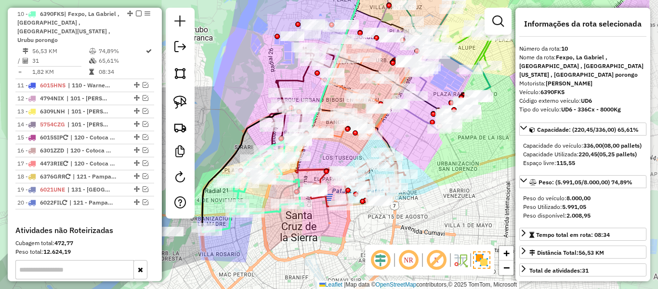
drag, startPoint x: 431, startPoint y: 224, endPoint x: 370, endPoint y: 239, distance: 63.6
click at [370, 239] on div "Janela de atendimento Grade de atendimento Capacidade Transportadoras Veículos …" at bounding box center [329, 144] width 658 height 289
click at [446, 170] on div "Rota 9 - Placa 6376GRR 0000898565 - TIENDA SONIA Janela de atendimento Grade de…" at bounding box center [329, 144] width 658 height 289
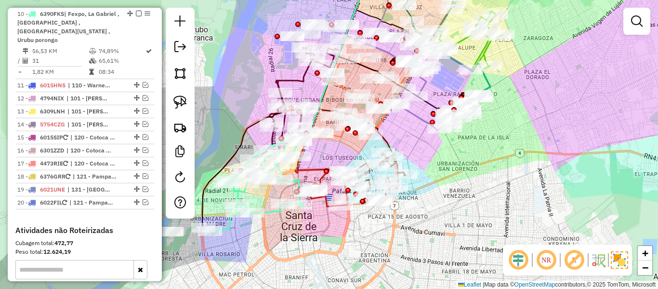
drag, startPoint x: 448, startPoint y: 169, endPoint x: 381, endPoint y: 264, distance: 115.9
click at [382, 265] on div "Janela de atendimento Grade de atendimento Capacidade Transportadoras Veículos …" at bounding box center [329, 144] width 658 height 289
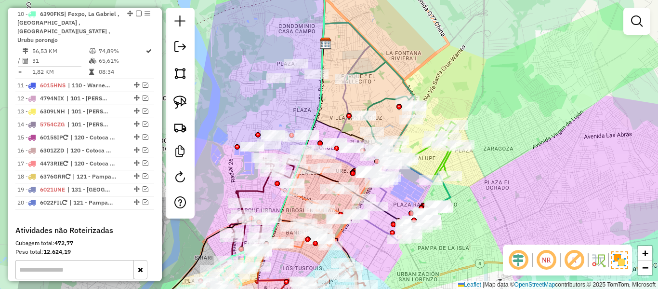
click at [479, 100] on div "Janela de atendimento Grade de atendimento Capacidade Transportadoras Veículos …" at bounding box center [329, 144] width 658 height 289
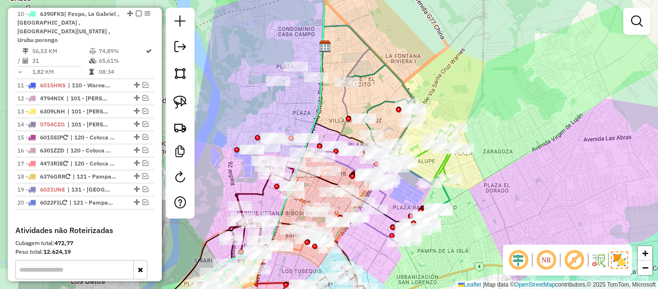
drag, startPoint x: 469, startPoint y: 96, endPoint x: 460, endPoint y: 120, distance: 25.6
click at [460, 120] on div "Janela de atendimento Grade de atendimento Capacidade Transportadoras Veículos …" at bounding box center [329, 144] width 658 height 289
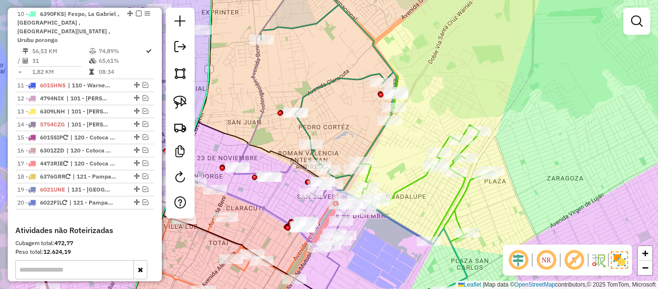
click at [463, 193] on icon at bounding box center [421, 197] width 141 height 242
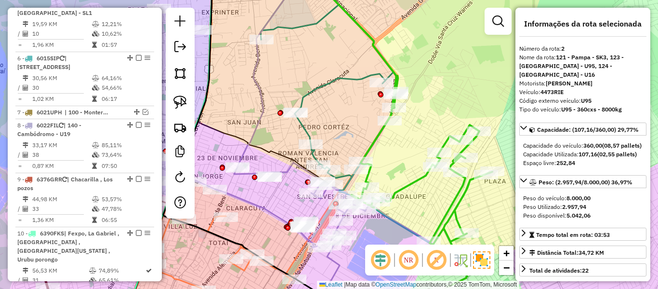
scroll to position [393, 0]
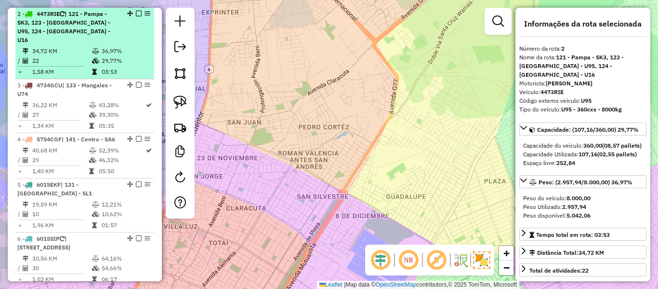
click at [105, 46] on td "36,97%" at bounding box center [125, 51] width 49 height 10
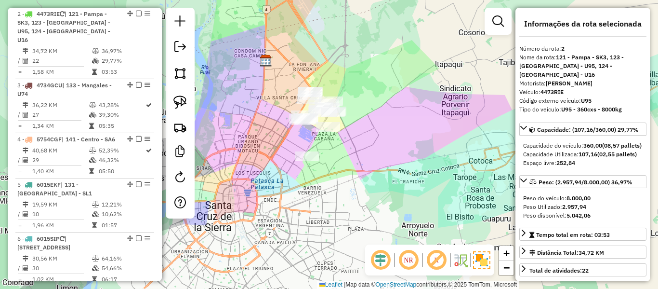
click at [302, 170] on div "Janela de atendimento Grade de atendimento Capacidade Transportadoras Veículos …" at bounding box center [329, 144] width 658 height 289
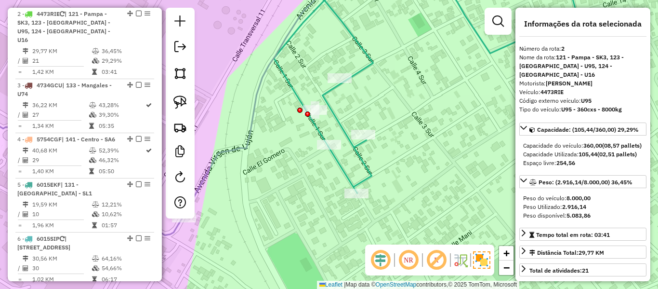
click at [372, 101] on div "Rota 6 - Placa 6015SIP 0000067523 - TIENDA MARTHA Janela de atendimento Grade d…" at bounding box center [329, 144] width 658 height 289
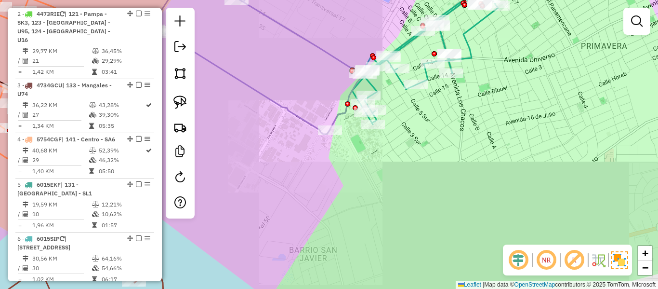
click at [314, 230] on div "Janela de atendimento Grade de atendimento Capacidade Transportadoras Veículos …" at bounding box center [329, 144] width 658 height 289
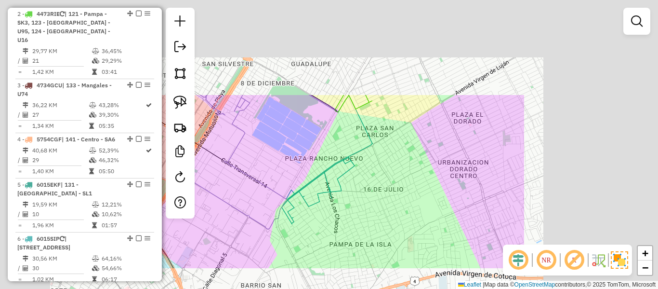
click at [389, 215] on div "Janela de atendimento Grade de atendimento Capacidade Transportadoras Veículos …" at bounding box center [329, 144] width 658 height 289
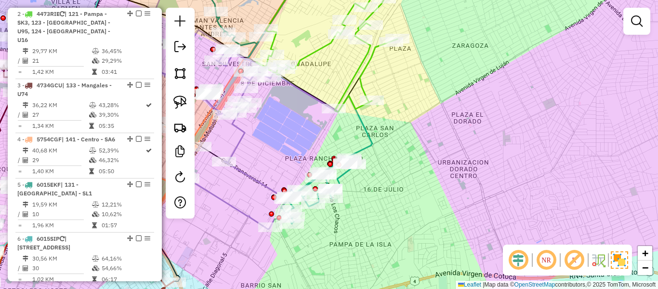
click at [299, 129] on div "Janela de atendimento Grade de atendimento Capacidade Transportadoras Veículos …" at bounding box center [329, 144] width 658 height 289
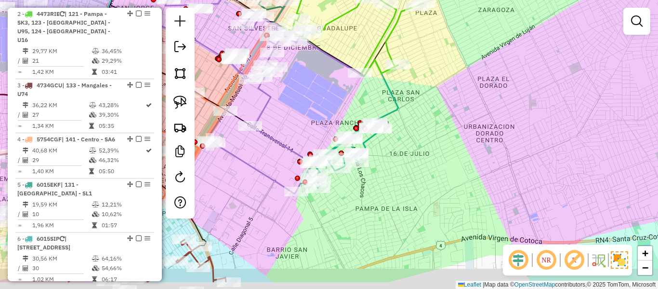
drag, startPoint x: 397, startPoint y: 141, endPoint x: 423, endPoint y: 107, distance: 42.6
click at [423, 107] on div "Janela de atendimento Grade de atendimento Capacidade Transportadoras Veículos …" at bounding box center [329, 144] width 658 height 289
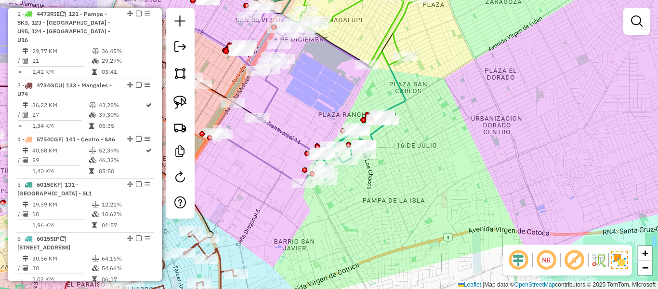
click at [417, 162] on div "Janela de atendimento Grade de atendimento Capacidade Transportadoras Veículos …" at bounding box center [329, 144] width 658 height 289
drag, startPoint x: 406, startPoint y: 91, endPoint x: 308, endPoint y: 211, distance: 154.9
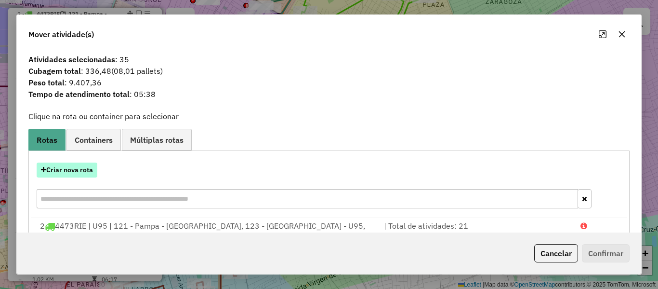
click at [79, 168] on button "Criar nova rota" at bounding box center [67, 169] width 61 height 15
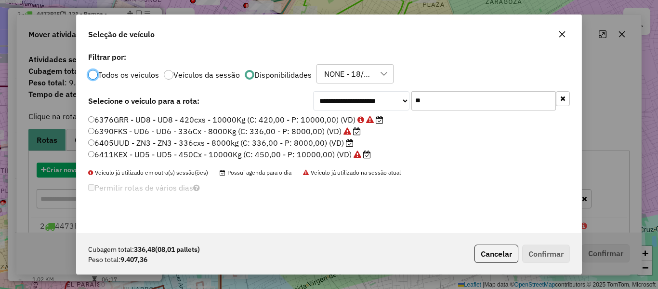
scroll to position [5, 3]
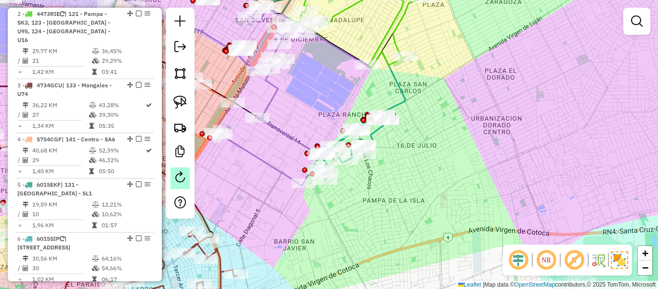
click at [186, 182] on link at bounding box center [180, 178] width 19 height 22
select select "*"
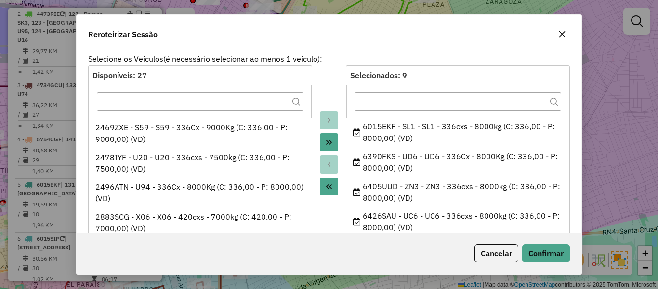
scroll to position [152, 0]
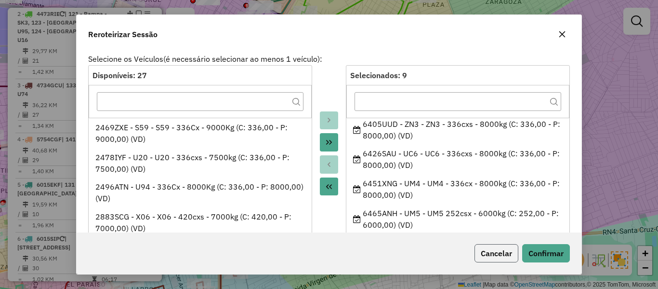
click at [500, 261] on button "Cancelar" at bounding box center [497, 253] width 44 height 18
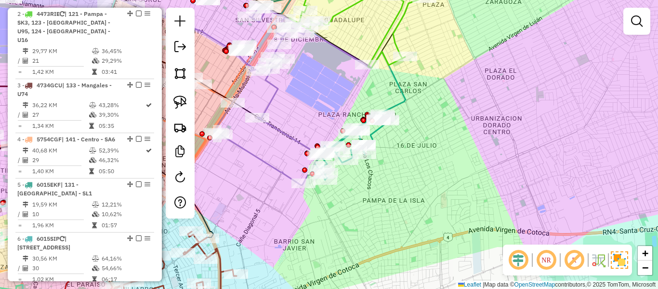
click at [436, 237] on div "Janela de atendimento Grade de atendimento Capacidade Transportadoras Veículos …" at bounding box center [329, 144] width 658 height 289
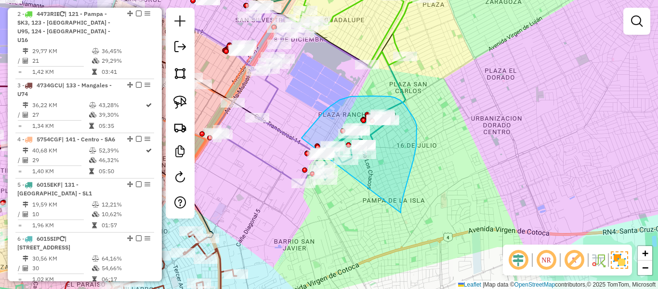
drag, startPoint x: 401, startPoint y: 212, endPoint x: 298, endPoint y: 224, distance: 103.8
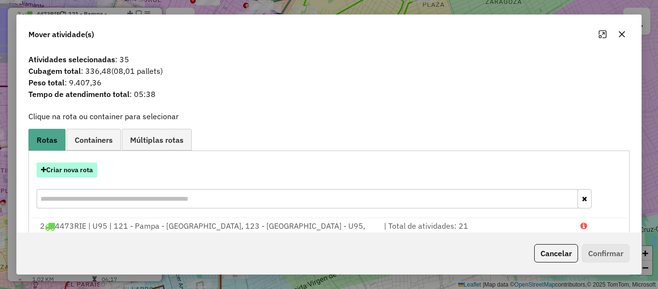
click at [74, 164] on button "Criar nova rota" at bounding box center [67, 169] width 61 height 15
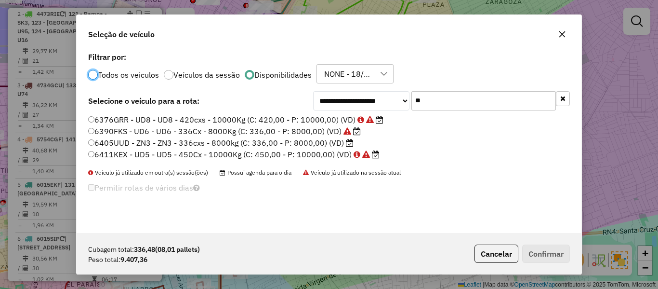
scroll to position [5, 3]
click at [433, 109] on input "**" at bounding box center [483, 100] width 145 height 19
click at [438, 100] on input "**" at bounding box center [483, 100] width 145 height 19
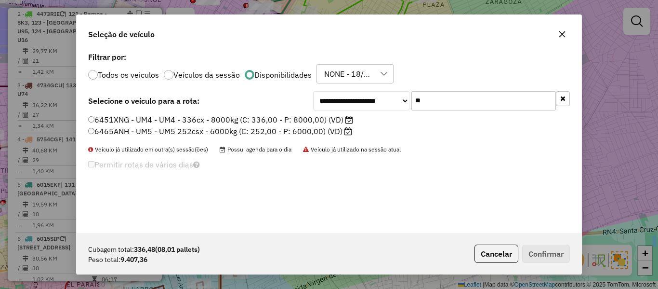
type input "**"
click at [311, 121] on label "6451XNG - UM4 - UM4 - 336cx - 8000kg (C: 336,00 - P: 8000,00) (VD)" at bounding box center [220, 120] width 265 height 12
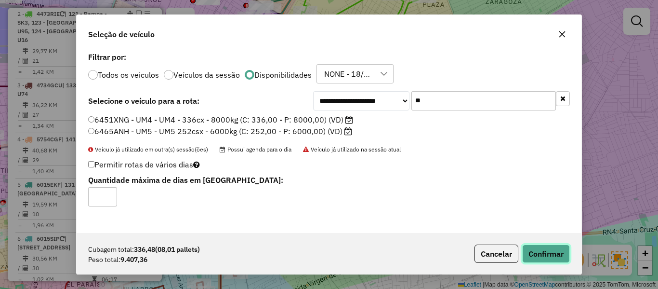
click at [544, 252] on button "Confirmar" at bounding box center [546, 253] width 48 height 18
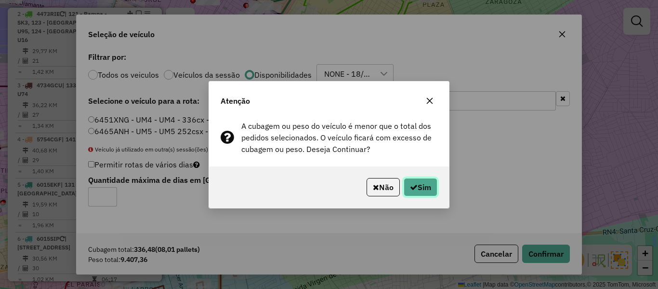
click at [431, 184] on button "Sim" at bounding box center [421, 187] width 34 height 18
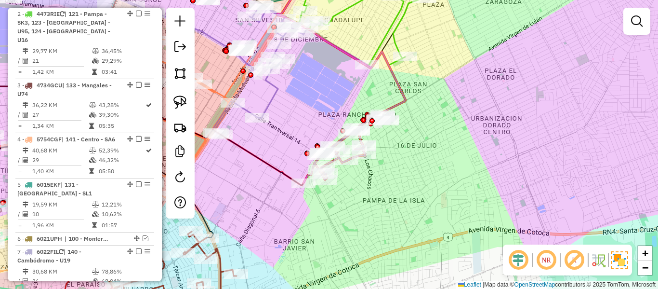
click at [405, 105] on icon at bounding box center [342, 49] width 128 height 157
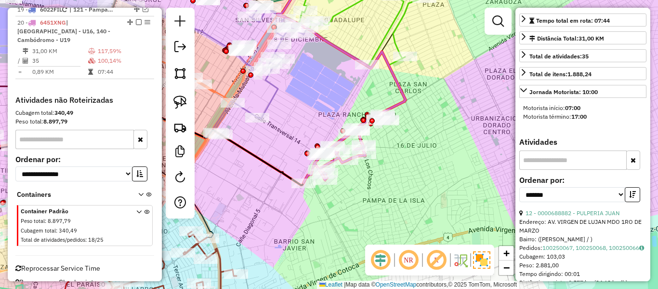
scroll to position [241, 0]
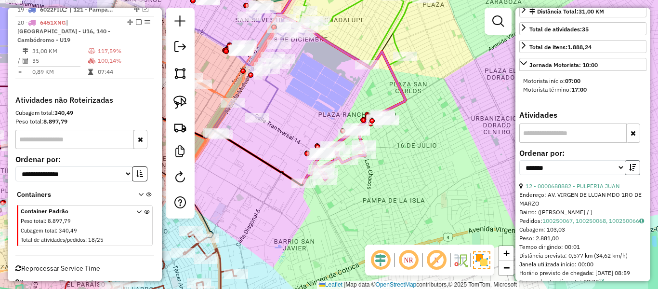
click at [629, 171] on icon "button" at bounding box center [632, 167] width 7 height 7
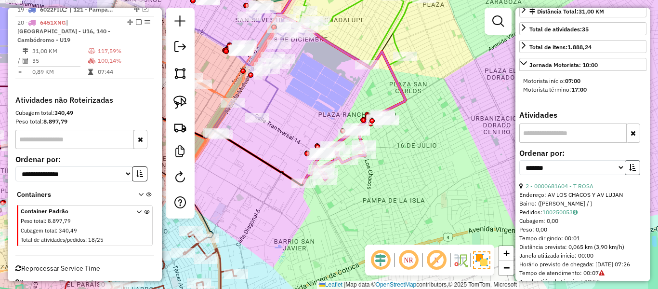
click at [629, 171] on icon "button" at bounding box center [632, 167] width 7 height 7
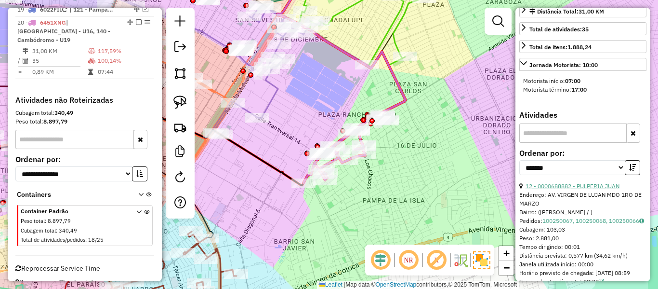
click at [593, 189] on link "12 - 0000688882 - PULPERIA JUAN" at bounding box center [573, 185] width 94 height 7
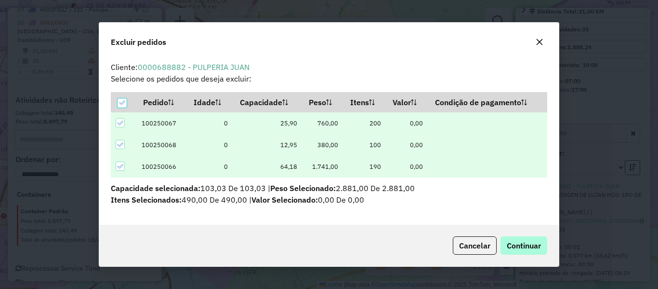
scroll to position [0, 0]
click at [531, 254] on button "Continuar" at bounding box center [524, 245] width 47 height 18
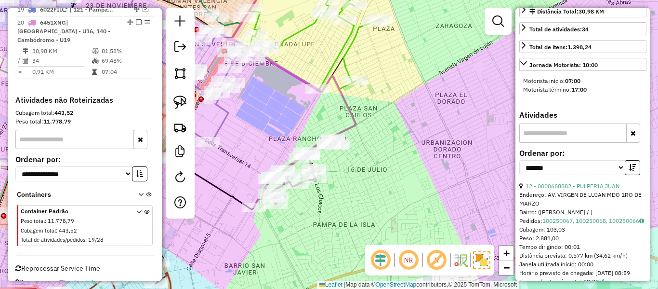
scroll to position [232, 0]
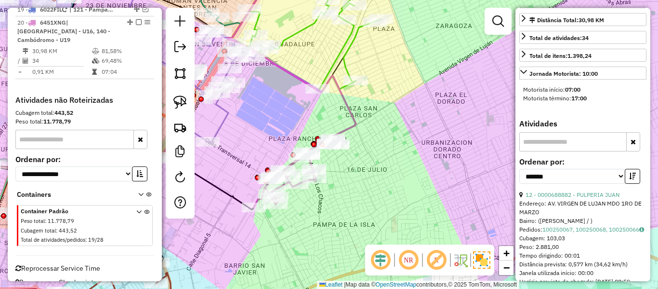
click at [356, 124] on icon at bounding box center [292, 61] width 128 height 181
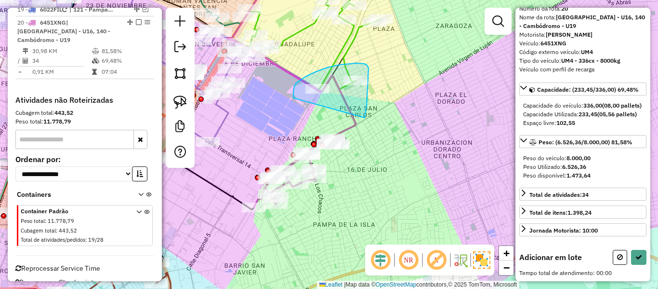
drag, startPoint x: 367, startPoint y: 98, endPoint x: 294, endPoint y: 100, distance: 72.8
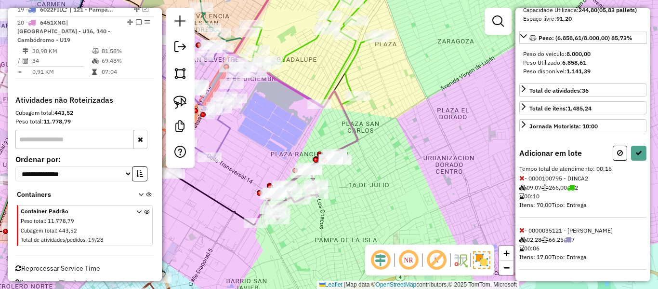
drag, startPoint x: 400, startPoint y: 163, endPoint x: 589, endPoint y: 178, distance: 189.5
click at [401, 180] on div "Janela de atendimento Grade de atendimento Capacidade Transportadoras Veículos …" at bounding box center [329, 144] width 658 height 289
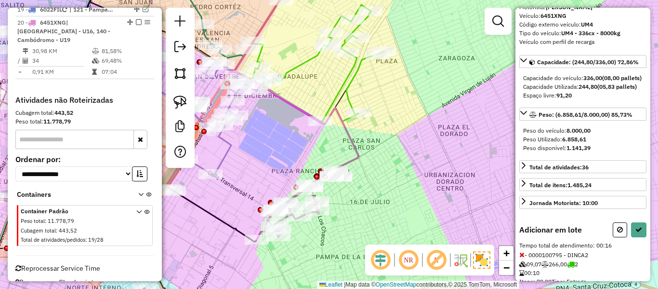
scroll to position [0, 0]
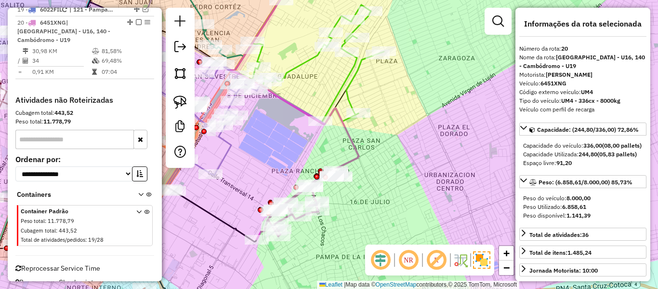
drag, startPoint x: 434, startPoint y: 185, endPoint x: 496, endPoint y: 173, distance: 63.4
click at [496, 173] on div "Janela de atendimento Grade de atendimento Capacidade Transportadoras Veículos …" at bounding box center [329, 144] width 658 height 289
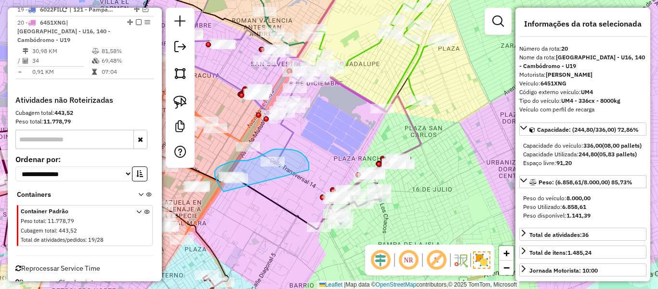
drag, startPoint x: 306, startPoint y: 158, endPoint x: 266, endPoint y: 201, distance: 59.7
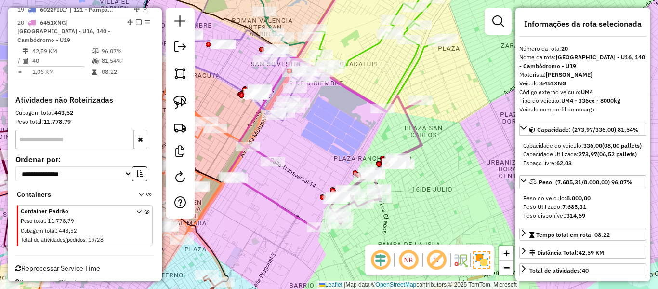
click at [420, 142] on icon at bounding box center [325, 143] width 194 height 172
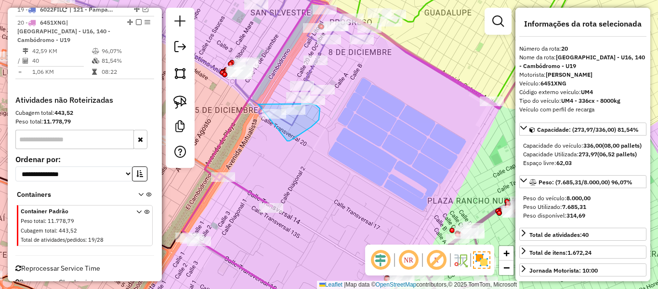
drag, startPoint x: 287, startPoint y: 141, endPoint x: 261, endPoint y: 149, distance: 27.4
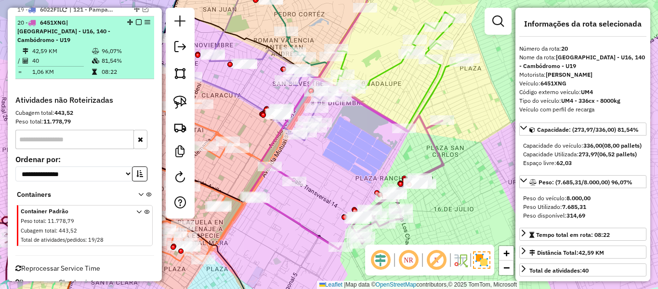
click at [136, 19] on em at bounding box center [139, 22] width 6 height 6
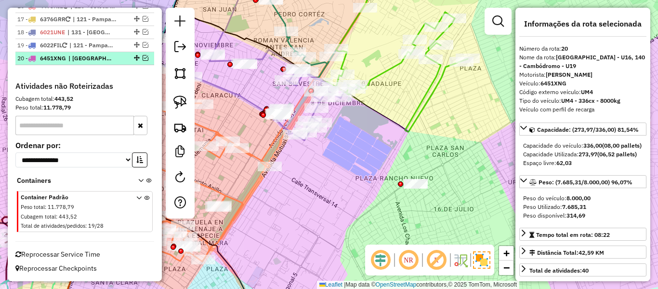
scroll to position [887, 0]
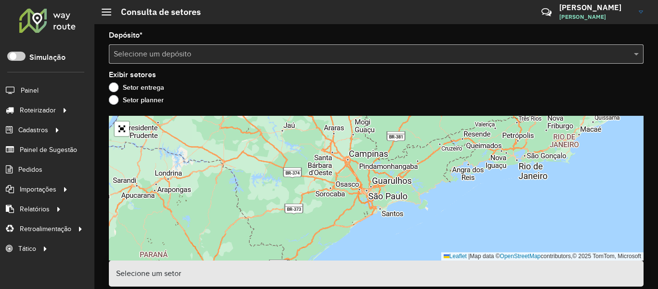
click at [216, 54] on input "text" at bounding box center [367, 55] width 506 height 12
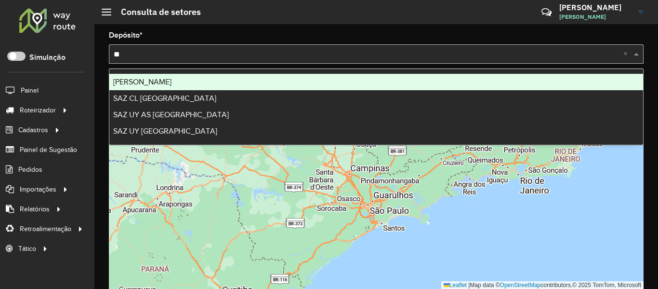
type input "***"
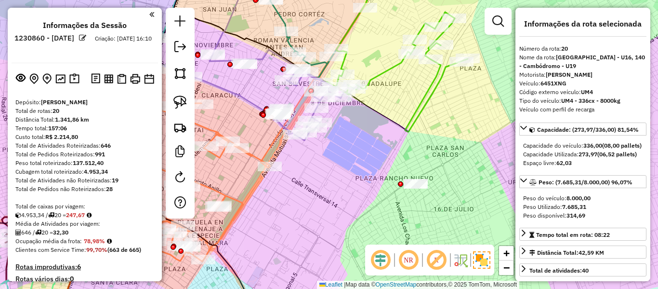
scroll to position [887, 0]
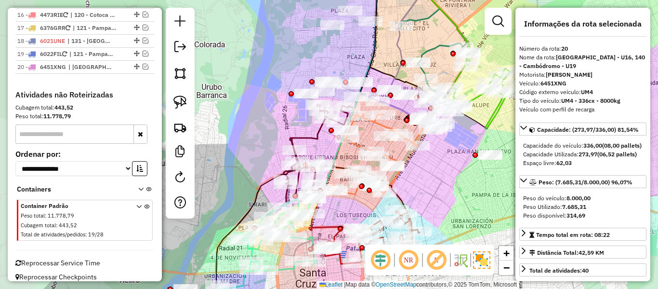
drag, startPoint x: 440, startPoint y: 84, endPoint x: 469, endPoint y: 202, distance: 121.5
click at [469, 202] on div "Janela de atendimento Grade de atendimento Capacidade Transportadoras Veículos …" at bounding box center [329, 144] width 658 height 289
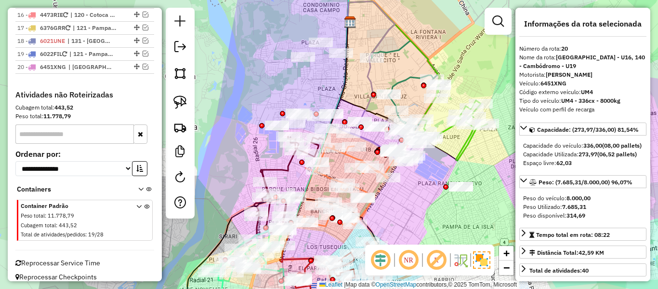
click at [427, 194] on div "Janela de atendimento Grade de atendimento Capacidade Transportadoras Veículos …" at bounding box center [329, 144] width 658 height 289
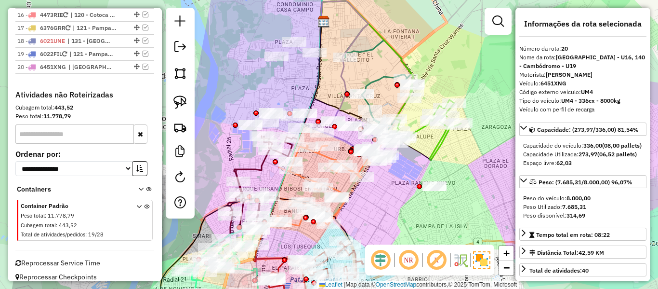
drag, startPoint x: 481, startPoint y: 151, endPoint x: 461, endPoint y: 156, distance: 20.8
click at [459, 154] on div "Janela de atendimento Grade de atendimento Capacidade Transportadoras Veículos …" at bounding box center [329, 144] width 658 height 289
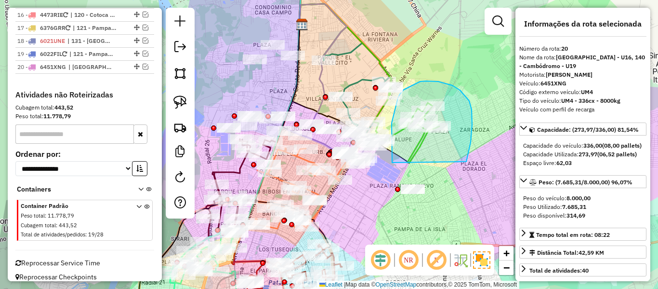
drag, startPoint x: 472, startPoint y: 125, endPoint x: 427, endPoint y: 230, distance: 114.4
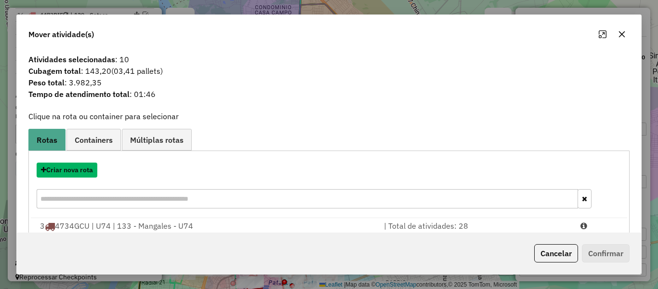
click at [93, 166] on button "Criar nova rota" at bounding box center [67, 169] width 61 height 15
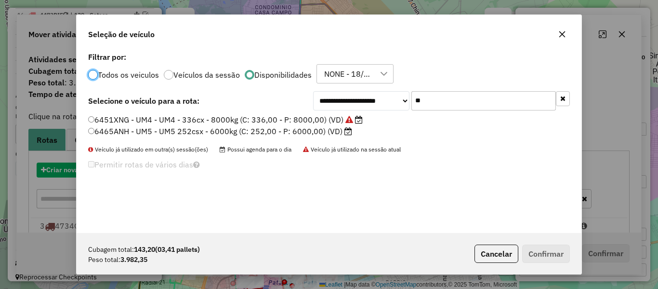
scroll to position [5, 3]
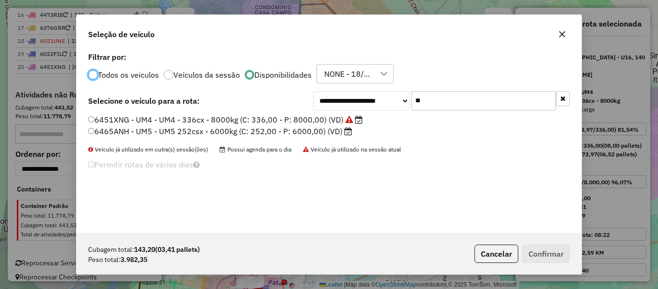
click at [561, 99] on icon "button" at bounding box center [562, 98] width 5 height 7
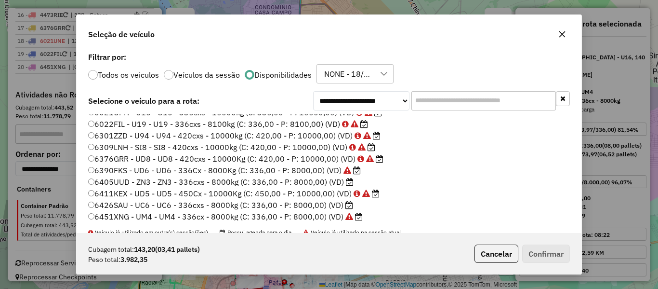
scroll to position [137, 0]
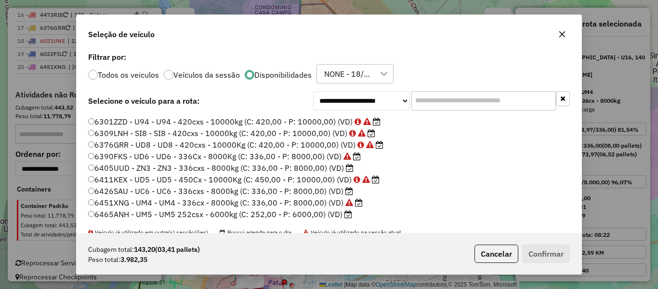
click at [338, 168] on label "6405UUD - ZN3 - ZN3 - 336cxs - 8000kg (C: 336,00 - P: 8000,00) (VD)" at bounding box center [220, 168] width 265 height 12
click at [539, 253] on button "Confirmar" at bounding box center [546, 253] width 48 height 18
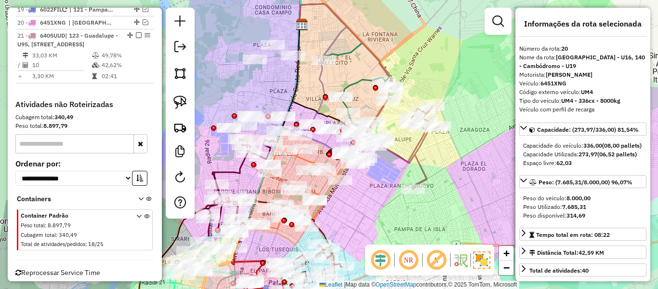
click at [423, 147] on icon at bounding box center [424, 147] width 32 height 83
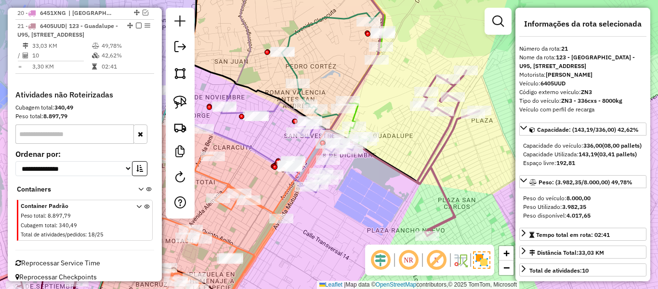
click at [435, 156] on icon at bounding box center [448, 152] width 63 height 165
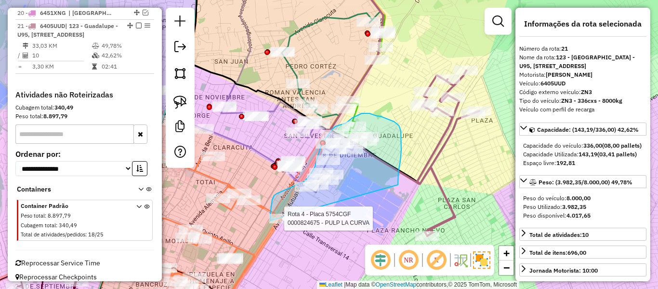
drag, startPoint x: 400, startPoint y: 161, endPoint x: 272, endPoint y: 228, distance: 145.0
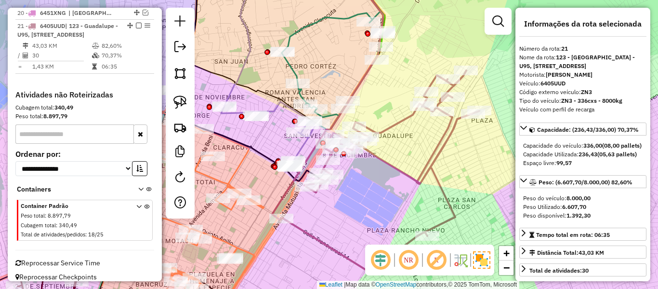
click at [450, 142] on icon at bounding box center [380, 170] width 198 height 201
click at [450, 137] on icon at bounding box center [380, 170] width 198 height 201
click at [447, 137] on icon at bounding box center [380, 170] width 198 height 201
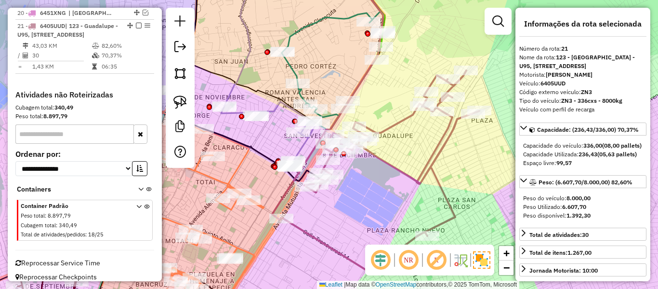
drag, startPoint x: 422, startPoint y: 138, endPoint x: 404, endPoint y: 185, distance: 50.0
click at [404, 185] on div "Janela de atendimento Grade de atendimento Capacidade Transportadoras Veículos …" at bounding box center [329, 144] width 658 height 289
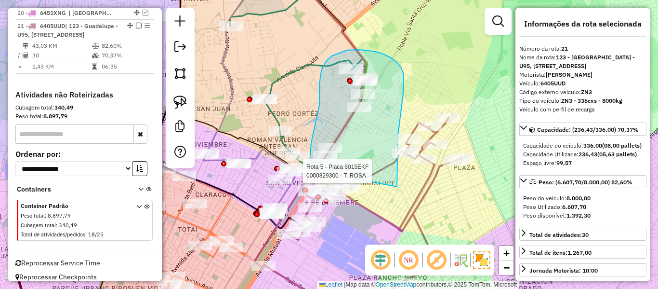
drag, startPoint x: 397, startPoint y: 186, endPoint x: 318, endPoint y: 174, distance: 79.9
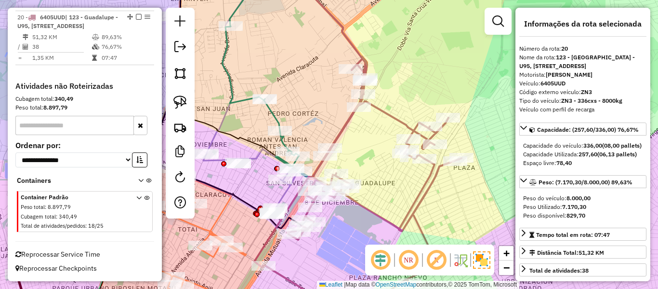
scroll to position [878, 0]
click at [394, 111] on icon at bounding box center [357, 186] width 207 height 261
click at [390, 114] on icon at bounding box center [357, 186] width 207 height 261
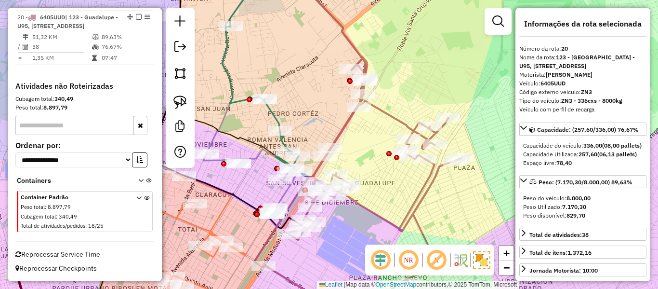
drag, startPoint x: 379, startPoint y: 160, endPoint x: 389, endPoint y: 144, distance: 19.3
click at [389, 144] on div "Janela de atendimento Grade de atendimento Capacidade Transportadoras Veículos …" at bounding box center [329, 144] width 658 height 289
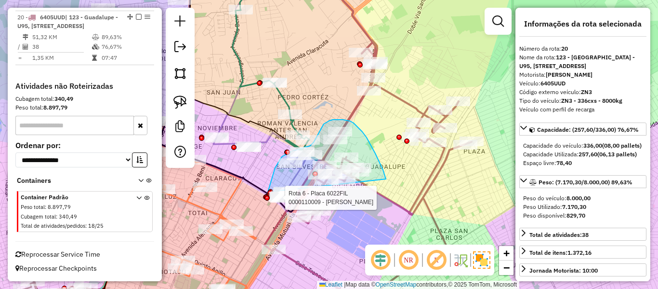
drag, startPoint x: 386, startPoint y: 179, endPoint x: 302, endPoint y: 227, distance: 97.1
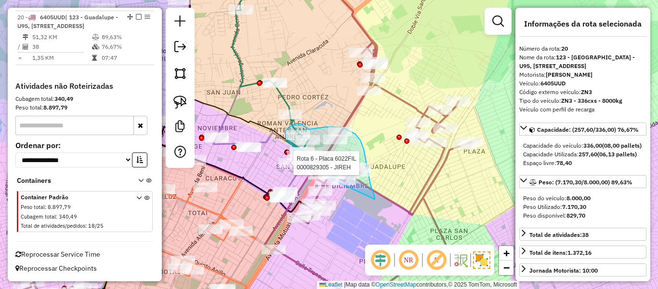
drag, startPoint x: 375, startPoint y: 199, endPoint x: 322, endPoint y: 171, distance: 59.7
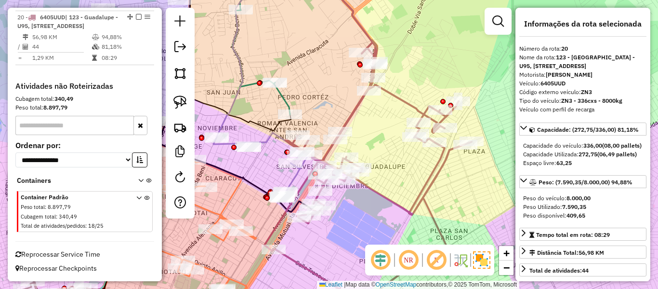
click at [356, 107] on icon at bounding box center [368, 171] width 207 height 262
click at [340, 110] on icon at bounding box center [368, 171] width 207 height 262
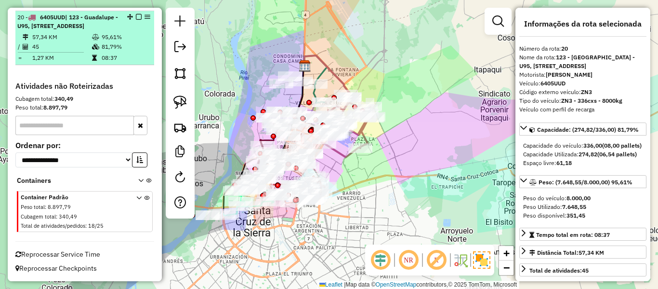
click at [136, 16] on em at bounding box center [139, 17] width 6 height 6
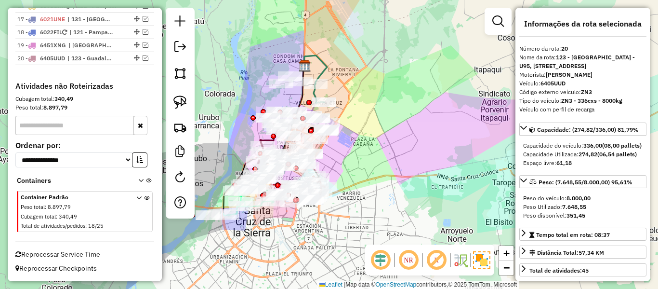
scroll to position [837, 0]
click at [406, 140] on div "Janela de atendimento Grade de atendimento Capacidade Transportadoras Veículos …" at bounding box center [329, 144] width 658 height 289
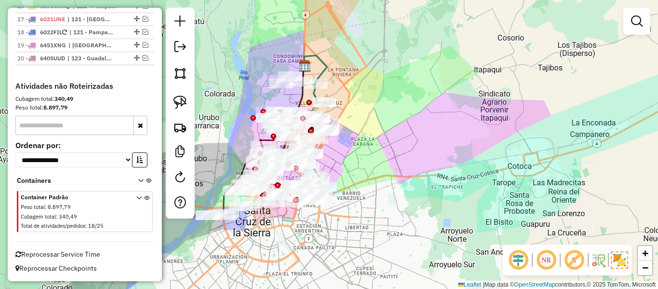
drag, startPoint x: 349, startPoint y: 168, endPoint x: 388, endPoint y: 167, distance: 39.0
click at [388, 167] on div "Janela de atendimento Grade de atendimento Capacidade Transportadoras Veículos …" at bounding box center [329, 144] width 658 height 289
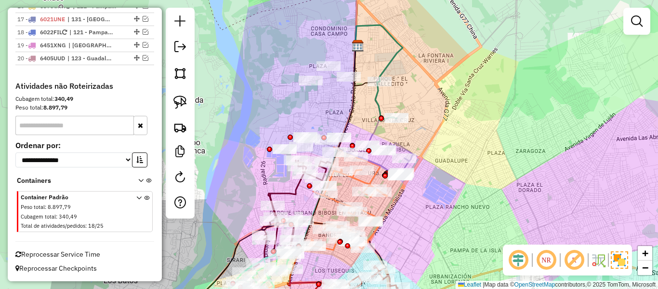
drag, startPoint x: 415, startPoint y: 171, endPoint x: 422, endPoint y: 208, distance: 37.2
click at [422, 208] on div "Janela de atendimento Grade de atendimento Capacidade Transportadoras Veículos …" at bounding box center [329, 144] width 658 height 289
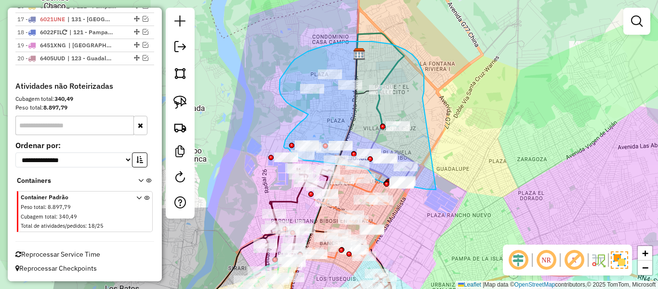
drag, startPoint x: 424, startPoint y: 75, endPoint x: 447, endPoint y: 186, distance: 114.0
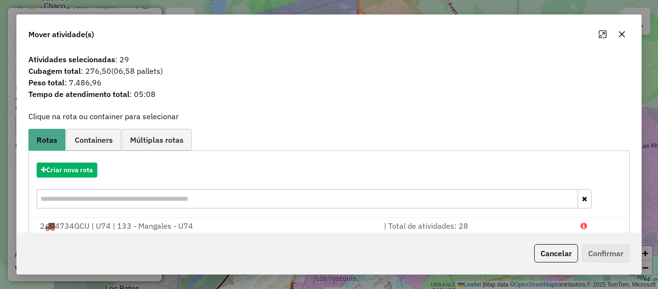
click at [103, 170] on div "Criar nova rota" at bounding box center [329, 169] width 596 height 15
click at [86, 170] on button "Criar nova rota" at bounding box center [67, 169] width 61 height 15
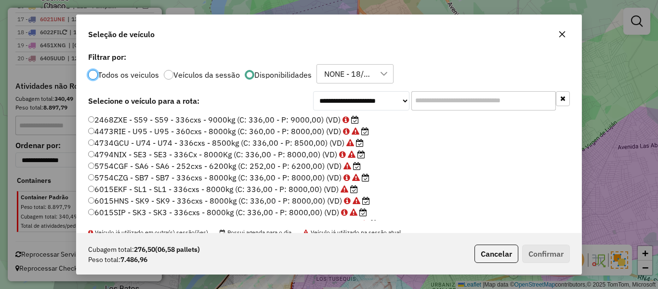
scroll to position [5, 3]
click at [416, 97] on input "text" at bounding box center [483, 100] width 145 height 19
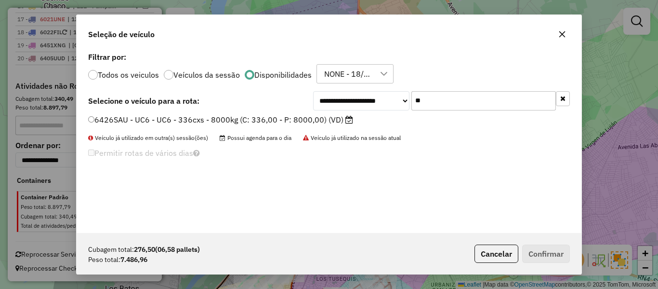
type input "**"
click at [312, 120] on label "6426SAU - UC6 - UC6 - 336cxs - 8000kg (C: 336,00 - P: 8000,00) (VD)" at bounding box center [220, 120] width 265 height 12
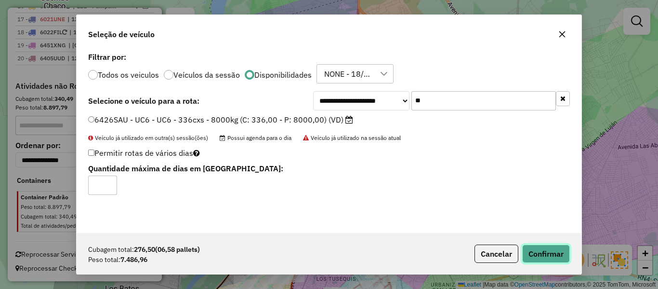
click at [529, 248] on button "Confirmar" at bounding box center [546, 253] width 48 height 18
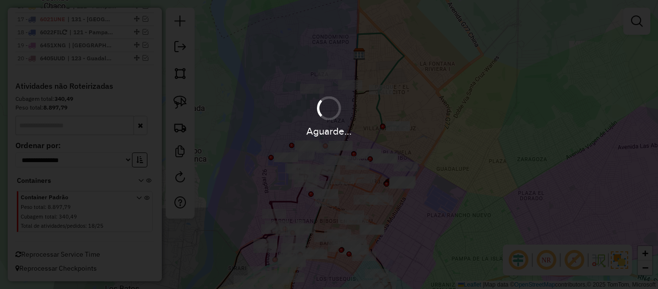
scroll to position [770, 0]
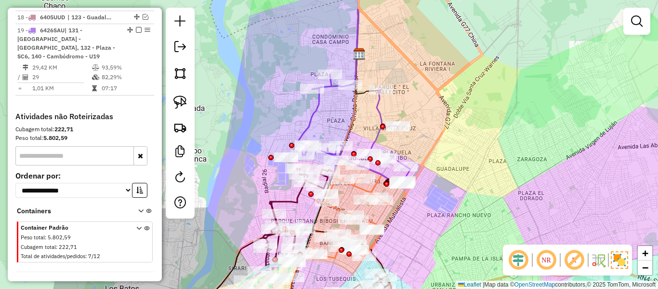
click at [318, 109] on icon at bounding box center [354, 130] width 113 height 112
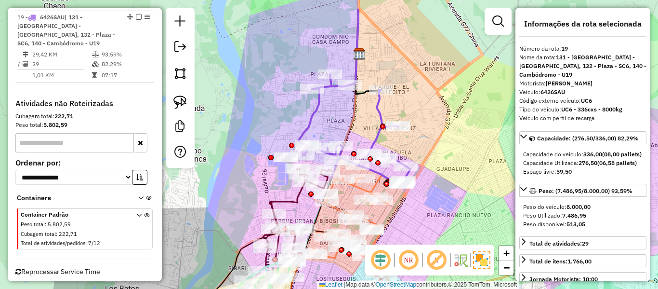
scroll to position [786, 0]
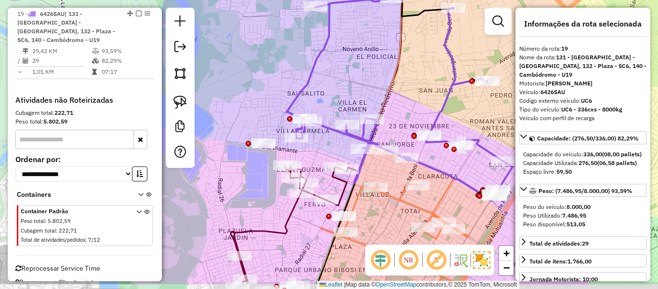
drag, startPoint x: 336, startPoint y: 114, endPoint x: 336, endPoint y: 88, distance: 26.5
click at [336, 88] on div "Janela de atendimento Grade de atendimento Capacidade Transportadoras Veículos …" at bounding box center [329, 144] width 658 height 289
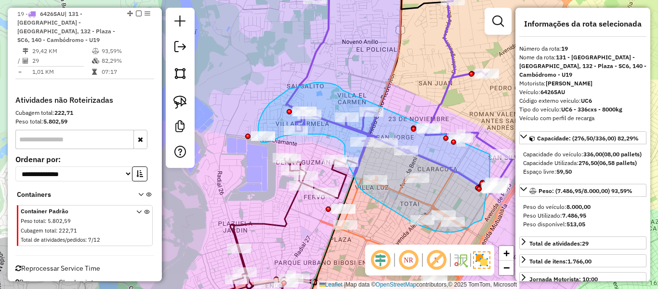
drag, startPoint x: 340, startPoint y: 87, endPoint x: 490, endPoint y: 146, distance: 160.5
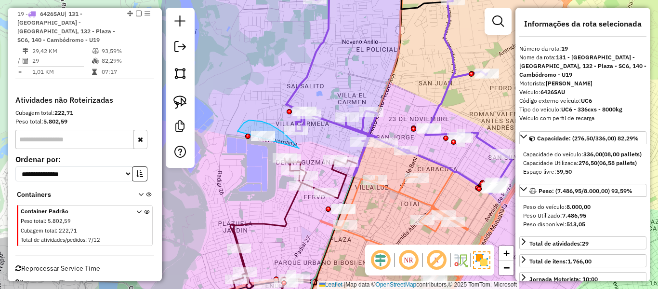
drag, startPoint x: 270, startPoint y: 124, endPoint x: 235, endPoint y: 142, distance: 39.4
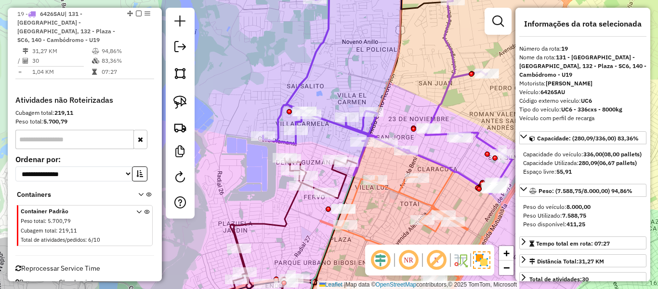
click at [452, 76] on icon at bounding box center [387, 82] width 249 height 222
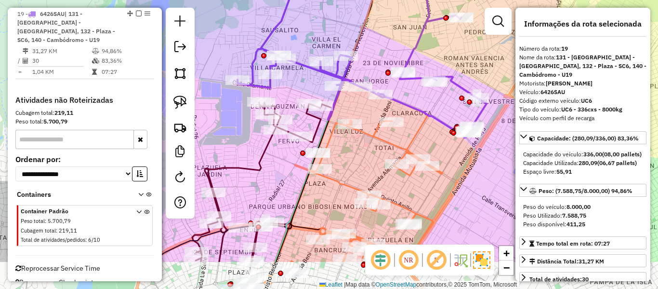
drag, startPoint x: 448, startPoint y: 102, endPoint x: 417, endPoint y: 83, distance: 36.1
click at [420, 38] on icon at bounding box center [362, 26] width 249 height 222
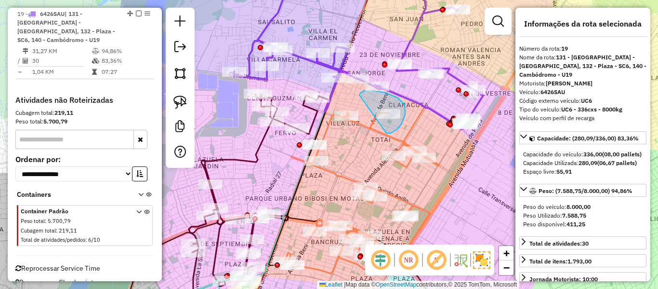
drag, startPoint x: 405, startPoint y: 115, endPoint x: 359, endPoint y: 97, distance: 49.1
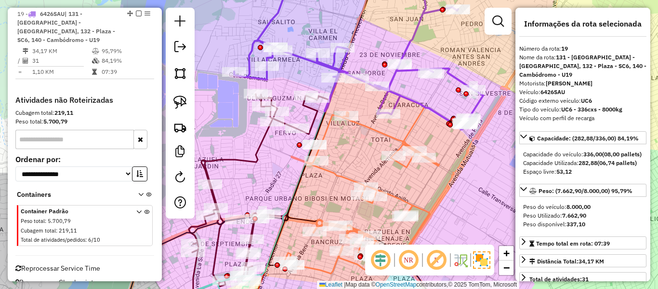
click at [394, 89] on icon at bounding box center [358, 50] width 249 height 158
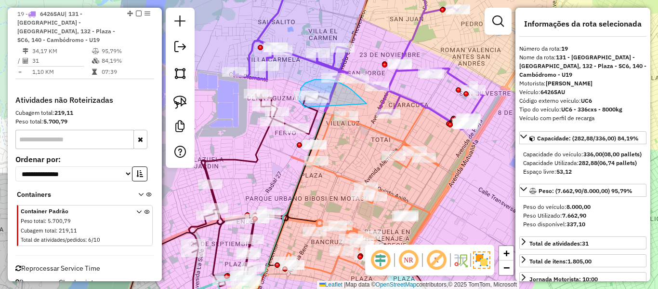
drag, startPoint x: 340, startPoint y: 83, endPoint x: 305, endPoint y: 107, distance: 42.6
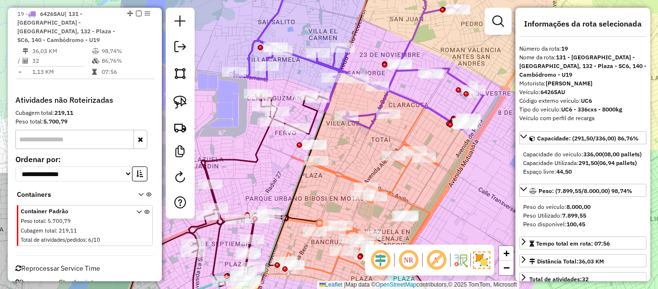
click at [404, 96] on icon at bounding box center [358, 50] width 249 height 158
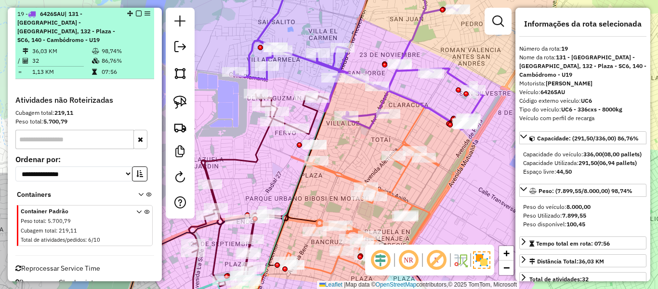
click at [136, 11] on em at bounding box center [139, 14] width 6 height 6
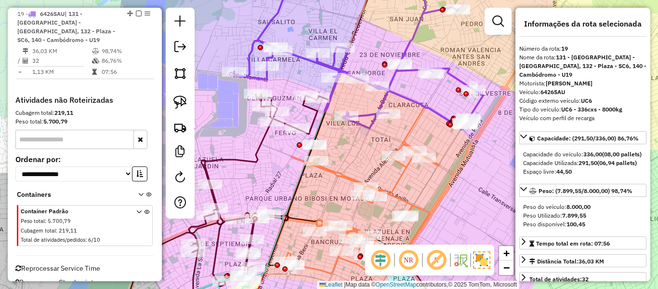
scroll to position [742, 0]
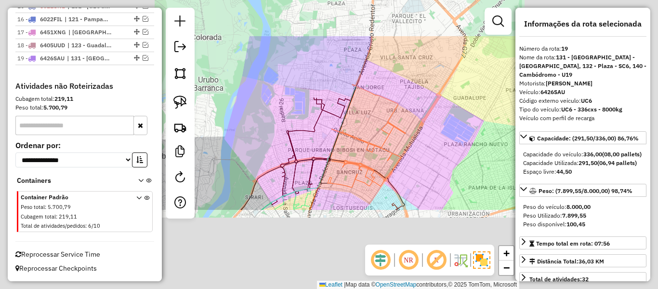
click at [406, 106] on div "Janela de atendimento Grade de atendimento Capacidade Transportadoras Veículos …" at bounding box center [329, 144] width 658 height 289
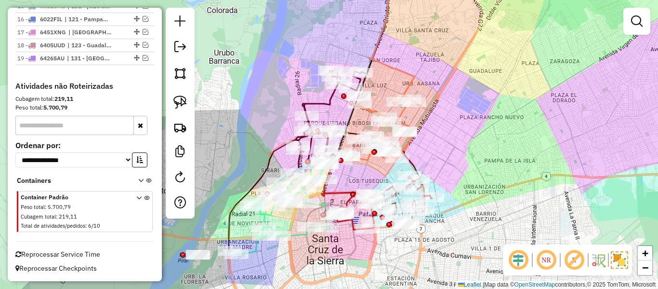
drag, startPoint x: 426, startPoint y: 113, endPoint x: 452, endPoint y: 79, distance: 42.9
click at [452, 79] on div "Janela de atendimento Grade de atendimento Capacidade Transportadoras Veículos …" at bounding box center [329, 144] width 658 height 289
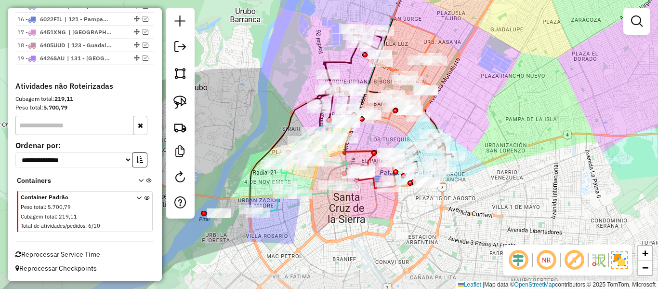
click at [494, 131] on div "Janela de atendimento Grade de atendimento Capacidade Transportadoras Veículos …" at bounding box center [329, 144] width 658 height 289
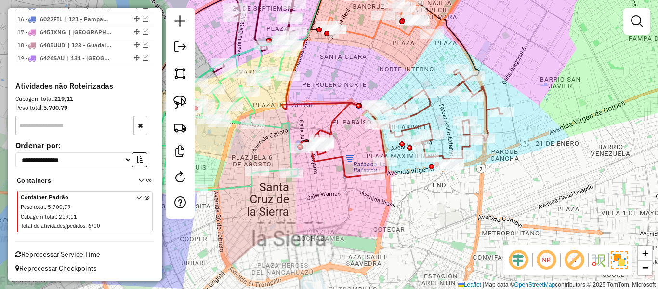
click at [421, 205] on div "Janela de atendimento Grade de atendimento Capacidade Transportadoras Veículos …" at bounding box center [329, 144] width 658 height 289
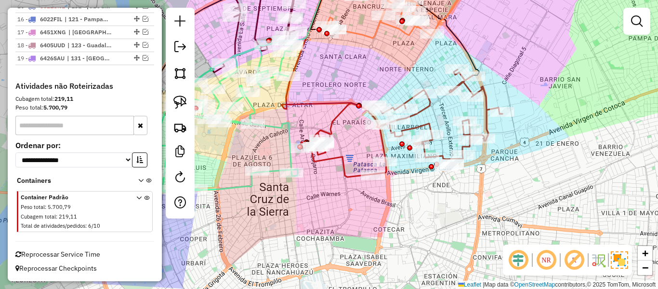
click at [427, 238] on div "Janela de atendimento Grade de atendimento Capacidade Transportadoras Veículos …" at bounding box center [329, 144] width 658 height 289
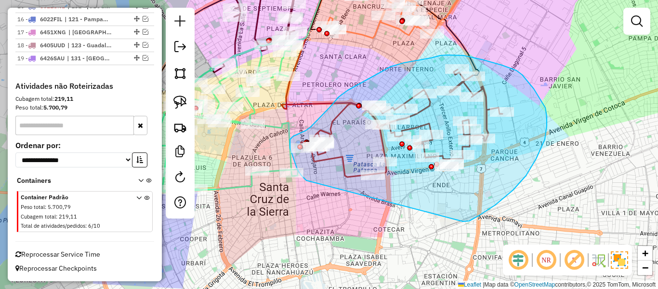
drag, startPoint x: 526, startPoint y: 175, endPoint x: 354, endPoint y: 194, distance: 173.5
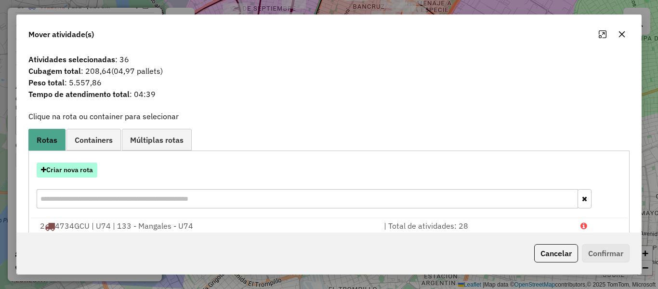
click at [87, 174] on button "Criar nova rota" at bounding box center [67, 169] width 61 height 15
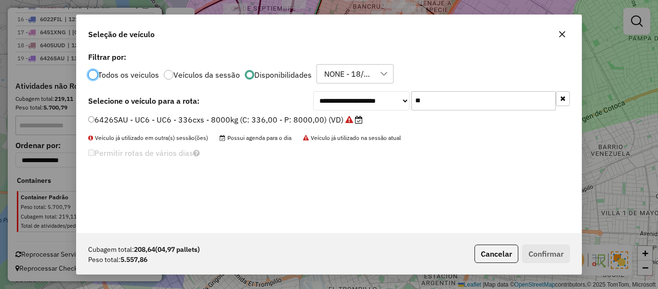
scroll to position [5, 3]
click at [432, 98] on input "**" at bounding box center [483, 100] width 145 height 19
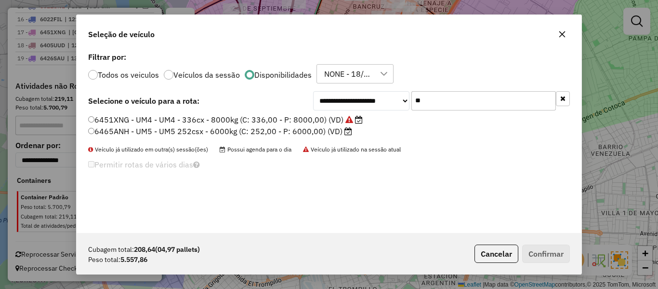
type input "**"
click at [320, 132] on label "6465ANH - UM5 - UM5 252csx - 6000kg (C: 252,00 - P: 6000,00) (VD)" at bounding box center [220, 131] width 264 height 12
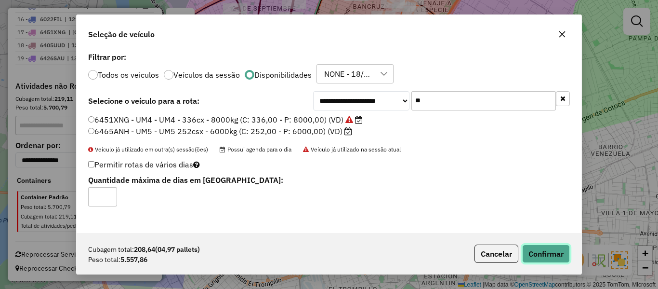
click at [553, 256] on button "Confirmar" at bounding box center [546, 253] width 48 height 18
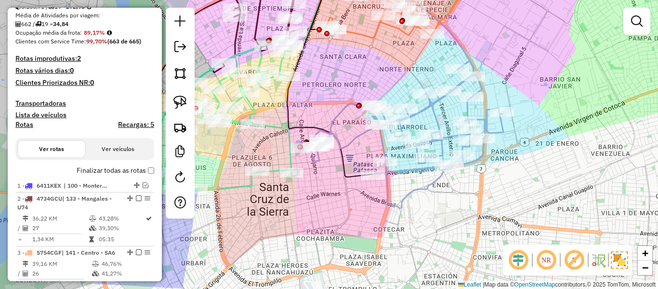
scroll to position [0, 0]
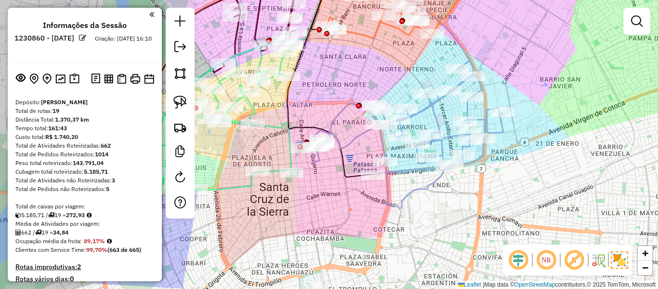
drag, startPoint x: 94, startPoint y: 188, endPoint x: 128, endPoint y: 9, distance: 182.4
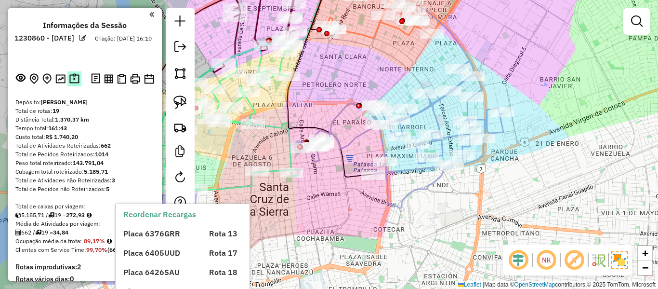
click at [75, 78] on div at bounding box center [85, 78] width 146 height 15
click at [70, 80] on img at bounding box center [74, 78] width 10 height 11
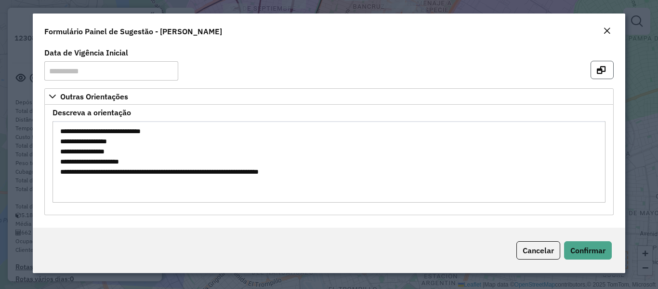
click at [595, 71] on button "button" at bounding box center [602, 70] width 23 height 18
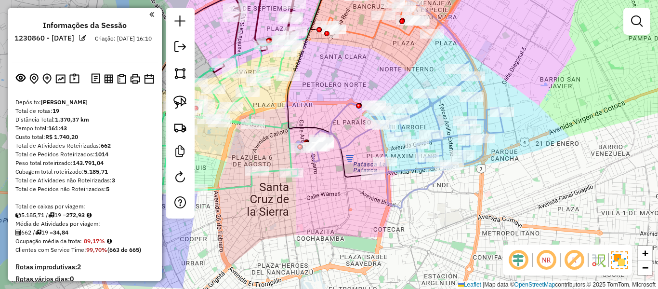
click at [448, 136] on icon at bounding box center [402, 134] width 203 height 147
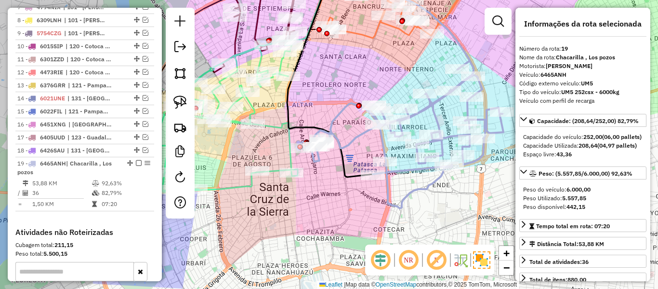
scroll to position [742, 0]
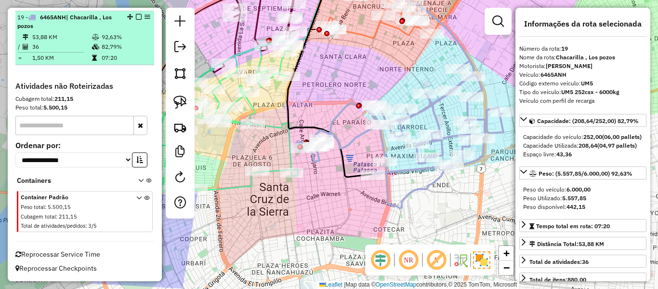
click at [136, 15] on em at bounding box center [139, 17] width 6 height 6
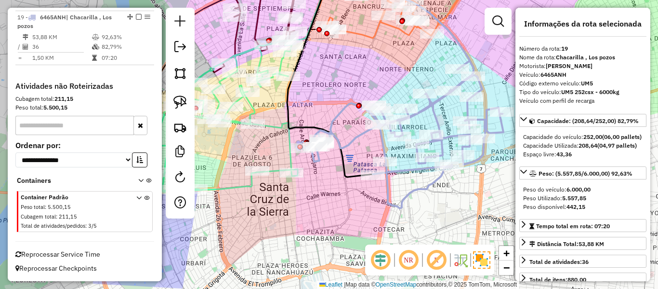
scroll to position [701, 0]
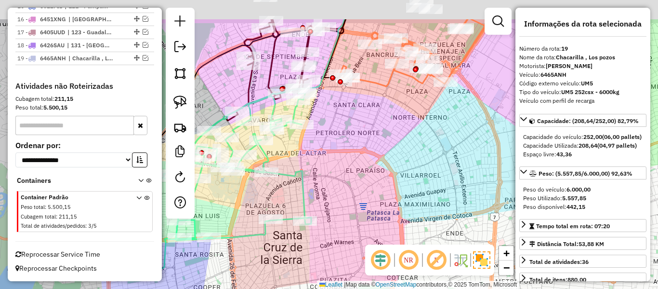
drag, startPoint x: 378, startPoint y: 106, endPoint x: 393, endPoint y: 169, distance: 64.9
click at [393, 168] on div "Janela de atendimento Grade de atendimento Capacidade Transportadoras Veículos …" at bounding box center [329, 144] width 658 height 289
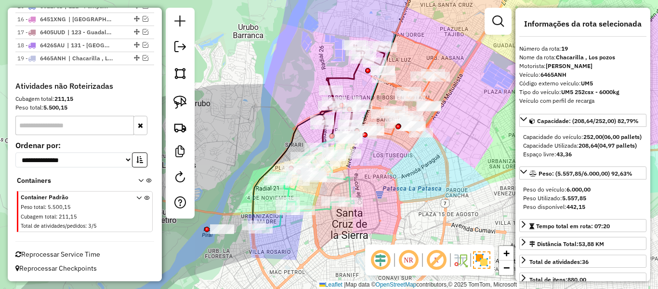
click at [437, 55] on icon at bounding box center [415, 24] width 46 height 106
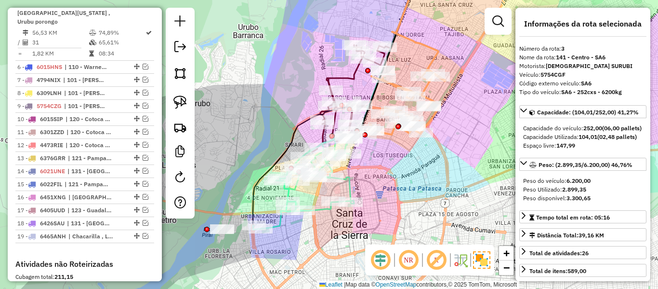
scroll to position [447, 0]
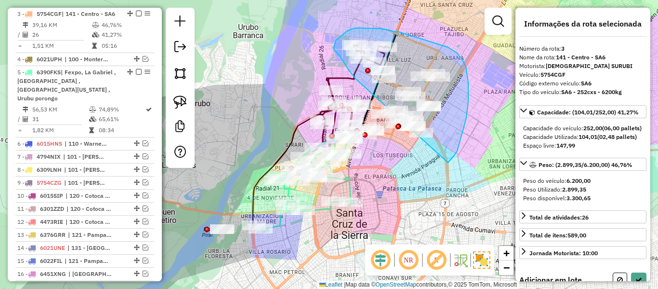
drag, startPoint x: 448, startPoint y: 162, endPoint x: 357, endPoint y: 79, distance: 123.5
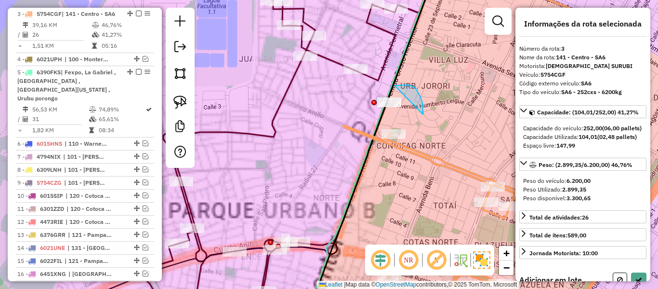
drag, startPoint x: 423, startPoint y: 114, endPoint x: 380, endPoint y: 134, distance: 47.6
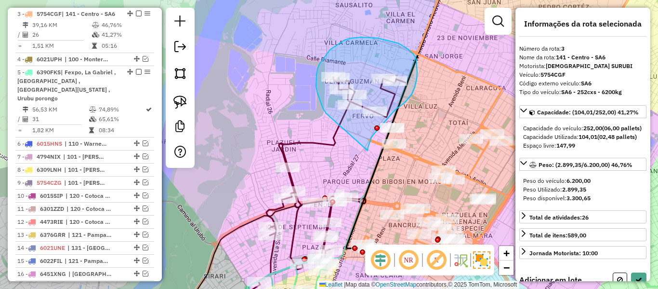
drag, startPoint x: 368, startPoint y: 150, endPoint x: 342, endPoint y: 126, distance: 35.8
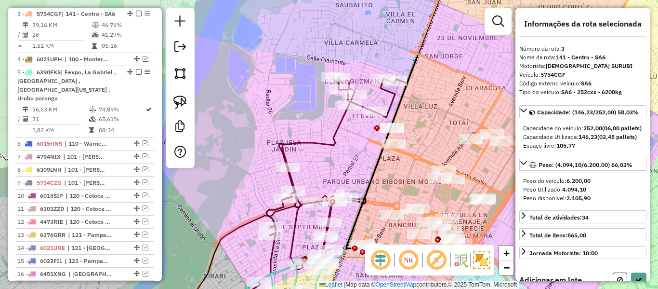
drag, startPoint x: 412, startPoint y: 184, endPoint x: 347, endPoint y: 93, distance: 111.5
click at [345, 91] on div "Janela de atendimento Grade de atendimento Capacidade Transportadoras Veículos …" at bounding box center [329, 144] width 658 height 289
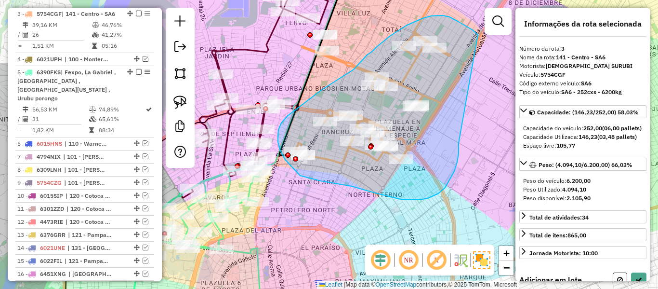
drag, startPoint x: 459, startPoint y: 146, endPoint x: 478, endPoint y: 41, distance: 106.8
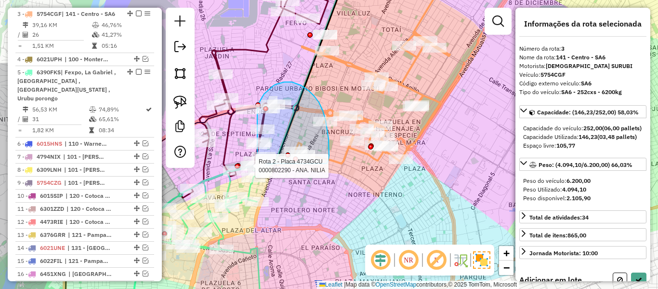
drag, startPoint x: 319, startPoint y: 102, endPoint x: 280, endPoint y: 173, distance: 80.9
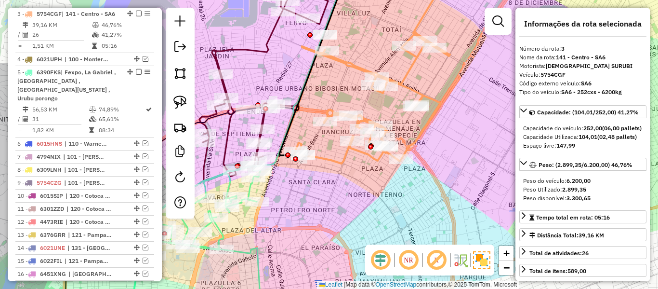
click at [331, 161] on icon at bounding box center [372, 98] width 156 height 132
click at [341, 163] on icon at bounding box center [372, 98] width 156 height 132
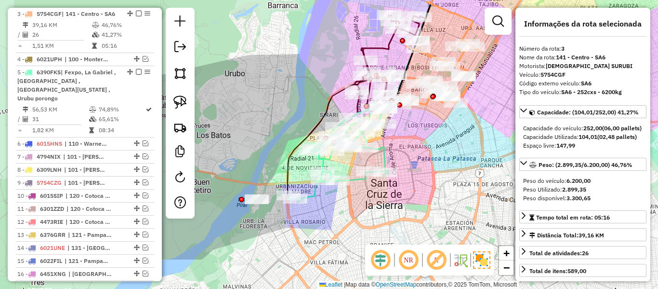
drag, startPoint x: 339, startPoint y: 172, endPoint x: 452, endPoint y: 106, distance: 130.2
click at [452, 98] on div "Rota 3 - Placa 5754CGF 0000057703 - TDA [PERSON_NAME] de atendimento Grade de a…" at bounding box center [329, 144] width 658 height 289
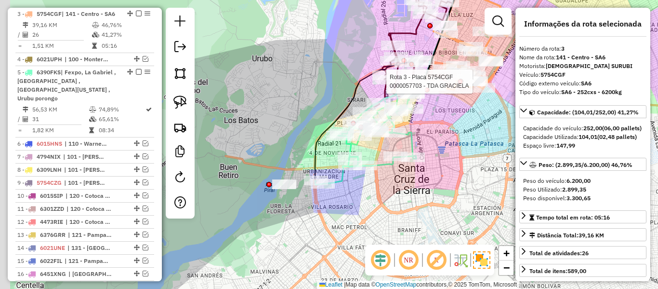
click at [450, 126] on div "Rota 3 - Placa 5754CGF 0000057703 - TDA [PERSON_NAME] de atendimento Grade de a…" at bounding box center [329, 144] width 658 height 289
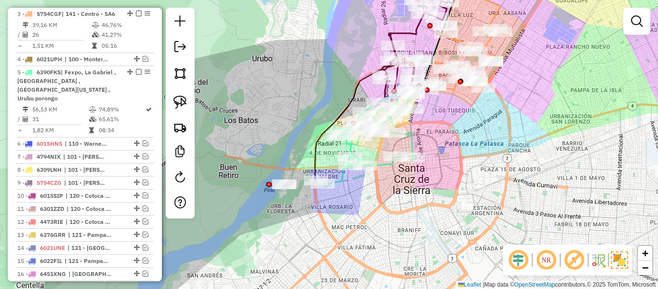
drag, startPoint x: 374, startPoint y: 201, endPoint x: 401, endPoint y: 186, distance: 31.0
click at [401, 186] on div "Rota 5 - Placa 6390FKS 0000203448 - TORIBIA IBANES Janela de atendimento Grade …" at bounding box center [329, 144] width 658 height 289
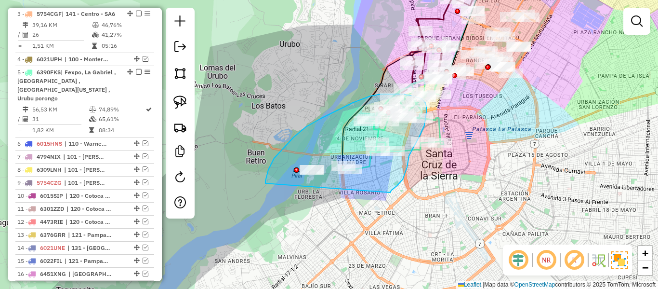
drag, startPoint x: 390, startPoint y: 192, endPoint x: 265, endPoint y: 185, distance: 125.0
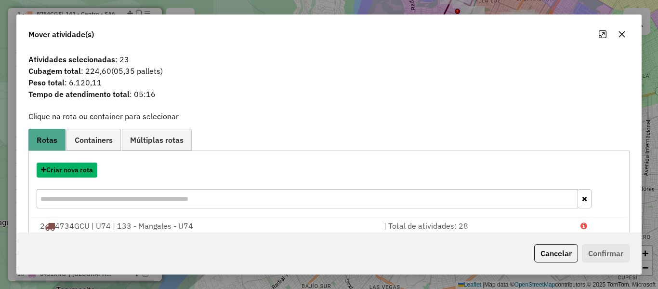
click at [84, 167] on button "Criar nova rota" at bounding box center [67, 169] width 61 height 15
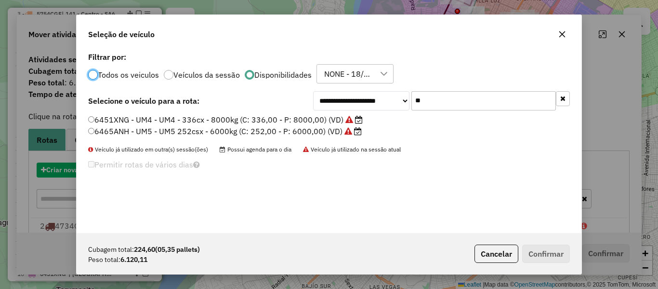
scroll to position [5, 3]
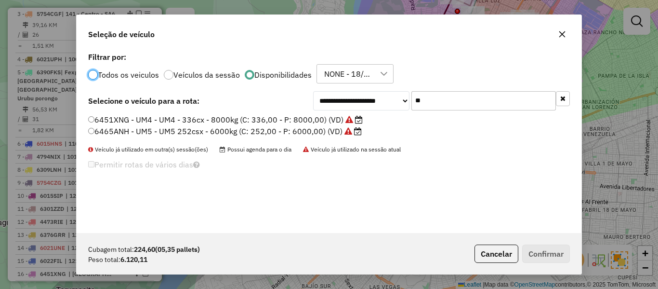
click at [438, 96] on input "**" at bounding box center [483, 100] width 145 height 19
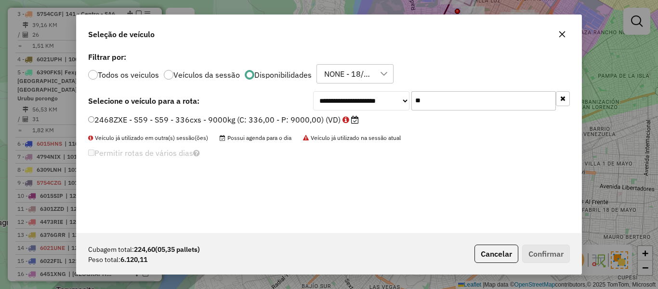
type input "**"
click at [318, 119] on label "2468ZXE - S59 - S59 - 336cxs - 9000kg (C: 336,00 - P: 9000,00) (VD)" at bounding box center [223, 120] width 271 height 12
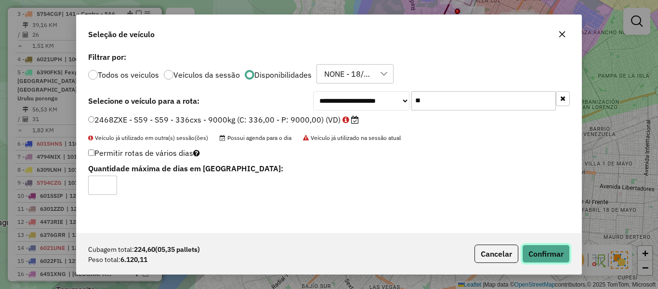
drag, startPoint x: 545, startPoint y: 248, endPoint x: 555, endPoint y: 244, distance: 10.8
click at [544, 248] on button "Confirmar" at bounding box center [546, 253] width 48 height 18
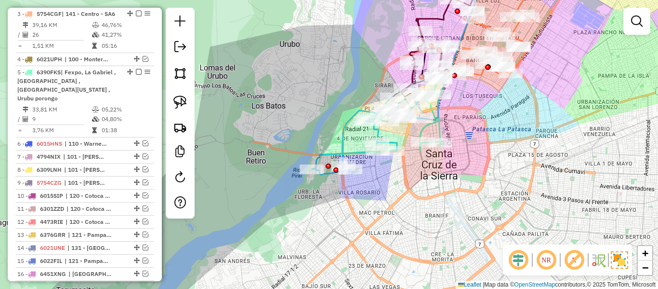
click at [340, 138] on icon at bounding box center [367, 136] width 110 height 78
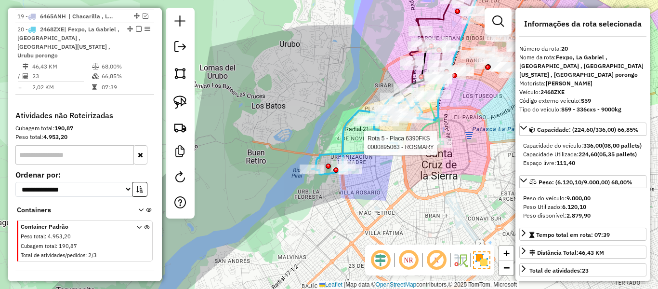
scroll to position [758, 0]
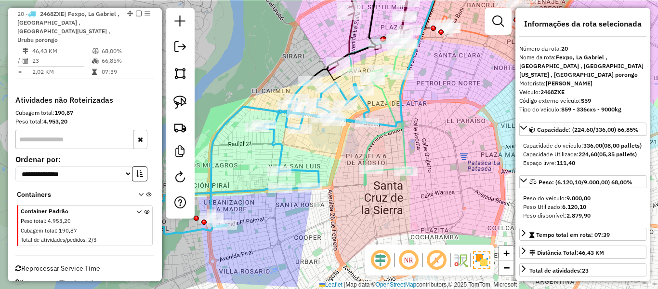
drag, startPoint x: 358, startPoint y: 137, endPoint x: 331, endPoint y: 169, distance: 41.8
click at [331, 169] on div "Janela de atendimento Grade de atendimento Capacidade Transportadoras Veículos …" at bounding box center [329, 144] width 658 height 289
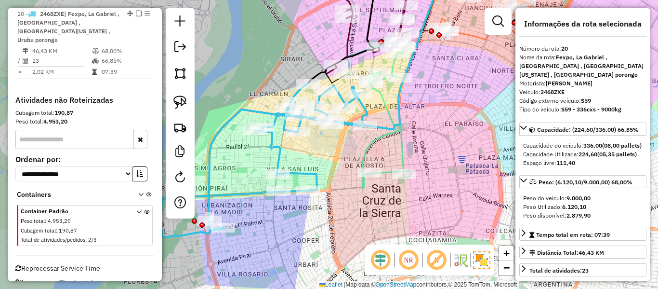
click at [384, 106] on icon at bounding box center [378, 109] width 64 height 136
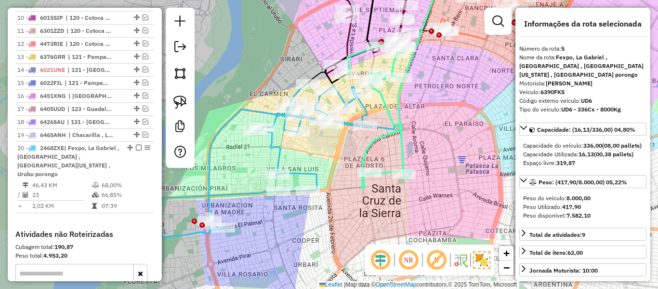
scroll to position [514, 0]
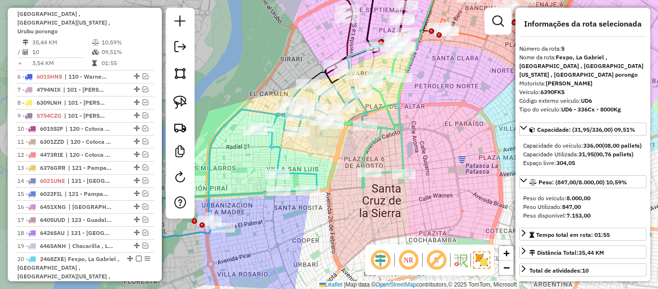
click at [340, 96] on icon at bounding box center [256, 160] width 221 height 154
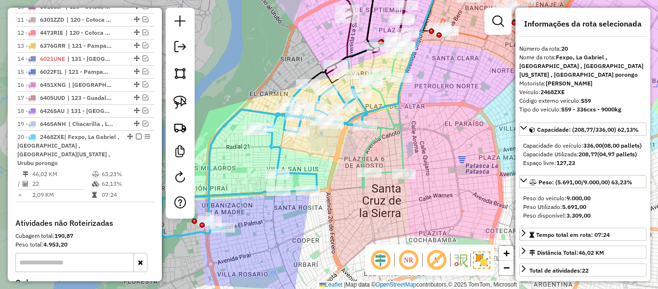
scroll to position [758, 0]
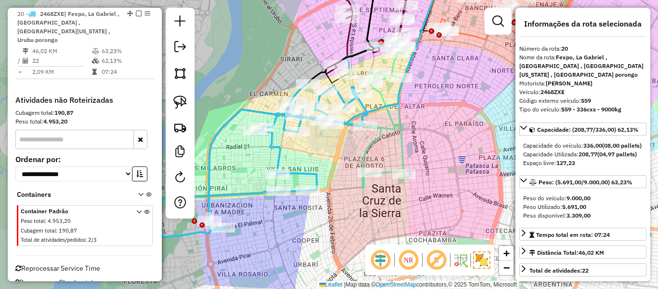
click at [364, 105] on icon at bounding box center [256, 160] width 221 height 154
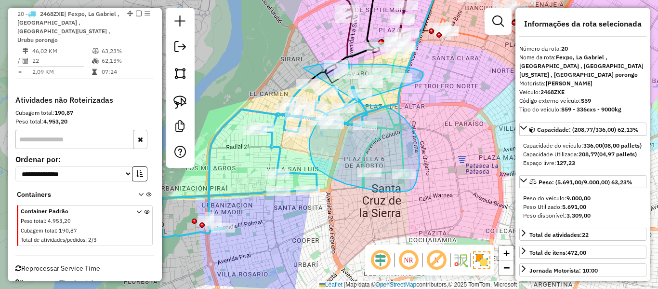
drag, startPoint x: 364, startPoint y: 105, endPoint x: 279, endPoint y: 87, distance: 86.7
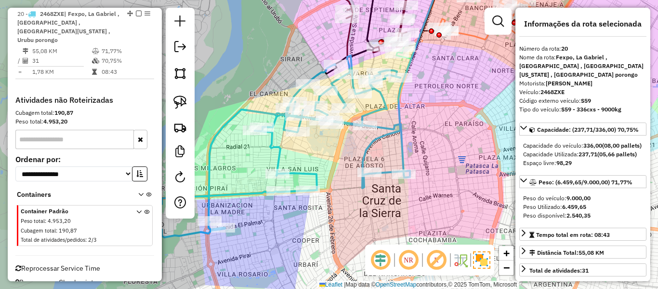
click at [392, 123] on icon at bounding box center [278, 146] width 264 height 182
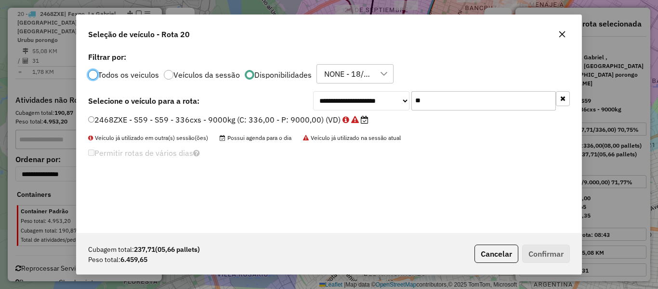
scroll to position [5, 3]
click at [449, 104] on input "**" at bounding box center [483, 100] width 145 height 19
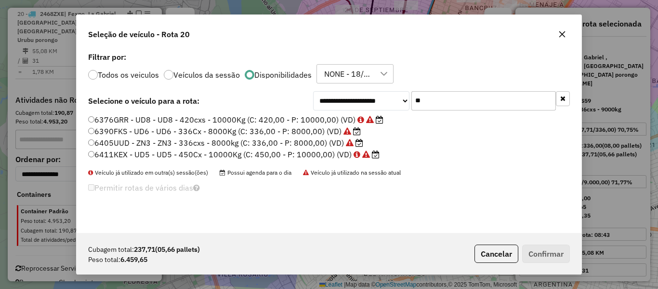
type input "**"
click at [322, 130] on label "6390FKS - UD6 - UD6 - 336Cx - 8000Kg (C: 336,00 - P: 8000,00) (VD)" at bounding box center [224, 131] width 273 height 12
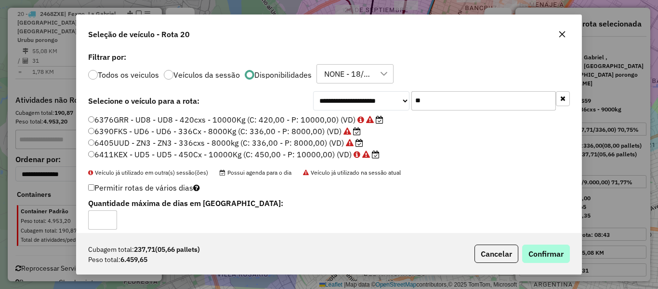
drag, startPoint x: 523, startPoint y: 243, endPoint x: 542, endPoint y: 255, distance: 22.3
click at [523, 243] on div "Cubagem total: 237,71 (05,66 pallets) Peso total: 6.459,65 Cancelar Confirmar" at bounding box center [329, 253] width 505 height 41
click at [543, 254] on button "Confirmar" at bounding box center [546, 253] width 48 height 18
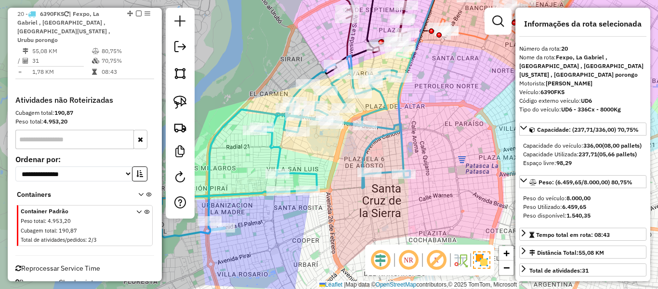
click at [387, 134] on icon at bounding box center [278, 146] width 264 height 182
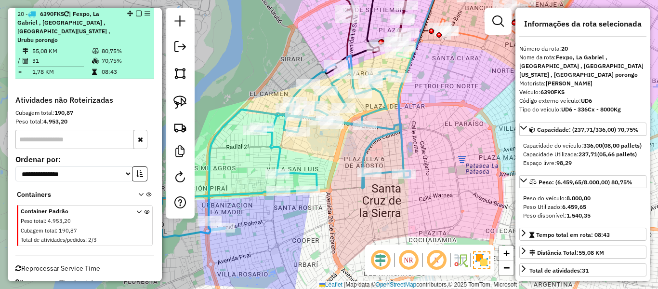
click at [137, 13] on em at bounding box center [139, 14] width 6 height 6
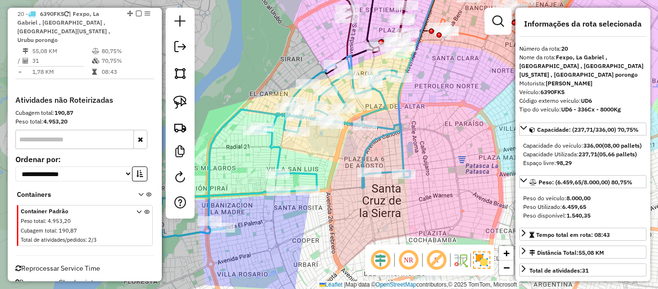
scroll to position [714, 0]
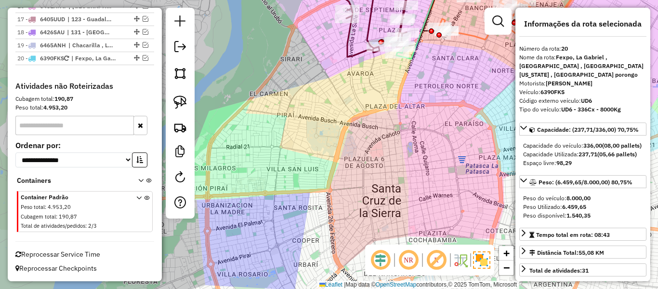
drag, startPoint x: 347, startPoint y: 173, endPoint x: 320, endPoint y: 197, distance: 35.5
click at [320, 197] on div "Janela de atendimento Grade de atendimento Capacidade Transportadoras Veículos …" at bounding box center [329, 144] width 658 height 289
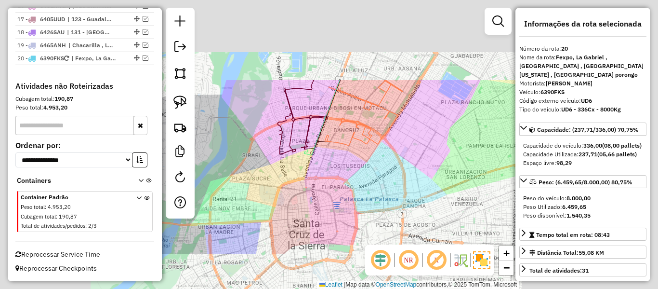
click at [363, 189] on div "Janela de atendimento Grade de atendimento Capacidade Transportadoras Veículos …" at bounding box center [329, 144] width 658 height 289
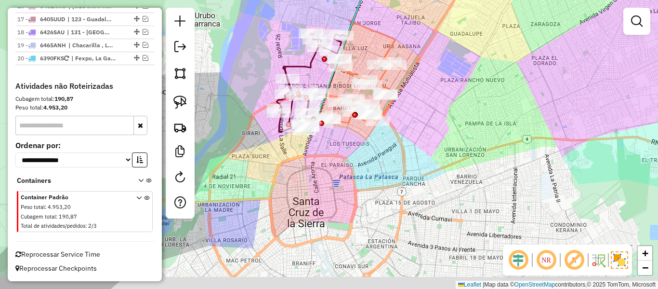
drag, startPoint x: 363, startPoint y: 213, endPoint x: 339, endPoint y: 187, distance: 35.8
click at [362, 189] on div "Janela de atendimento Grade de atendimento Capacidade Transportadoras Veículos …" at bounding box center [329, 144] width 658 height 289
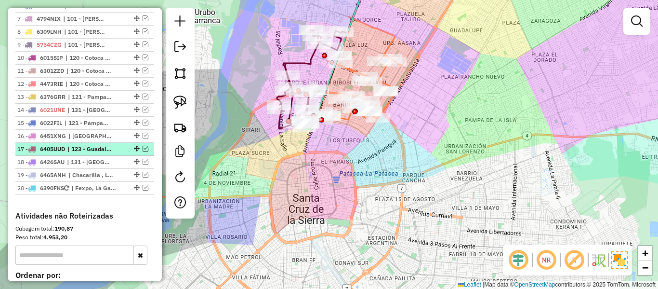
scroll to position [569, 0]
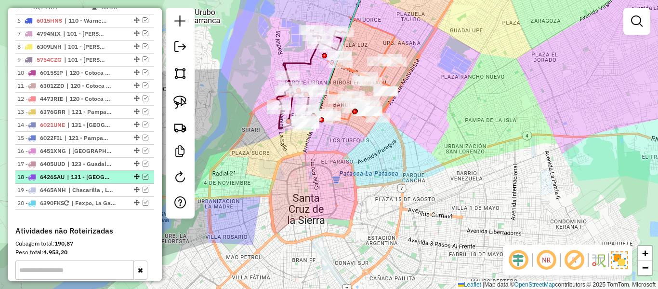
click at [83, 175] on span "| 131 - [GEOGRAPHIC_DATA] - [GEOGRAPHIC_DATA], 132 - Plaza - SC6, 140 - Cambódr…" at bounding box center [89, 176] width 44 height 9
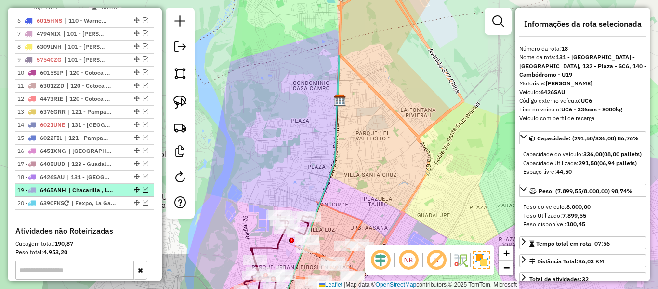
click at [86, 187] on span "| Chacarilla , Los pozos" at bounding box center [90, 189] width 44 height 9
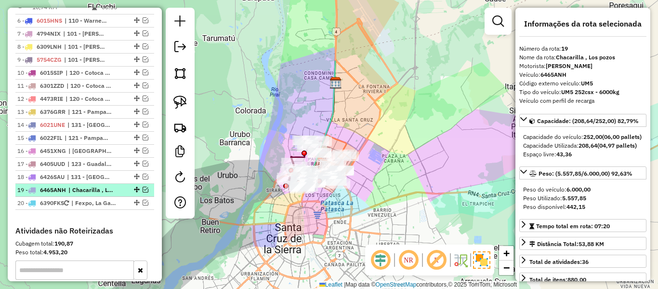
click at [143, 189] on em at bounding box center [146, 189] width 6 height 6
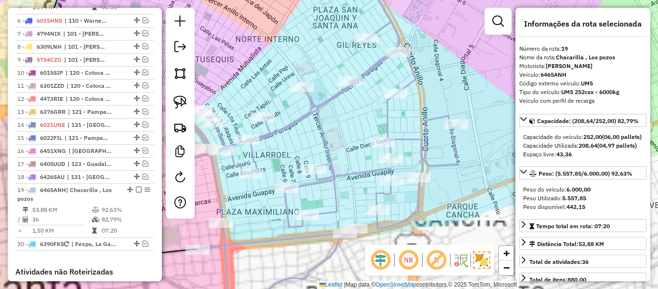
click at [325, 151] on icon at bounding box center [256, 169] width 406 height 294
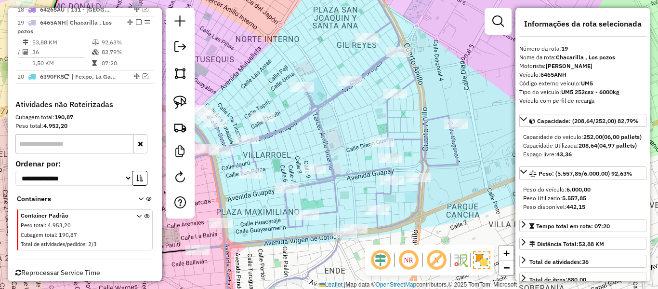
scroll to position [745, 0]
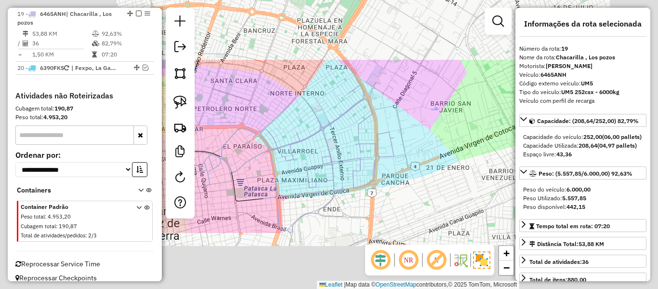
click at [331, 148] on icon at bounding box center [292, 158] width 203 height 147
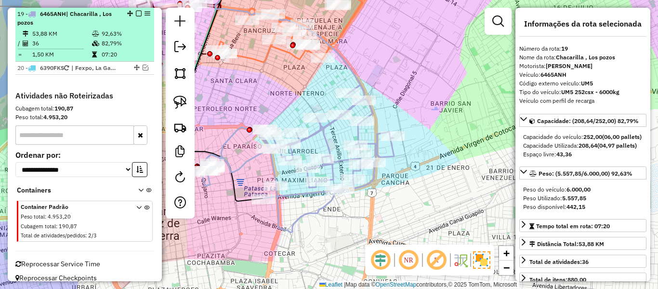
click at [136, 13] on em at bounding box center [139, 14] width 6 height 6
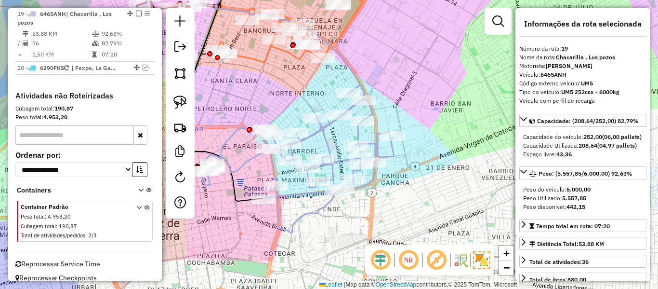
scroll to position [714, 0]
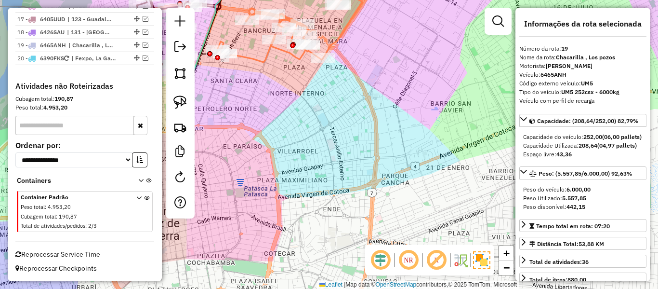
click at [475, 288] on html "Aguarde... Pop-up bloqueado! Seu navegador bloqueou automáticamente a abertura …" at bounding box center [329, 144] width 658 height 289
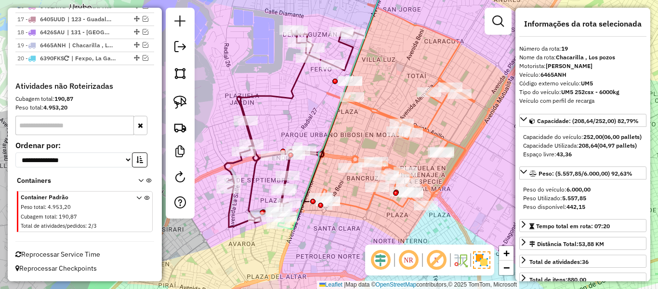
click at [292, 89] on icon at bounding box center [289, 128] width 129 height 197
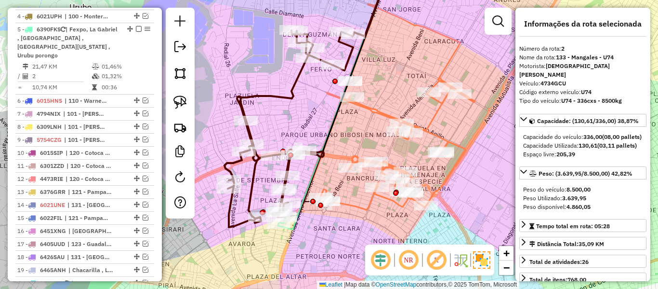
scroll to position [393, 0]
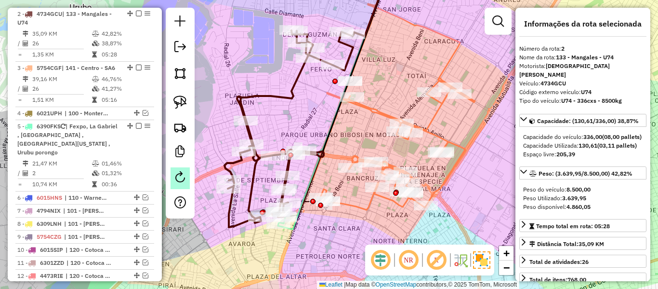
click at [175, 182] on em at bounding box center [180, 177] width 12 height 12
select select "*"
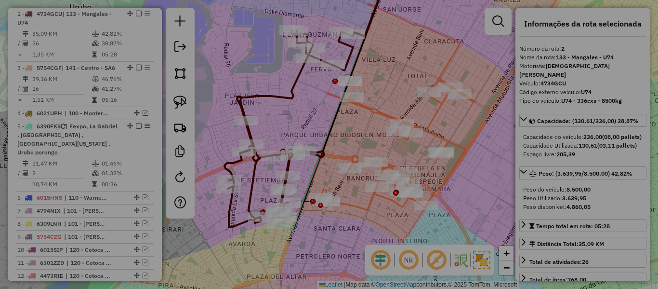
scroll to position [4, 0]
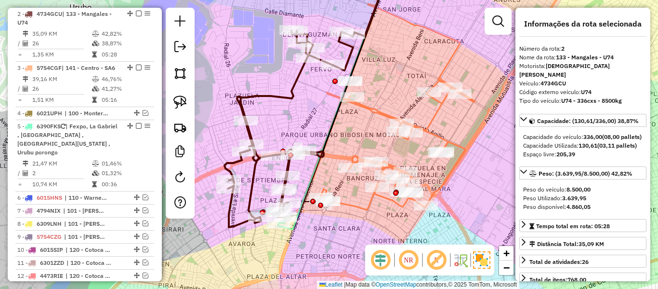
drag, startPoint x: 305, startPoint y: 117, endPoint x: 310, endPoint y: 117, distance: 5.3
click at [309, 117] on div "Rota 2 - Placa 4734GCU 0000824311 - LIC EL GRILLO Rota 2 - Placa 4734GCU 000083…" at bounding box center [329, 144] width 658 height 289
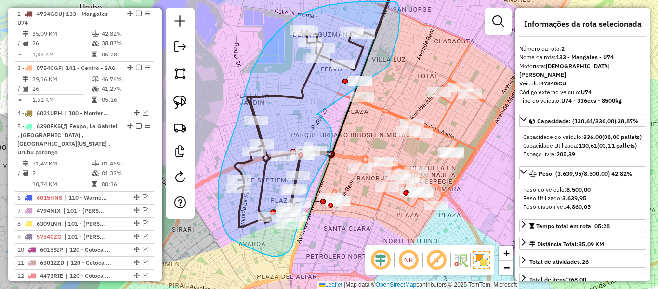
drag, startPoint x: 318, startPoint y: 114, endPoint x: 388, endPoint y: 70, distance: 83.1
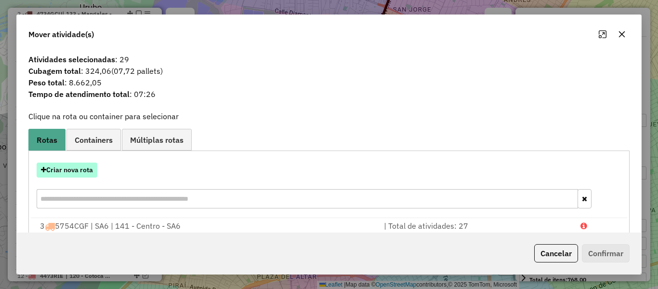
click at [89, 173] on button "Criar nova rota" at bounding box center [67, 169] width 61 height 15
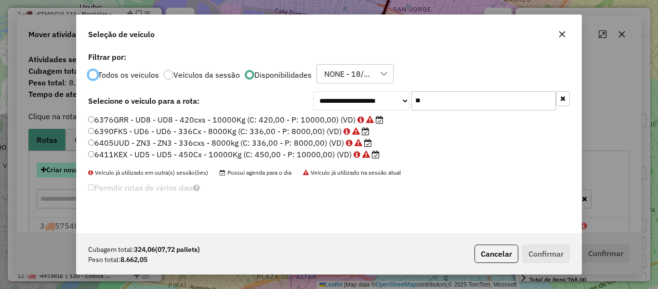
scroll to position [5, 3]
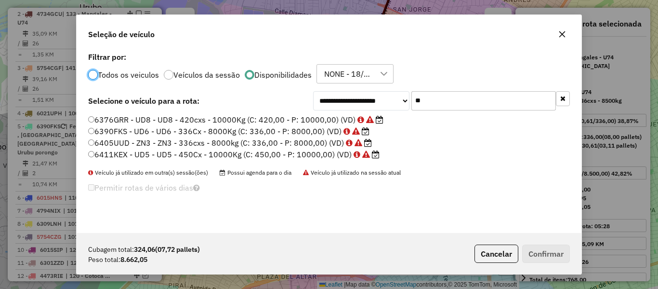
click at [451, 106] on input "**" at bounding box center [483, 100] width 145 height 19
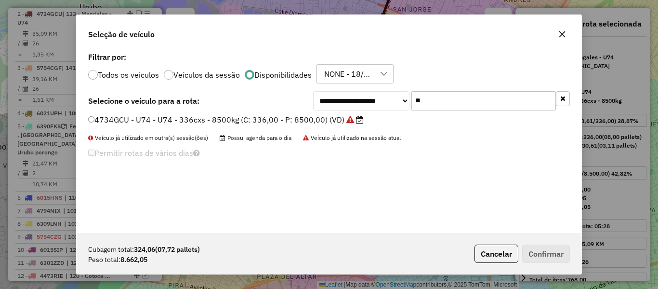
type input "**"
click at [318, 115] on label "4734GCU - U74 - U74 - 336cxs - 8500kg (C: 336,00 - P: 8500,00) (VD)" at bounding box center [226, 120] width 276 height 12
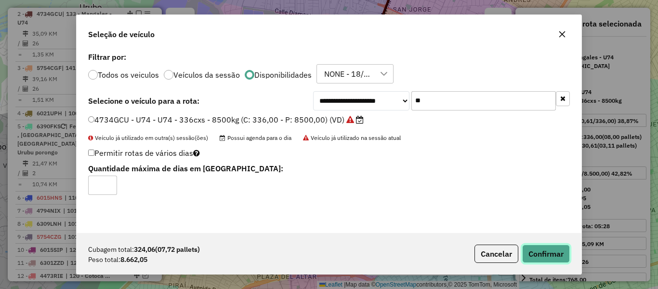
click at [540, 246] on button "Confirmar" at bounding box center [546, 253] width 48 height 18
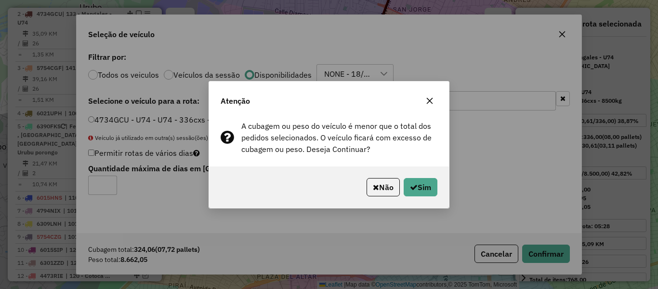
click at [416, 198] on div "Não Sim" at bounding box center [329, 186] width 240 height 41
click at [424, 194] on button "Sim" at bounding box center [421, 187] width 34 height 18
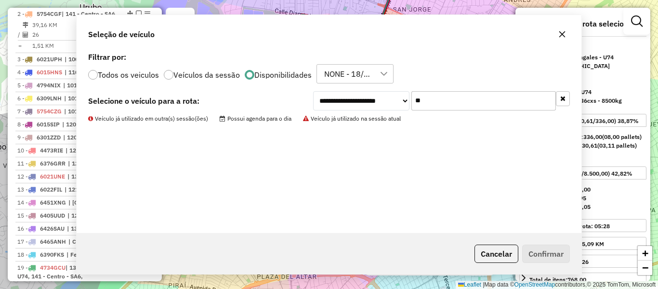
scroll to position [339, 0]
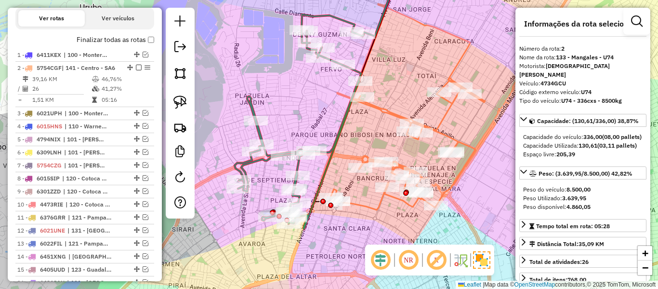
drag, startPoint x: 397, startPoint y: 153, endPoint x: 402, endPoint y: 168, distance: 15.8
click at [397, 153] on div "Rota 2 - Placa 5754CGF 0000034922 - [PERSON_NAME] Rota 2 - Placa 5754CGF 000090…" at bounding box center [329, 144] width 658 height 289
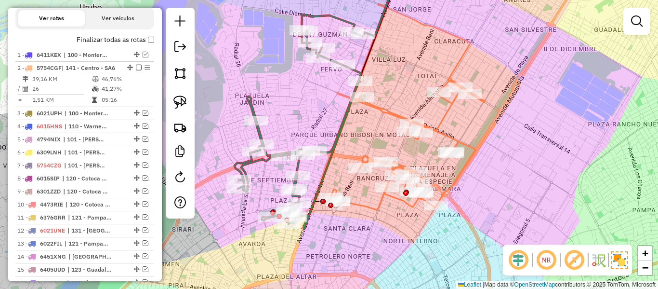
click at [401, 165] on icon at bounding box center [407, 144] width 156 height 132
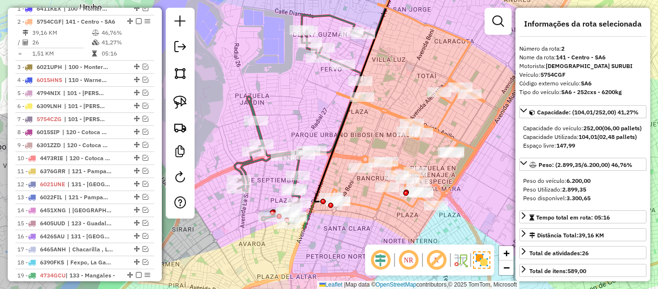
scroll to position [393, 0]
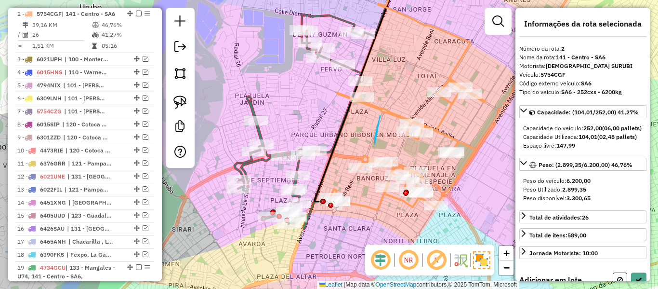
drag, startPoint x: 375, startPoint y: 144, endPoint x: 380, endPoint y: 116, distance: 28.9
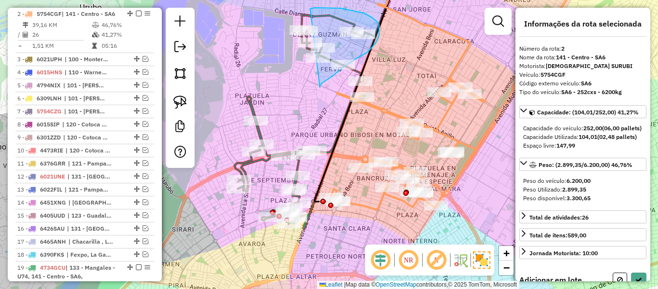
drag, startPoint x: 320, startPoint y: 85, endPoint x: 280, endPoint y: 43, distance: 58.3
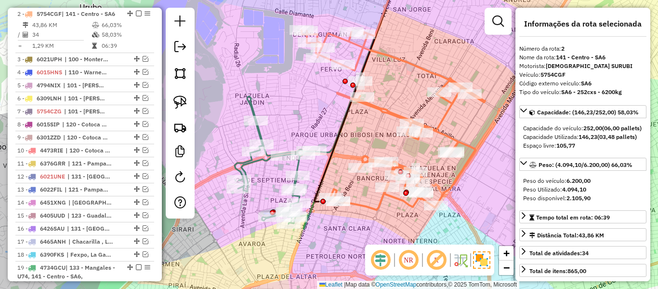
click at [242, 163] on icon at bounding box center [297, 154] width 125 height 147
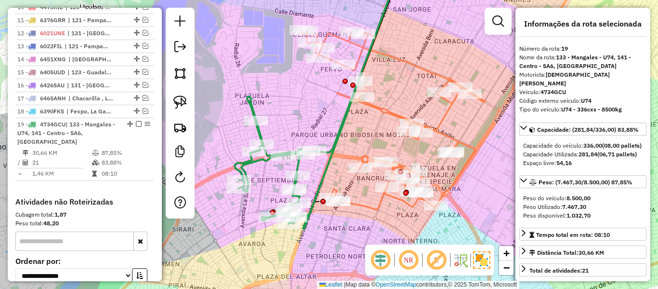
scroll to position [651, 0]
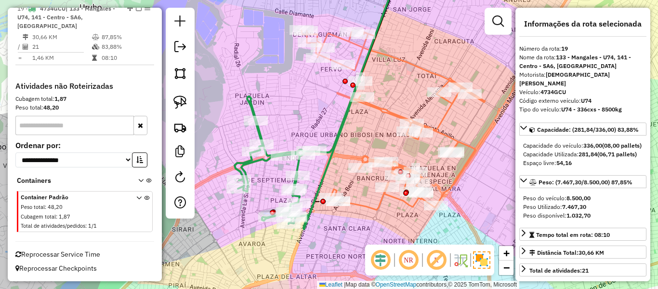
click at [345, 160] on div "Janela de atendimento Grade de atendimento Capacidade Transportadoras Veículos …" at bounding box center [329, 144] width 658 height 289
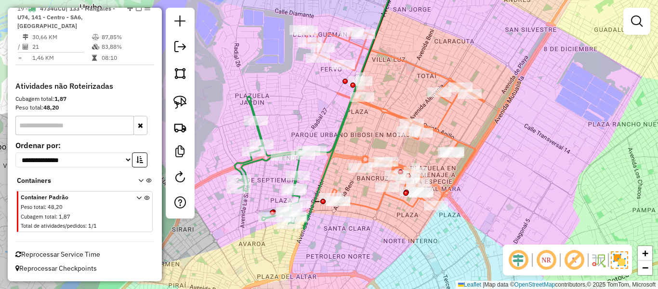
click at [433, 114] on div "Rota 2 - Placa 5754CGF 0000881293 - LETS GO Janela de atendimento Grade de aten…" at bounding box center [329, 144] width 658 height 289
click at [451, 120] on div "Janela de atendimento Grade de atendimento Capacidade Transportadoras Veículos …" at bounding box center [329, 144] width 658 height 289
click at [447, 119] on icon at bounding box center [394, 119] width 184 height 179
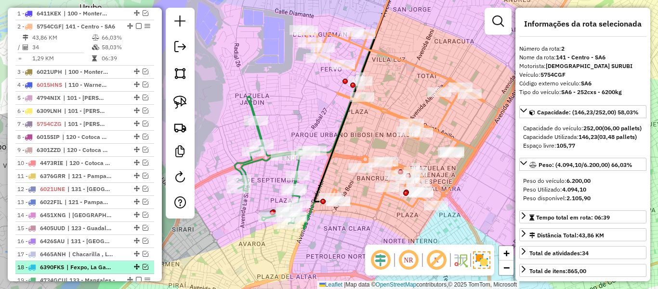
scroll to position [296, 0]
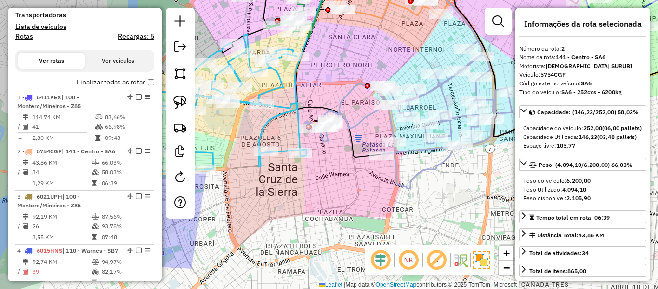
click at [366, 117] on icon at bounding box center [410, 114] width 203 height 147
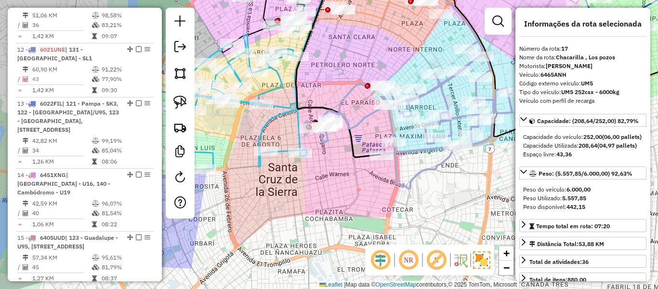
scroll to position [1269, 0]
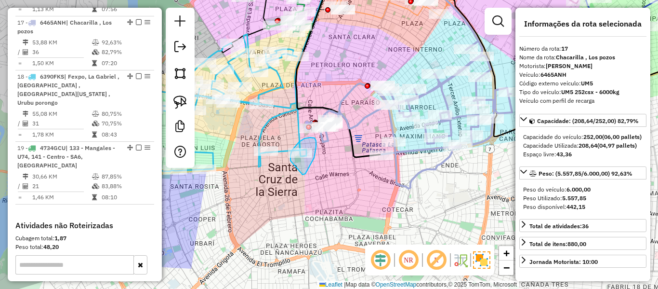
drag, startPoint x: 303, startPoint y: 174, endPoint x: 294, endPoint y: 170, distance: 9.9
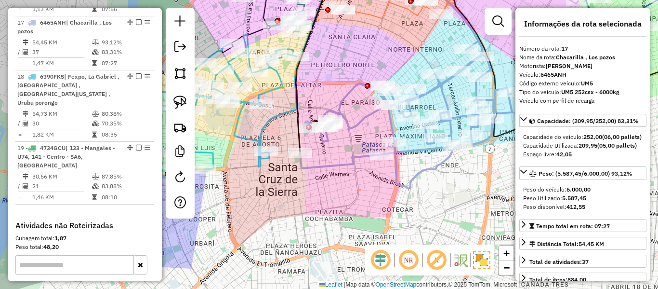
drag, startPoint x: 361, startPoint y: 136, endPoint x: 288, endPoint y: 185, distance: 87.5
click at [288, 185] on div "Janela de atendimento Grade de atendimento Capacidade Transportadoras Veículos …" at bounding box center [329, 144] width 658 height 289
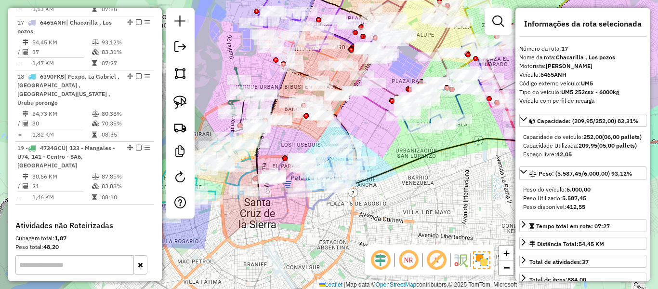
drag, startPoint x: 435, startPoint y: 164, endPoint x: 397, endPoint y: 234, distance: 79.3
click at [398, 235] on div "Janela de atendimento Grade de atendimento Capacidade Transportadoras Veículos …" at bounding box center [329, 144] width 658 height 289
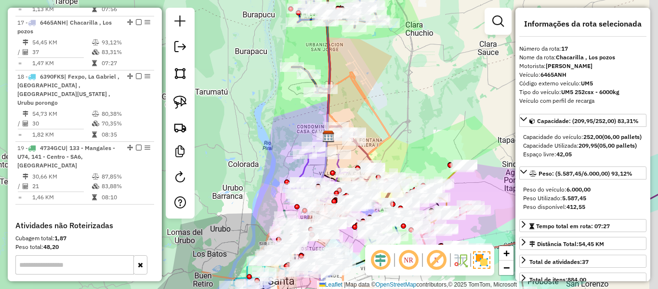
drag, startPoint x: 440, startPoint y: 142, endPoint x: 430, endPoint y: 211, distance: 70.2
click at [430, 211] on div "Janela de atendimento Grade de atendimento Capacidade Transportadoras Veículos …" at bounding box center [329, 144] width 658 height 289
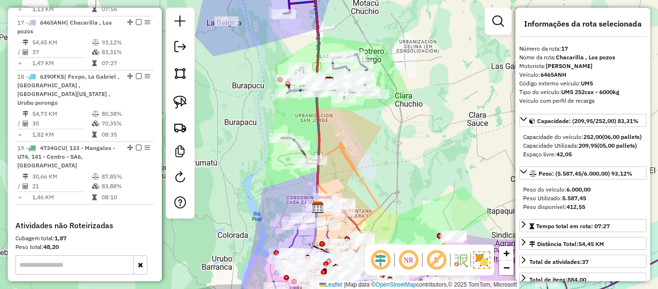
click at [318, 116] on icon at bounding box center [328, 146] width 95 height 140
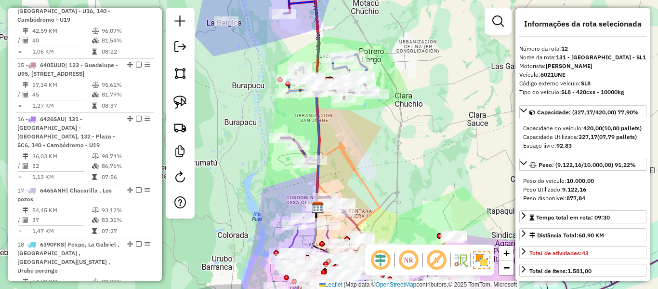
scroll to position [965, 0]
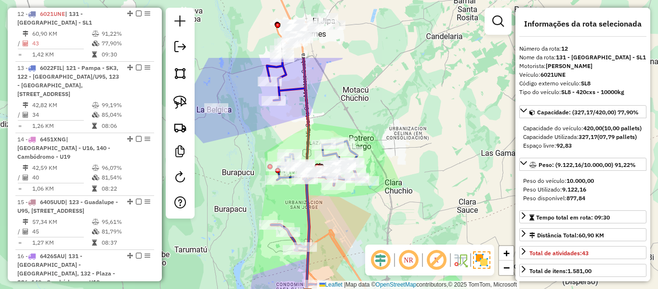
drag, startPoint x: 380, startPoint y: 63, endPoint x: 376, endPoint y: 109, distance: 46.4
click at [376, 109] on div "Janela de atendimento Grade de atendimento Capacidade Transportadoras Veículos …" at bounding box center [329, 144] width 658 height 289
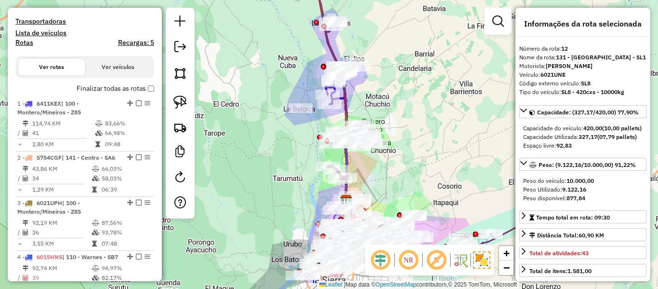
scroll to position [194, 0]
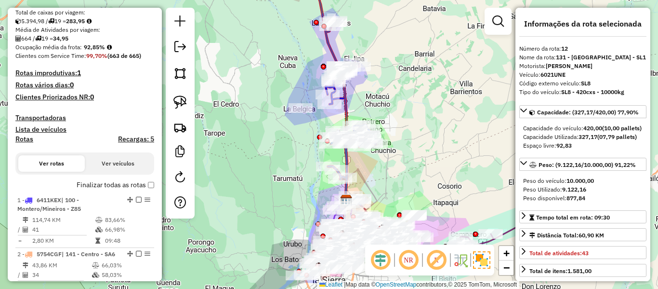
click at [26, 138] on h4 "Rotas" at bounding box center [24, 139] width 18 height 8
select select
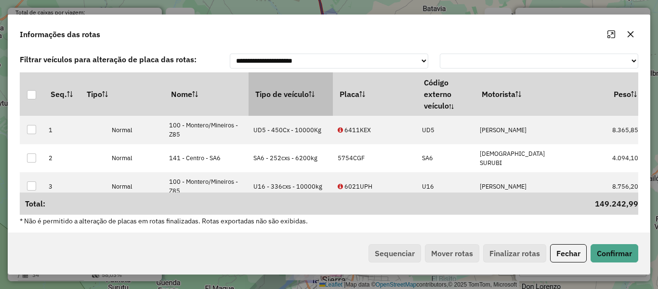
click at [283, 102] on th "Tipo de veículo" at bounding box center [291, 93] width 84 height 43
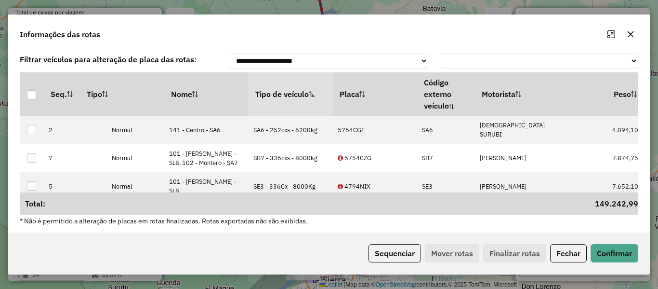
click at [387, 239] on div "Sequenciar Mover rotas Finalizar rotas Fechar Confirmar" at bounding box center [329, 252] width 642 height 41
click at [393, 257] on button "Sequenciar" at bounding box center [395, 253] width 53 height 18
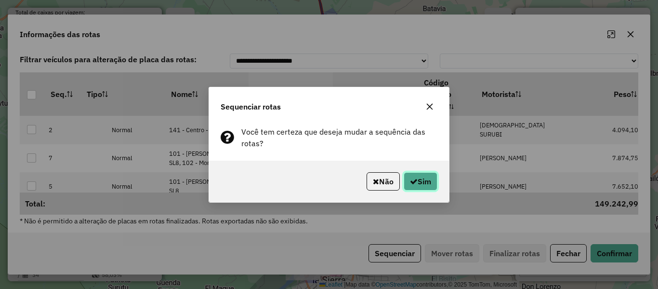
click at [420, 185] on button "Sim" at bounding box center [421, 181] width 34 height 18
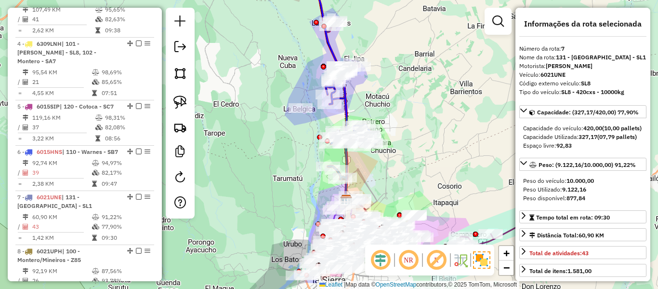
scroll to position [338, 0]
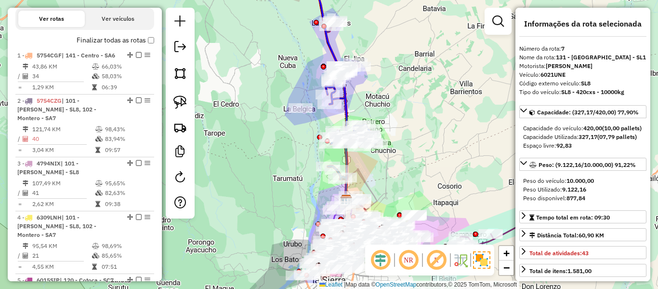
click at [129, 41] on label "Finalizar todas as rotas" at bounding box center [116, 40] width 78 height 10
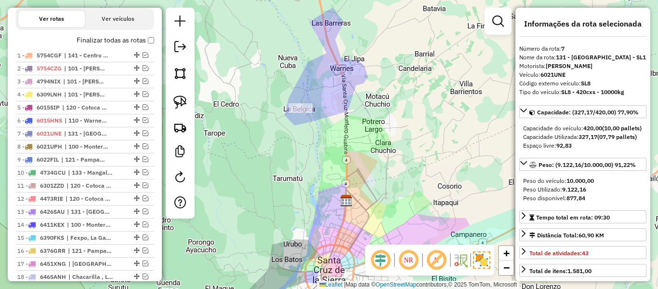
click at [130, 40] on label "Finalizar todas as rotas" at bounding box center [116, 40] width 78 height 10
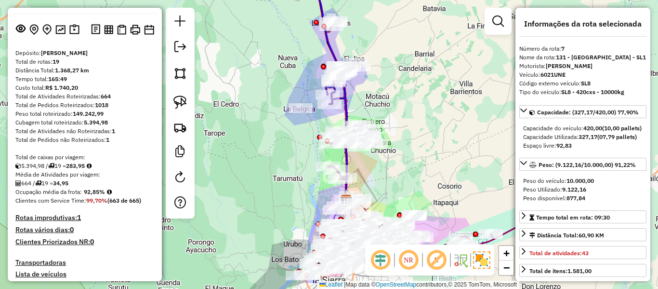
scroll to position [194, 0]
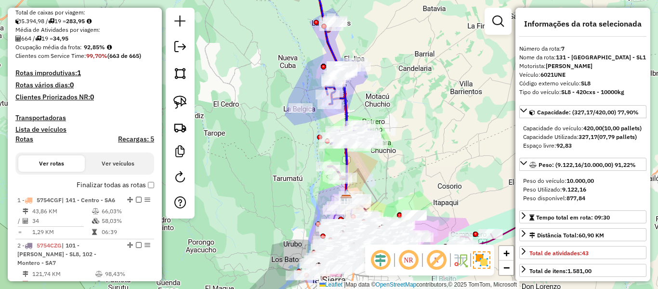
click at [110, 182] on label "Finalizar todas as rotas" at bounding box center [116, 185] width 78 height 10
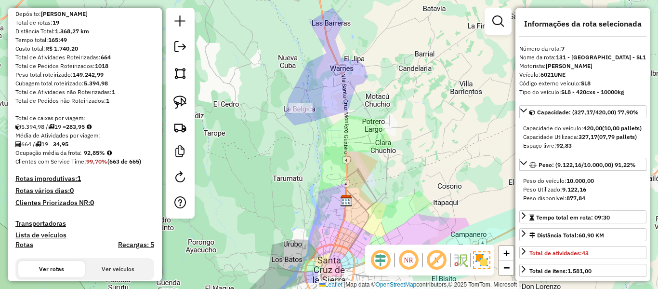
scroll to position [1, 0]
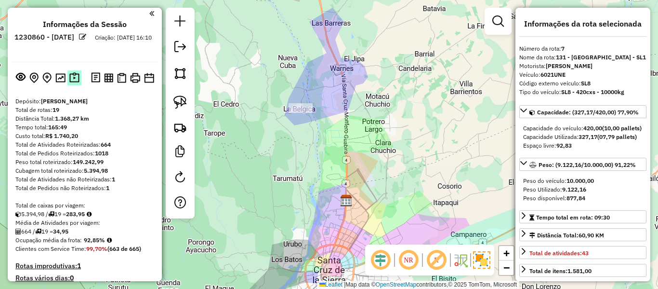
click at [75, 77] on img at bounding box center [74, 77] width 10 height 11
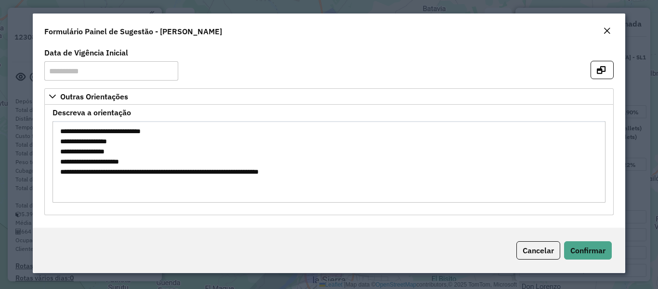
click at [609, 29] on em "Close" at bounding box center [607, 31] width 8 height 8
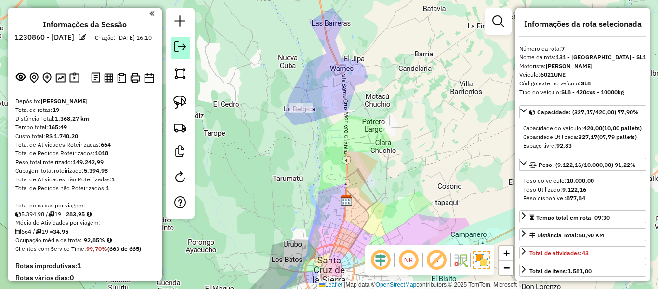
click at [179, 49] on em at bounding box center [180, 47] width 12 height 12
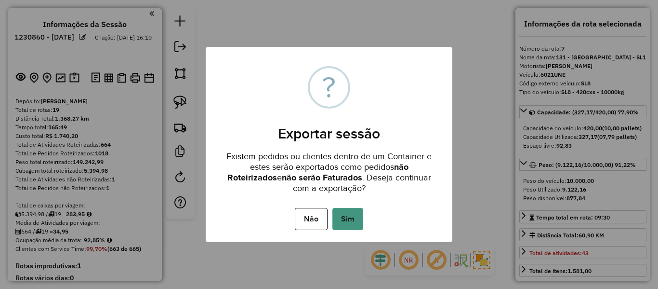
click at [359, 211] on button "Sim" at bounding box center [347, 219] width 31 height 22
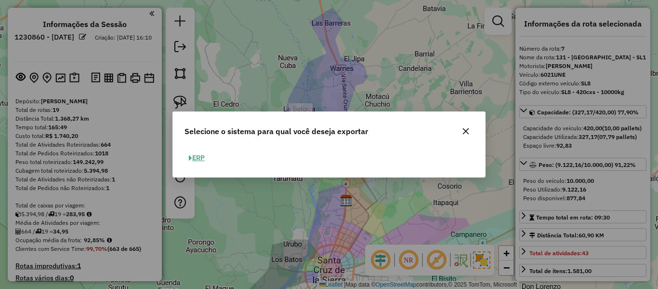
click at [194, 158] on button "ERP" at bounding box center [197, 157] width 25 height 15
select select "**"
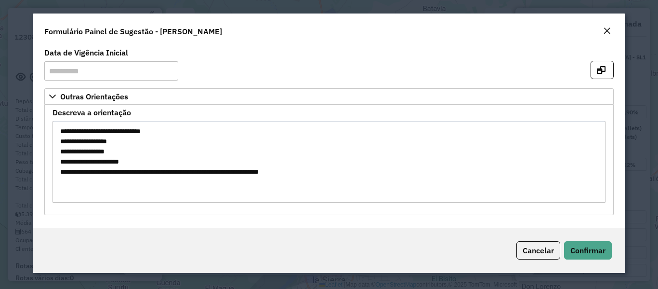
click at [610, 32] on em "Close" at bounding box center [607, 31] width 8 height 8
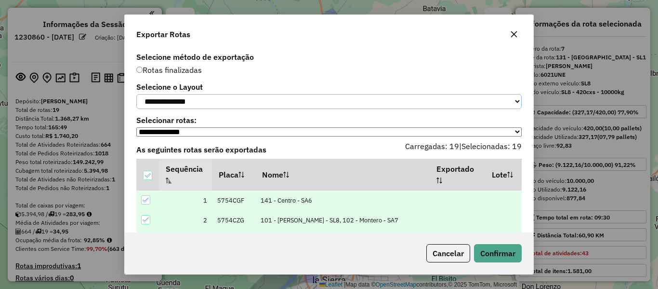
drag, startPoint x: 210, startPoint y: 93, endPoint x: 200, endPoint y: 106, distance: 16.2
click at [209, 94] on select "**********" at bounding box center [328, 101] width 385 height 15
select select "*********"
click at [136, 94] on select "**********" at bounding box center [328, 101] width 385 height 15
click at [490, 242] on div "Cancelar Confirmar" at bounding box center [329, 252] width 409 height 41
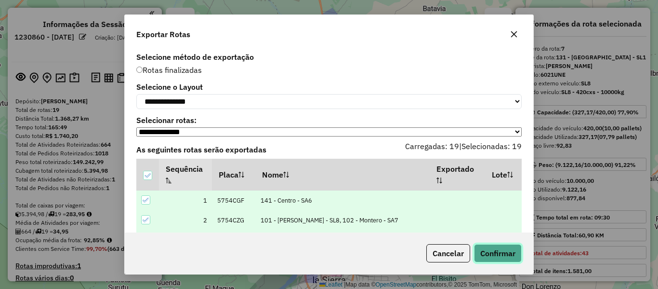
click at [501, 248] on button "Confirmar" at bounding box center [498, 253] width 48 height 18
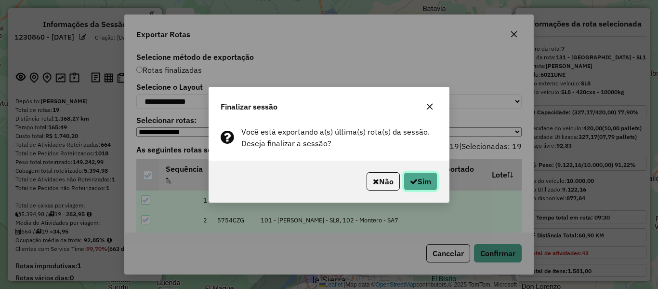
click at [416, 177] on button "Sim" at bounding box center [421, 181] width 34 height 18
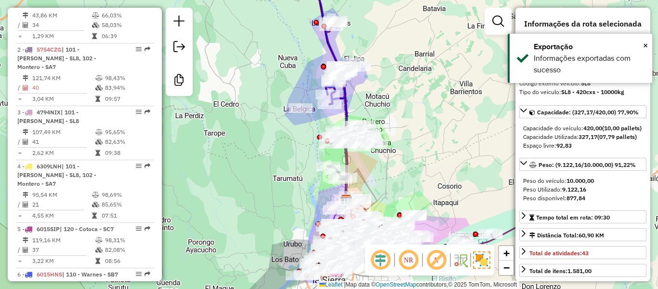
scroll to position [702, 0]
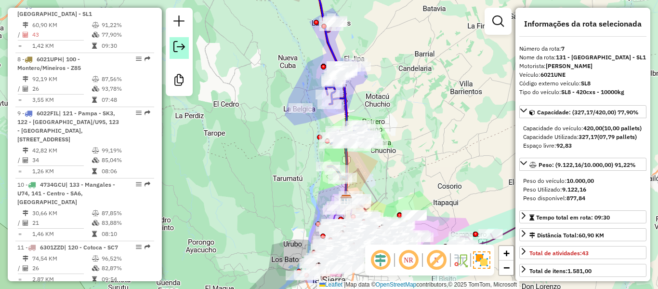
click at [176, 50] on em at bounding box center [179, 47] width 12 height 12
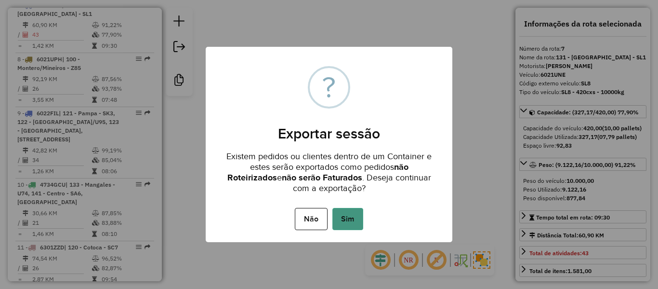
click at [350, 215] on button "Sim" at bounding box center [347, 219] width 31 height 22
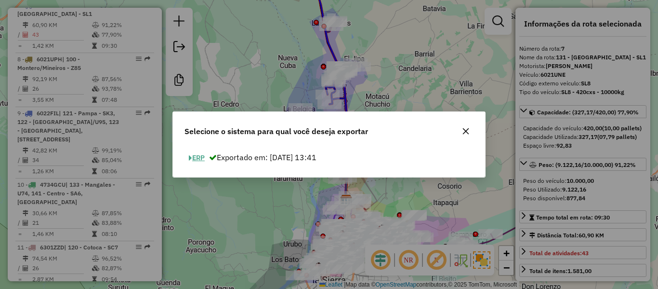
click at [194, 153] on button "ERP" at bounding box center [197, 157] width 25 height 15
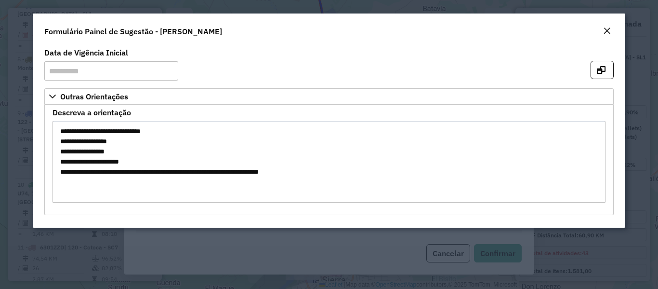
click at [611, 29] on button "Close" at bounding box center [606, 31] width 13 height 13
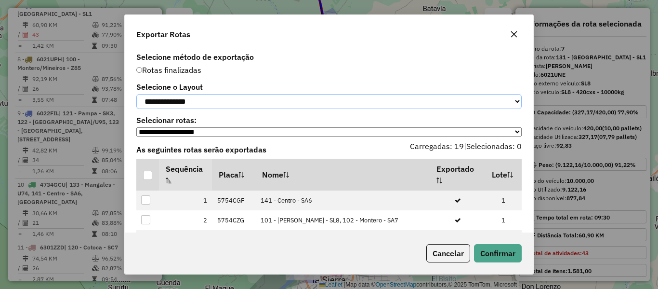
click at [192, 108] on select "**********" at bounding box center [328, 101] width 385 height 15
select select "*********"
click at [136, 94] on select "**********" at bounding box center [328, 101] width 385 height 15
click at [149, 180] on div at bounding box center [147, 175] width 9 height 9
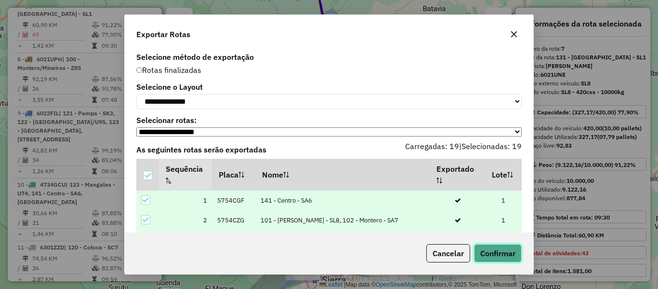
click at [489, 252] on button "Confirmar" at bounding box center [498, 253] width 48 height 18
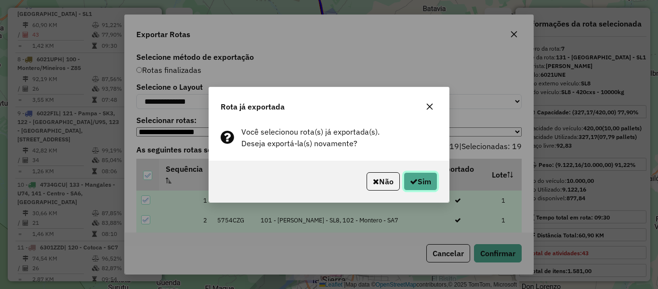
click at [426, 182] on button "Sim" at bounding box center [421, 181] width 34 height 18
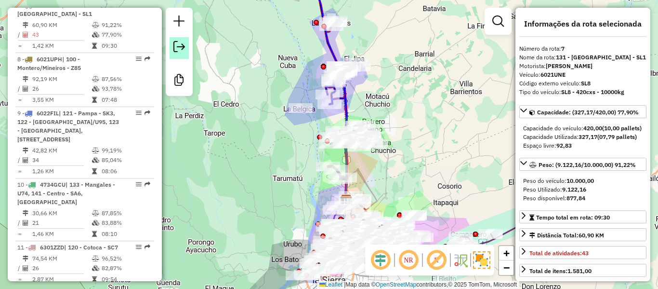
click at [169, 48] on div at bounding box center [179, 52] width 27 height 88
click at [178, 50] on em at bounding box center [179, 47] width 12 height 12
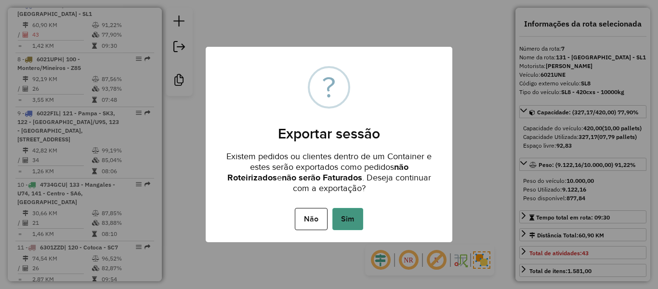
click at [345, 214] on button "Sim" at bounding box center [347, 219] width 31 height 22
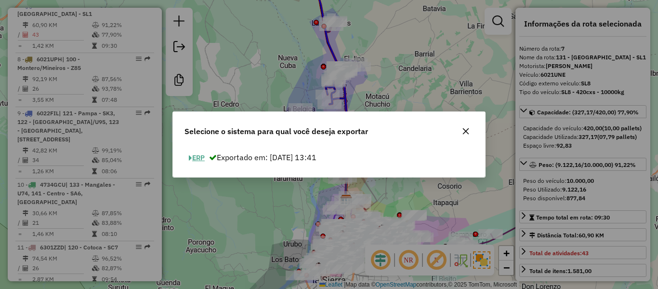
click at [200, 154] on button "ERP" at bounding box center [197, 157] width 25 height 15
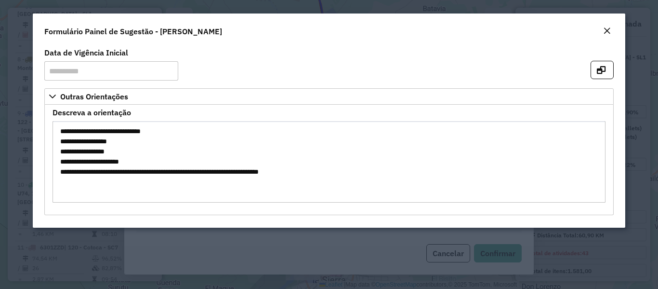
click at [605, 31] on em "Close" at bounding box center [607, 31] width 8 height 8
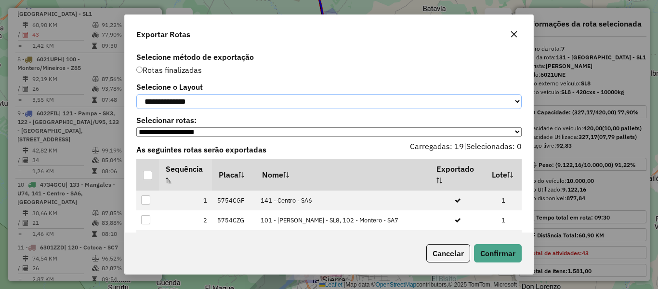
click at [212, 102] on select "**********" at bounding box center [328, 101] width 385 height 15
select select "*********"
click at [136, 94] on select "**********" at bounding box center [328, 101] width 385 height 15
click at [145, 180] on div at bounding box center [147, 175] width 9 height 9
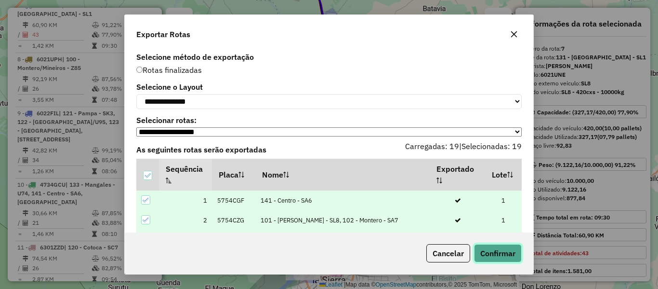
click at [489, 250] on button "Confirmar" at bounding box center [498, 253] width 48 height 18
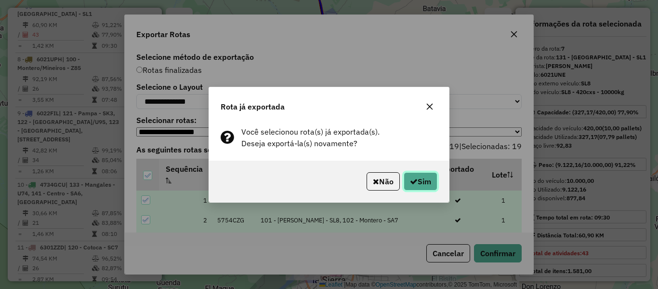
click at [428, 185] on button "Sim" at bounding box center [421, 181] width 34 height 18
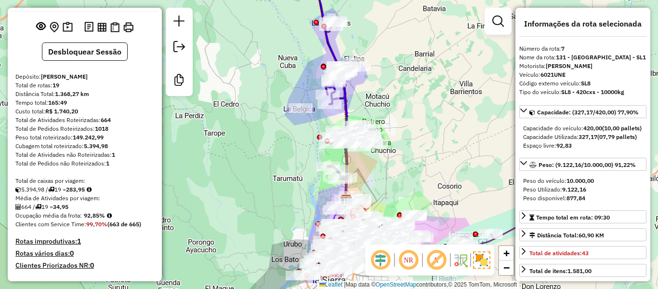
scroll to position [0, 0]
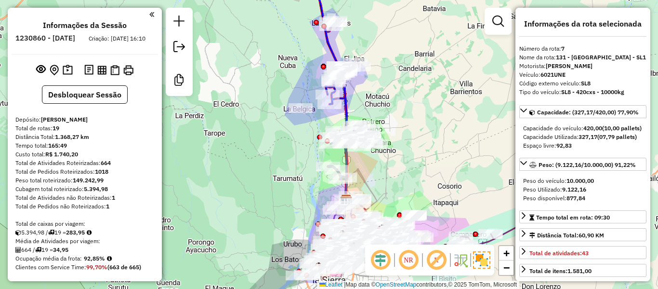
click at [75, 37] on h6 "1230860 - [DATE]" at bounding box center [45, 38] width 60 height 9
copy h6 "18"
click at [107, 166] on strong "664" at bounding box center [106, 162] width 10 height 7
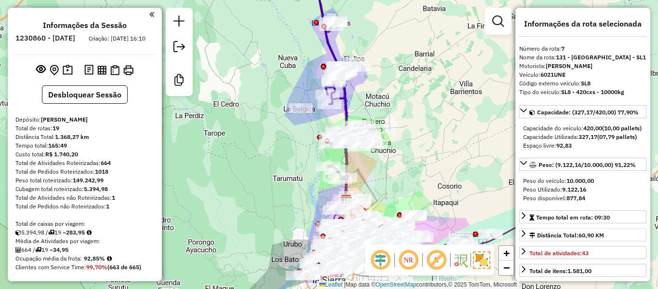
copy strong "664"
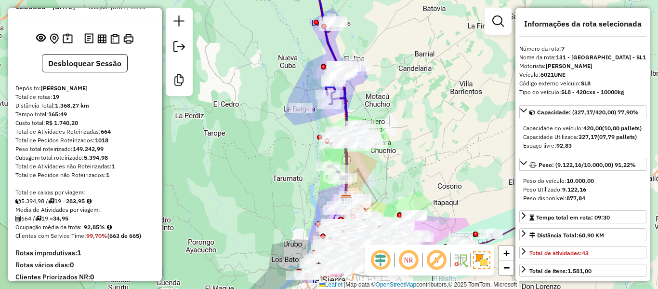
scroll to position [48, 0]
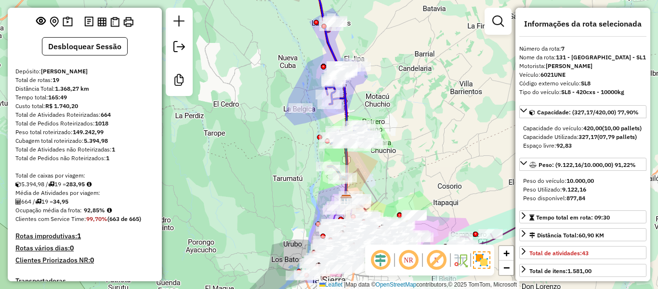
click at [95, 213] on strong "92,85%" at bounding box center [94, 209] width 21 height 7
copy strong "92,85"
click at [104, 240] on h4 "Rotas improdutivas: 1" at bounding box center [84, 236] width 139 height 8
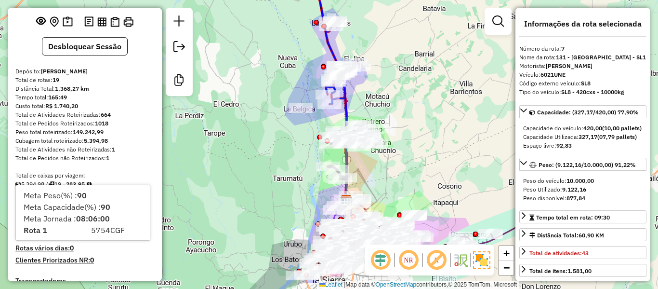
click at [176, 165] on div "Janela de atendimento Grade de atendimento Capacidade Transportadoras Veículos …" at bounding box center [329, 144] width 658 height 289
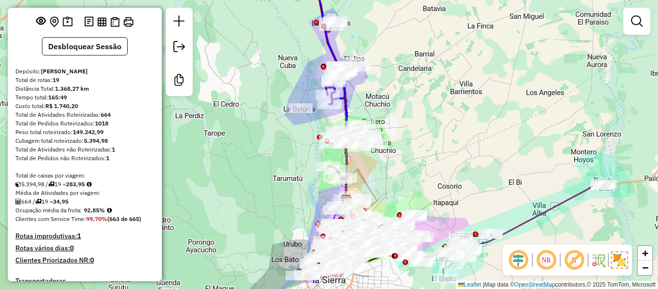
click at [68, 205] on strong "34,95" at bounding box center [60, 201] width 15 height 7
copy strong "34,95"
click at [55, 83] on strong "19" at bounding box center [56, 79] width 7 height 7
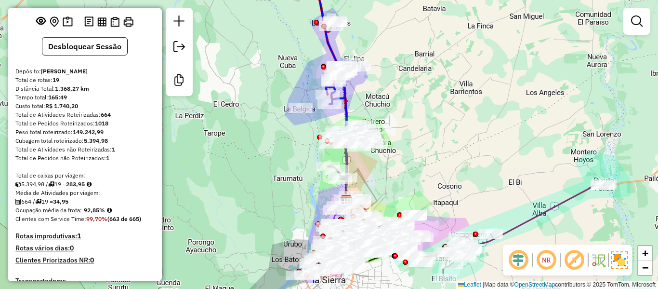
copy strong "19"
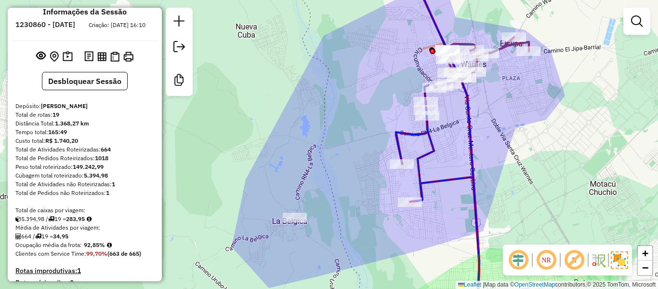
scroll to position [0, 0]
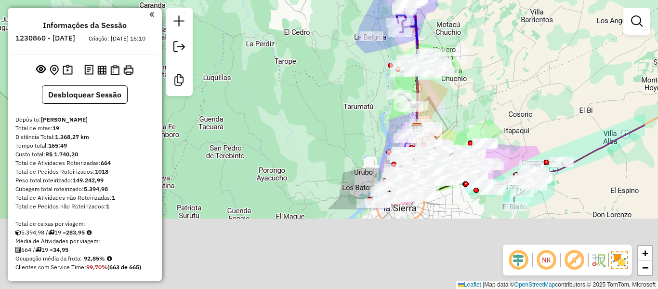
drag, startPoint x: 314, startPoint y: 195, endPoint x: 245, endPoint y: 112, distance: 107.8
click at [245, 112] on div "Janela de atendimento Grade de atendimento Capacidade Transportadoras Veículos …" at bounding box center [329, 144] width 658 height 289
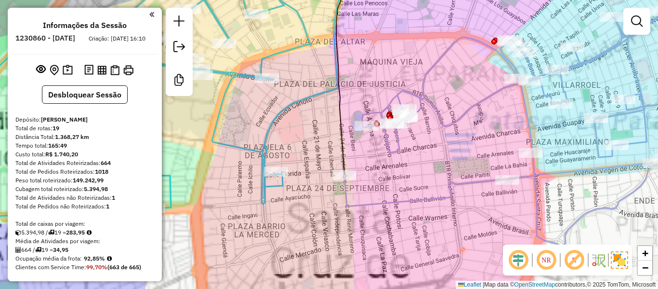
click at [443, 119] on icon at bounding box center [533, 108] width 379 height 275
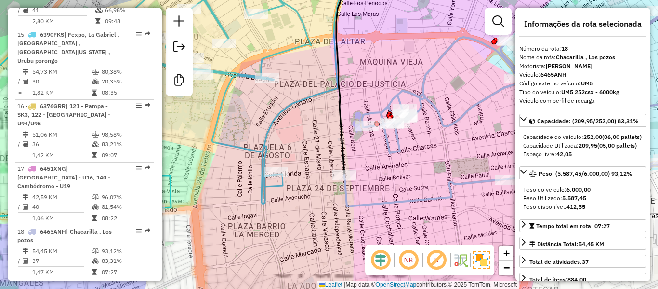
scroll to position [1338, 0]
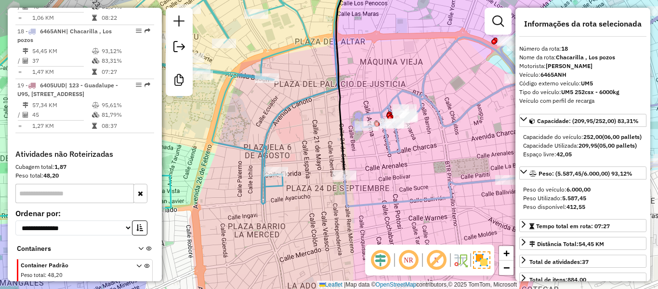
click at [362, 204] on icon at bounding box center [533, 108] width 379 height 275
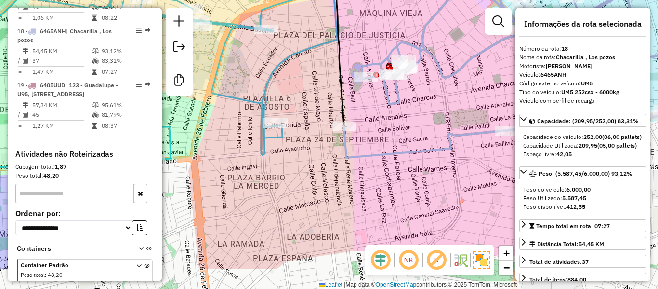
drag, startPoint x: 294, startPoint y: 167, endPoint x: 260, endPoint y: 183, distance: 37.3
click at [258, 183] on div "Janela de atendimento Grade de atendimento Capacidade Transportadoras Veículos …" at bounding box center [329, 144] width 658 height 289
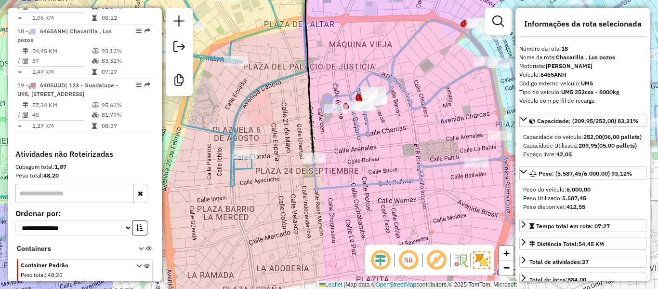
click at [302, 177] on div "Janela de atendimento Grade de atendimento Capacidade Transportadoras Veículos …" at bounding box center [329, 144] width 658 height 289
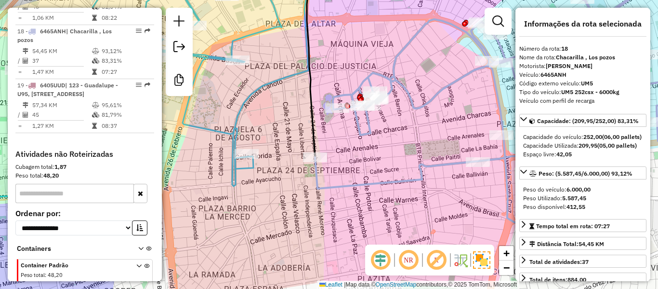
click at [344, 183] on icon at bounding box center [519, 99] width 409 height 257
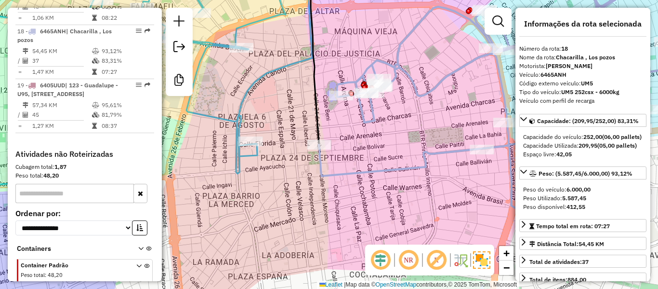
drag, startPoint x: 281, startPoint y: 157, endPoint x: 358, endPoint y: 169, distance: 77.6
click at [333, 171] on div "Janela de atendimento Grade de atendimento Capacidade Transportadoras Veículos …" at bounding box center [329, 144] width 658 height 289
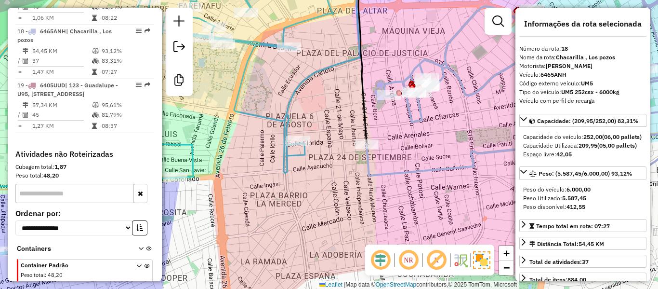
click at [421, 152] on div "Janela de atendimento Grade de atendimento Capacidade Transportadoras Veículos …" at bounding box center [329, 144] width 658 height 289
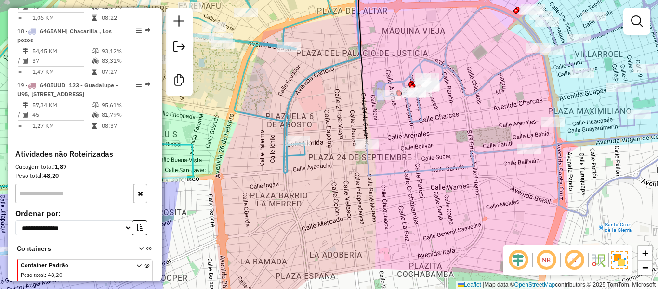
click at [413, 171] on icon at bounding box center [545, 93] width 357 height 244
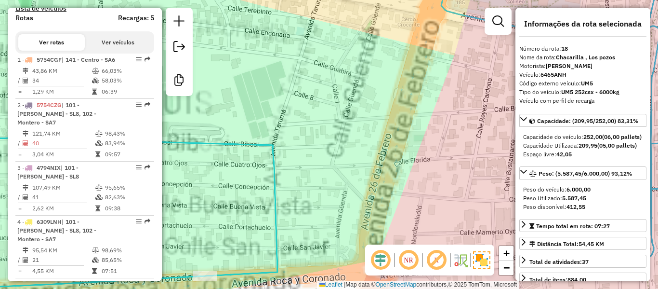
scroll to position [0, 0]
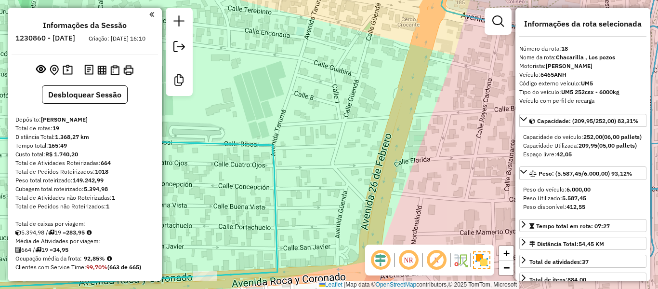
drag, startPoint x: 132, startPoint y: 161, endPoint x: 122, endPoint y: 47, distance: 115.0
click at [95, 89] on div "Informações da Sessão 1230860 - 18/08/2025 Criação: 16/08/2025 16:10 Desbloquea…" at bounding box center [85, 144] width 154 height 273
click at [94, 102] on button "Desbloquear Sessão" at bounding box center [85, 94] width 86 height 18
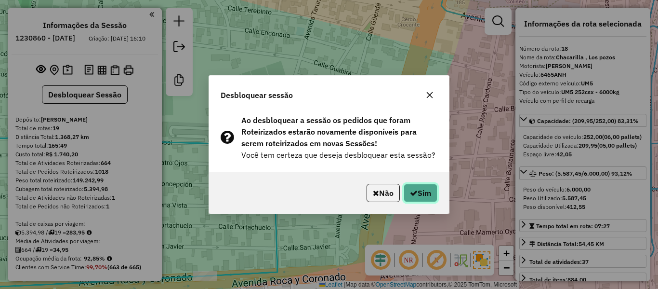
click at [428, 198] on button "Sim" at bounding box center [421, 193] width 34 height 18
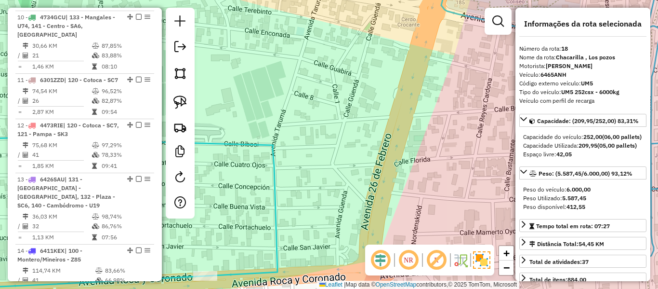
scroll to position [1338, 0]
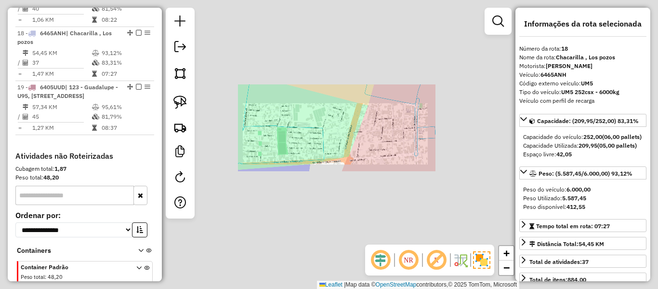
click at [344, 126] on div "Janela de atendimento Grade de atendimento Capacidade Transportadoras Veículos …" at bounding box center [329, 144] width 658 height 289
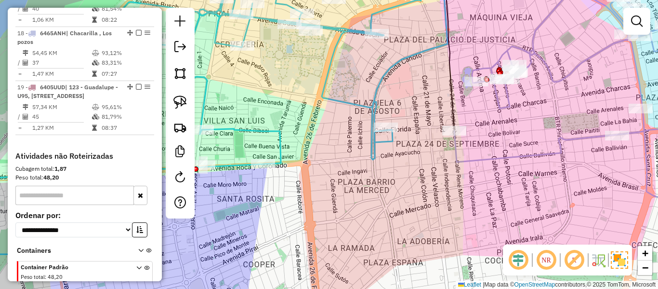
drag, startPoint x: 456, startPoint y: 133, endPoint x: 372, endPoint y: 139, distance: 84.1
click at [372, 139] on div "Janela de atendimento Grade de atendimento Capacidade Transportadoras Veículos …" at bounding box center [329, 144] width 658 height 289
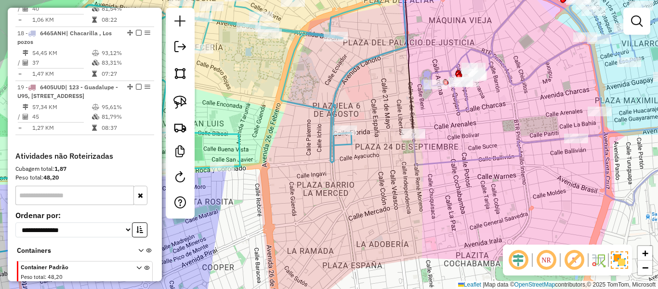
click at [460, 158] on icon at bounding box center [568, 90] width 310 height 229
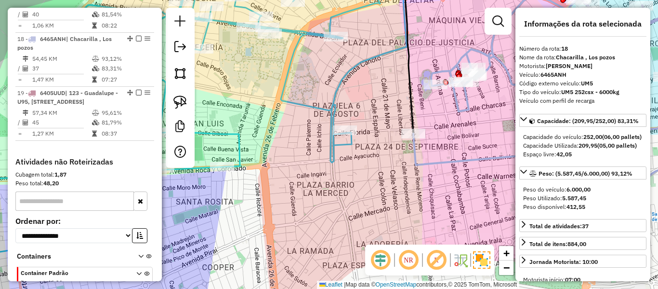
scroll to position [1332, 0]
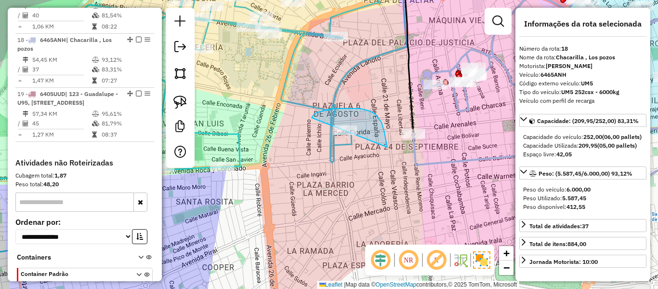
drag, startPoint x: 387, startPoint y: 147, endPoint x: 362, endPoint y: 158, distance: 27.2
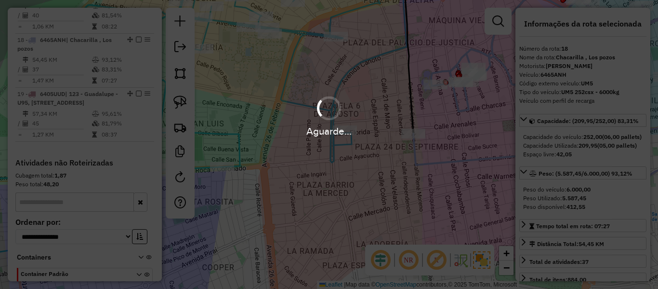
click at [421, 157] on div "Aguarde..." at bounding box center [329, 144] width 658 height 289
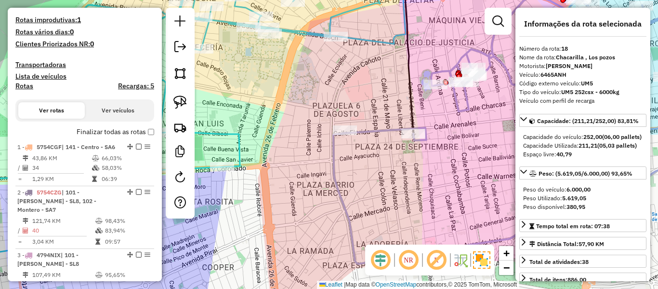
scroll to position [289, 0]
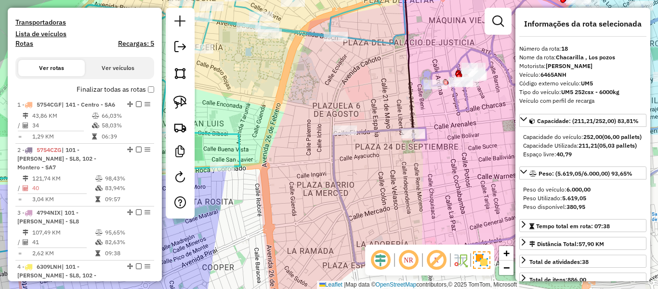
click at [132, 91] on label "Finalizar todas as rotas" at bounding box center [116, 89] width 78 height 10
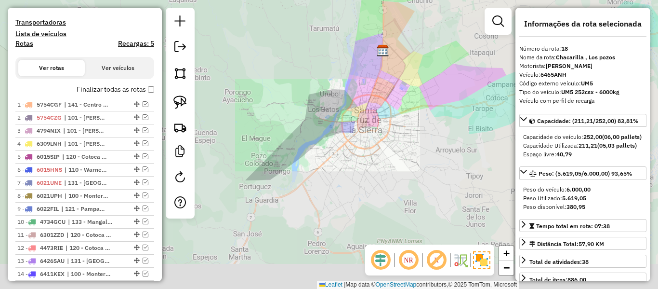
drag, startPoint x: 377, startPoint y: 143, endPoint x: 367, endPoint y: 195, distance: 53.1
click at [367, 195] on div "Janela de atendimento Grade de atendimento Capacidade Transportadoras Veículos …" at bounding box center [329, 144] width 658 height 289
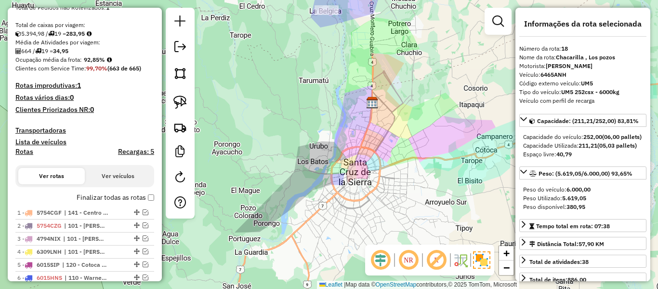
scroll to position [145, 0]
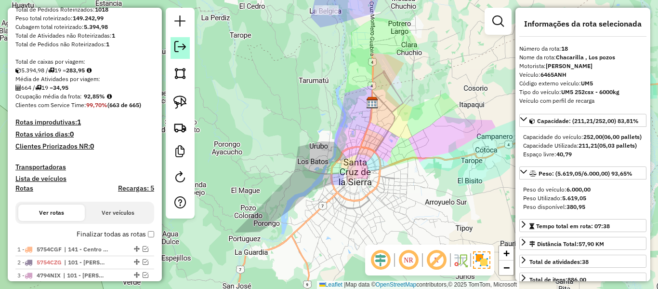
click at [182, 51] on em at bounding box center [180, 47] width 12 height 12
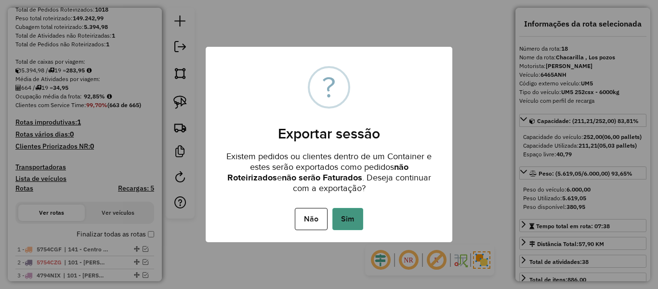
click at [352, 224] on button "Sim" at bounding box center [347, 219] width 31 height 22
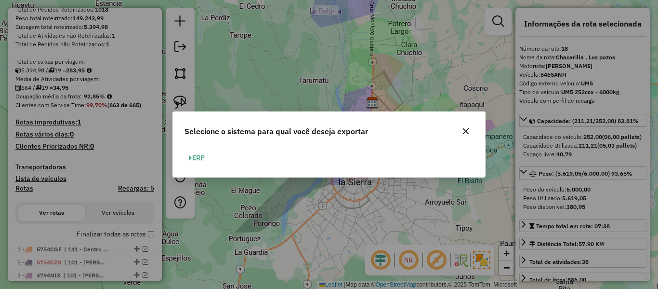
drag, startPoint x: 206, startPoint y: 163, endPoint x: 202, endPoint y: 159, distance: 5.1
click at [206, 162] on button "ERP" at bounding box center [197, 157] width 25 height 15
select select "*********"
select select "**"
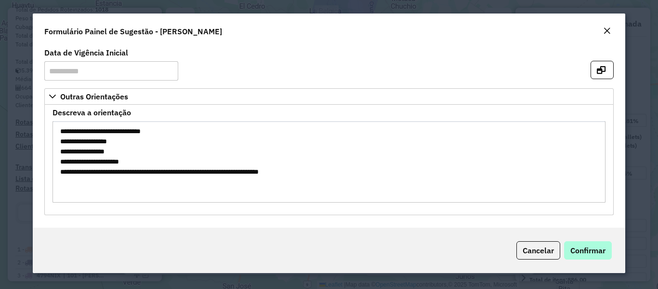
drag, startPoint x: 613, startPoint y: 251, endPoint x: 599, endPoint y: 250, distance: 14.0
click at [612, 251] on div "Cancelar Confirmar" at bounding box center [329, 249] width 592 height 45
click at [599, 250] on span "Confirmar" at bounding box center [587, 250] width 35 height 10
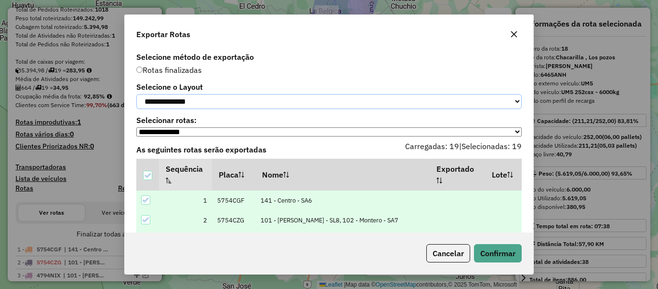
click at [295, 109] on select "**********" at bounding box center [328, 101] width 385 height 15
select select "*********"
click at [136, 94] on select "**********" at bounding box center [328, 101] width 385 height 15
click at [510, 254] on button "Confirmar" at bounding box center [498, 253] width 48 height 18
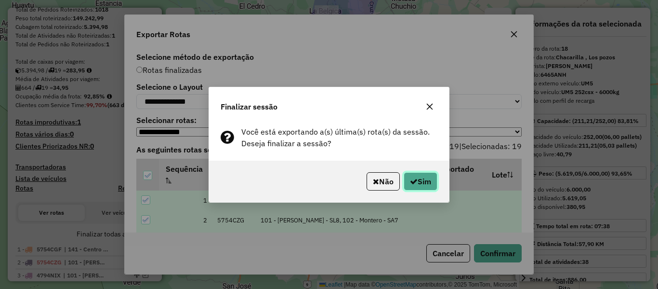
click at [426, 180] on button "Sim" at bounding box center [421, 181] width 34 height 18
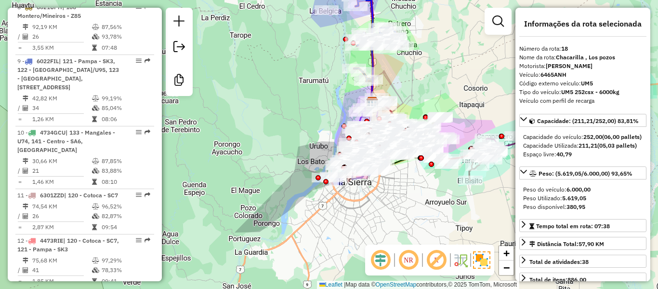
scroll to position [1338, 0]
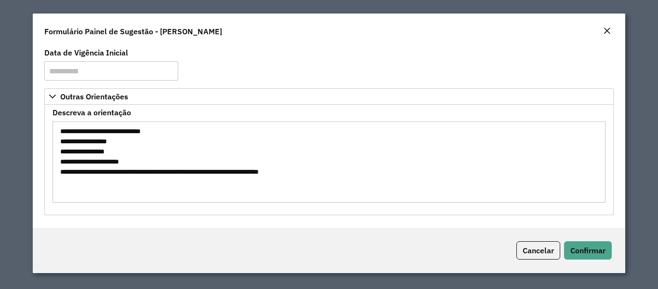
drag, startPoint x: 136, startPoint y: 147, endPoint x: 145, endPoint y: 147, distance: 9.2
click at [145, 147] on textarea "**********" at bounding box center [329, 161] width 553 height 81
drag, startPoint x: 177, startPoint y: 141, endPoint x: 68, endPoint y: 127, distance: 110.2
click at [67, 127] on textarea "**********" at bounding box center [329, 161] width 553 height 81
drag, startPoint x: 106, startPoint y: 152, endPoint x: 76, endPoint y: 147, distance: 30.7
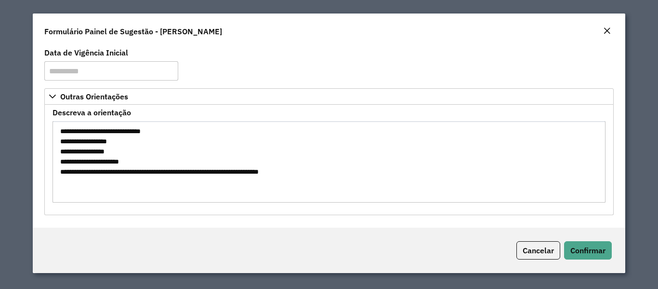
click at [76, 147] on textarea "**********" at bounding box center [329, 161] width 553 height 81
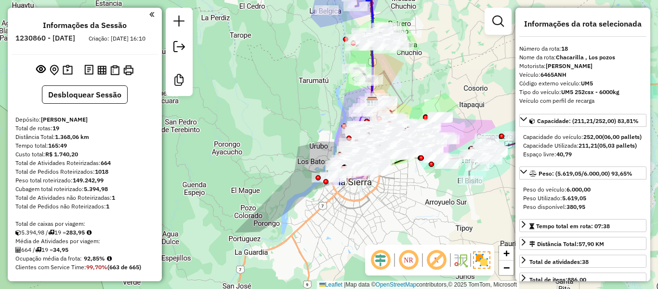
scroll to position [1338, 0]
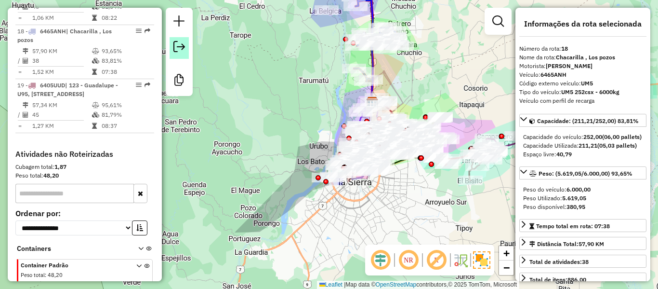
click at [188, 46] on link at bounding box center [179, 48] width 19 height 22
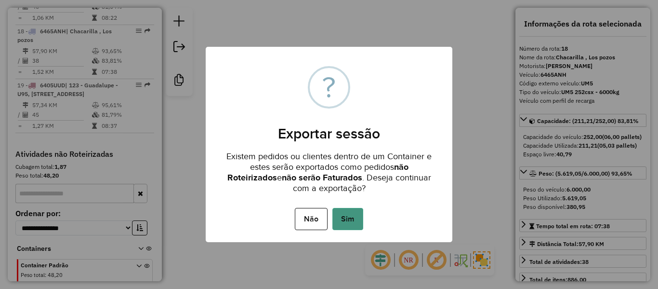
click at [359, 224] on button "Sim" at bounding box center [347, 219] width 31 height 22
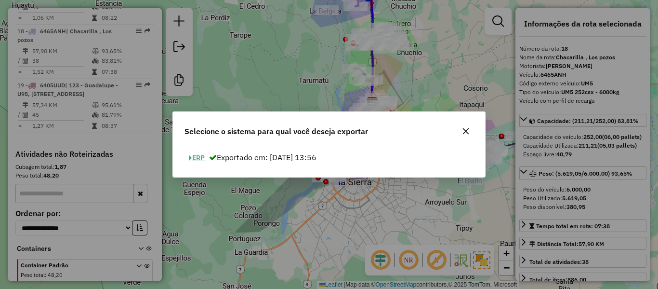
click at [195, 160] on button "ERP" at bounding box center [197, 157] width 25 height 15
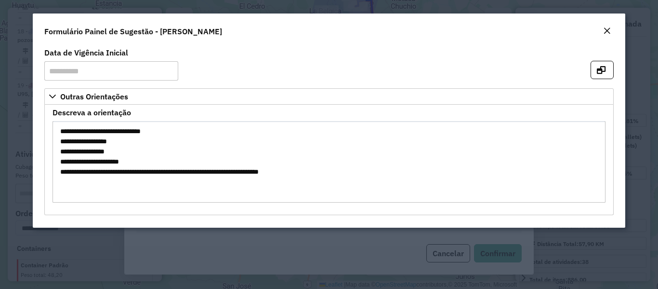
click at [611, 28] on button "Close" at bounding box center [606, 31] width 13 height 13
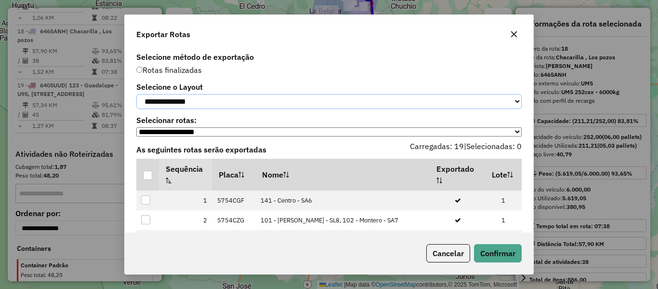
click at [212, 109] on select "**********" at bounding box center [328, 101] width 385 height 15
select select "*********"
click at [136, 94] on select "**********" at bounding box center [328, 101] width 385 height 15
click at [143, 180] on div at bounding box center [147, 175] width 9 height 9
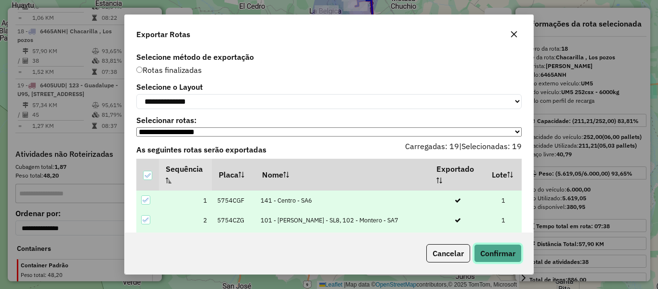
click at [510, 252] on button "Confirmar" at bounding box center [498, 253] width 48 height 18
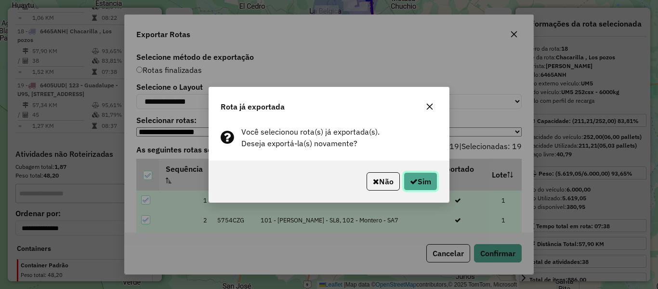
click at [418, 185] on button "Sim" at bounding box center [421, 181] width 34 height 18
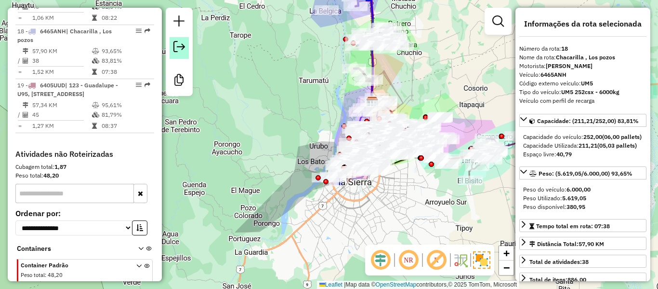
click at [179, 47] on em at bounding box center [179, 47] width 12 height 12
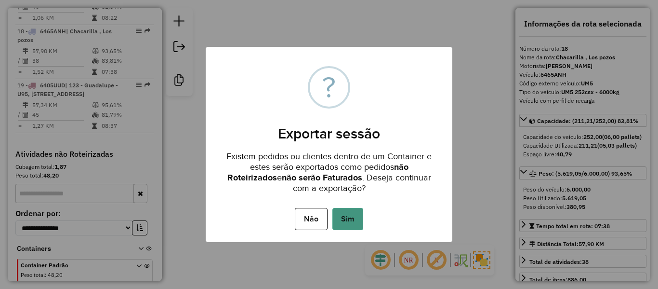
click at [344, 222] on button "Sim" at bounding box center [347, 219] width 31 height 22
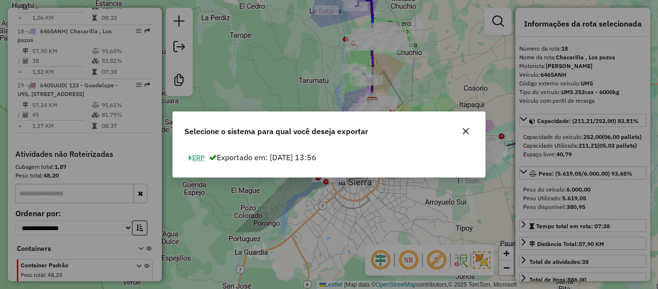
click at [199, 155] on button "ERP" at bounding box center [197, 157] width 25 height 15
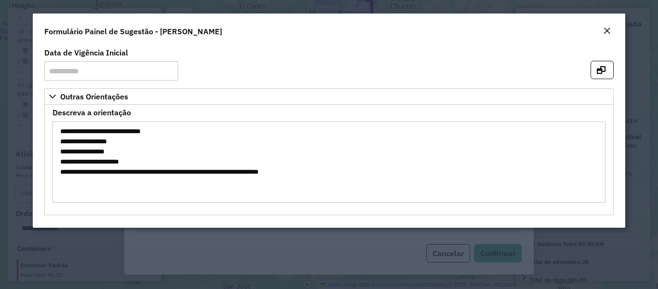
click at [603, 26] on div "Close" at bounding box center [607, 32] width 8 height 12
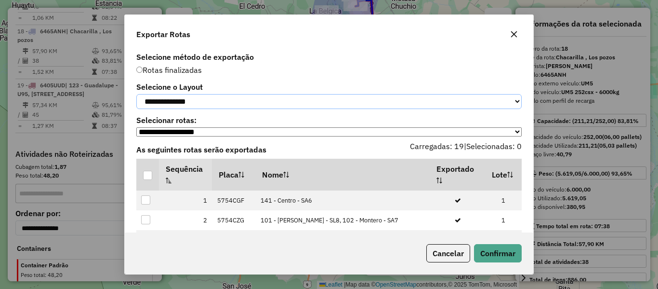
click at [212, 98] on select "**********" at bounding box center [328, 101] width 385 height 15
select select "*********"
click at [136, 94] on select "**********" at bounding box center [328, 101] width 385 height 15
click at [149, 180] on div at bounding box center [148, 176] width 10 height 10
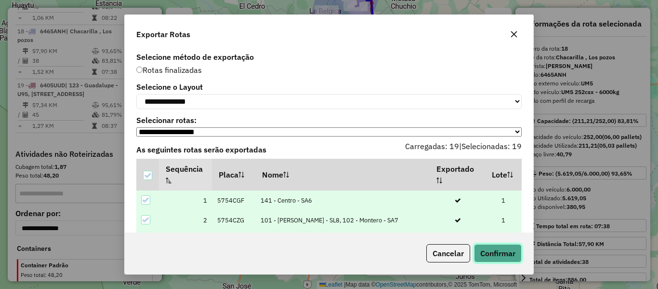
click at [506, 258] on button "Confirmar" at bounding box center [498, 253] width 48 height 18
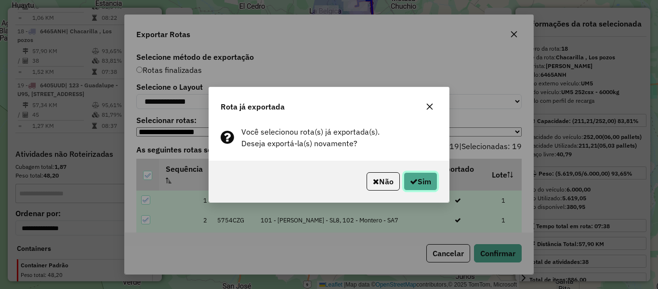
click at [435, 184] on button "Sim" at bounding box center [421, 181] width 34 height 18
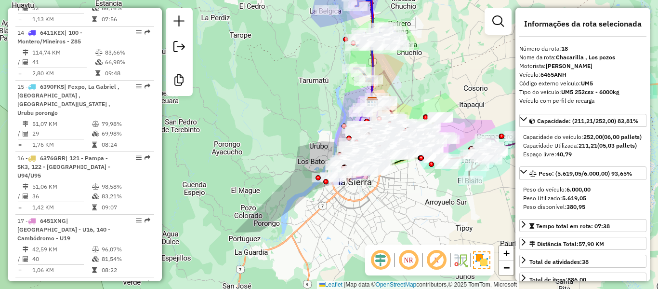
scroll to position [953, 0]
